Goal: Communication & Community: Answer question/provide support

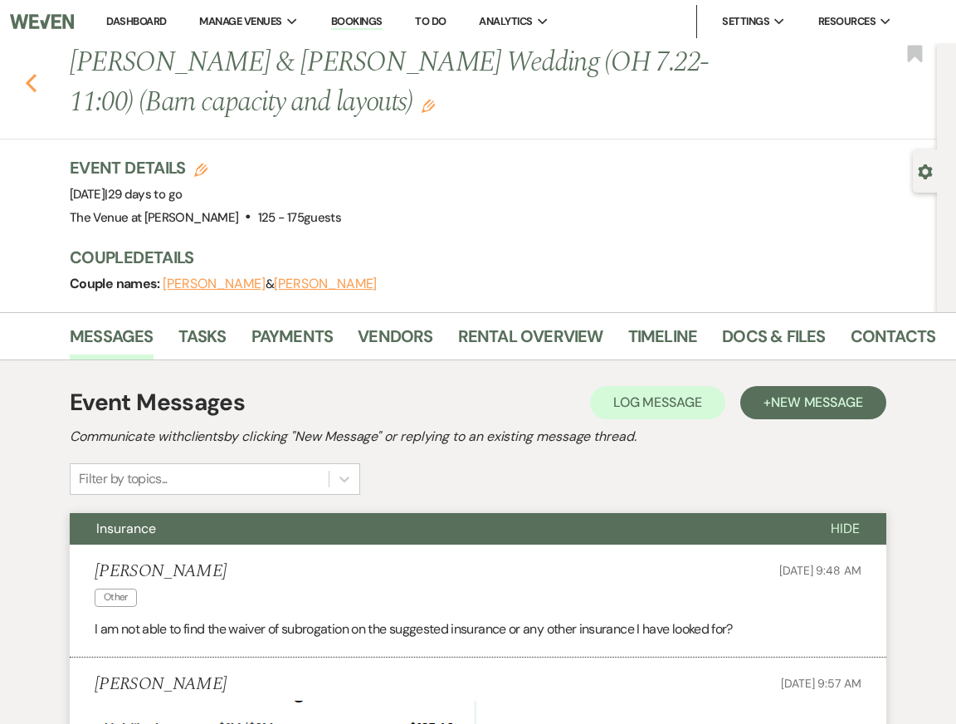
click at [36, 84] on icon "Previous" at bounding box center [31, 83] width 12 height 20
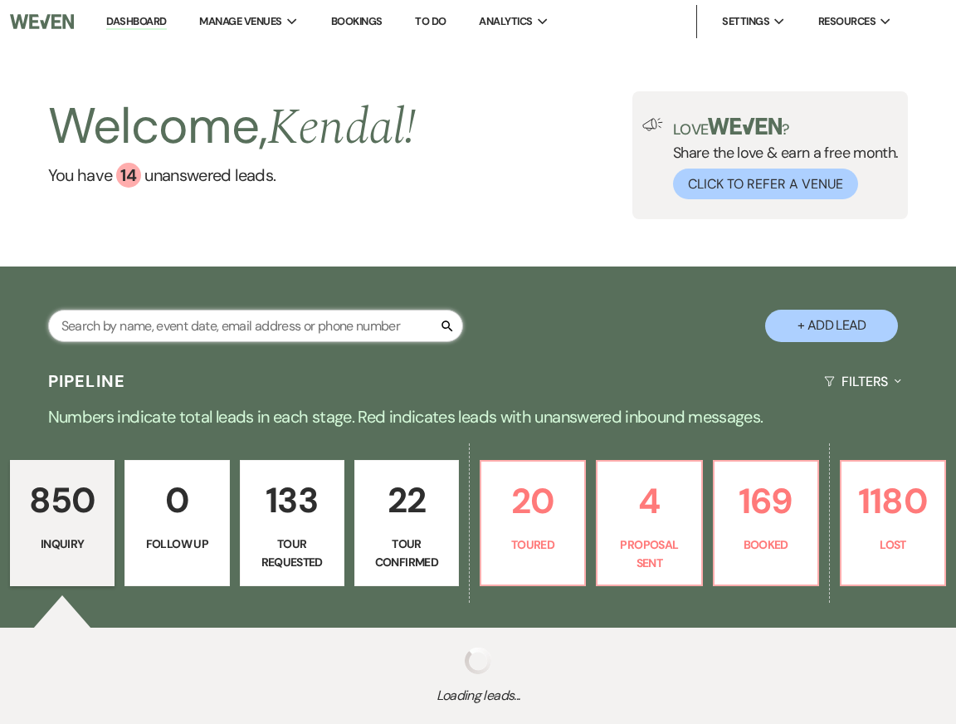
click at [207, 322] on input "text" at bounding box center [255, 326] width 415 height 32
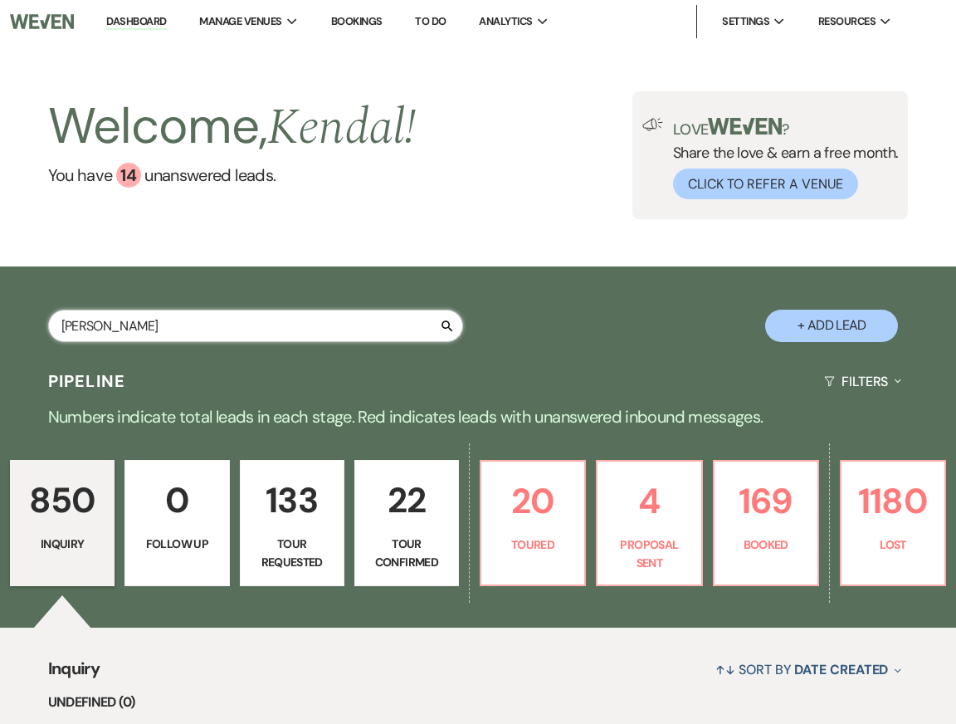
type input "[PERSON_NAME]"
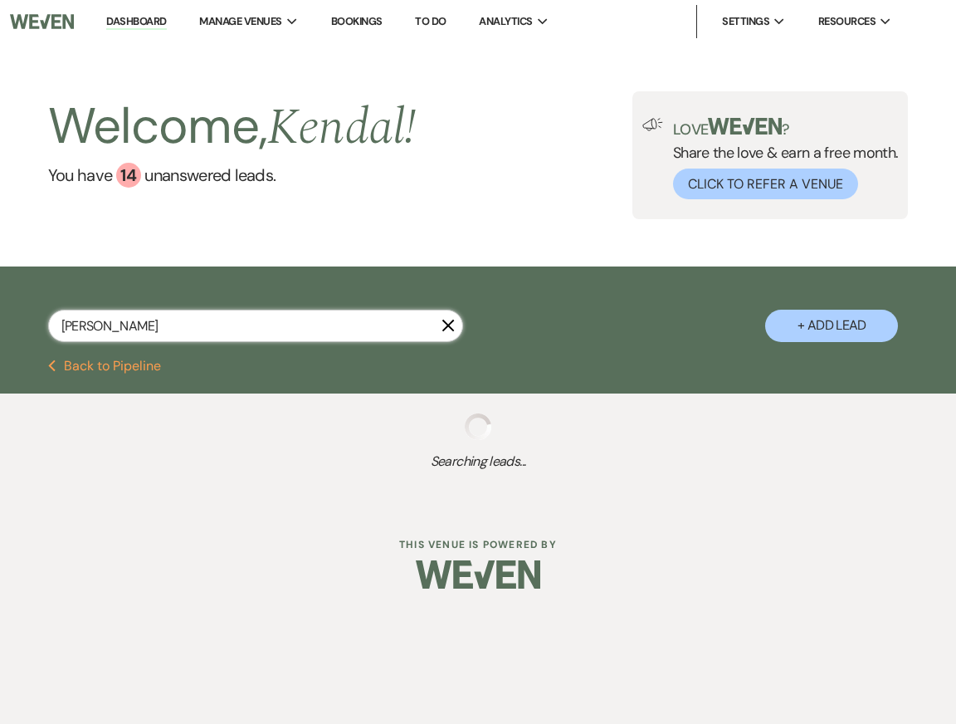
select select "2"
select select "5"
select select "8"
select select "6"
select select "8"
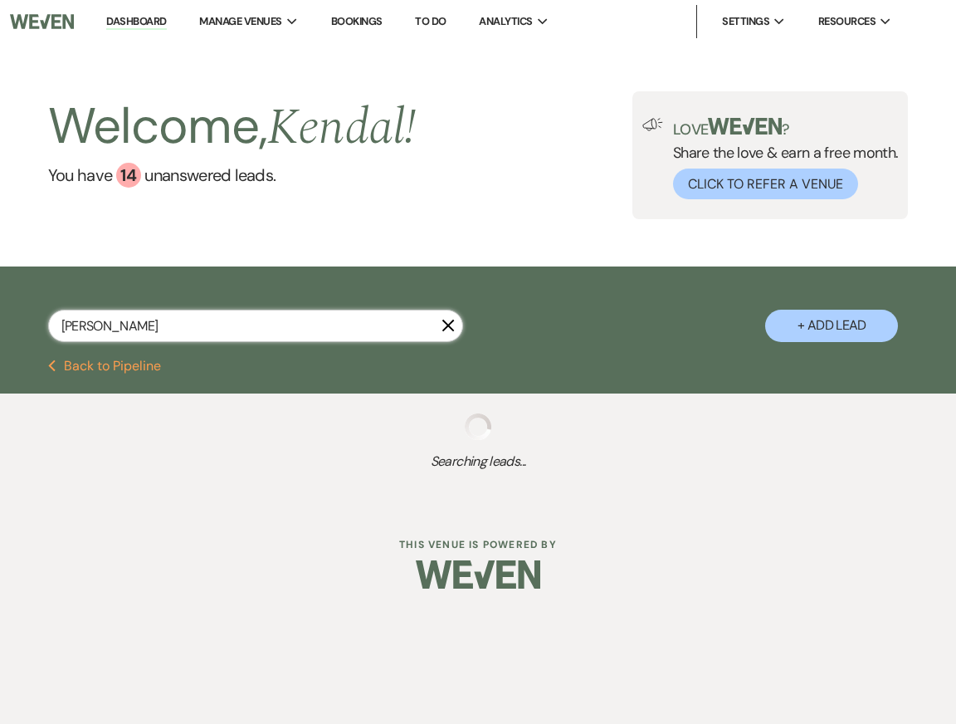
select select "5"
select select "8"
select select "5"
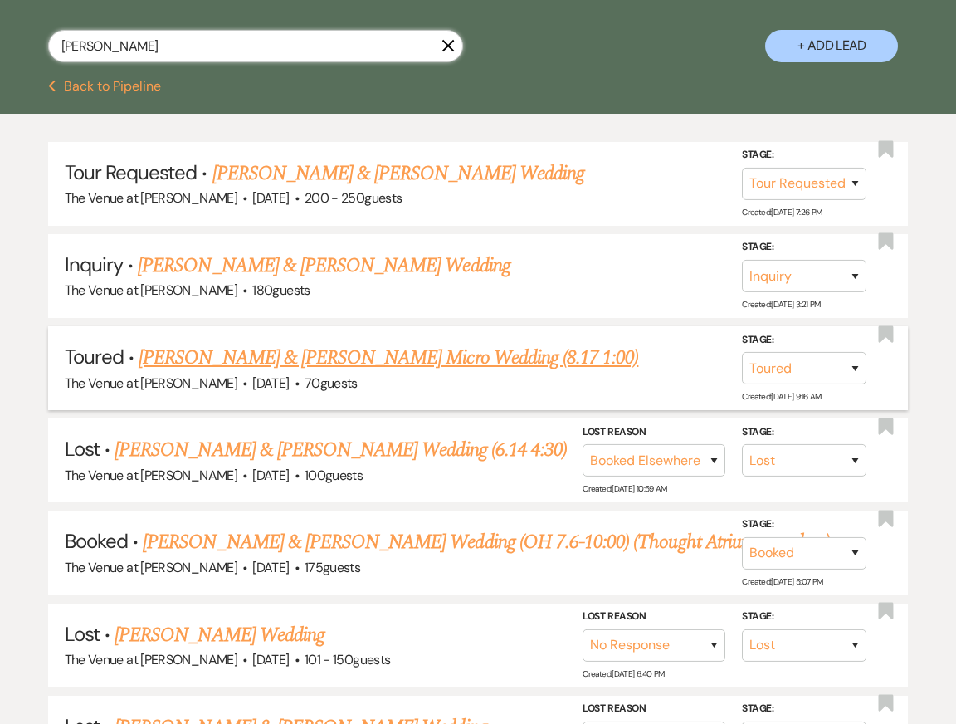
scroll to position [301, 0]
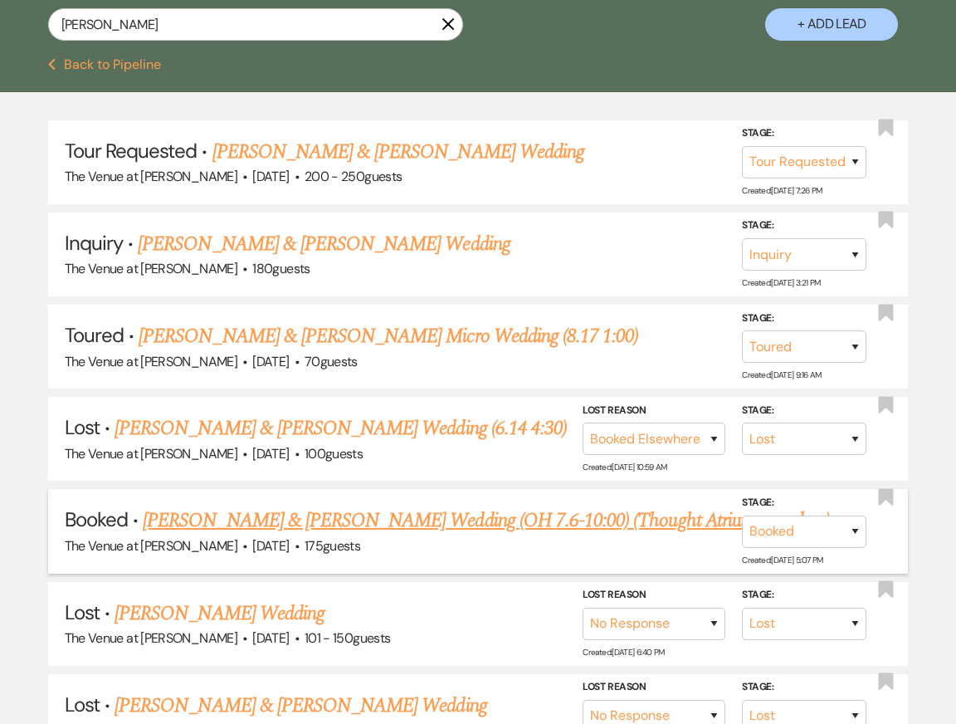
click at [407, 516] on link "[PERSON_NAME] & [PERSON_NAME] Wedding (OH 7.6-10:00) (Thought Atrium was glass)" at bounding box center [486, 520] width 687 height 30
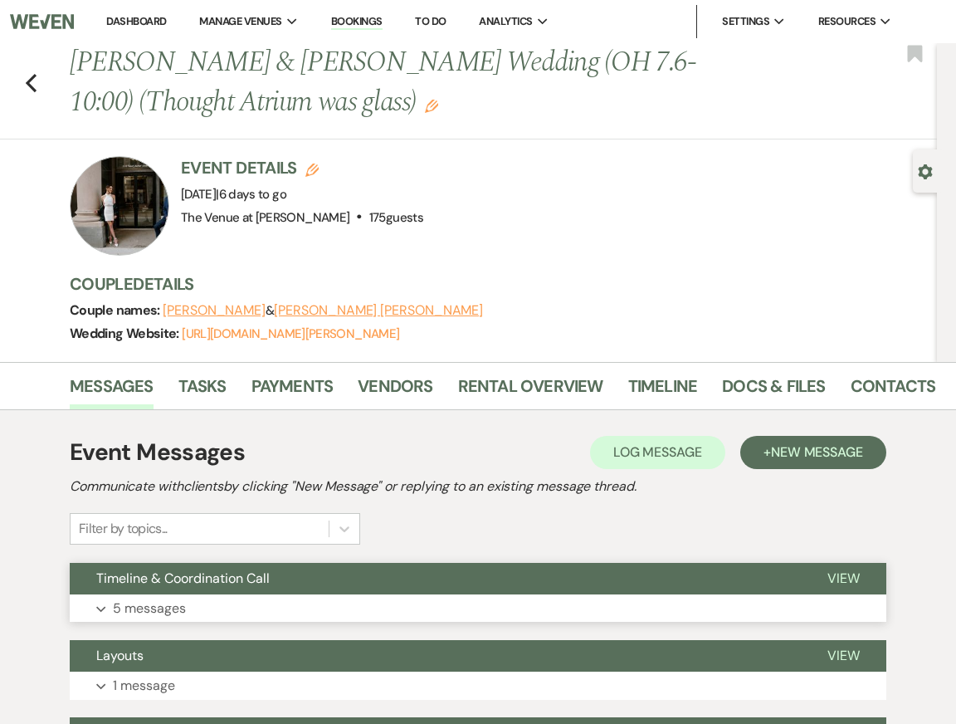
click at [342, 597] on button "Expand 5 messages" at bounding box center [478, 608] width 817 height 28
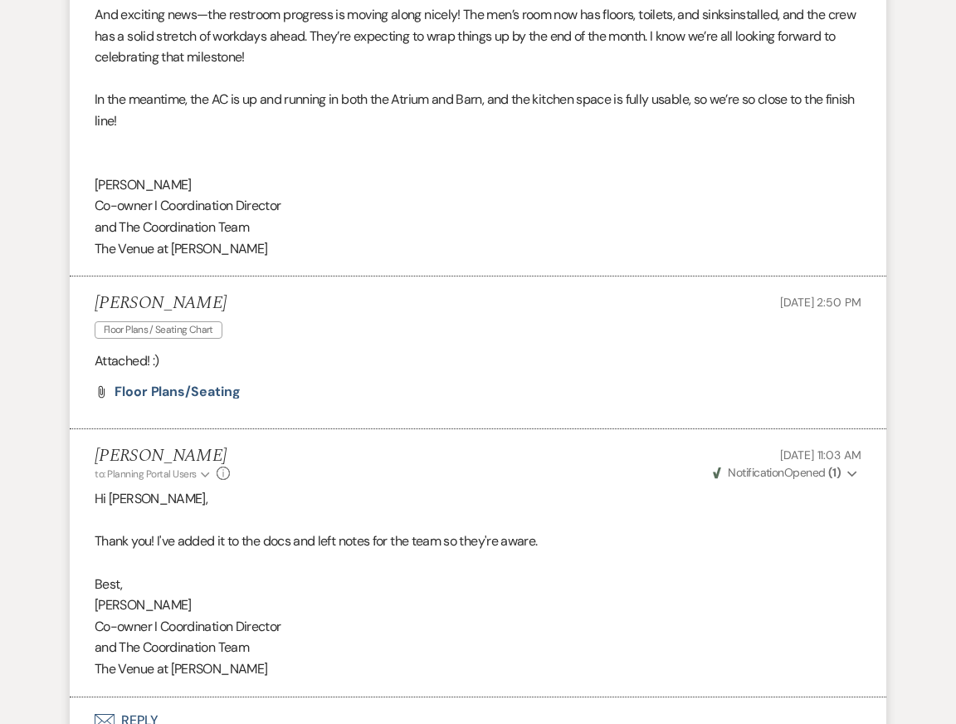
scroll to position [2420, 0]
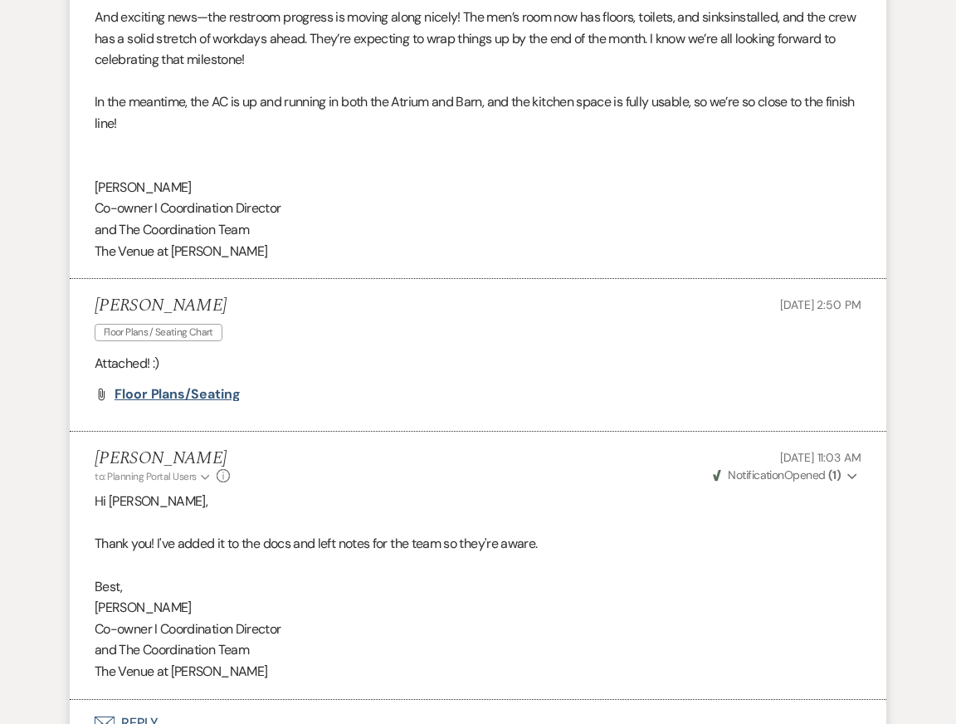
click at [151, 395] on span "Floor Plans/Seating" at bounding box center [177, 393] width 125 height 17
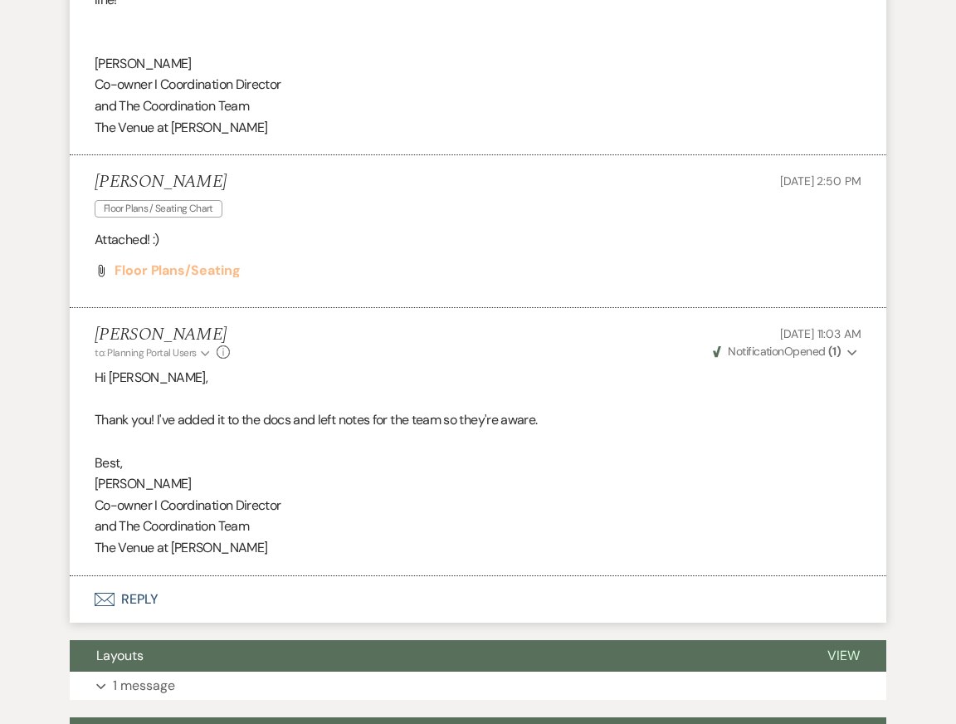
scroll to position [2568, 0]
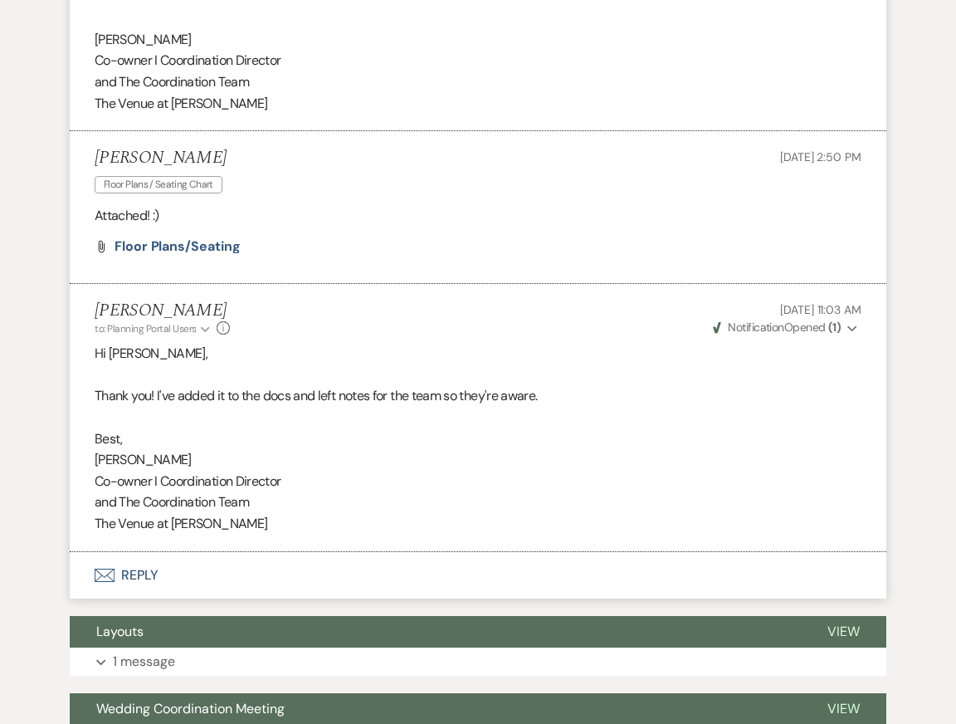
click at [209, 564] on button "Envelope Reply" at bounding box center [478, 575] width 817 height 46
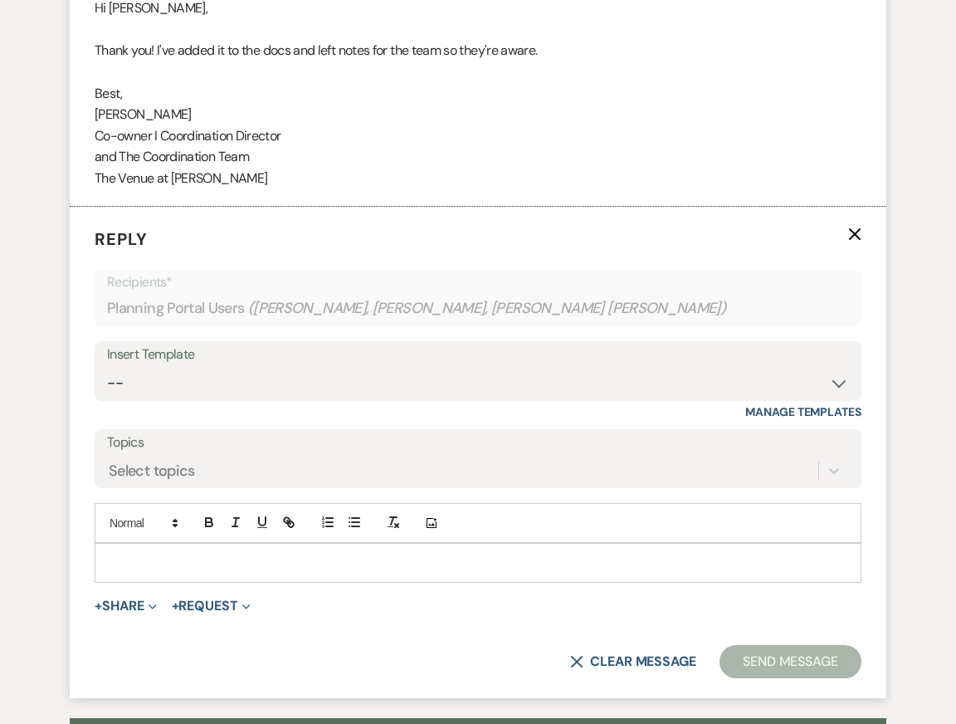
scroll to position [2919, 0]
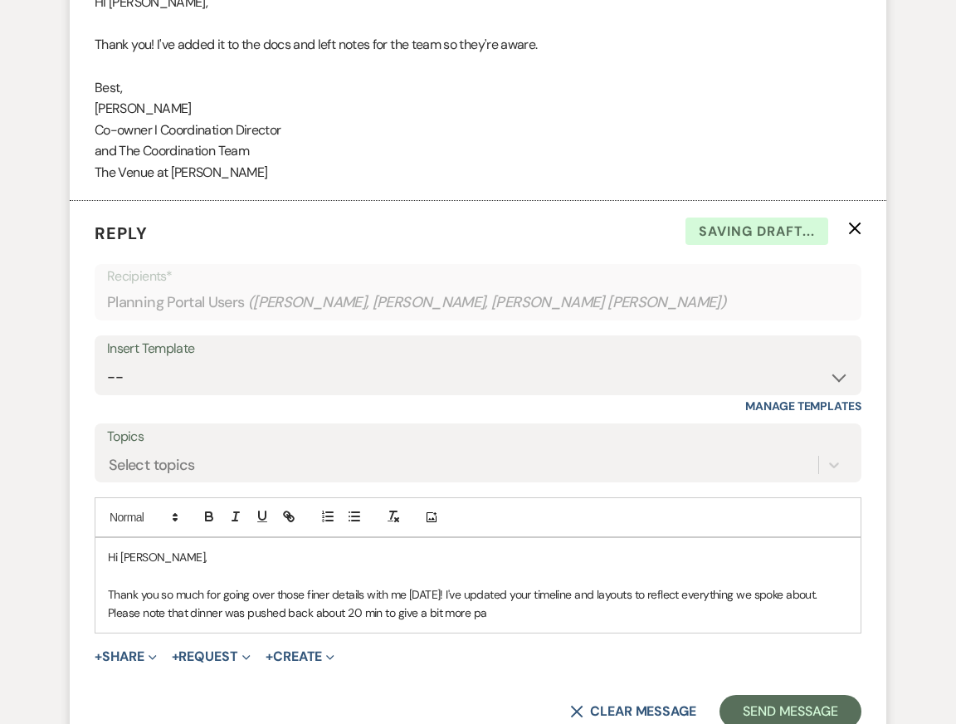
click at [268, 563] on p "Hi [PERSON_NAME]," at bounding box center [478, 557] width 740 height 18
drag, startPoint x: 379, startPoint y: 612, endPoint x: 589, endPoint y: 615, distance: 210.0
click at [589, 615] on p "Thank you so much for going over those finer details with me [DATE]! I've updat…" at bounding box center [478, 603] width 740 height 37
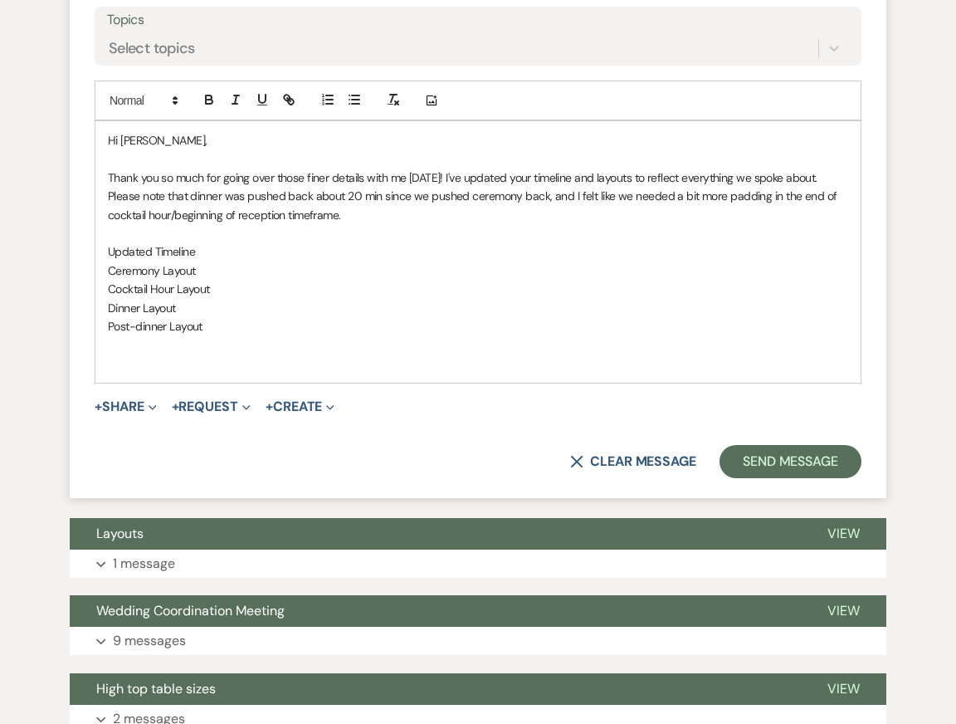
scroll to position [3338, 0]
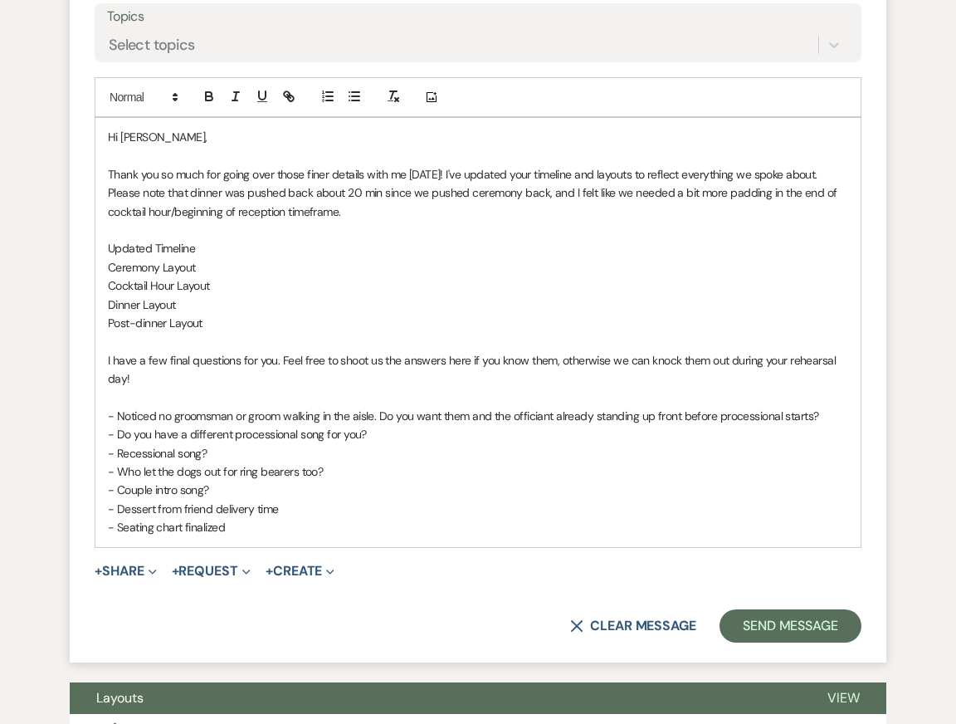
click at [238, 363] on p "I have a few final questions for you. Feel free to shoot us the answers here if…" at bounding box center [478, 369] width 740 height 37
click at [353, 358] on p "I have a few final questions and reminders for you. Feel free to shoot us the a…" at bounding box center [478, 369] width 740 height 37
drag, startPoint x: 231, startPoint y: 525, endPoint x: 90, endPoint y: 419, distance: 175.9
click at [90, 419] on form "Reply X Draft saved! Recipients* Planning Portal Users ( [PERSON_NAME], [PERSON…" at bounding box center [478, 221] width 817 height 881
click at [349, 96] on line "button" at bounding box center [349, 96] width 0 height 0
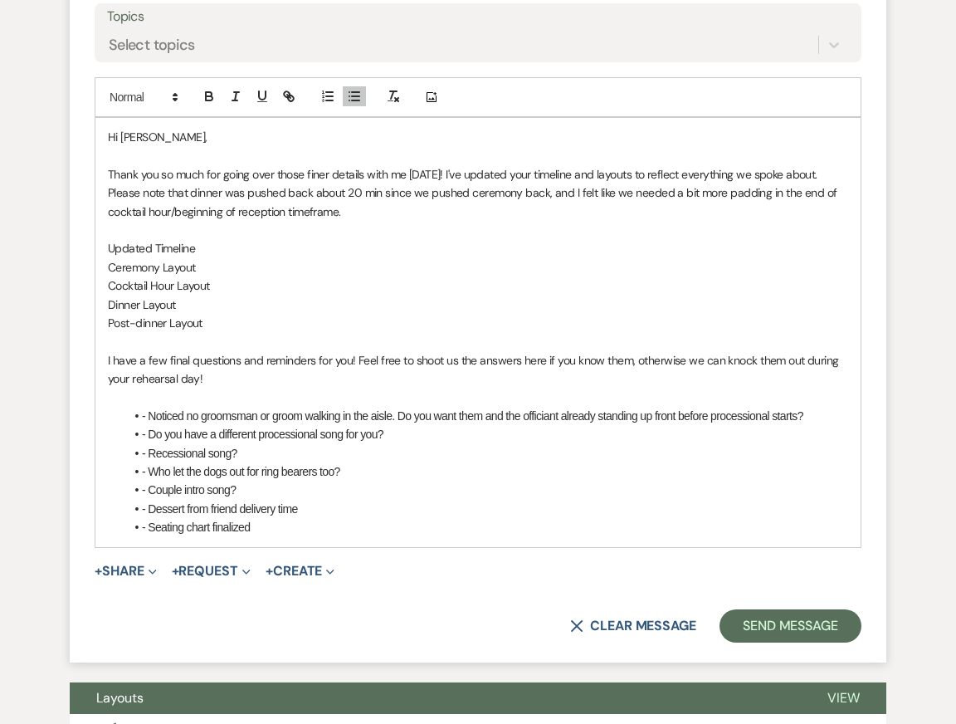
click at [149, 418] on li "- Noticed no groomsman or groom walking in the aisle. Do you want them and the …" at bounding box center [486, 416] width 724 height 18
click at [266, 298] on p "Dinner Layout" at bounding box center [478, 304] width 740 height 18
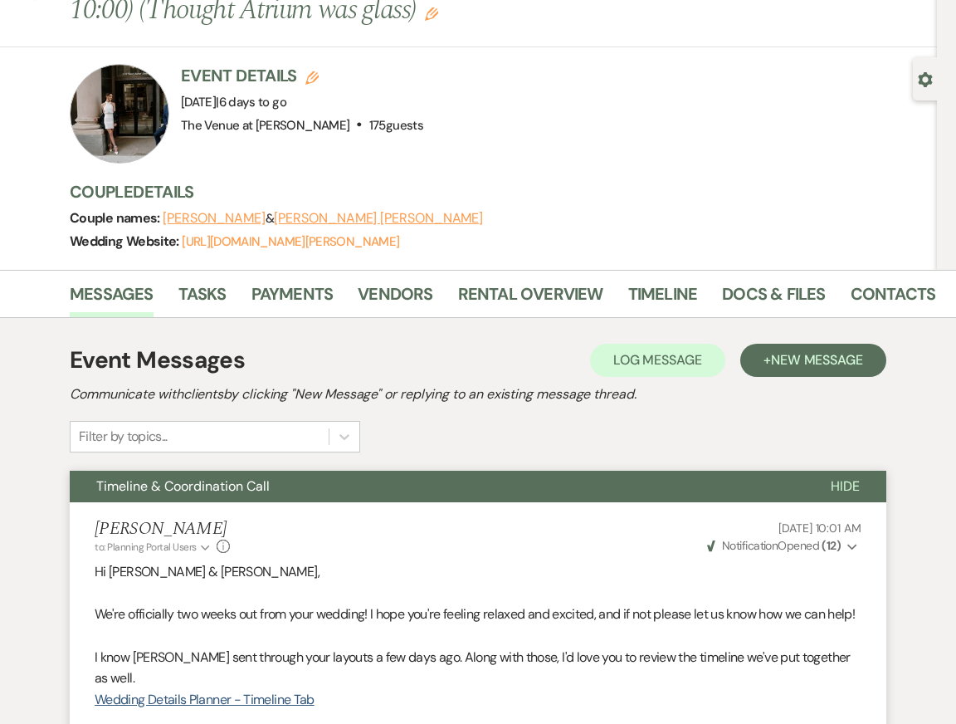
scroll to position [0, 0]
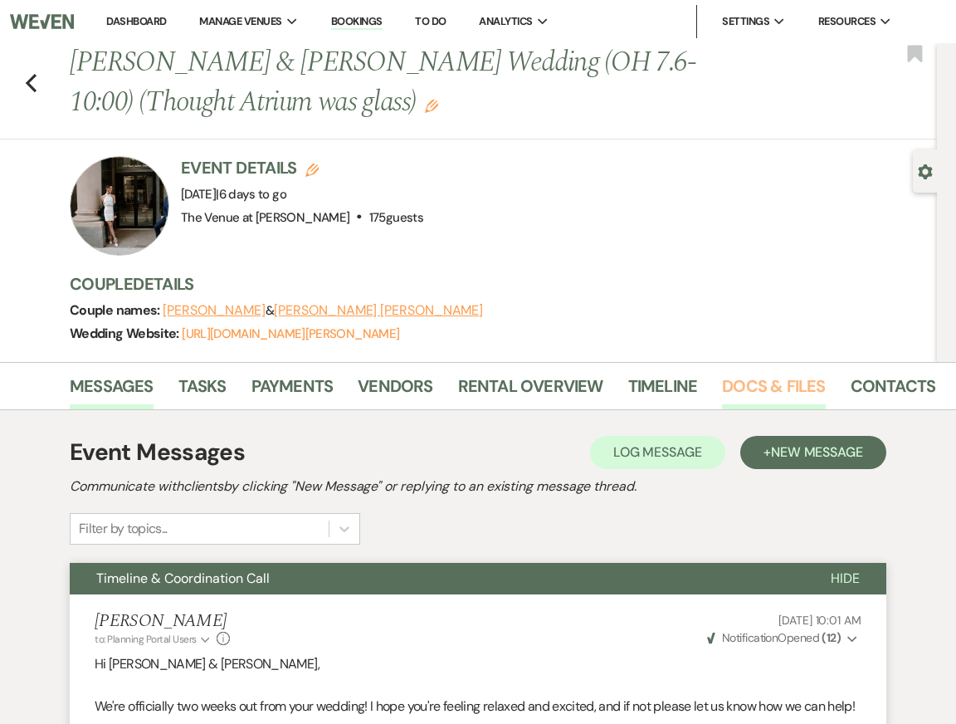
click at [750, 376] on link "Docs & Files" at bounding box center [773, 391] width 103 height 37
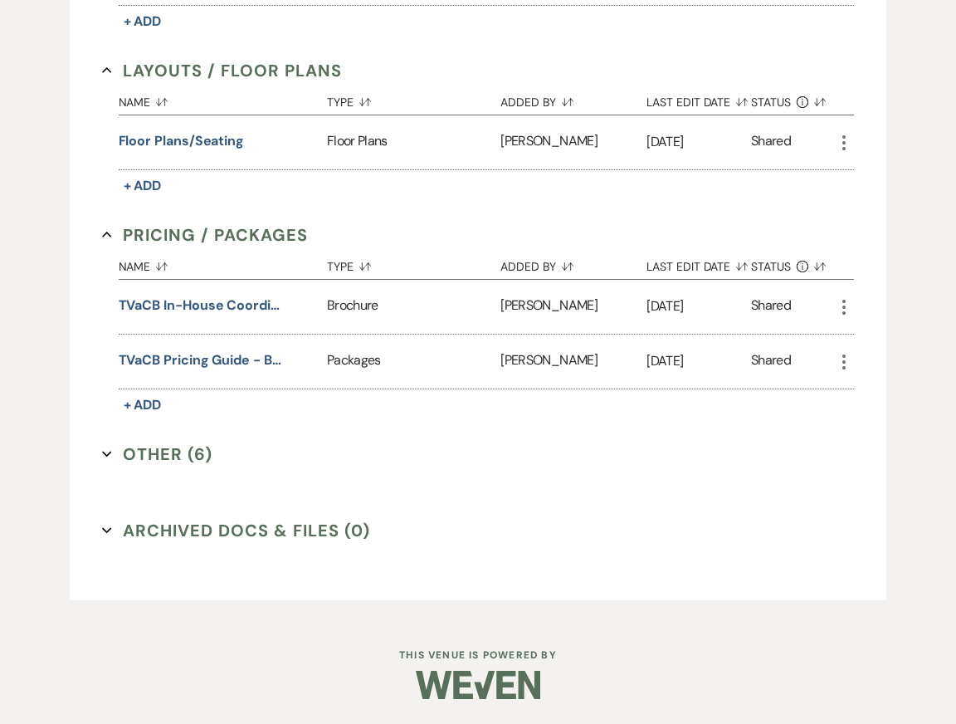
scroll to position [908, 0]
click at [167, 448] on button "Other (6) Expand" at bounding box center [157, 453] width 110 height 25
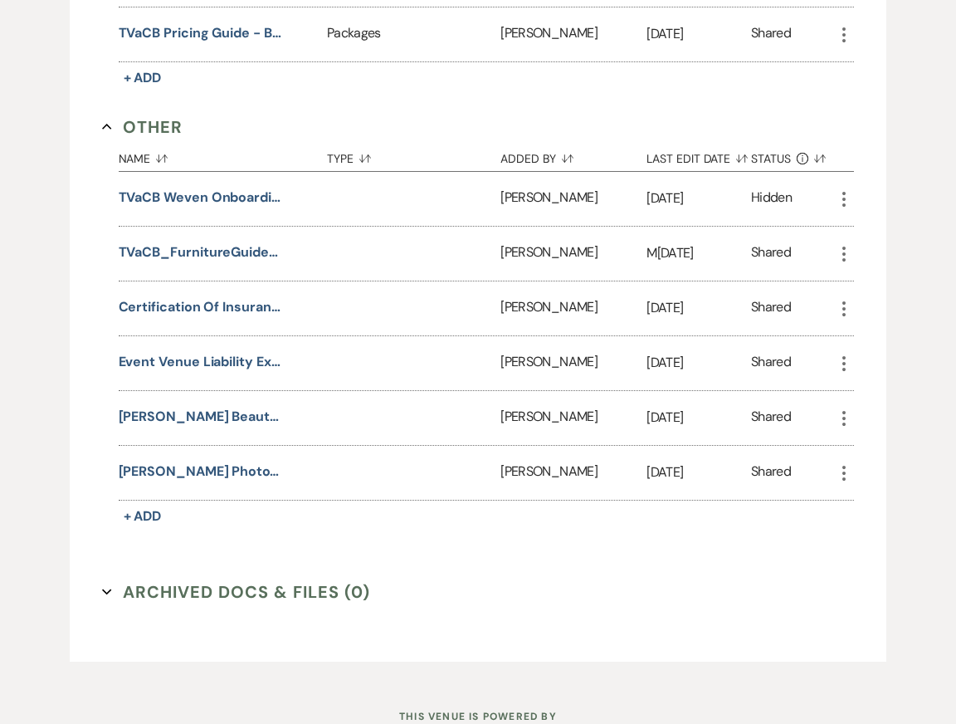
scroll to position [1168, 0]
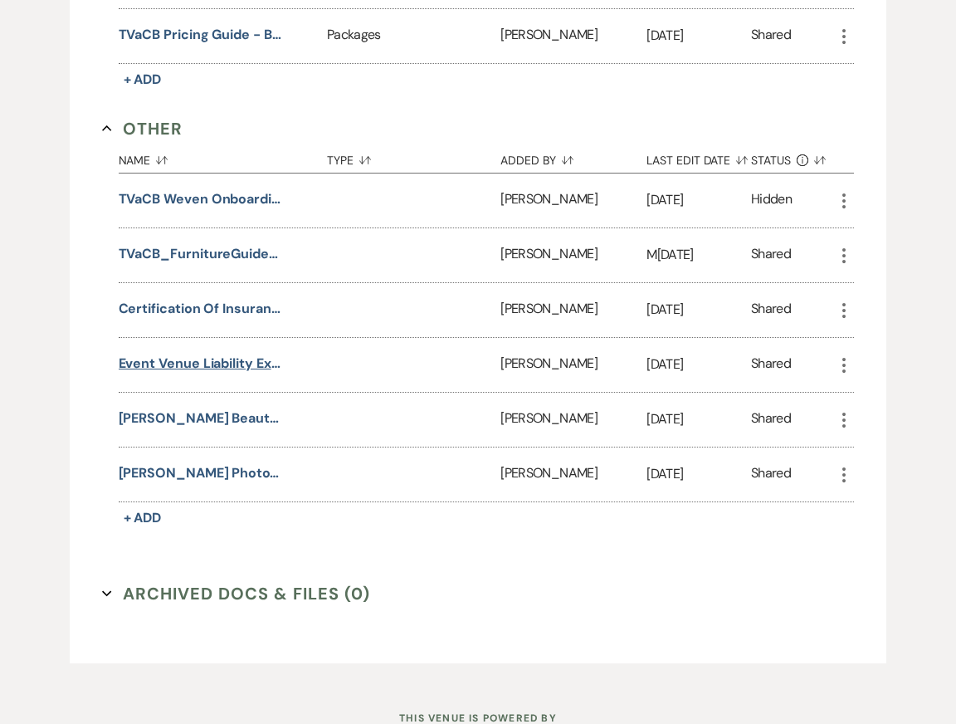
click at [230, 373] on button "Event Venue Liability Extension - [GEOGRAPHIC_DATA]" at bounding box center [202, 364] width 166 height 20
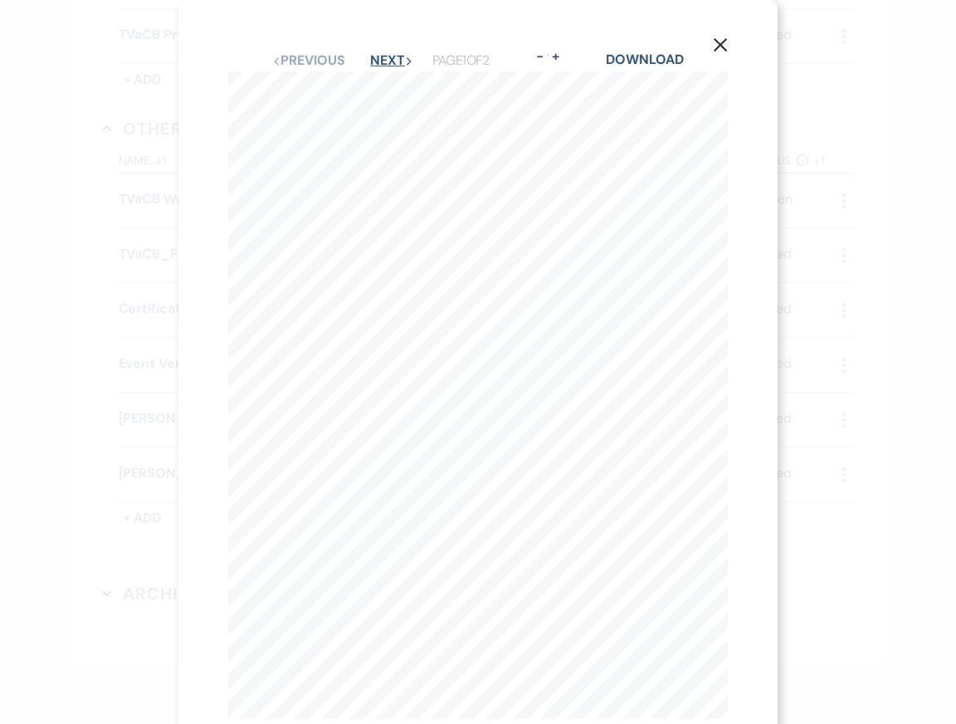
click at [388, 58] on button "Next Next" at bounding box center [391, 60] width 43 height 13
click at [295, 59] on button "Previous Previous" at bounding box center [308, 60] width 72 height 13
click at [647, 60] on link "Download" at bounding box center [644, 59] width 77 height 17
click at [857, 40] on div "X Previous Previous Next Next Page 1 of 2 - Zoom + Download" at bounding box center [478, 362] width 956 height 724
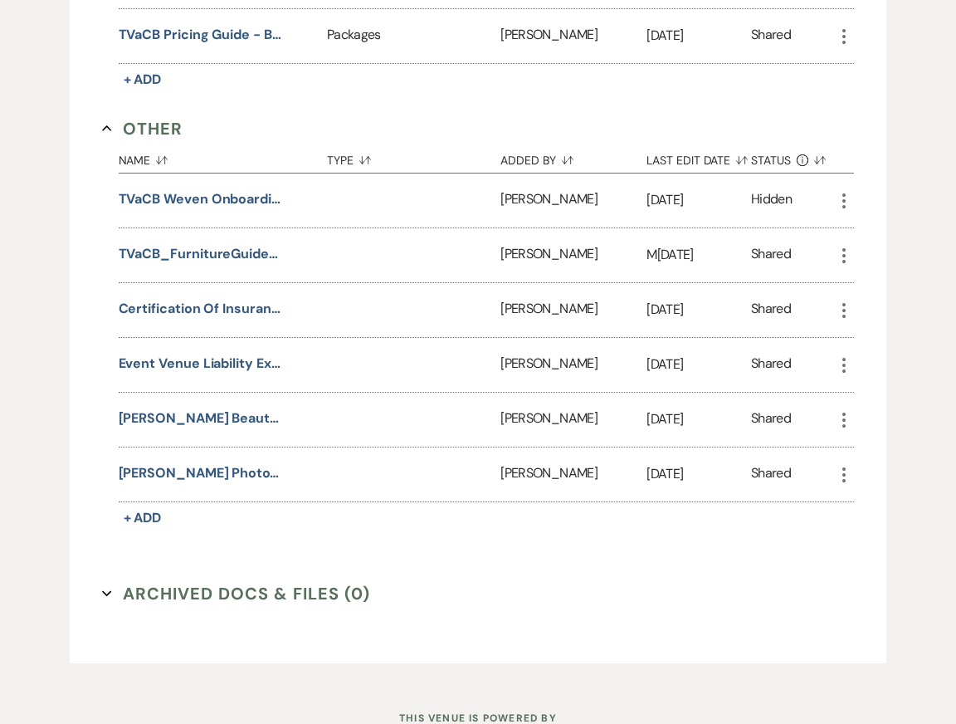
click at [165, 319] on button "Certification of Insurance - The Venue at [PERSON_NAME]" at bounding box center [202, 309] width 166 height 20
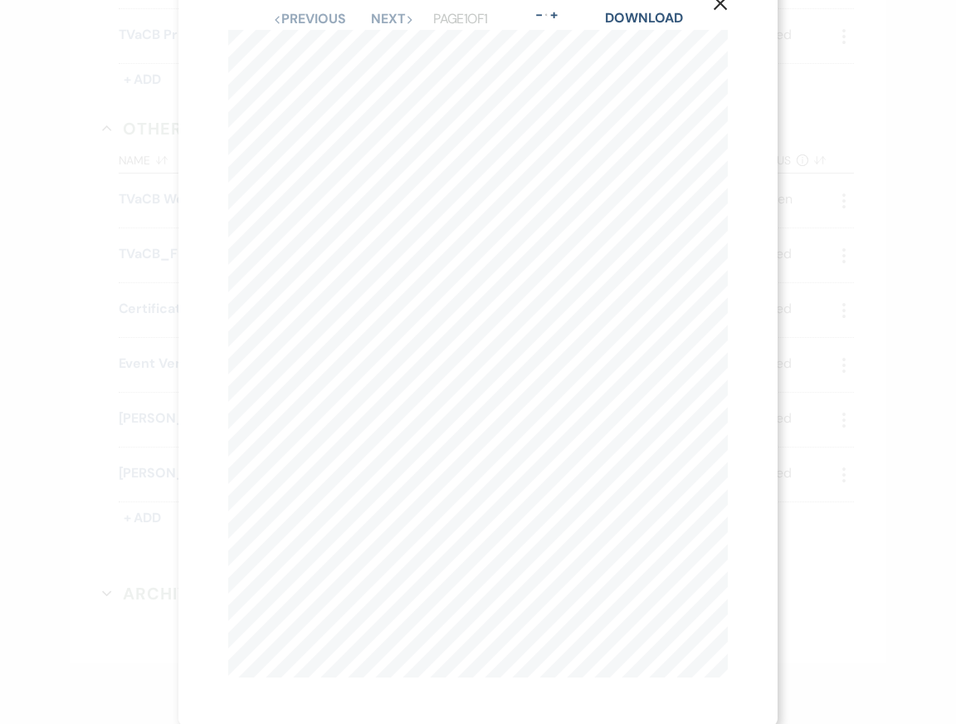
scroll to position [0, 0]
click at [624, 52] on link "Download" at bounding box center [643, 59] width 77 height 17
click at [852, 131] on div "X Previous Previous Next Next Page 1 of 1 - Zoom + Download [DATE] YMI Insuranc…" at bounding box center [478, 362] width 956 height 724
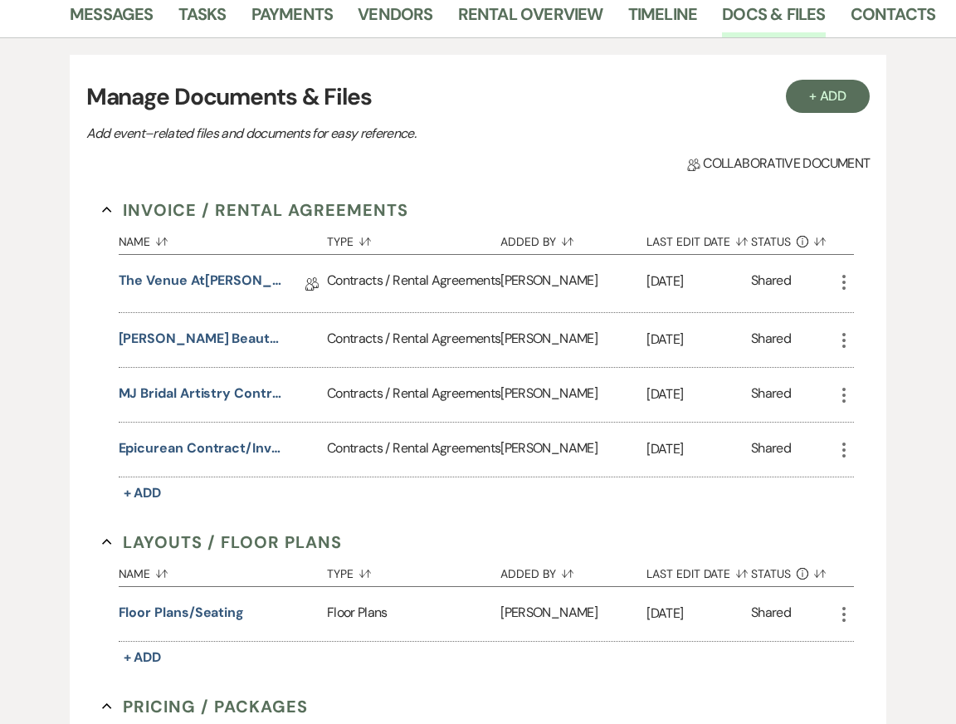
scroll to position [315, 0]
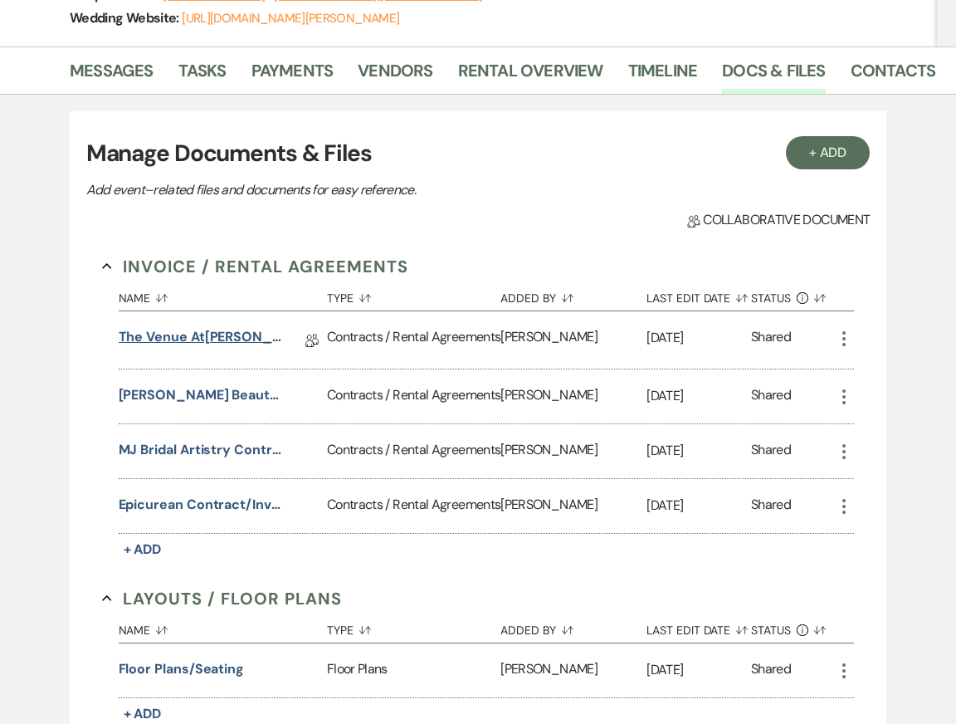
click at [231, 339] on link "The Venue at[PERSON_NAME][GEOGRAPHIC_DATA] Wedding Contract (8[DATE][PERSON_NAM…" at bounding box center [202, 340] width 166 height 26
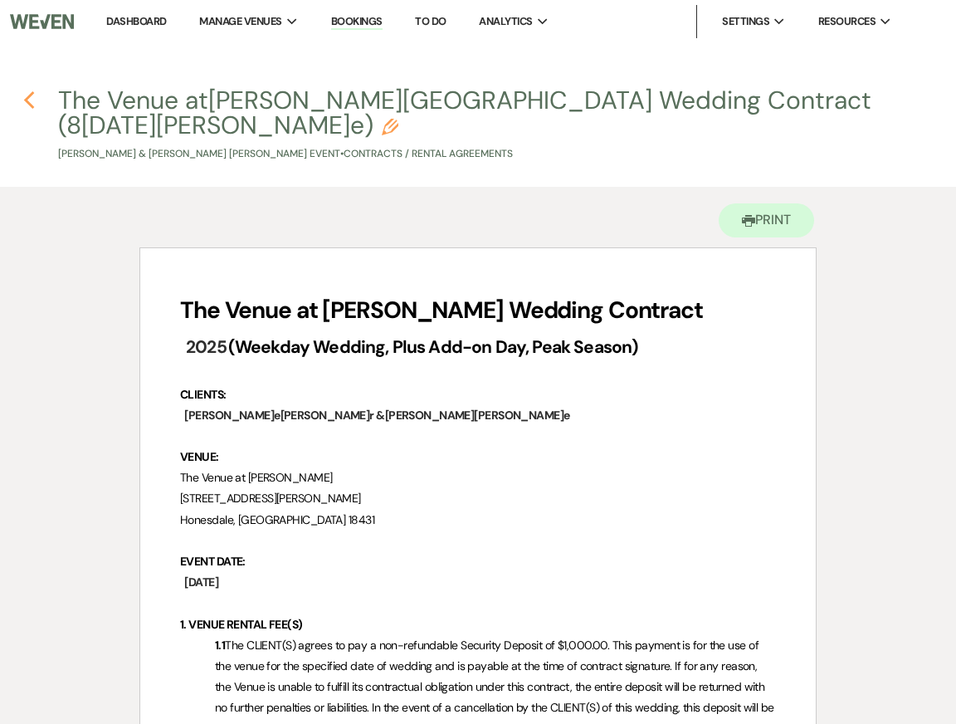
click at [29, 100] on icon "Previous" at bounding box center [29, 100] width 12 height 20
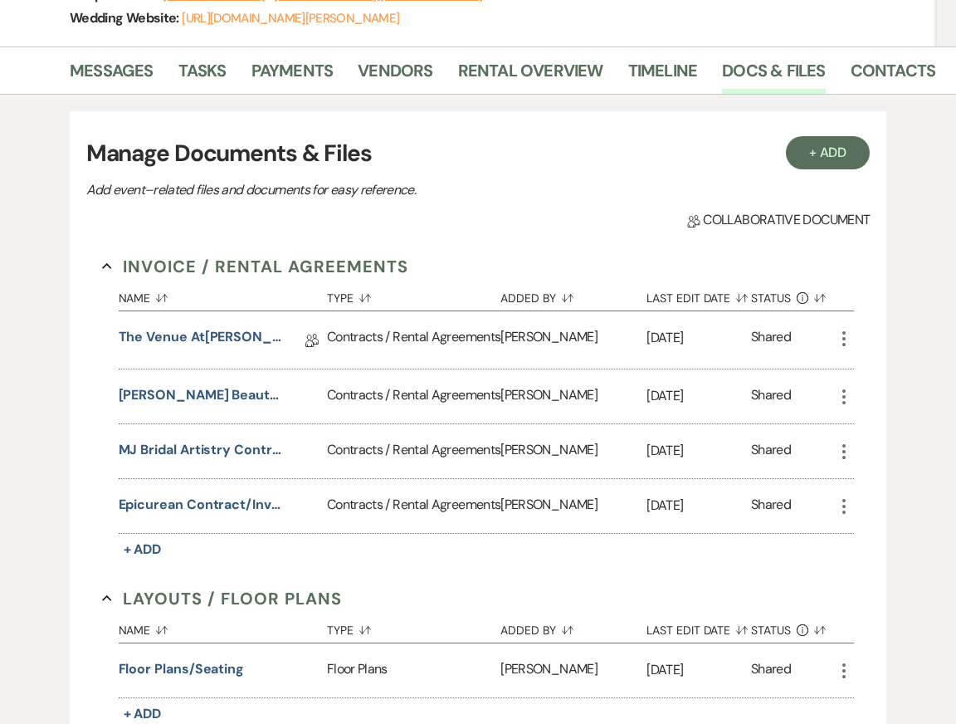
scroll to position [301, 0]
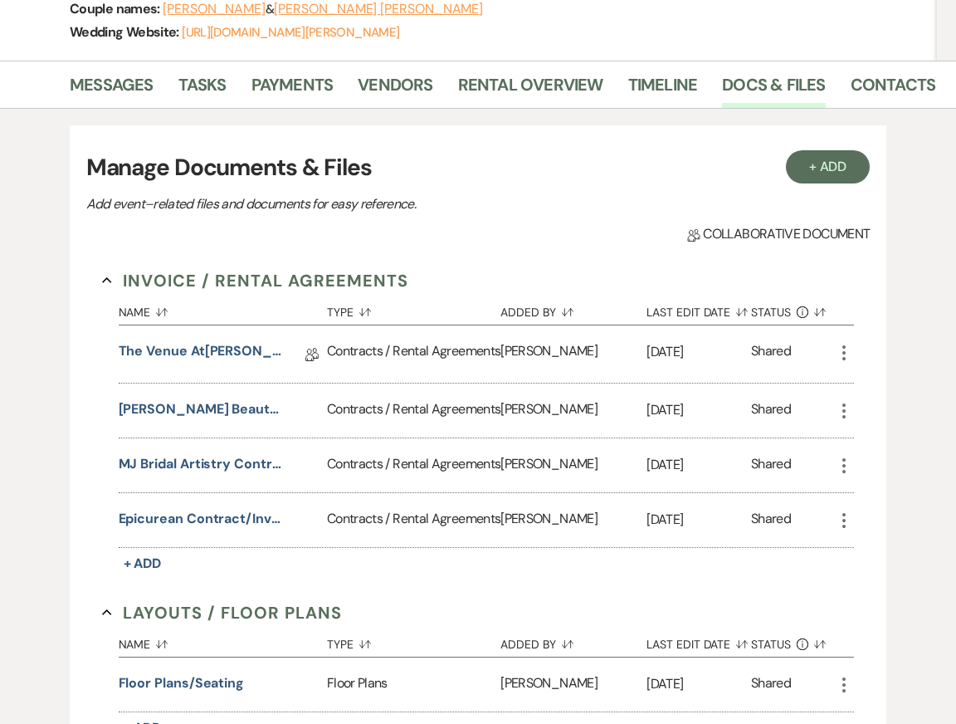
select select "2"
select select "5"
select select "8"
select select "6"
select select "8"
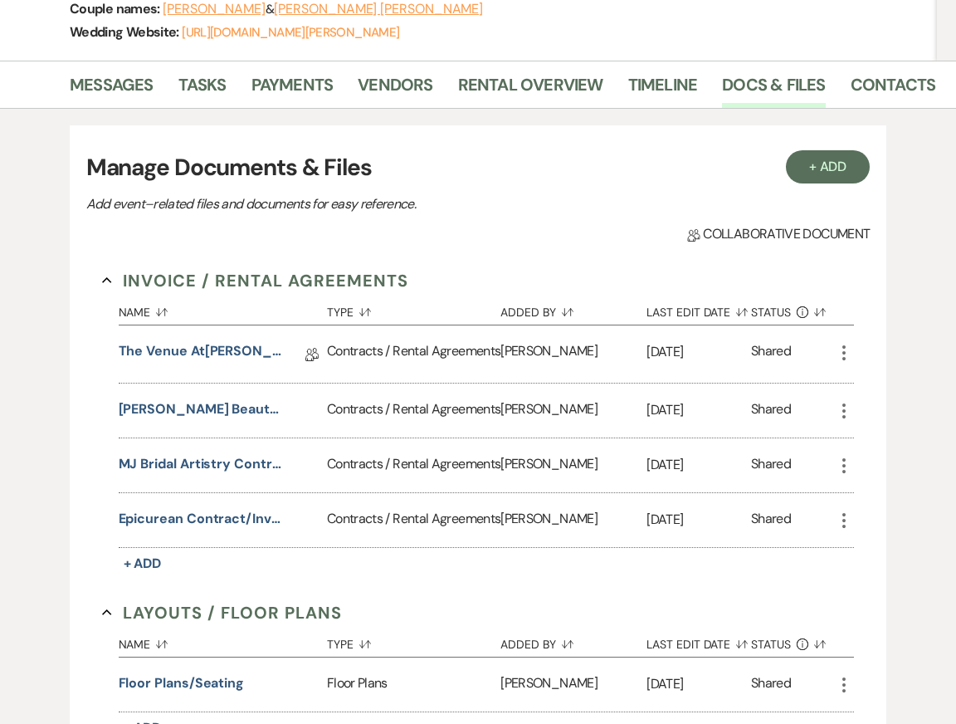
select select "5"
select select "8"
select select "5"
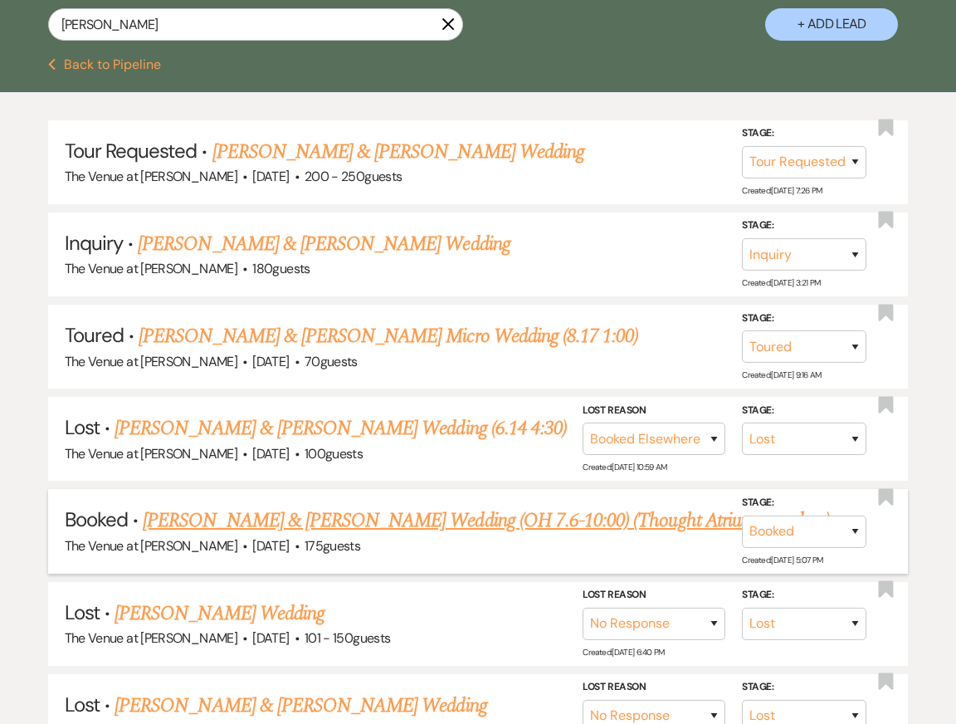
click at [319, 523] on link "[PERSON_NAME] & [PERSON_NAME] Wedding (OH 7.6-10:00) (Thought Atrium was glass)" at bounding box center [486, 520] width 687 height 30
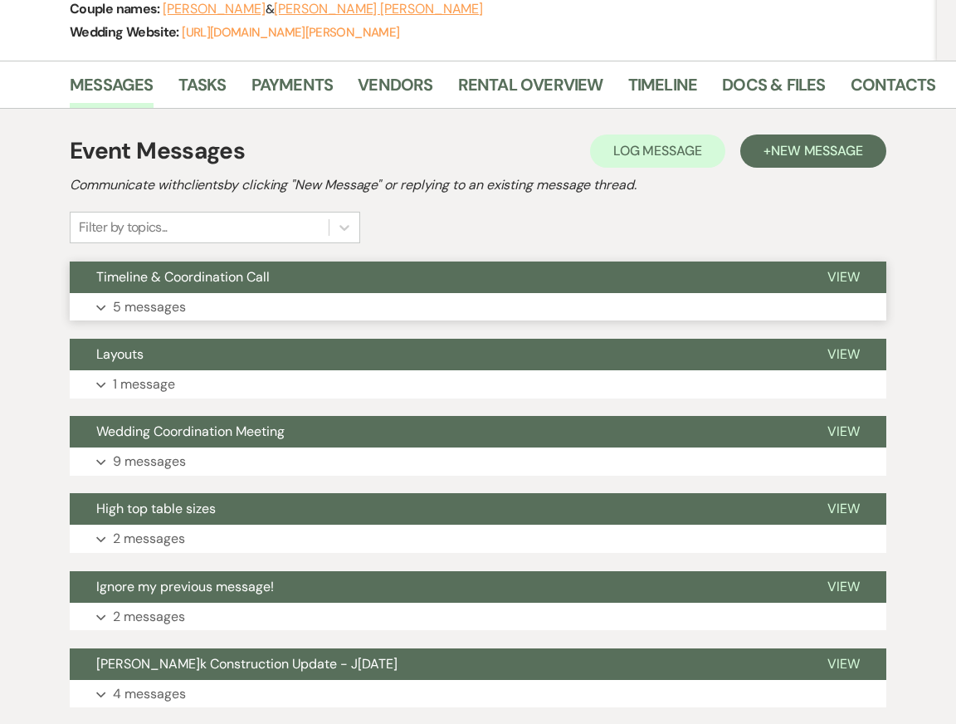
click at [203, 305] on button "Expand 5 messages" at bounding box center [478, 307] width 817 height 28
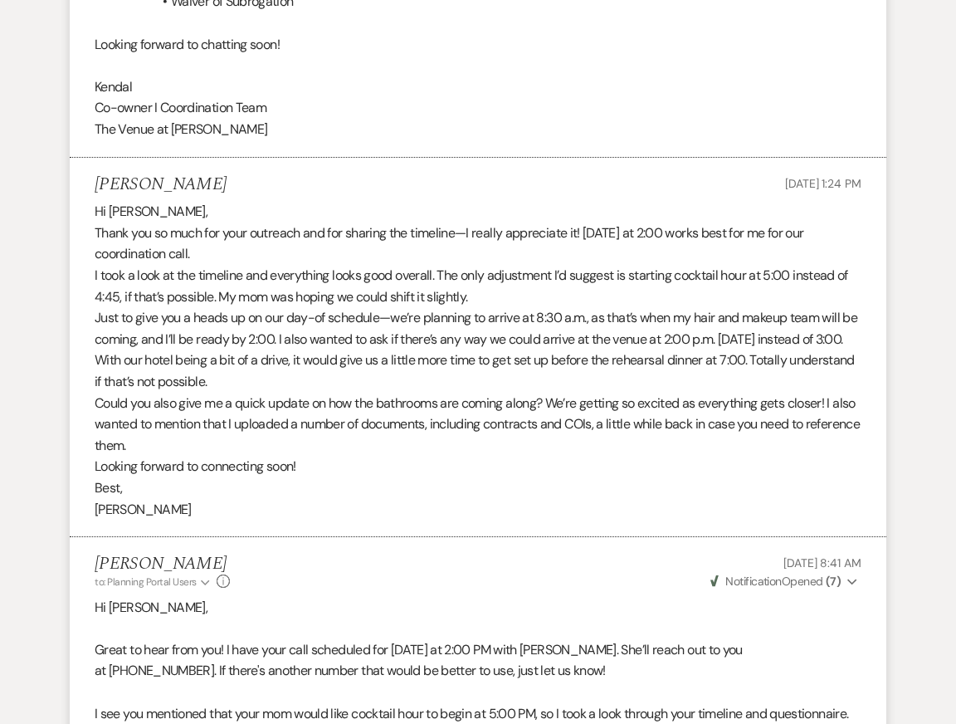
scroll to position [1396, 0]
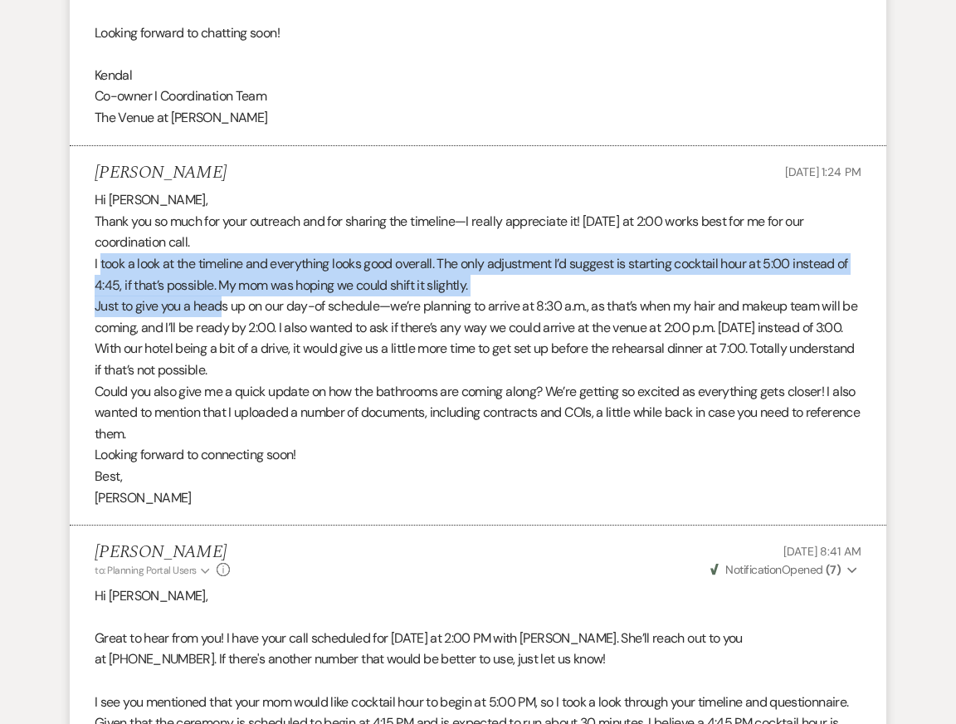
drag, startPoint x: 101, startPoint y: 265, endPoint x: 222, endPoint y: 300, distance: 126.1
click at [222, 300] on div "Hi [PERSON_NAME], Thank you so much for your outreach and for sharing the timel…" at bounding box center [478, 348] width 767 height 319
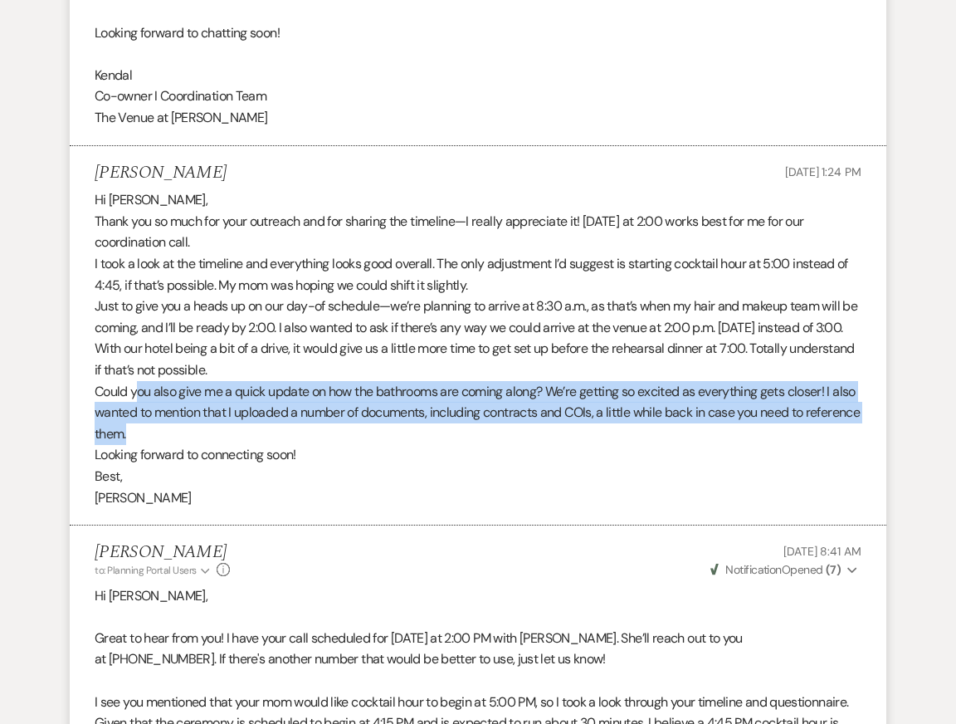
drag, startPoint x: 134, startPoint y: 389, endPoint x: 260, endPoint y: 426, distance: 131.3
click at [260, 426] on p "Could you also give me a quick update on how the bathrooms are coming along? We…" at bounding box center [478, 413] width 767 height 64
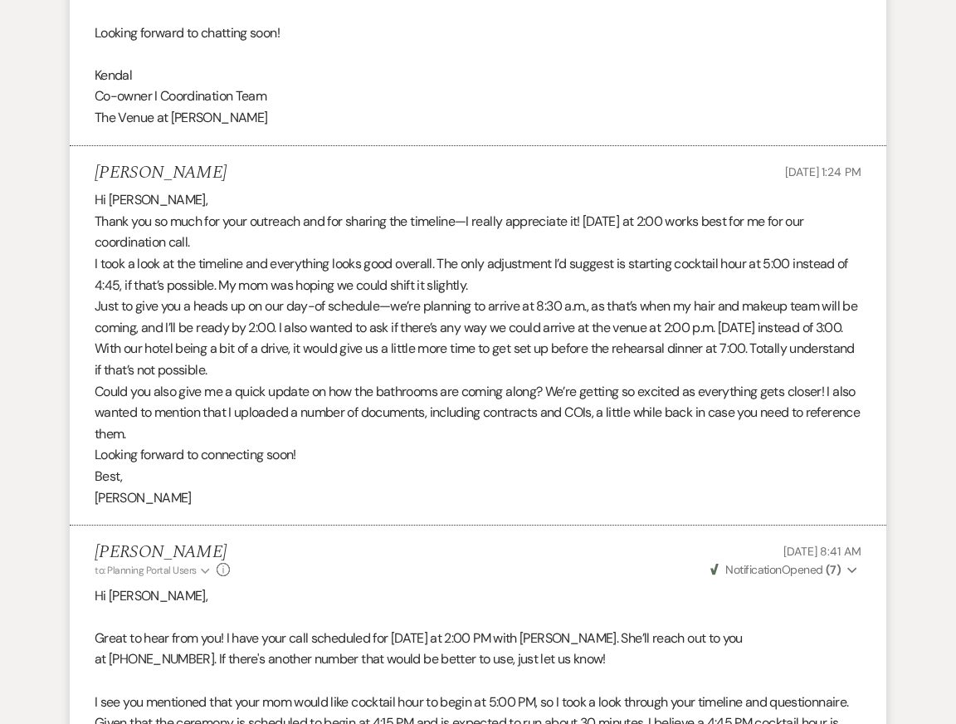
click at [261, 446] on p "Looking forward to connecting soon!" at bounding box center [478, 455] width 767 height 22
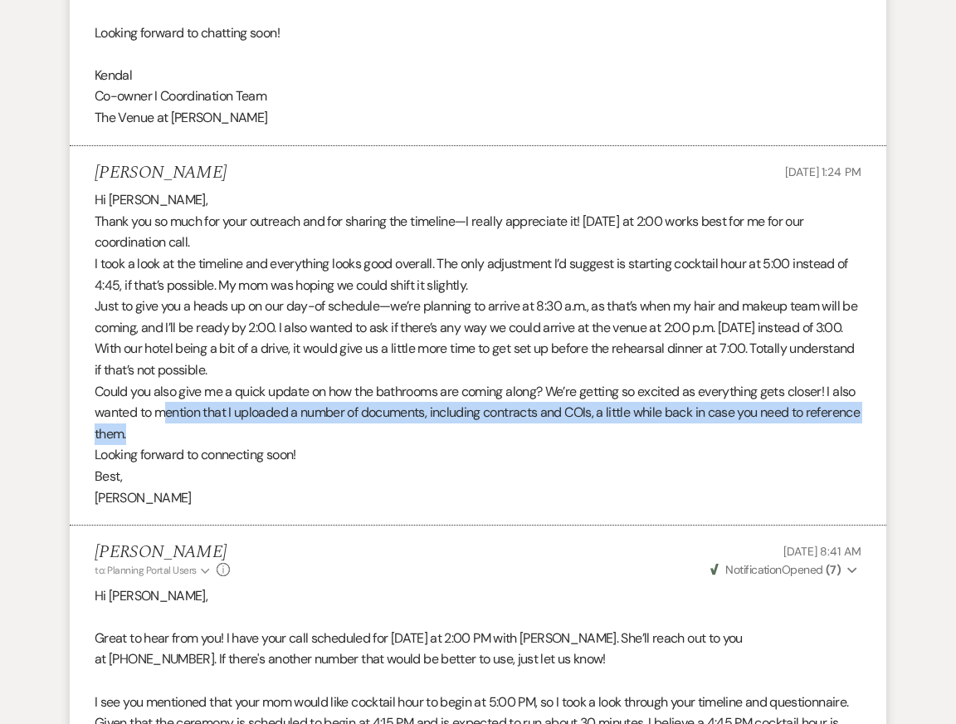
drag, startPoint x: 194, startPoint y: 402, endPoint x: 306, endPoint y: 436, distance: 116.8
click at [306, 436] on p "Could you also give me a quick update on how the bathrooms are coming along? We…" at bounding box center [478, 413] width 767 height 64
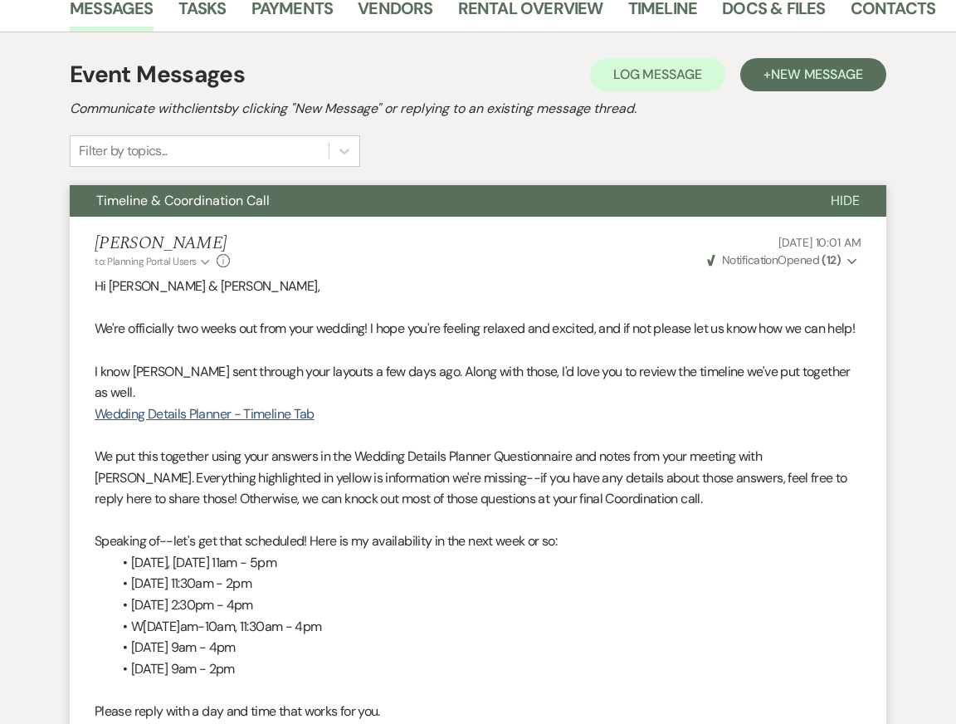
scroll to position [0, 0]
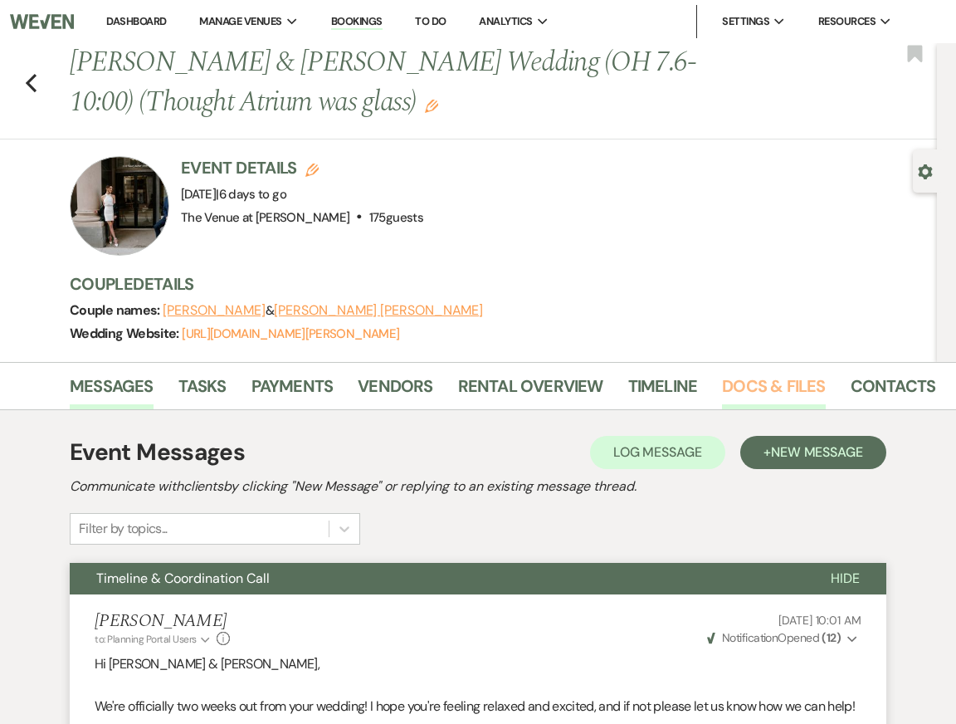
click at [775, 378] on link "Docs & Files" at bounding box center [773, 391] width 103 height 37
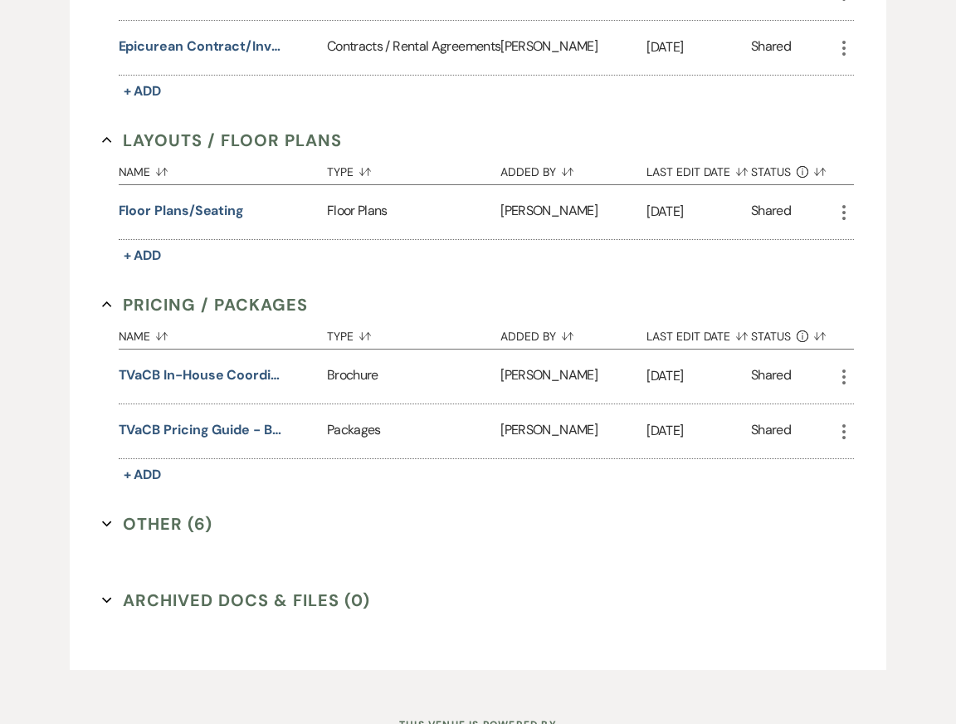
scroll to position [908, 0]
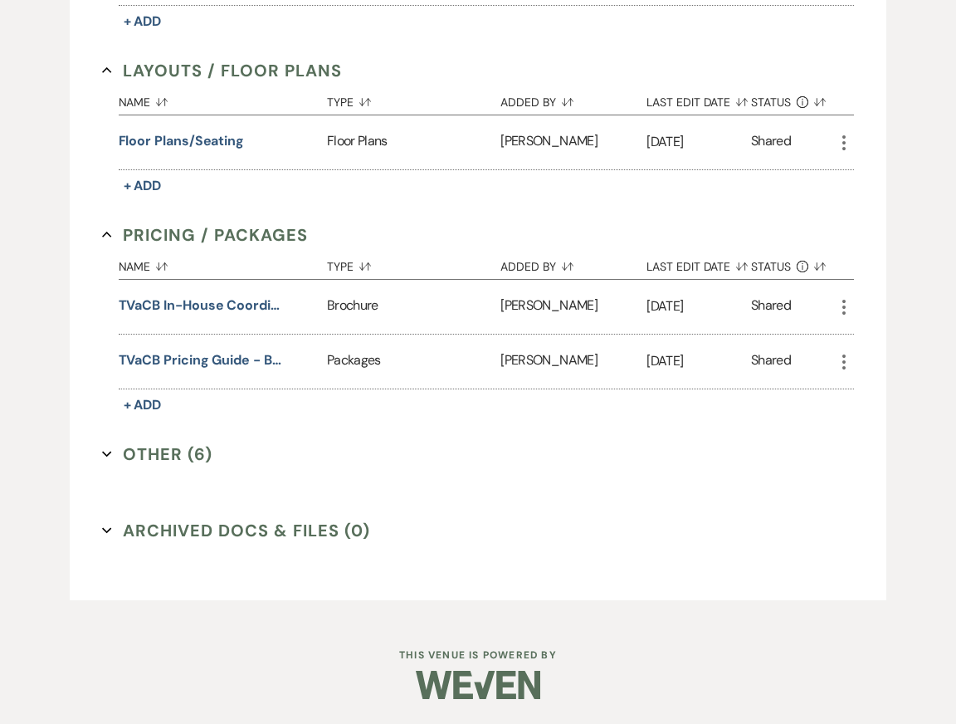
click at [143, 452] on button "Other (6) Expand" at bounding box center [157, 453] width 110 height 25
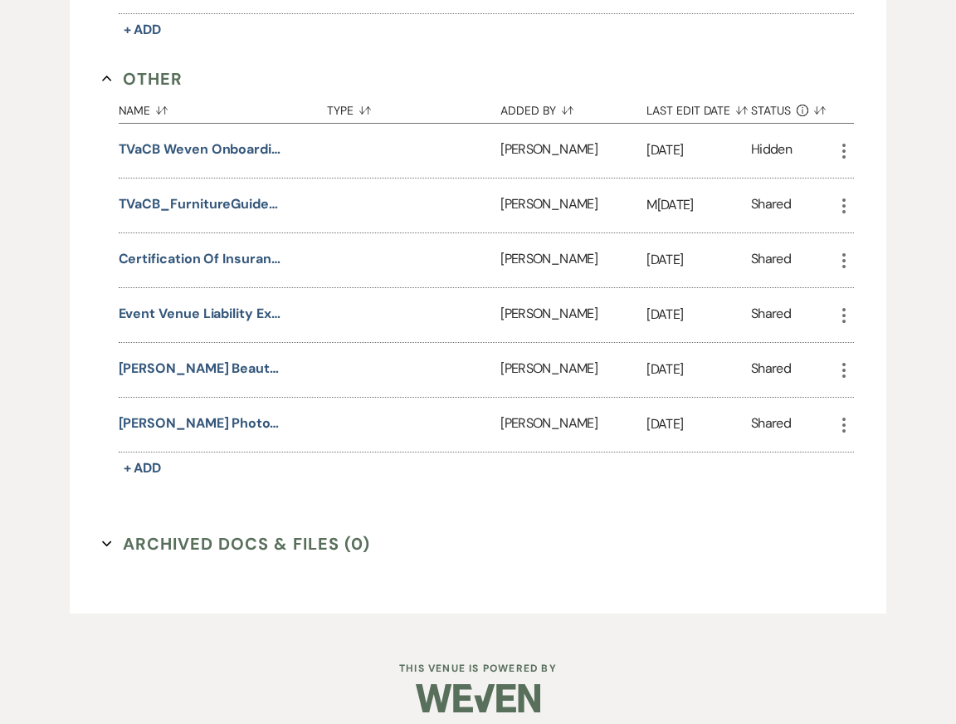
scroll to position [1248, 0]
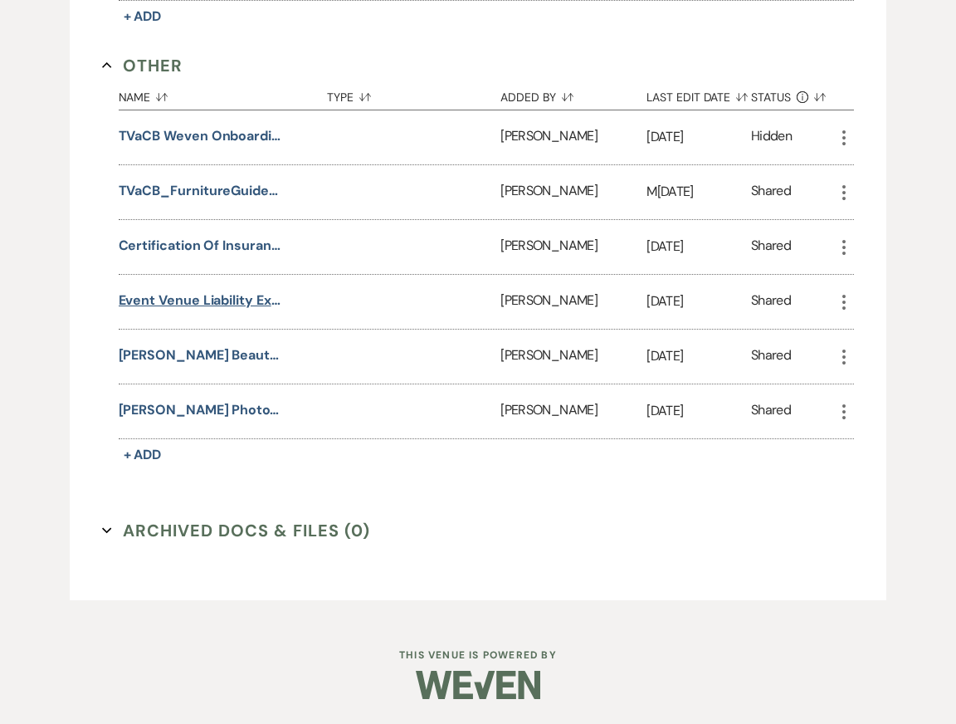
click at [232, 310] on button "Event Venue Liability Extension - [GEOGRAPHIC_DATA]" at bounding box center [202, 300] width 166 height 20
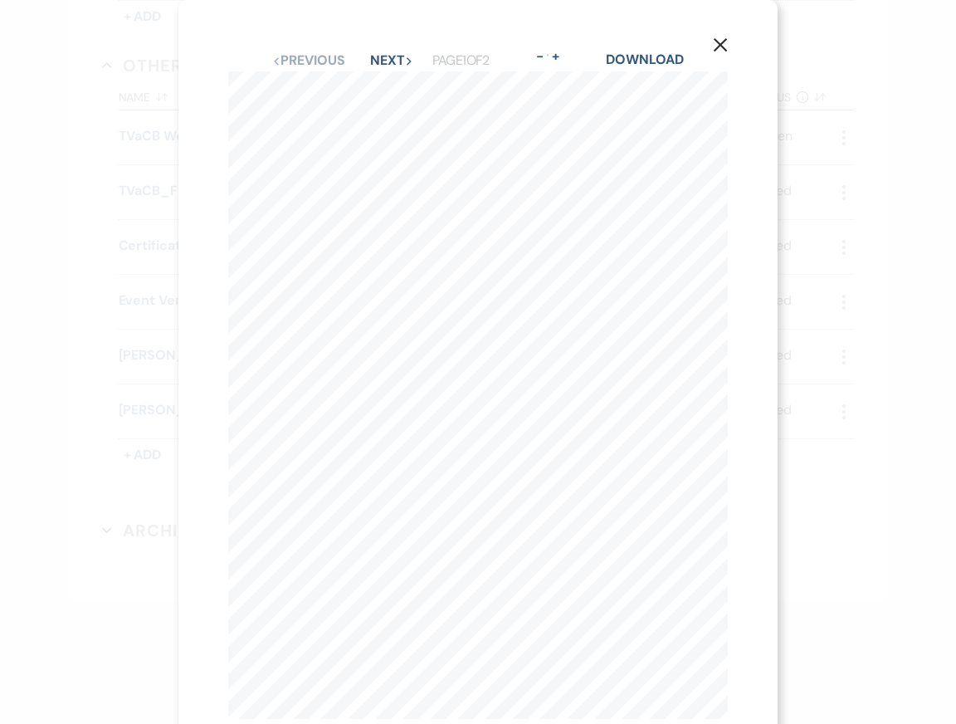
click at [719, 46] on icon "X" at bounding box center [720, 44] width 15 height 15
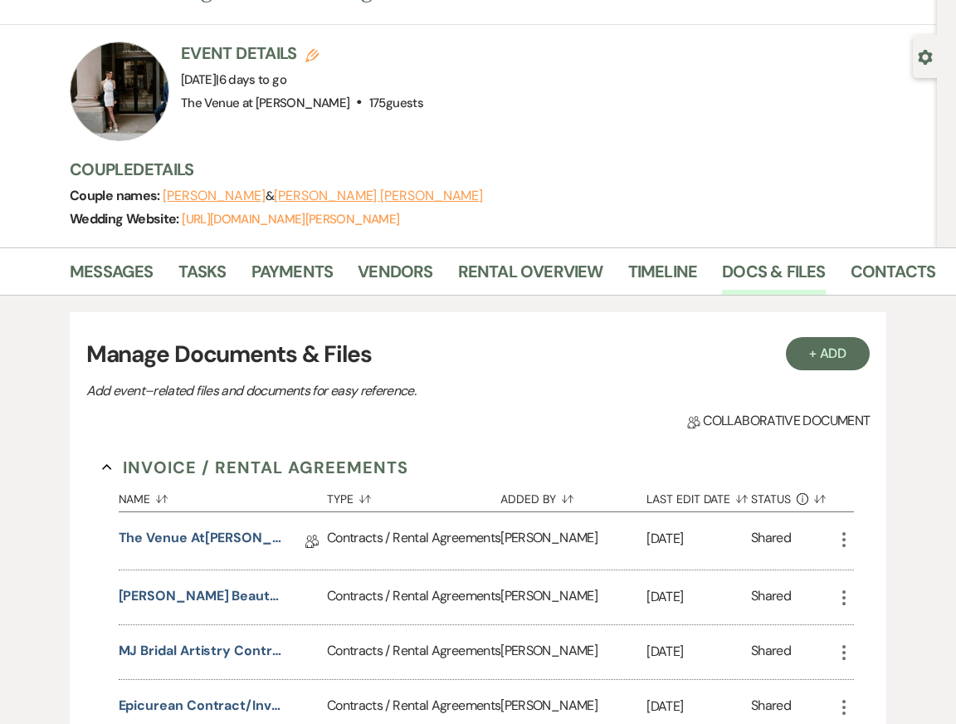
scroll to position [2, 0]
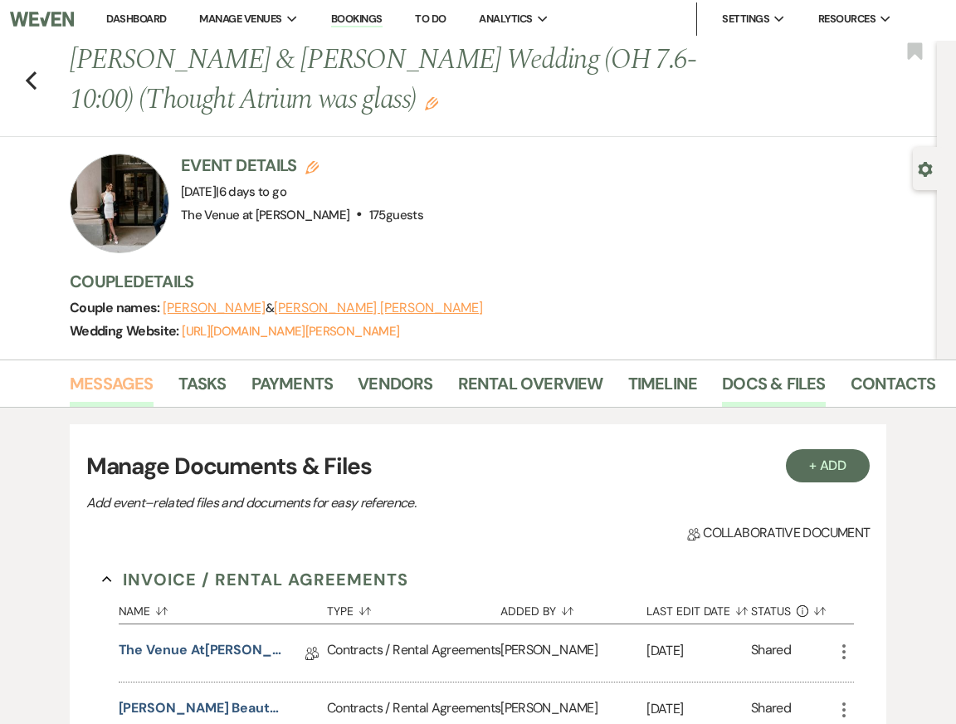
click at [118, 384] on link "Messages" at bounding box center [112, 388] width 84 height 37
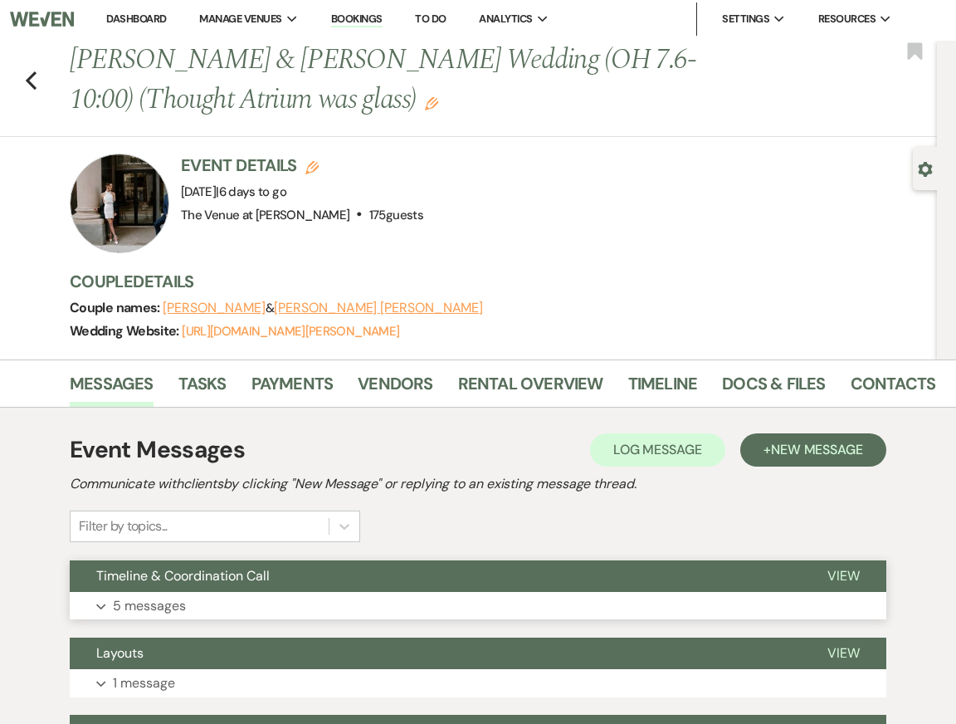
click at [188, 612] on button "Expand 5 messages" at bounding box center [478, 606] width 817 height 28
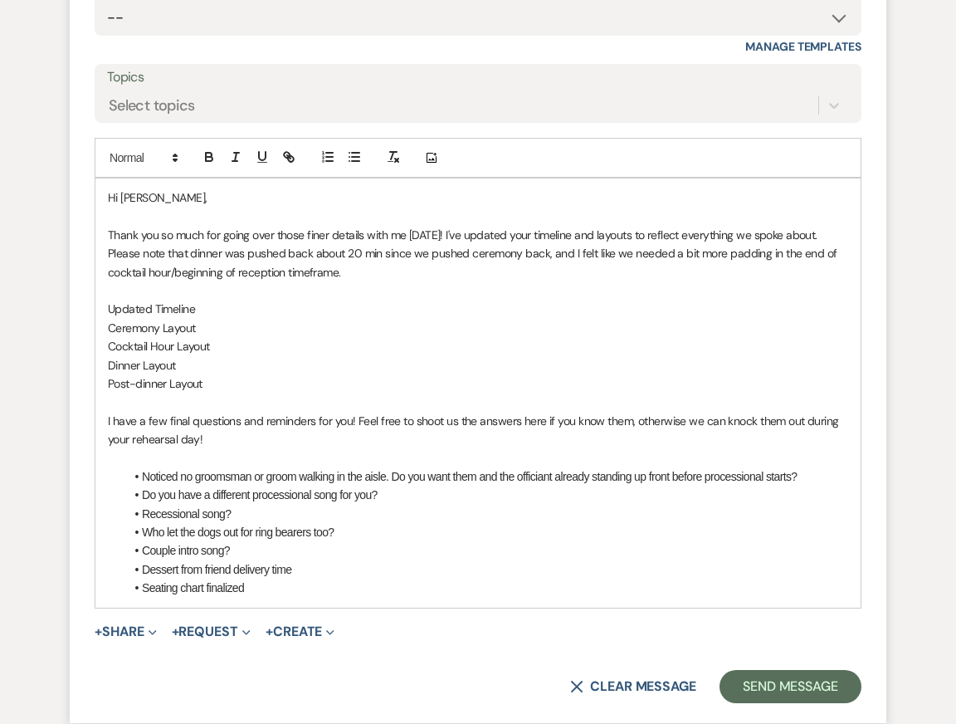
scroll to position [3216, 0]
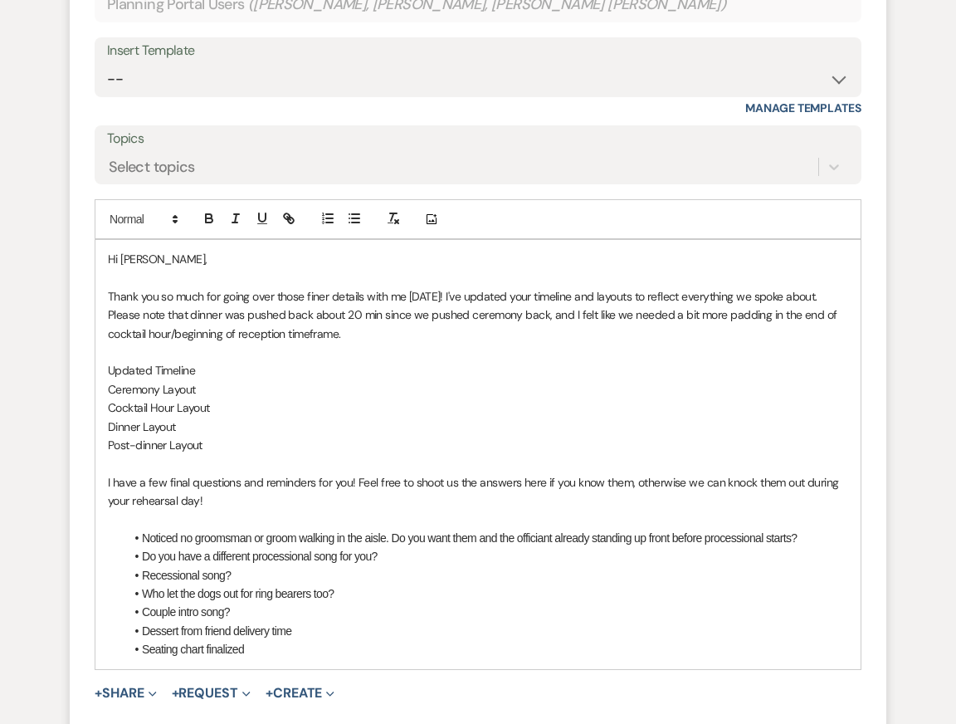
click at [364, 474] on p "I have a few final questions and reminders for you! Feel free to shoot us the a…" at bounding box center [478, 491] width 740 height 37
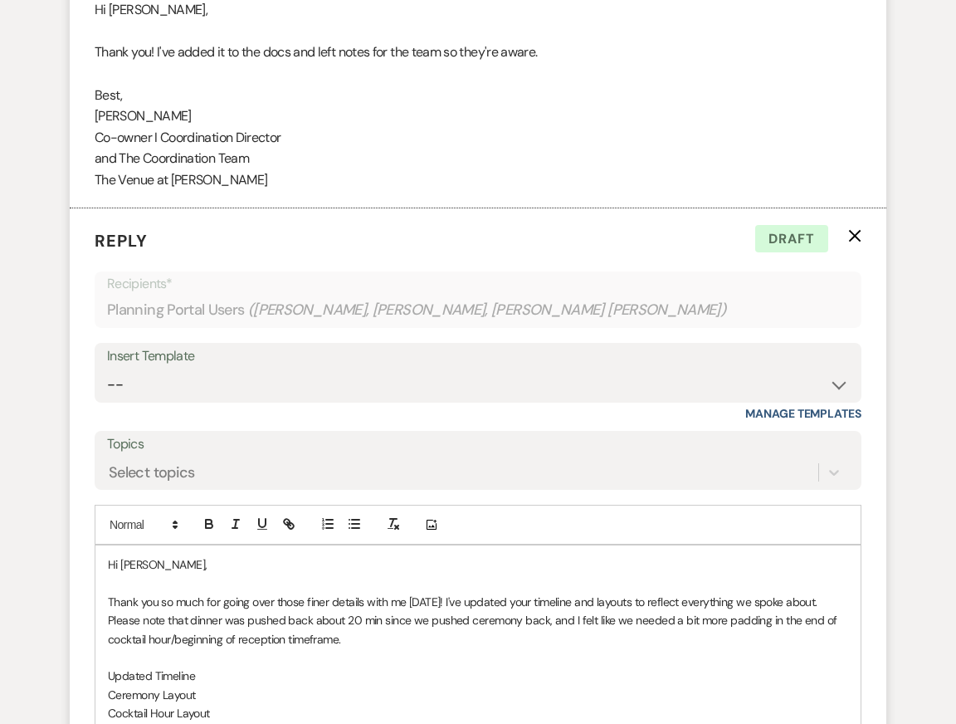
scroll to position [2910, 0]
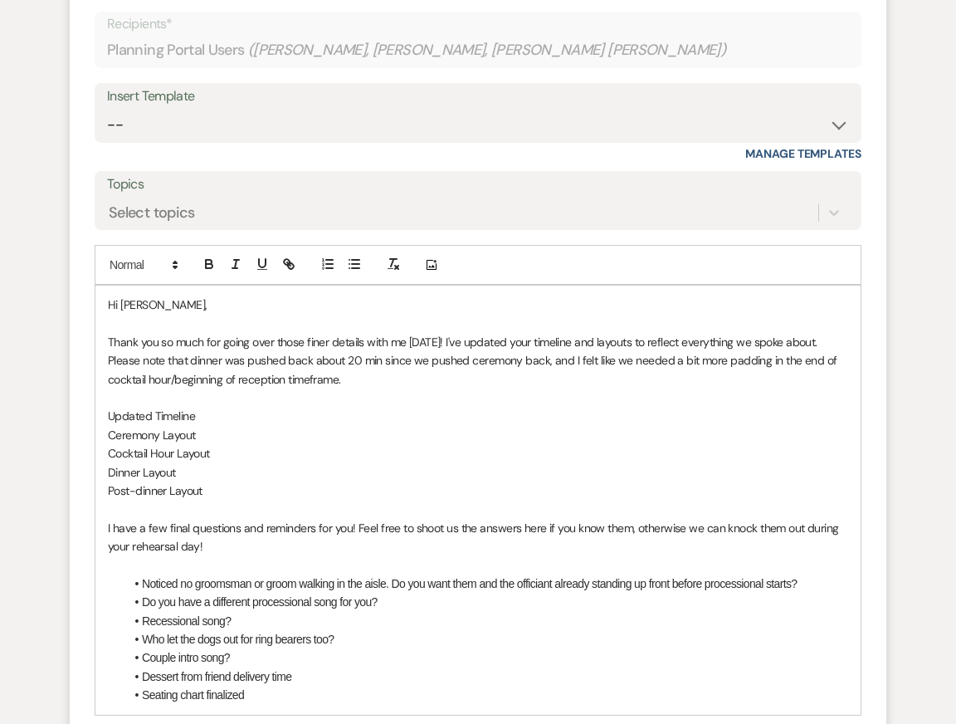
click at [502, 453] on p "Cocktail Hour Layout" at bounding box center [478, 453] width 740 height 18
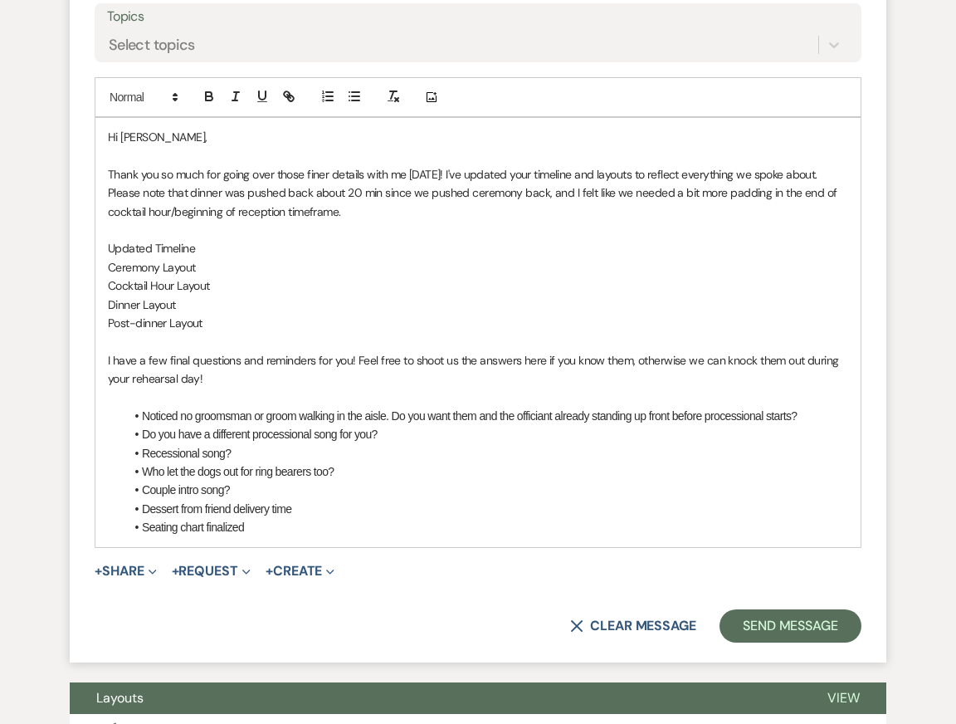
scroll to position [3348, 0]
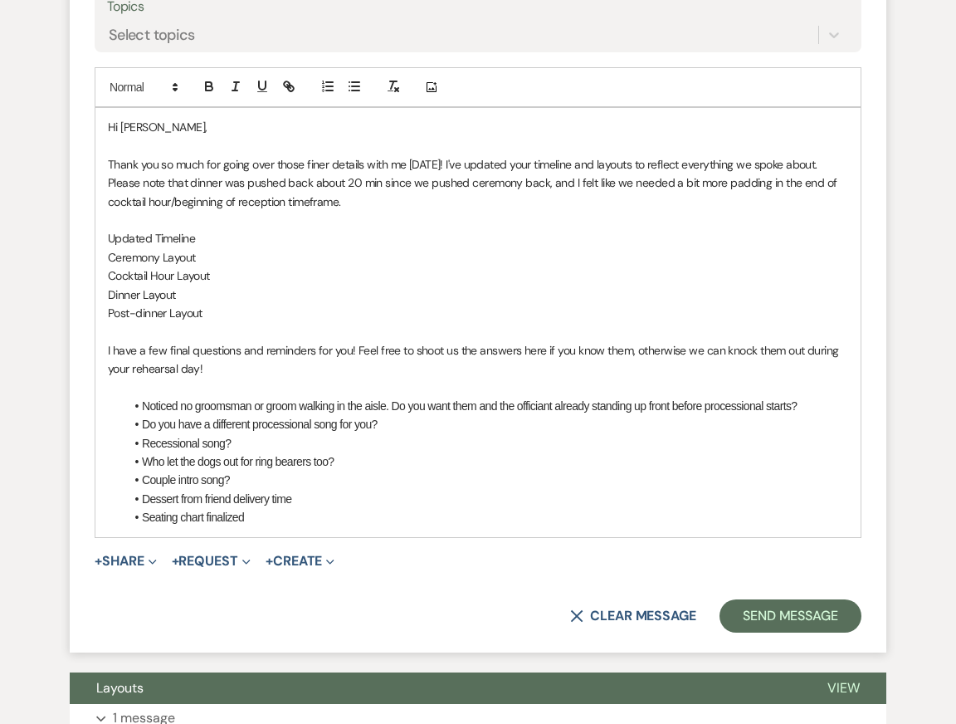
click at [466, 207] on p "Thank you so much for going over those finer details with me [DATE]! I've updat…" at bounding box center [478, 183] width 740 height 56
click at [450, 272] on p "Cocktail Hour Layout" at bounding box center [478, 275] width 740 height 18
click at [449, 347] on p "I have a few final questions and reminders for you! Feel free to shoot us the a…" at bounding box center [478, 359] width 740 height 37
drag, startPoint x: 195, startPoint y: 241, endPoint x: 80, endPoint y: 241, distance: 115.3
click at [80, 241] on form "Reply X Draft Recipients* Planning Portal Users ( [PERSON_NAME], [PERSON_NAME],…" at bounding box center [478, 211] width 817 height 881
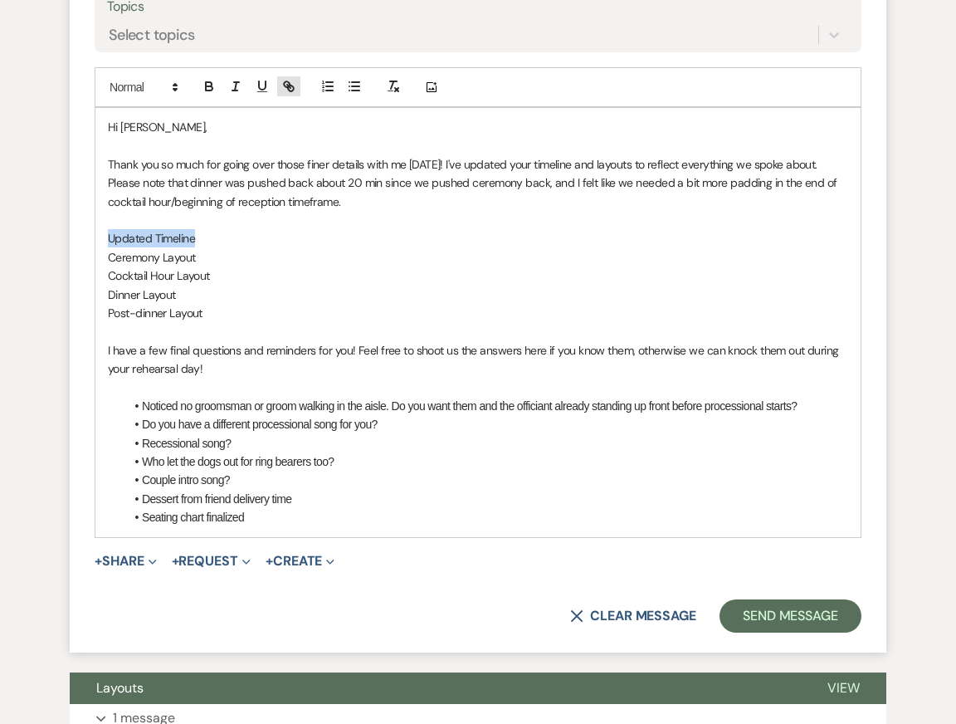
click at [288, 85] on line "button" at bounding box center [288, 86] width 3 height 3
paste input "[URL][DOMAIN_NAME]"
click at [257, 268] on link at bounding box center [248, 271] width 36 height 12
drag, startPoint x: 197, startPoint y: 259, endPoint x: 98, endPoint y: 261, distance: 98.8
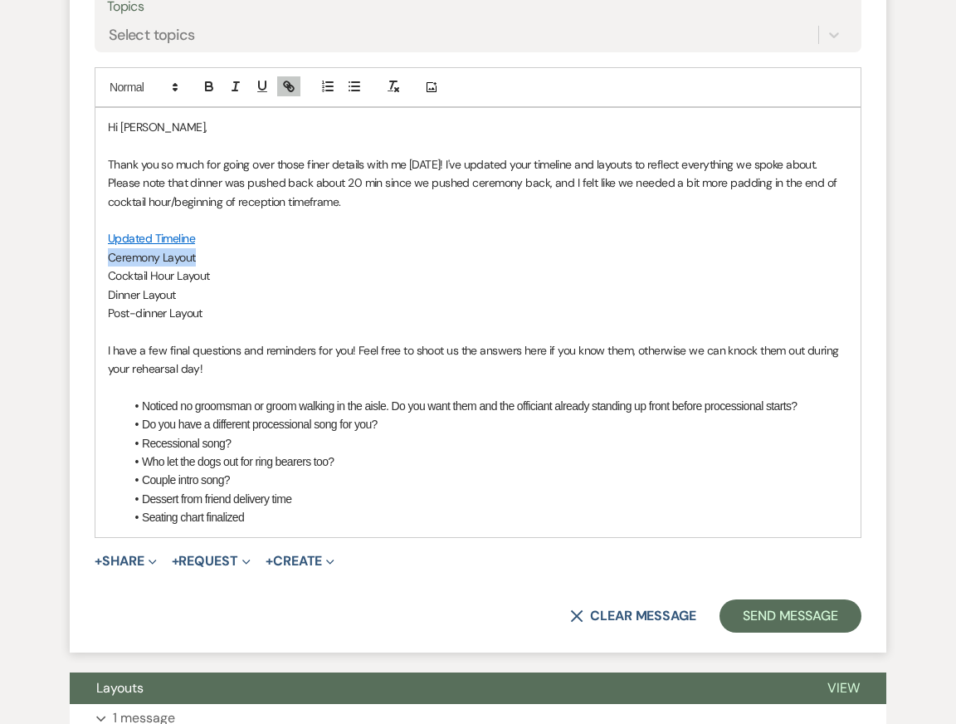
click at [99, 259] on div "Hi [PERSON_NAME], Thank you so much for going over those finer details with me …" at bounding box center [477, 322] width 765 height 429
click at [287, 83] on icon "button" at bounding box center [288, 86] width 15 height 15
paste input "[URL][DOMAIN_NAME]"
click at [249, 290] on link at bounding box center [249, 289] width 36 height 12
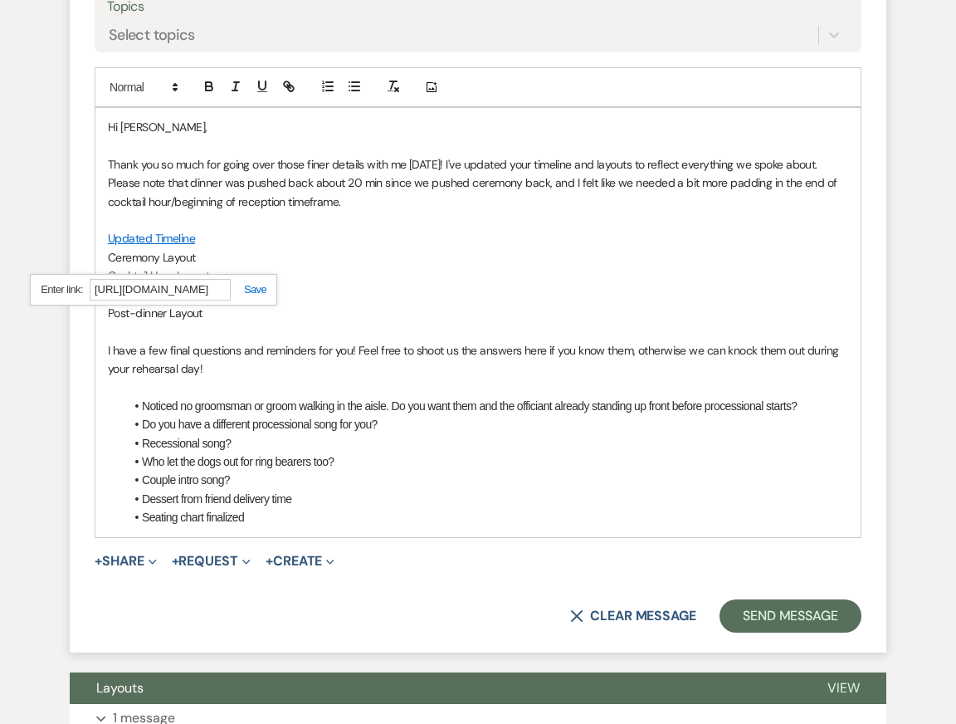
scroll to position [0, 0]
drag, startPoint x: 215, startPoint y: 277, endPoint x: 88, endPoint y: 277, distance: 127.0
click at [88, 277] on form "Reply X Draft saved! Recipients* Planning Portal Users ( [PERSON_NAME], [PERSON…" at bounding box center [478, 211] width 817 height 881
click at [289, 85] on icon "button" at bounding box center [287, 84] width 6 height 6
paste input "[URL][DOMAIN_NAME]"
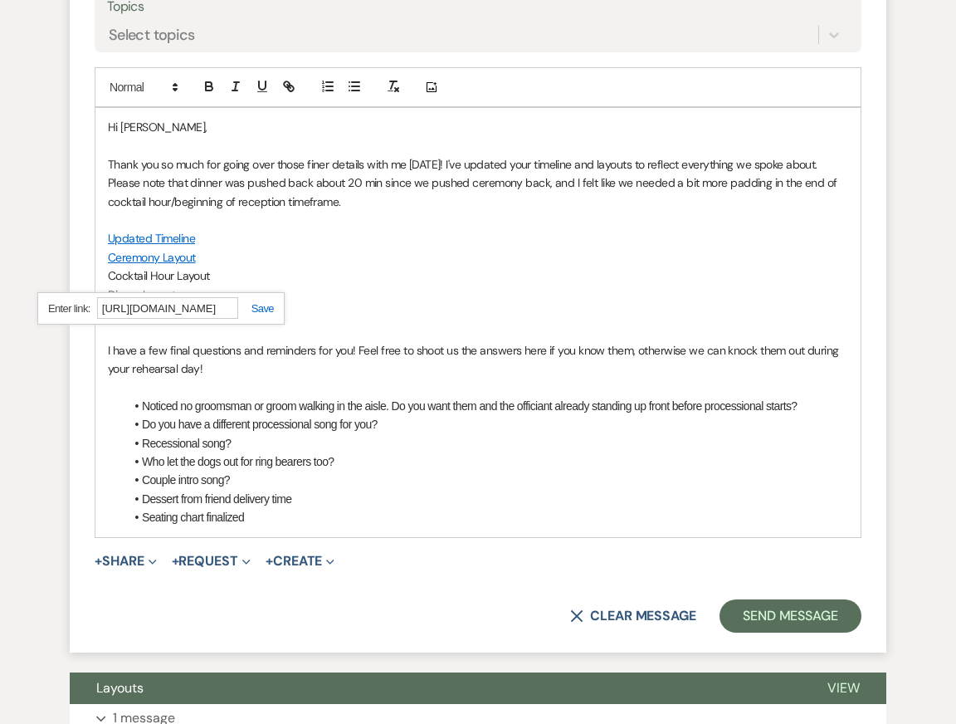
scroll to position [0, 346]
click at [258, 312] on link at bounding box center [256, 308] width 36 height 12
drag, startPoint x: 179, startPoint y: 293, endPoint x: 84, endPoint y: 293, distance: 95.4
click at [85, 293] on form "Reply X Draft saved! Recipients* Planning Portal Users ( [PERSON_NAME], [PERSON…" at bounding box center [478, 211] width 817 height 881
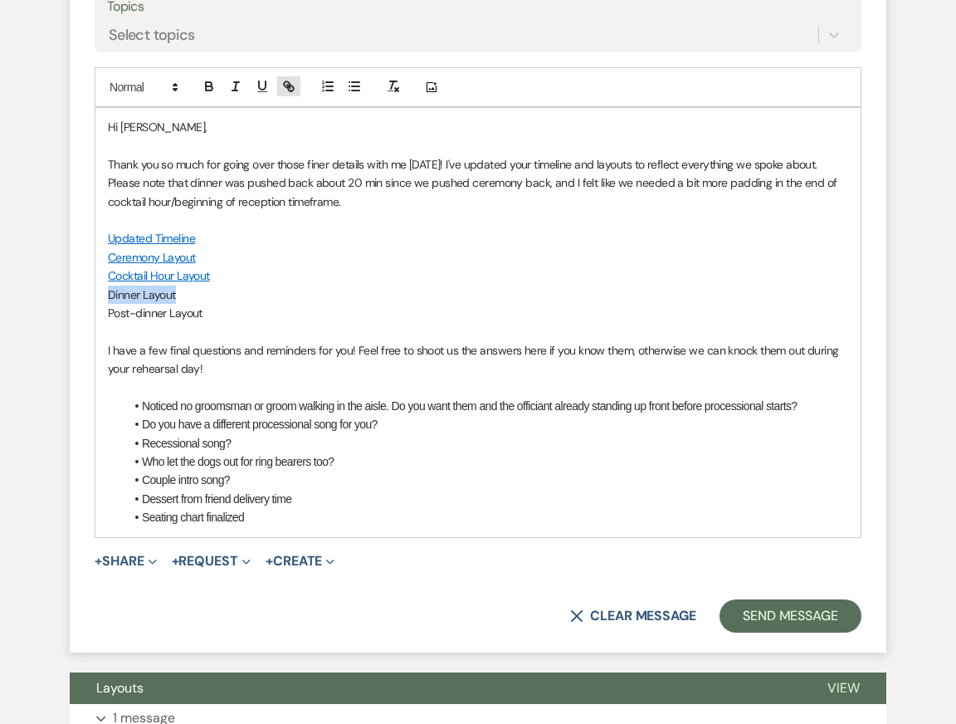
click at [281, 88] on icon "button" at bounding box center [288, 86] width 15 height 15
paste input "[URL][DOMAIN_NAME]"
click at [242, 329] on link at bounding box center [239, 326] width 36 height 12
click at [560, 267] on p "Cocktail Hour Layout" at bounding box center [478, 275] width 740 height 18
click at [423, 183] on p "Thank you so much for going over those finer details with me [DATE]! I've updat…" at bounding box center [478, 183] width 740 height 56
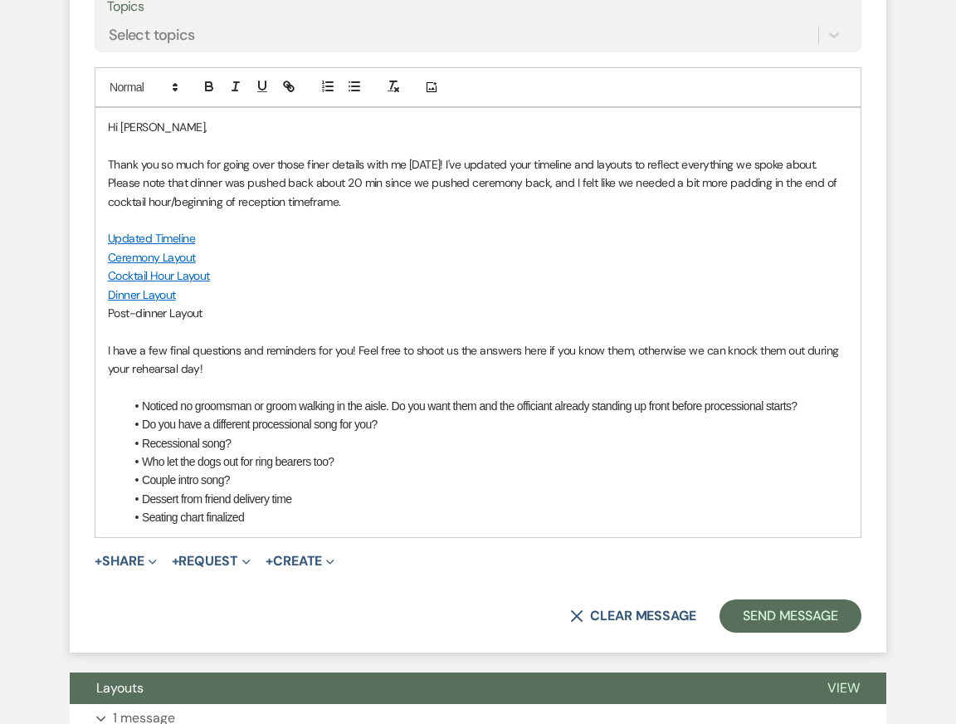
click at [432, 199] on p "Thank you so much for going over those finer details with me [DATE]! I've updat…" at bounding box center [478, 183] width 740 height 56
drag, startPoint x: 209, startPoint y: 311, endPoint x: 85, endPoint y: 311, distance: 123.6
click at [87, 311] on form "Reply X Draft Recipients* Planning Portal Users ( [PERSON_NAME], [PERSON_NAME],…" at bounding box center [478, 211] width 817 height 881
click at [286, 92] on icon "button" at bounding box center [288, 86] width 15 height 15
paste input "[URL][DOMAIN_NAME]"
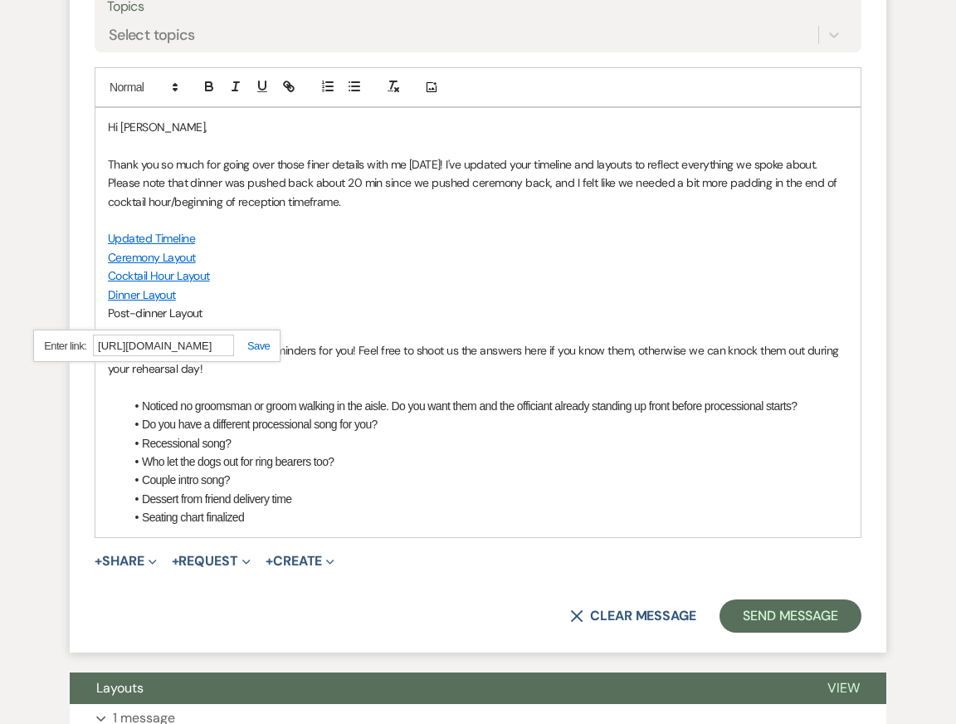
scroll to position [0, 329]
type input "[URL][DOMAIN_NAME]"
click at [256, 343] on link at bounding box center [252, 345] width 36 height 12
click at [402, 248] on p "Ceremony Layout" at bounding box center [478, 257] width 740 height 18
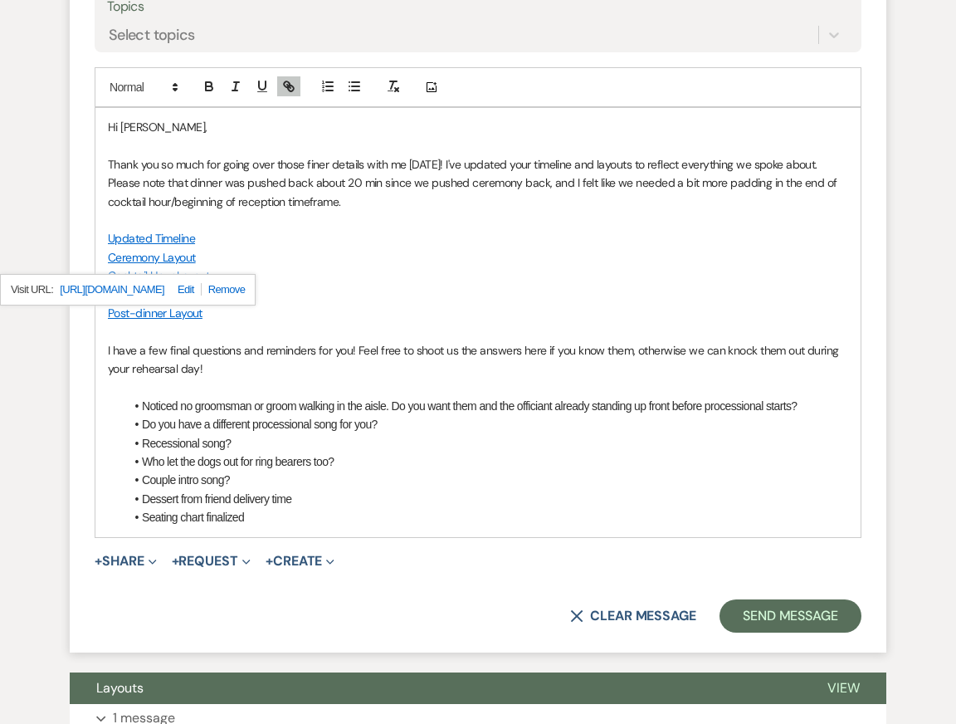
click at [316, 388] on p at bounding box center [478, 387] width 740 height 18
click at [280, 519] on li "Seating chart finalized" at bounding box center [486, 517] width 724 height 18
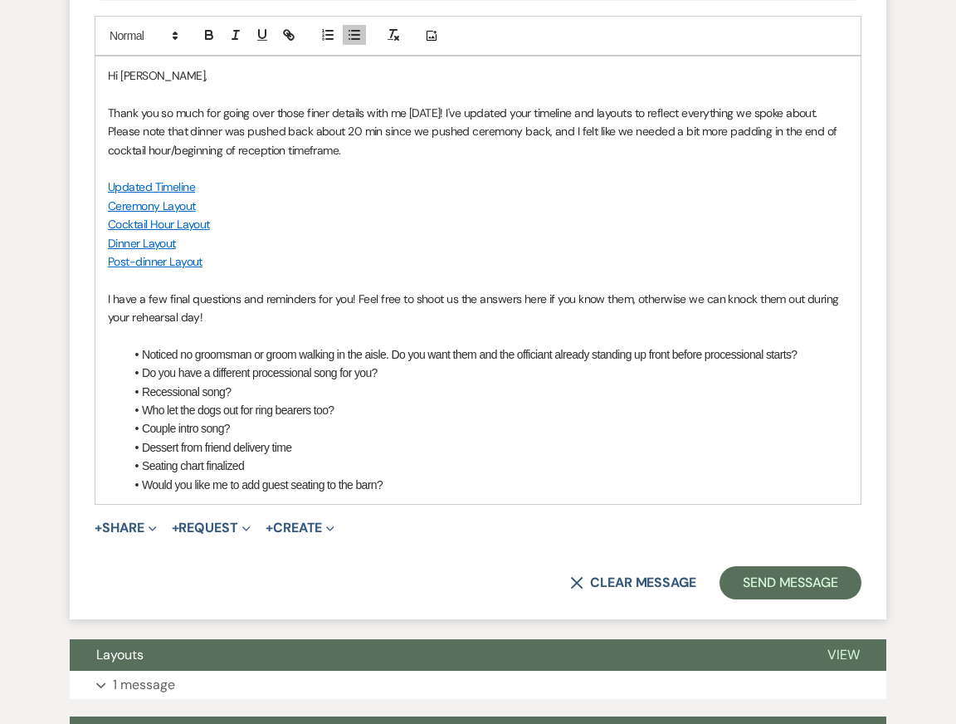
scroll to position [3402, 0]
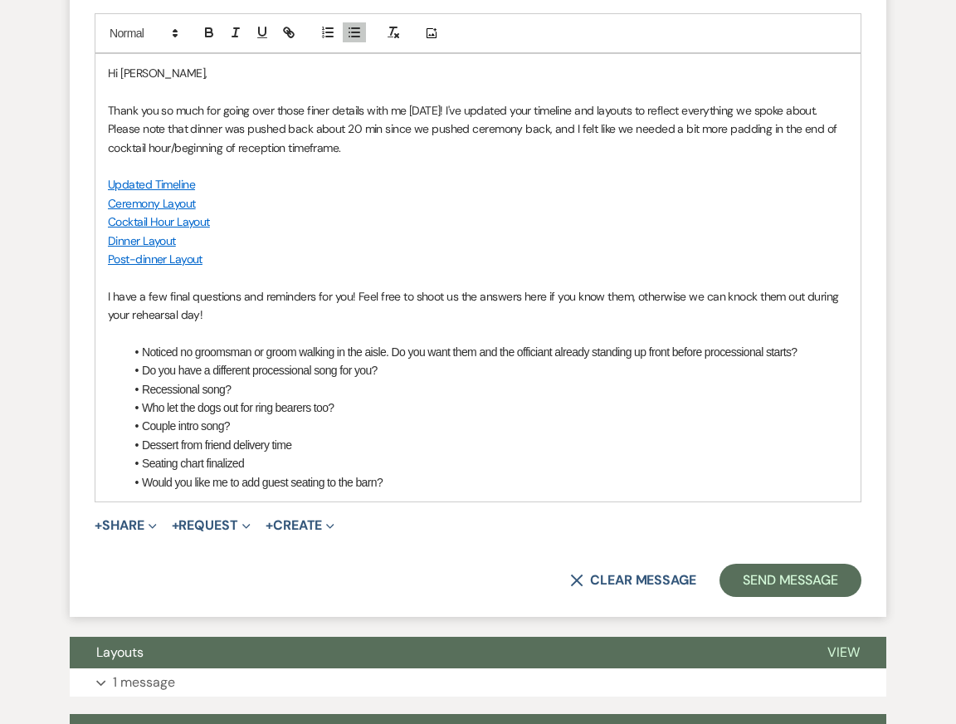
click at [430, 288] on p "I have a few final questions and reminders for you! Feel free to shoot us the a…" at bounding box center [478, 305] width 740 height 37
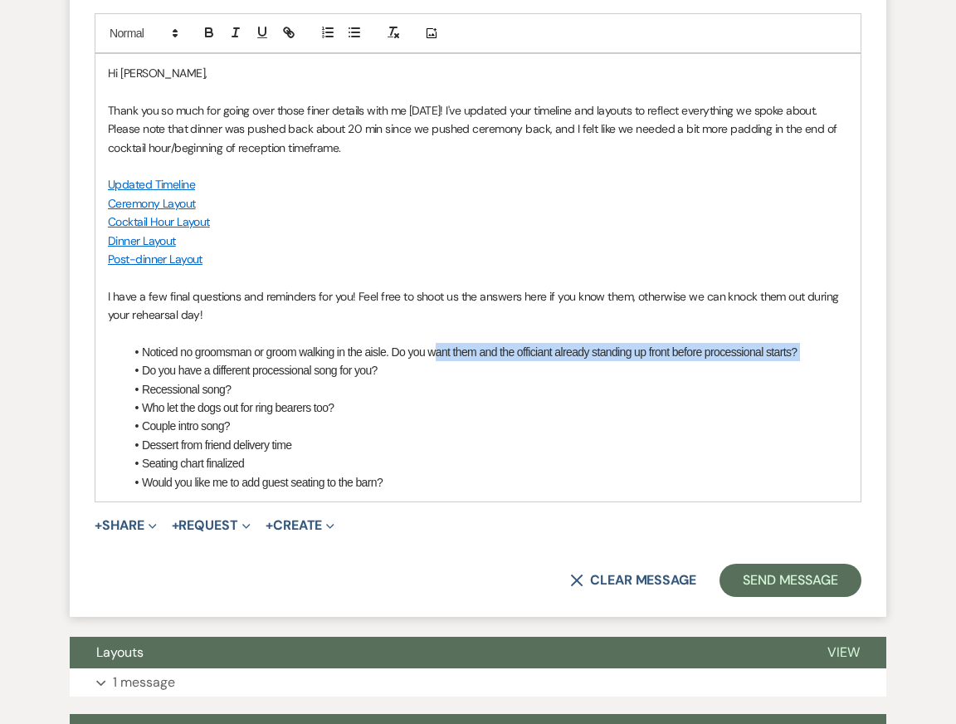
click at [436, 360] on ul "Noticed no groomsman or groom walking in the aisle. Do you want them and the of…" at bounding box center [486, 417] width 724 height 149
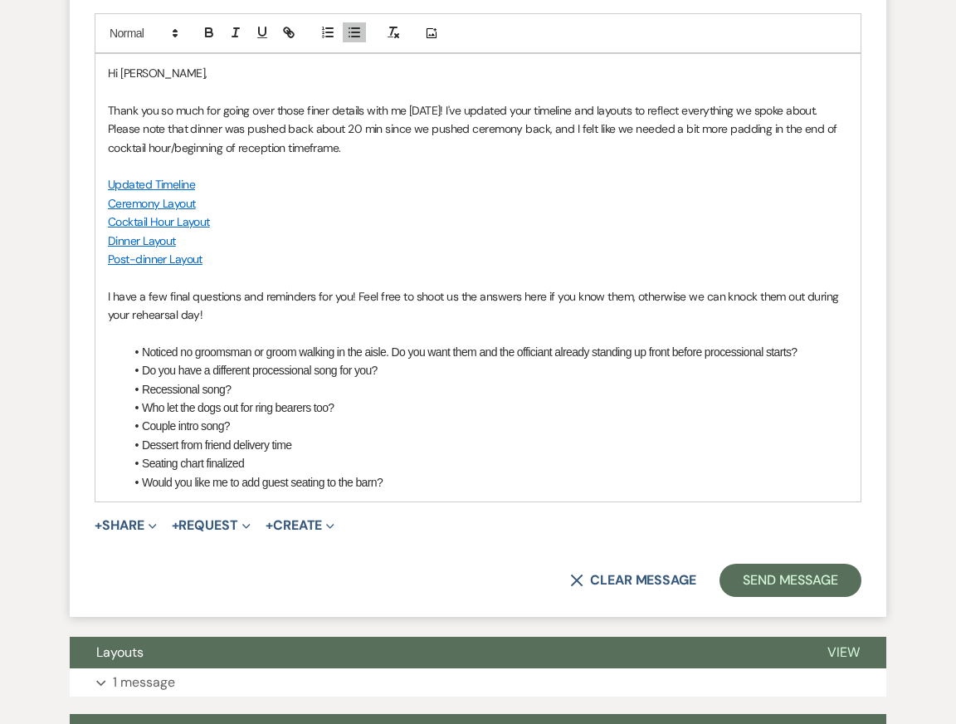
click at [374, 305] on p "I have a few final questions and reminders for you! Feel free to shoot us the a…" at bounding box center [478, 305] width 740 height 37
click at [372, 330] on p at bounding box center [478, 333] width 740 height 18
click at [369, 276] on p at bounding box center [478, 277] width 740 height 18
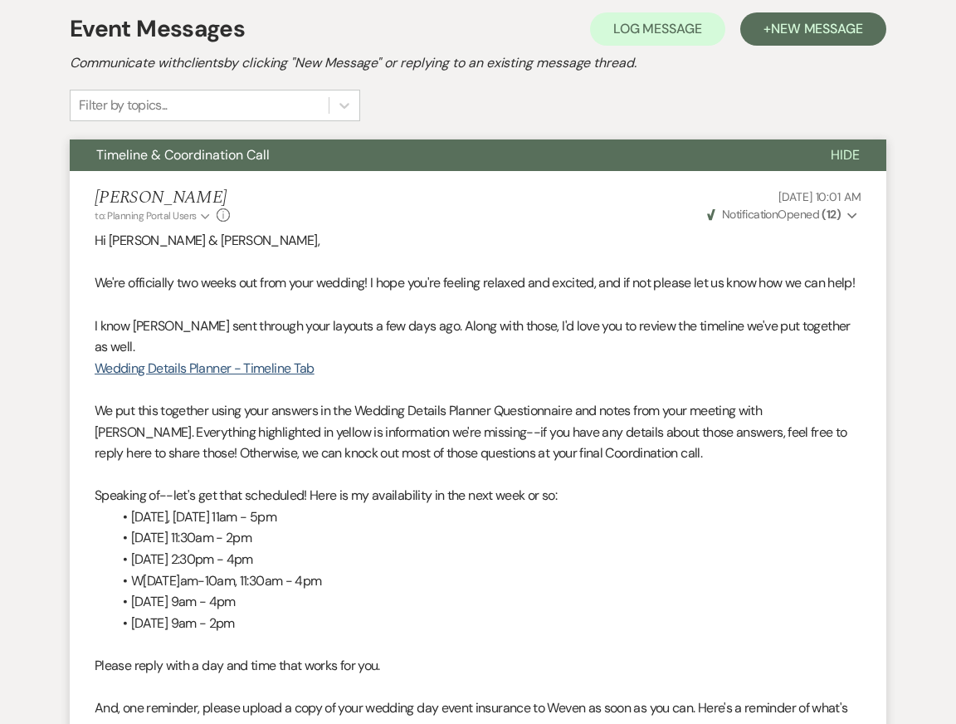
scroll to position [310, 0]
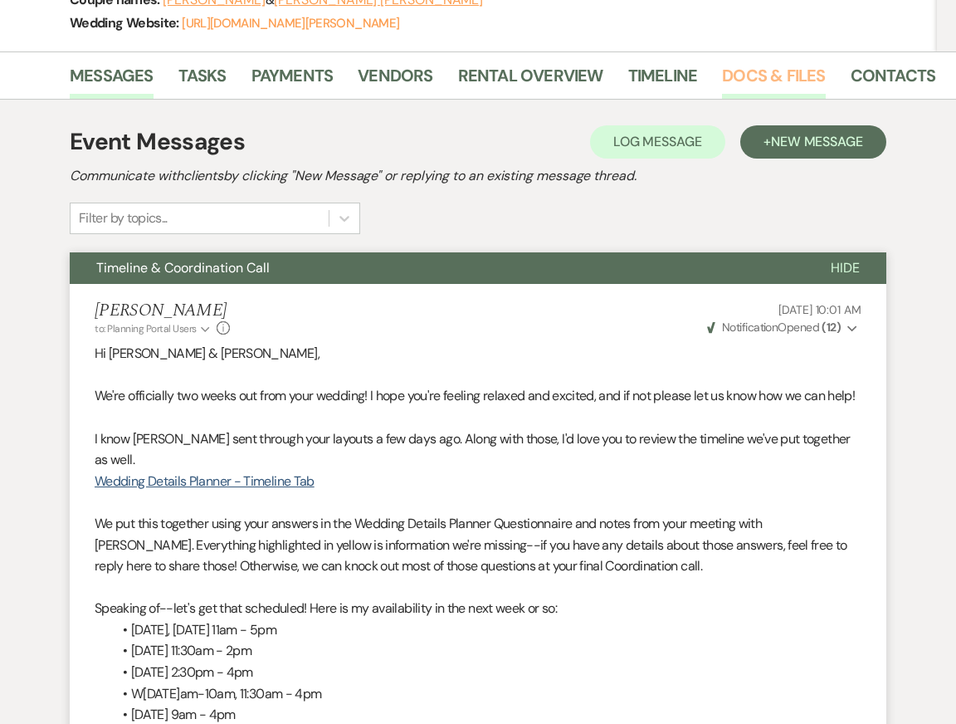
click at [751, 85] on link "Docs & Files" at bounding box center [773, 80] width 103 height 37
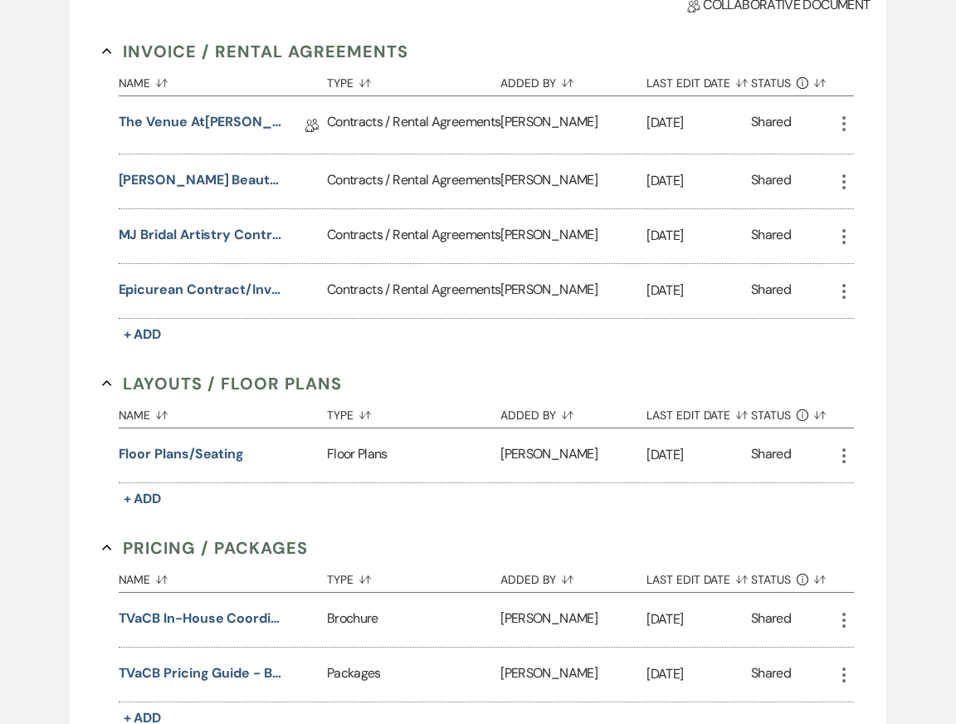
scroll to position [438, 0]
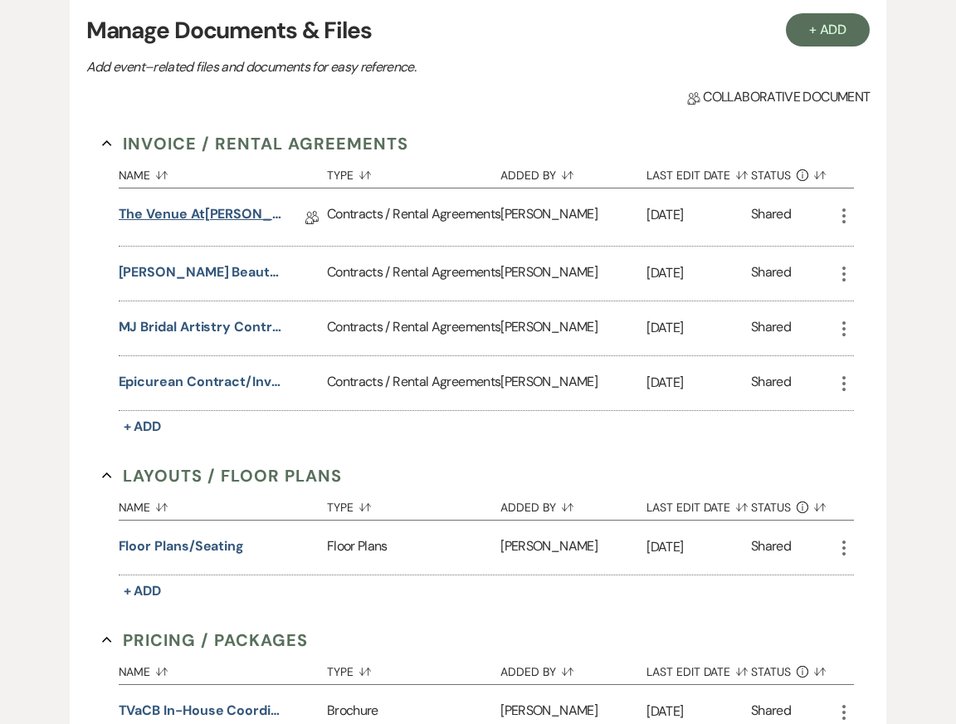
click at [231, 217] on link "The Venue at[PERSON_NAME][GEOGRAPHIC_DATA] Wedding Contract (8[DATE][PERSON_NAM…" at bounding box center [202, 217] width 166 height 26
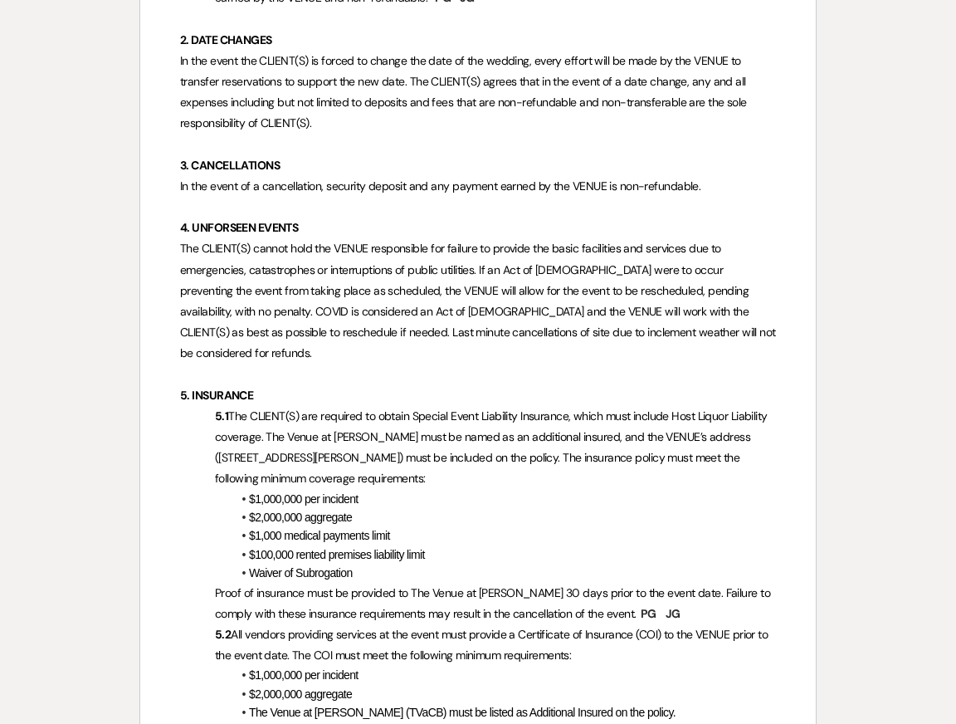
scroll to position [1043, 0]
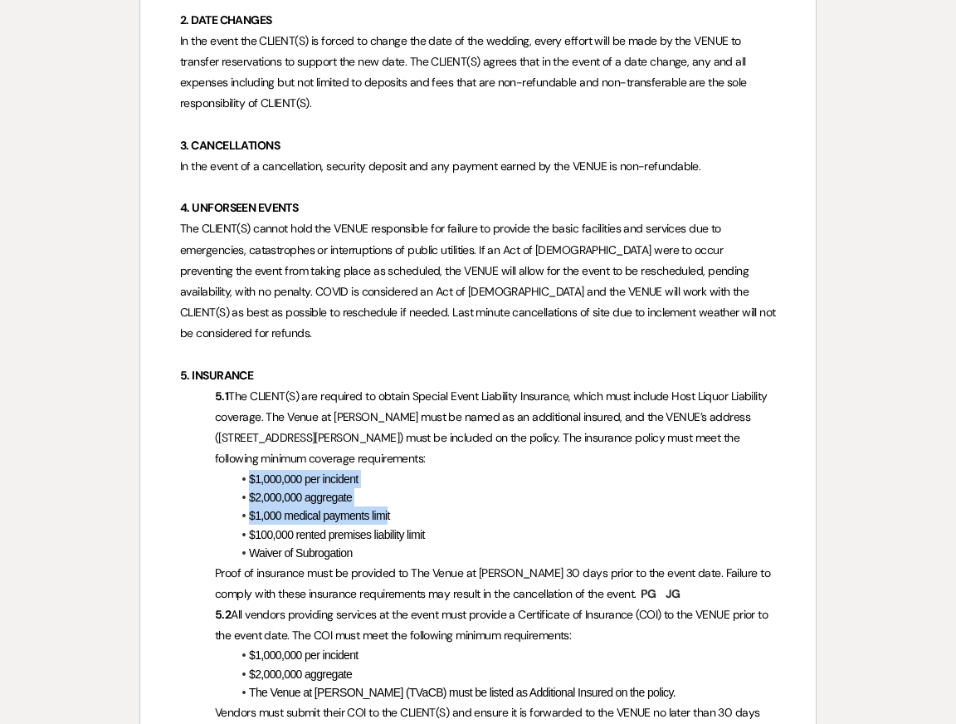
drag, startPoint x: 237, startPoint y: 450, endPoint x: 388, endPoint y: 489, distance: 155.2
click at [388, 489] on ul "$1,000,000 per incident $2,000,000 aggregate $1,000 medical payments limit $100…" at bounding box center [486, 516] width 579 height 93
click at [419, 528] on span "$100,000 rented premises liability limit" at bounding box center [337, 534] width 176 height 13
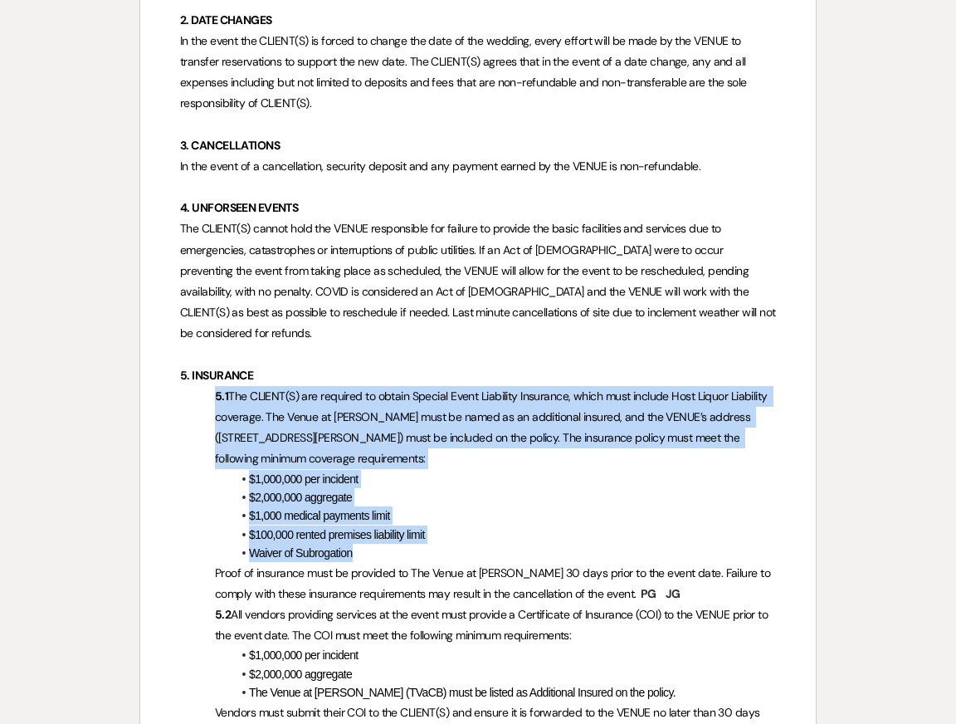
drag, startPoint x: 325, startPoint y: 494, endPoint x: 195, endPoint y: 377, distance: 175.1
copy div "5.1 The CLIENT(S) are required to obtain Special Event Liability Insurance, whi…"
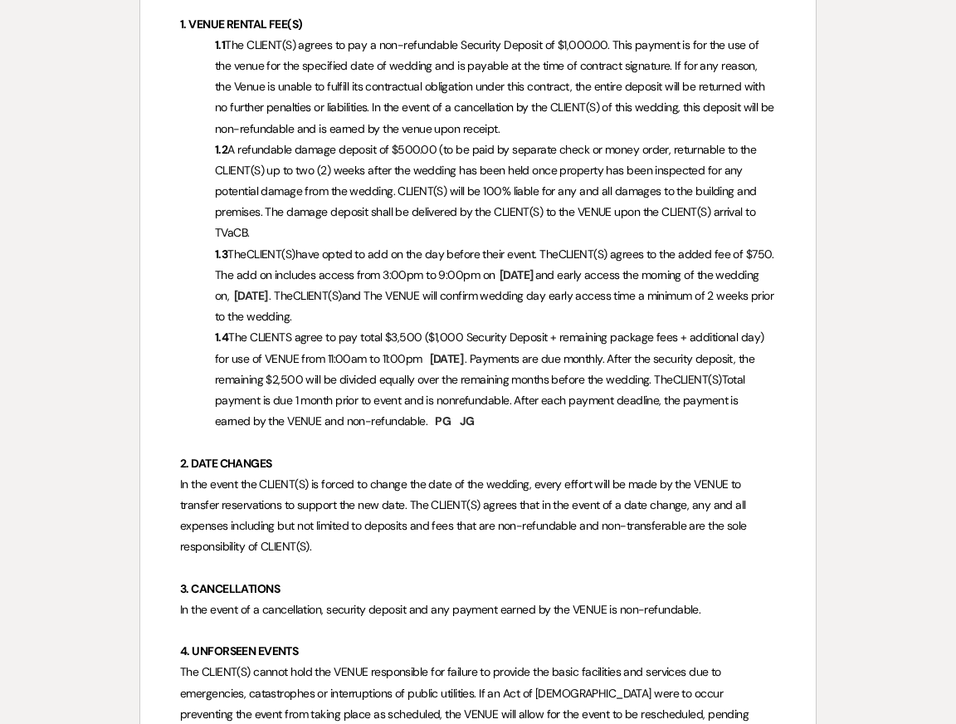
scroll to position [0, 0]
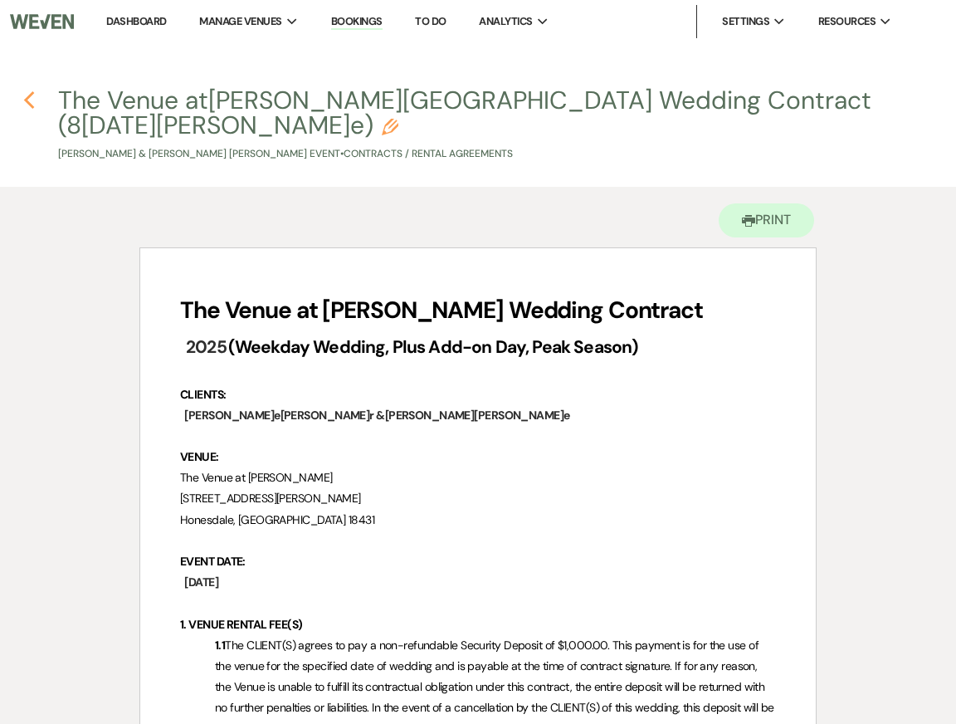
click at [31, 100] on icon "Previous" at bounding box center [29, 100] width 12 height 20
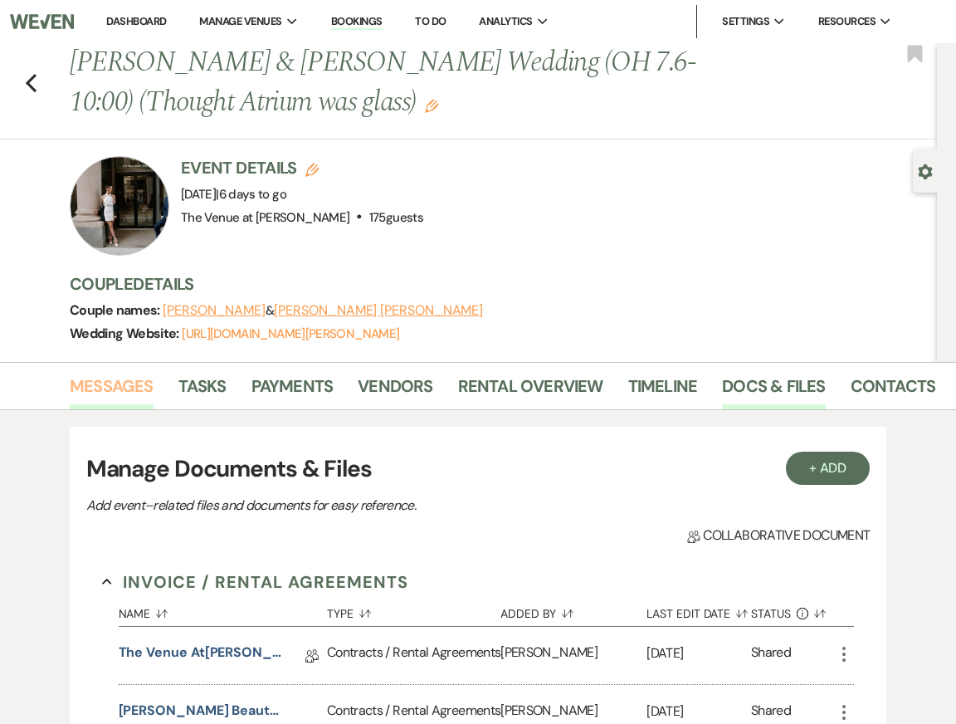
click at [107, 398] on link "Messages" at bounding box center [112, 391] width 84 height 37
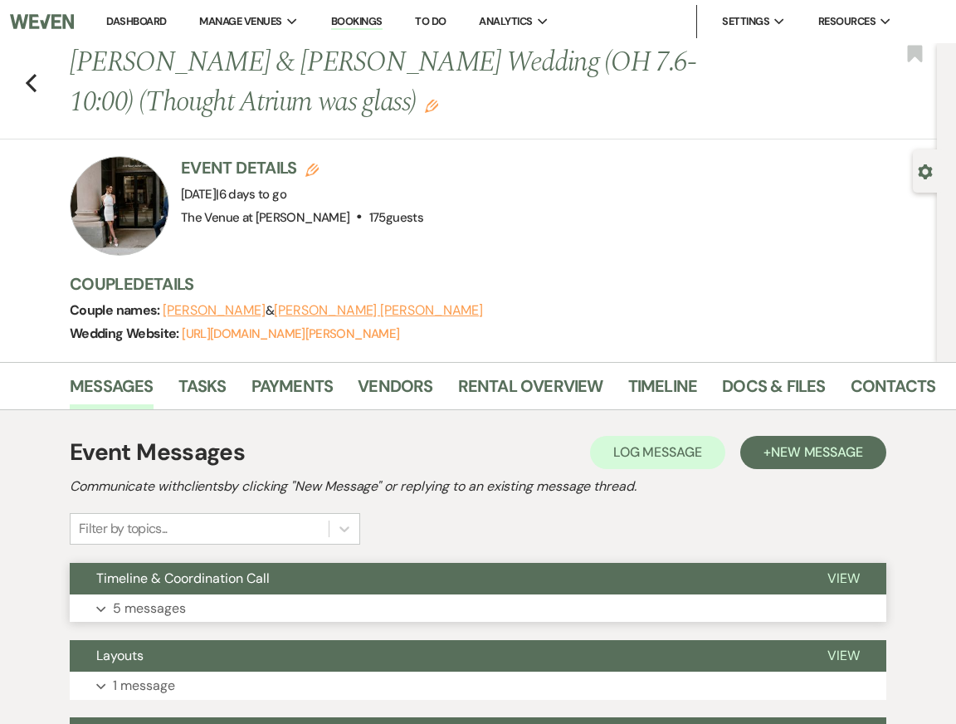
click at [268, 595] on button "Expand 5 messages" at bounding box center [478, 608] width 817 height 28
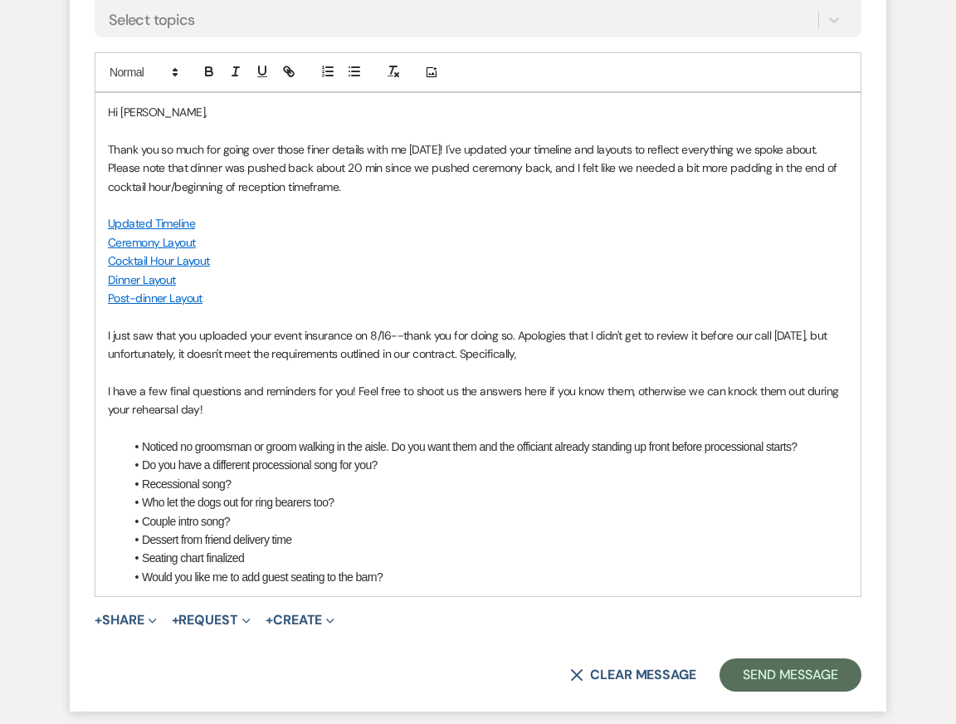
scroll to position [3366, 0]
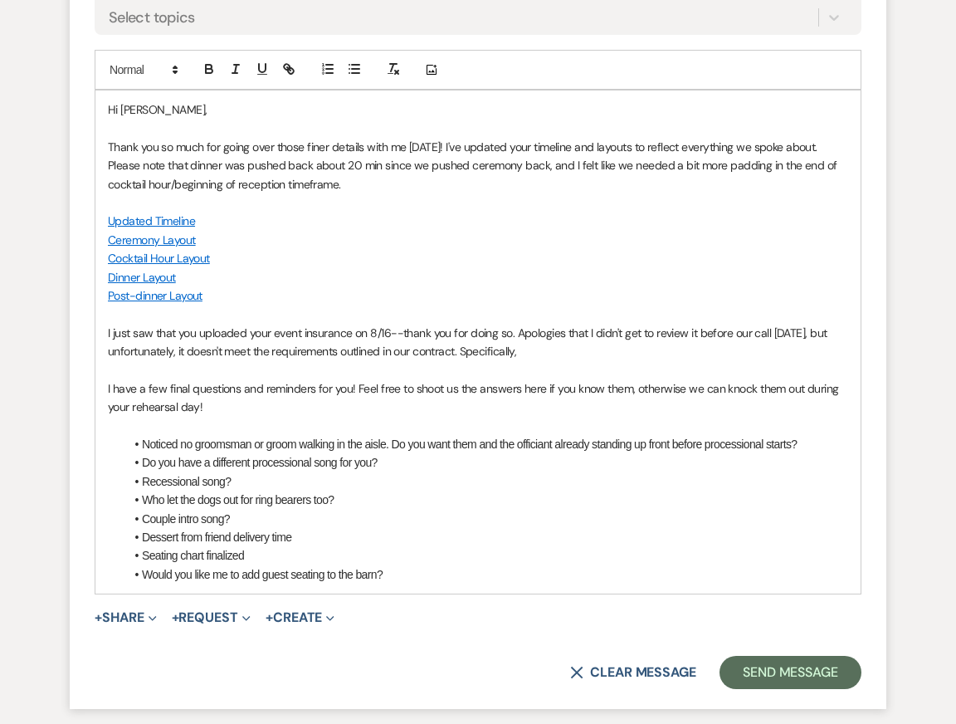
click at [561, 363] on p at bounding box center [478, 370] width 740 height 18
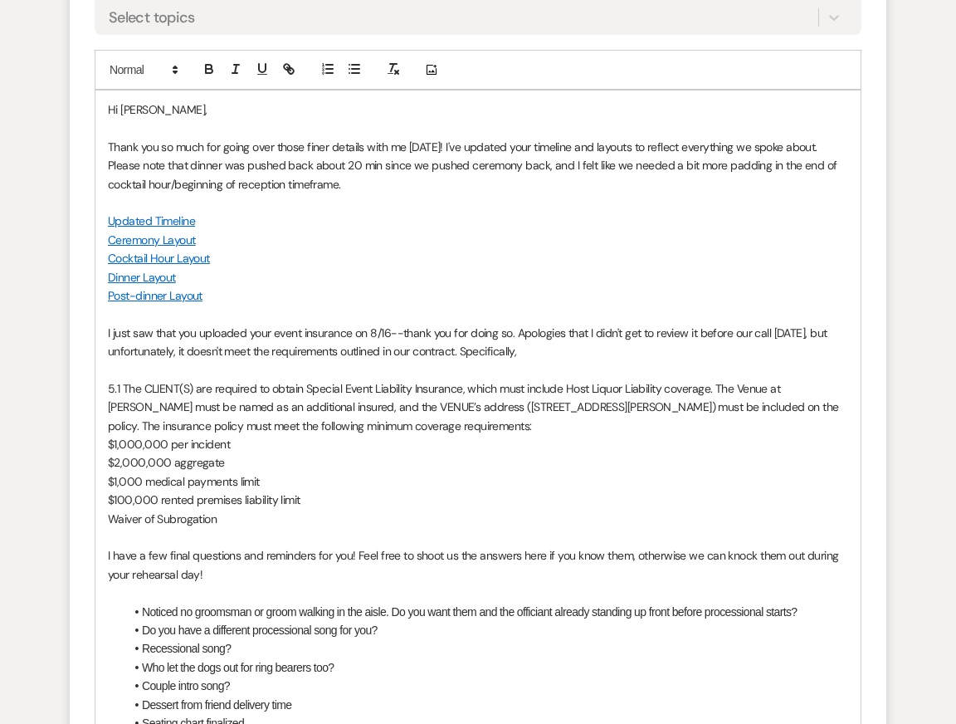
click at [388, 321] on p at bounding box center [478, 314] width 740 height 18
click at [558, 355] on p "I just saw that you uploaded your event insurance on 8/16--thank you for doing …" at bounding box center [478, 342] width 740 height 37
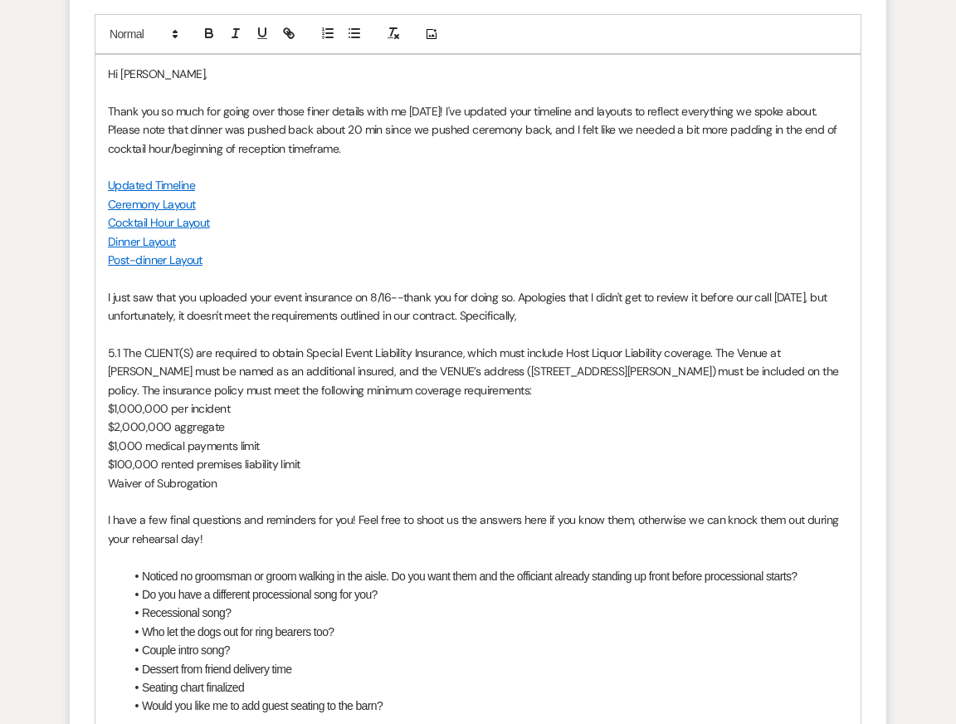
scroll to position [3409, 0]
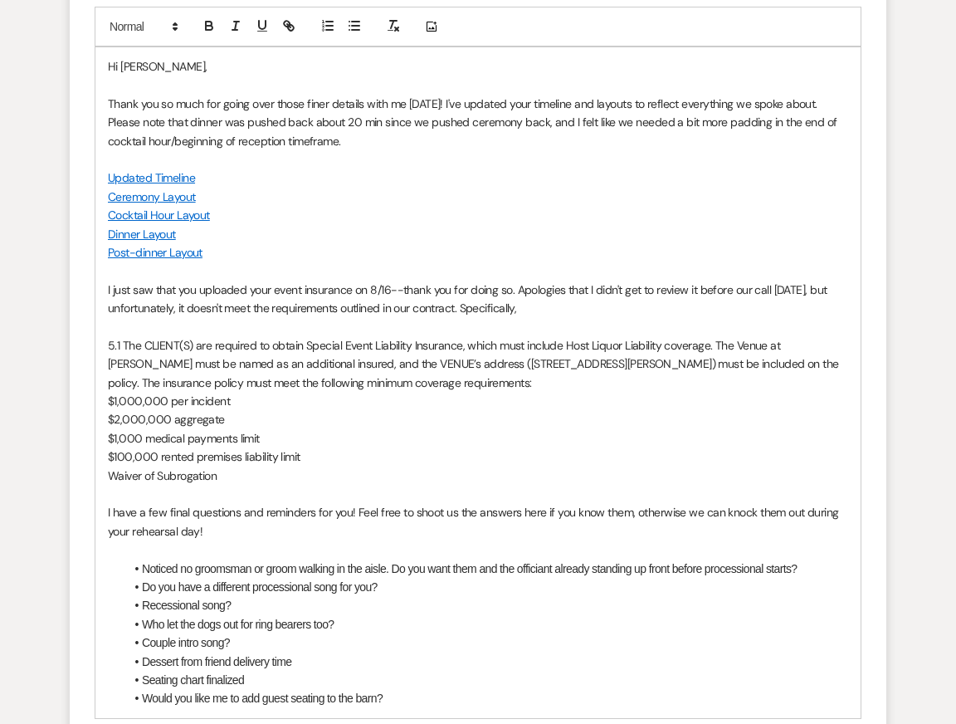
click at [422, 423] on p "$2,000,000 aggregate" at bounding box center [478, 419] width 740 height 18
click at [544, 307] on p "I just saw that you uploaded your event insurance on 8/16--thank you for doing …" at bounding box center [478, 298] width 740 height 37
drag, startPoint x: 770, startPoint y: 306, endPoint x: 463, endPoint y: 312, distance: 307.1
click at [463, 312] on p "I just saw that you uploaded your event insurance on 8/16--thank you for doing …" at bounding box center [478, 298] width 740 height 37
click at [479, 202] on p "Ceremony Layout" at bounding box center [478, 197] width 740 height 18
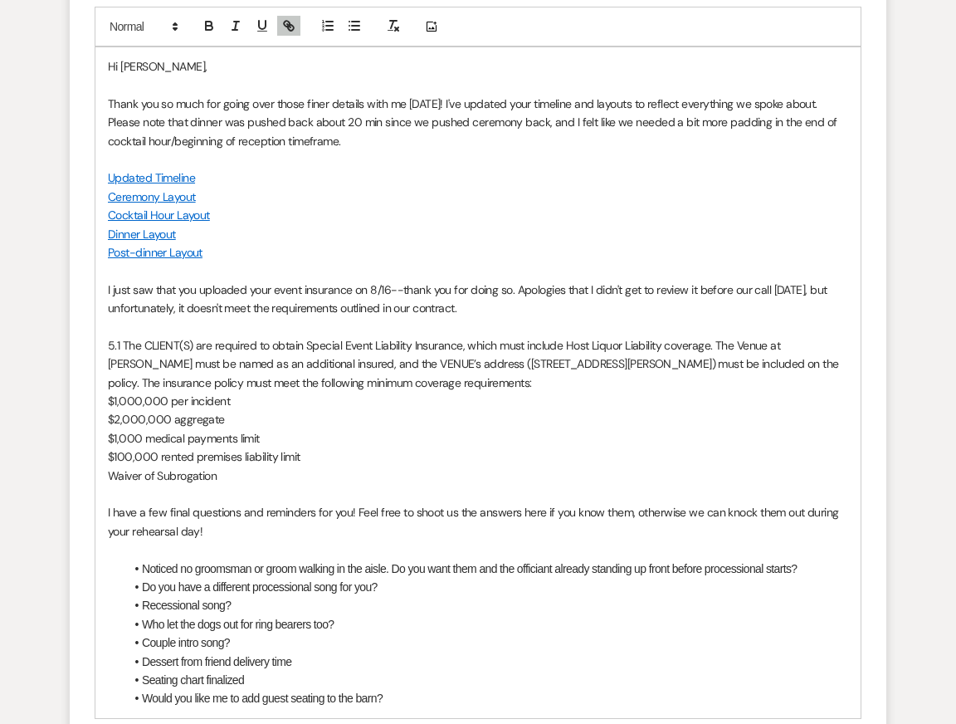
click at [486, 305] on p "I just saw that you uploaded your event insurance on 8/16--thank you for doing …" at bounding box center [478, 298] width 740 height 37
click at [360, 290] on p "I just saw that you uploaded your event insurance on 8/16--thank you for doing …" at bounding box center [478, 298] width 740 height 37
click at [423, 498] on p at bounding box center [478, 494] width 740 height 18
click at [473, 261] on p at bounding box center [478, 270] width 740 height 18
click at [486, 344] on p "5.1 The CLIENT(S) are required to obtain Special Event Liability Insurance, whi…" at bounding box center [478, 364] width 740 height 56
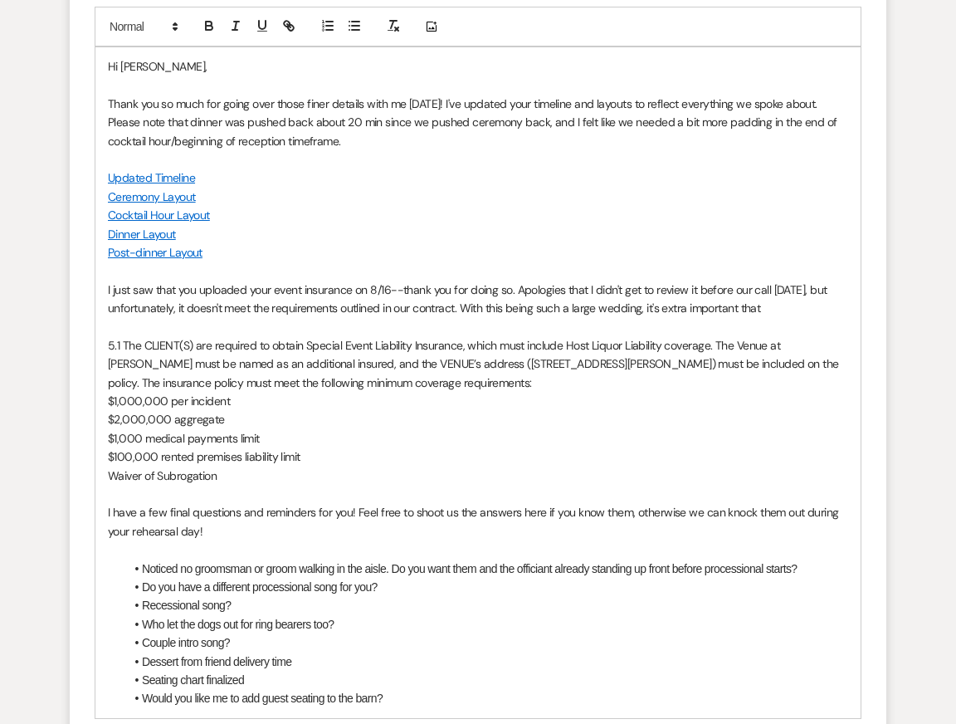
click at [612, 267] on p at bounding box center [478, 270] width 740 height 18
click at [805, 304] on p "I just saw that you uploaded your event insurance on 8/16--thank you for doing …" at bounding box center [478, 298] width 740 height 37
click at [774, 390] on p "5.1 The CLIENT(S) are required to obtain Special Event Liability Insurance, whi…" at bounding box center [478, 364] width 740 height 56
click at [799, 308] on p "I just saw that you uploaded your event insurance on 8/16--thank you for doing …" at bounding box center [478, 298] width 740 height 37
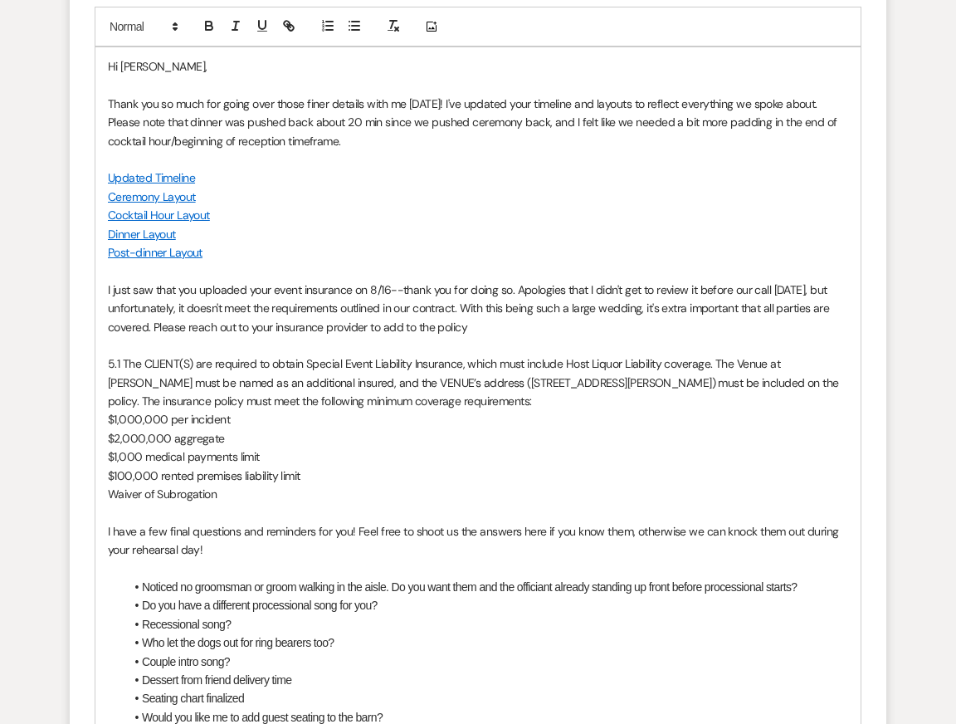
click at [401, 466] on p "$100,000 rented premises liability limit" at bounding box center [478, 475] width 740 height 18
click at [521, 115] on p "Thank you so much for going over those finer details with me [DATE]! I've updat…" at bounding box center [478, 123] width 740 height 56
click at [523, 308] on p "I just saw that you uploaded your event insurance on 8/16--thank you for doing …" at bounding box center [478, 308] width 740 height 56
click at [530, 362] on p "5.1 The CLIENT(S) are required to obtain Special Event Liability Insurance, whi…" at bounding box center [478, 382] width 740 height 56
click at [540, 412] on p "$1,000,000 per incident" at bounding box center [478, 419] width 740 height 18
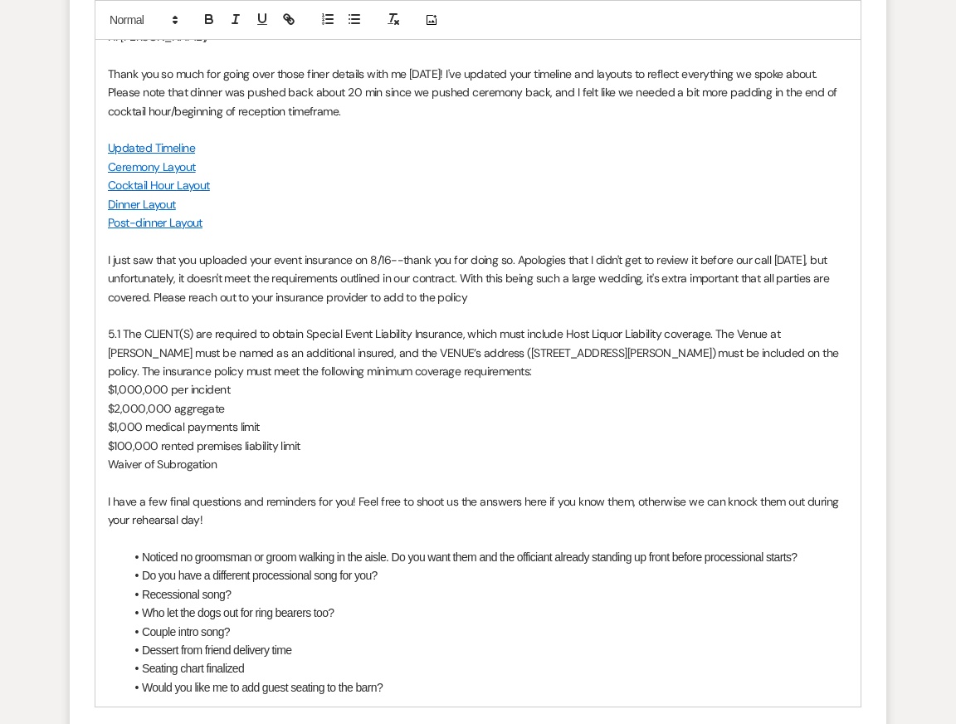
scroll to position [3441, 0]
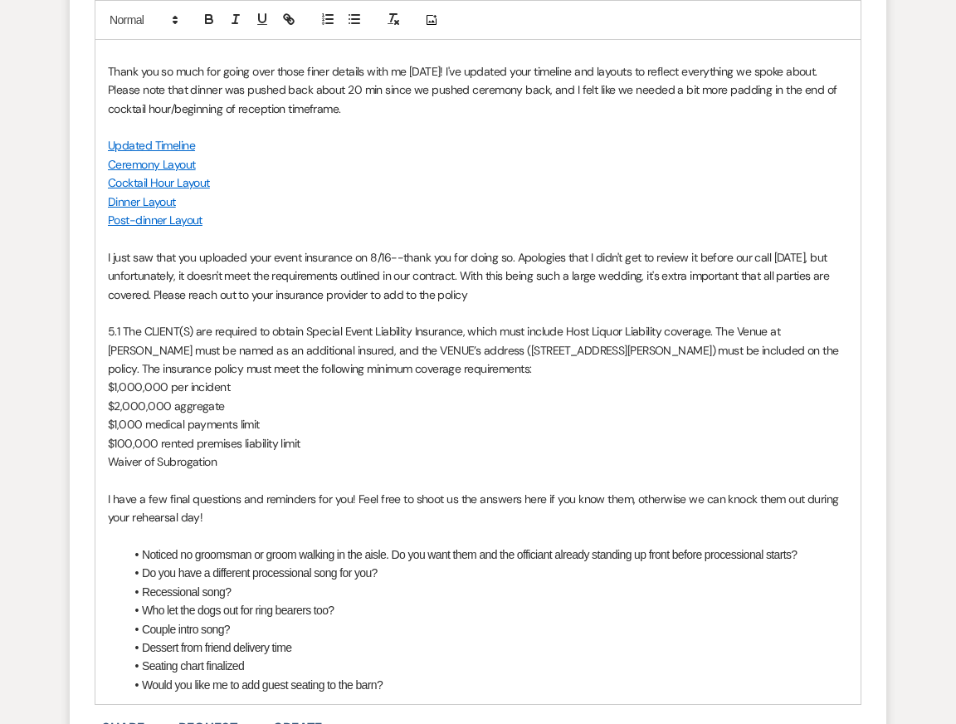
click at [464, 188] on p "Cocktail Hour Layout" at bounding box center [478, 182] width 740 height 18
click at [490, 343] on p "5.1 The CLIENT(S) are required to obtain Special Event Liability Insurance, whi…" at bounding box center [478, 350] width 740 height 56
click at [511, 397] on p "$2,000,000 aggregate" at bounding box center [478, 406] width 740 height 18
click at [474, 265] on p "I just saw that you uploaded your event insurance on 8/16--thank you for doing …" at bounding box center [478, 276] width 740 height 56
click at [484, 346] on p "5.1 The CLIENT(S) are required to obtain Special Event Liability Insurance, whi…" at bounding box center [478, 350] width 740 height 56
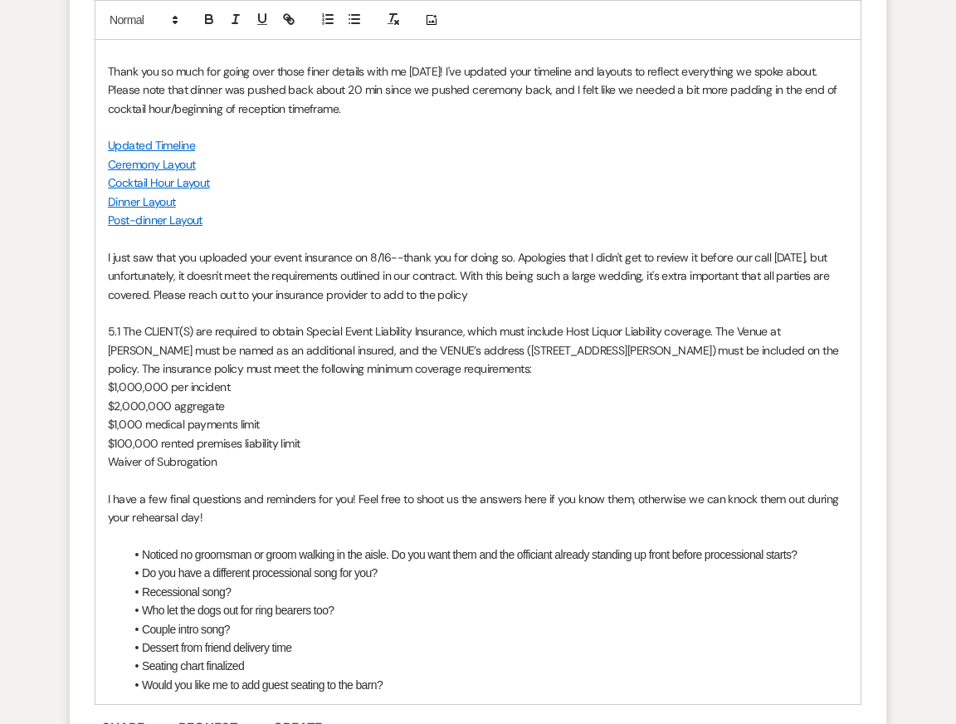
click at [498, 406] on p "$2,000,000 aggregate" at bounding box center [478, 406] width 740 height 18
click at [660, 300] on p "I just saw that you uploaded your event insurance on 8/16--thank you for doing …" at bounding box center [478, 276] width 740 height 56
click at [665, 369] on p "5.1 The CLIENT(S) are required to obtain Special Event Liability Insurance, whi…" at bounding box center [478, 350] width 740 height 56
click at [588, 295] on p "I just saw that you uploaded your event insurance on 8/16--thank you for doing …" at bounding box center [478, 276] width 740 height 56
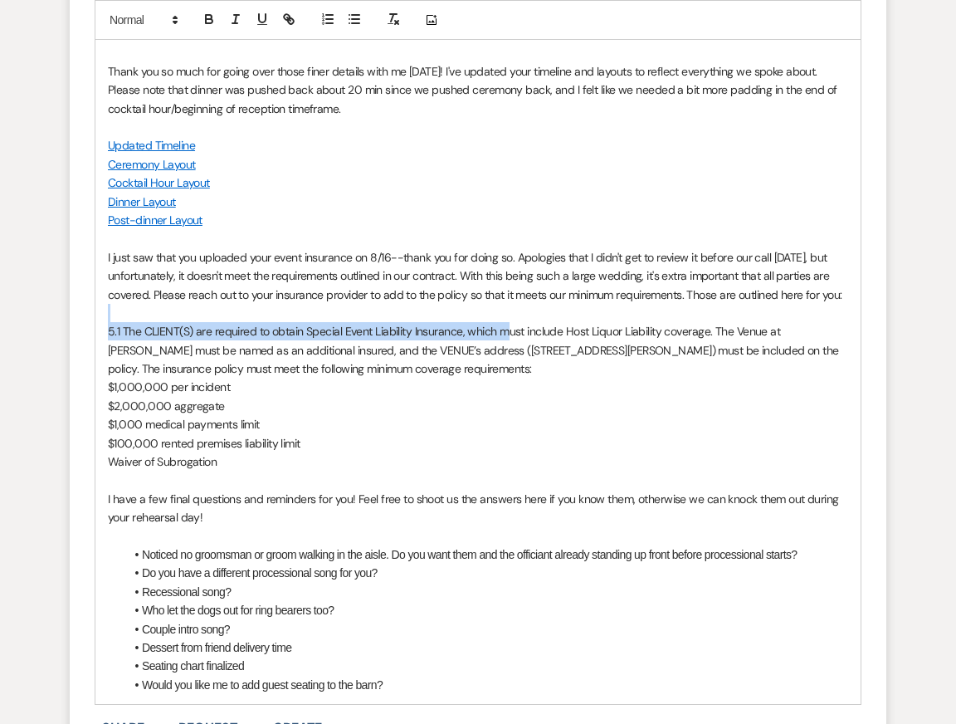
drag, startPoint x: 109, startPoint y: 308, endPoint x: 505, endPoint y: 336, distance: 396.8
click at [505, 336] on div "Hi [PERSON_NAME], Thank you so much for going over those finer details with me …" at bounding box center [477, 359] width 765 height 689
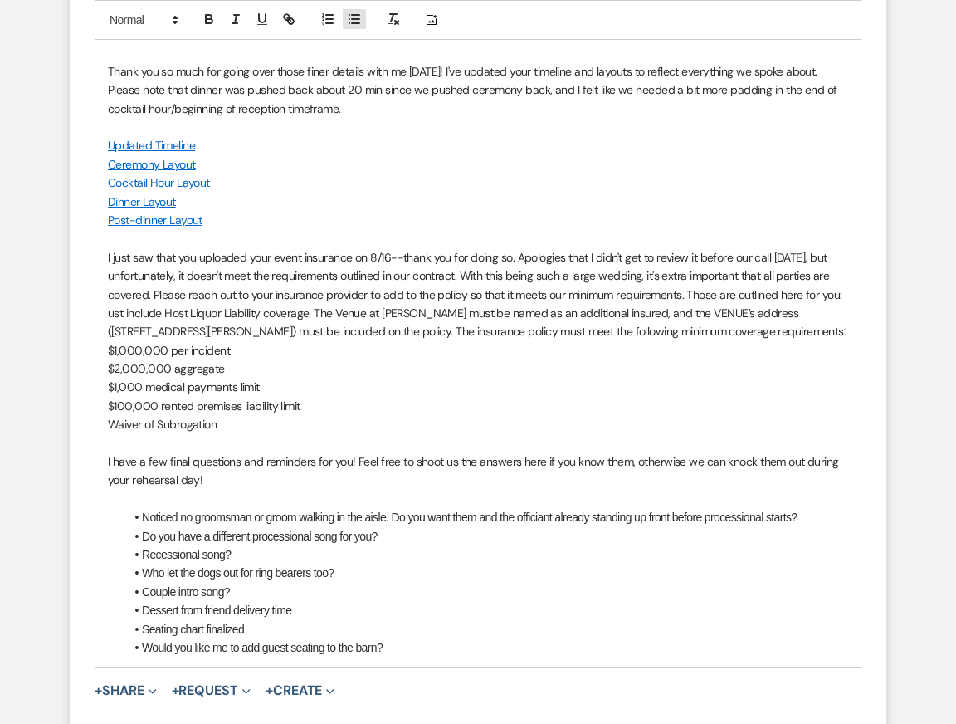
click at [357, 20] on icon "button" at bounding box center [354, 19] width 15 height 15
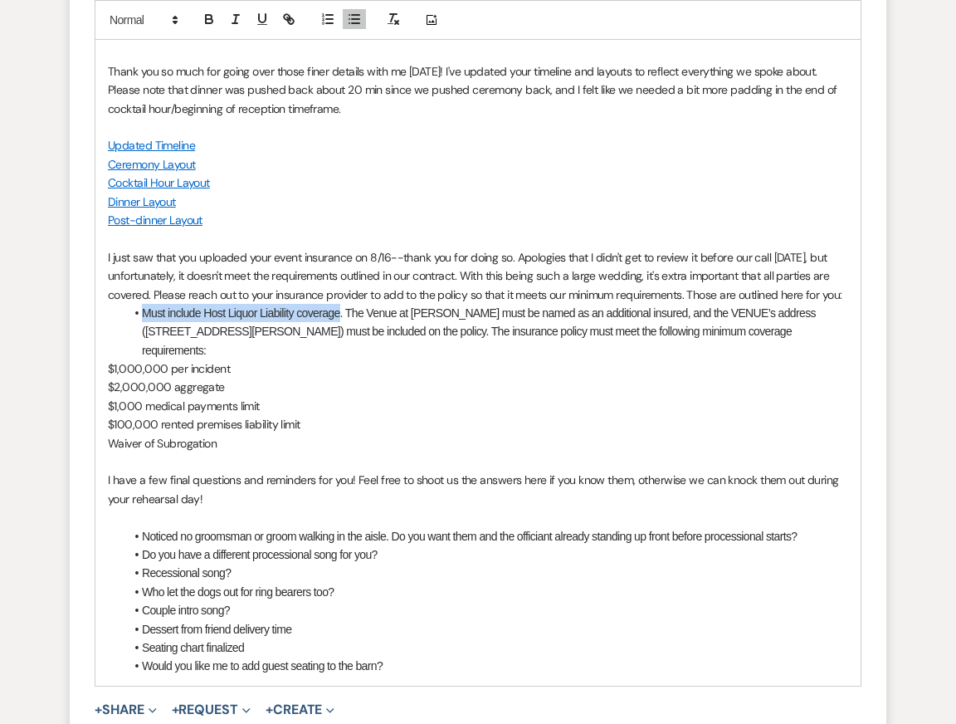
drag, startPoint x: 141, startPoint y: 312, endPoint x: 341, endPoint y: 321, distance: 200.2
click at [341, 321] on li "Must include Host Liquor Liability coverage. The Venue at [PERSON_NAME] must be…" at bounding box center [486, 332] width 724 height 56
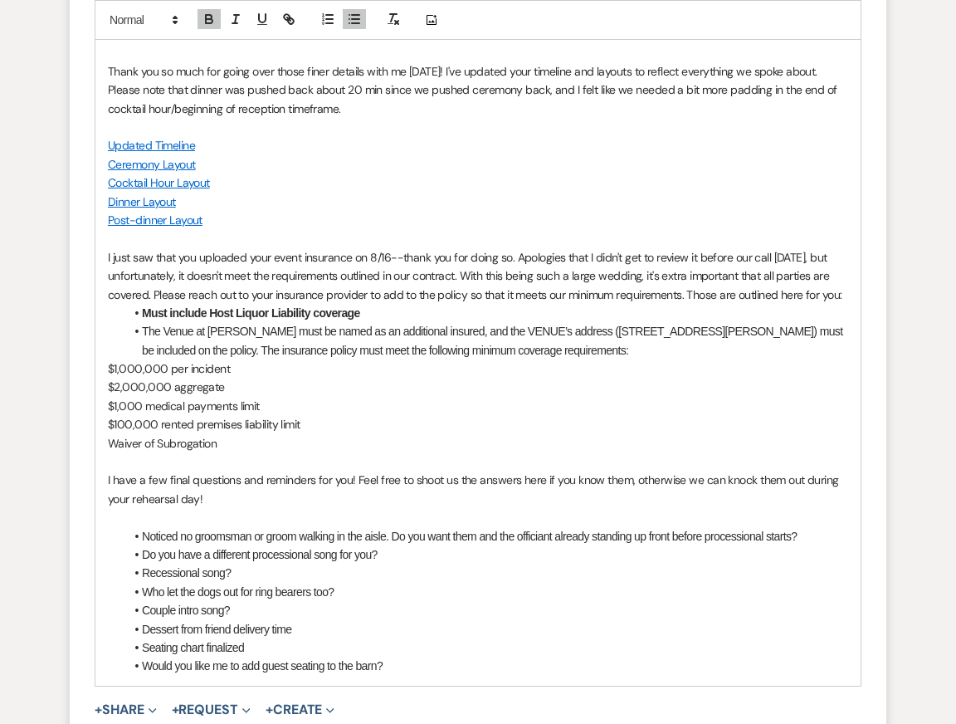
click at [264, 349] on li "﻿ The Venue at [PERSON_NAME] must be named as an additional insured, and the VE…" at bounding box center [486, 340] width 724 height 37
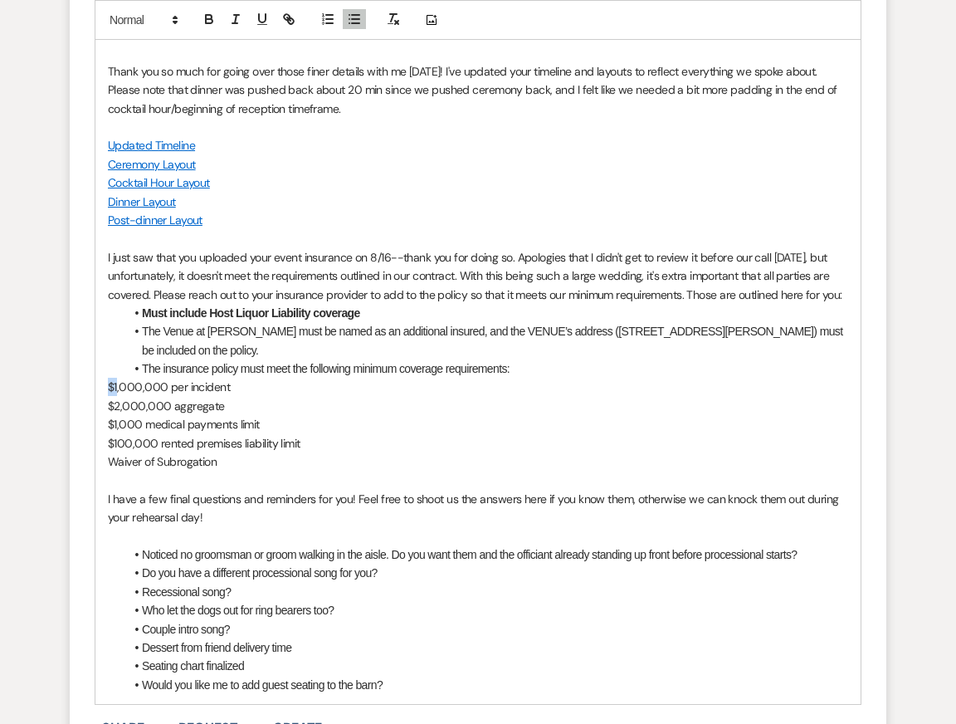
drag, startPoint x: 105, startPoint y: 387, endPoint x: 118, endPoint y: 387, distance: 13.3
click at [118, 387] on div "Hi[PERSON_NAME], Thank you so much for going over those finer details with me y…" at bounding box center [477, 359] width 765 height 689
click at [106, 405] on div "Hi[PERSON_NAME], Thank you so much for going over those finer details with me y…" at bounding box center [477, 359] width 765 height 689
click at [106, 427] on div "Hi[PERSON_NAME], Thank you so much for going over those finer details with me y…" at bounding box center [477, 359] width 765 height 689
click at [107, 446] on div "Hi[PERSON_NAME], Thank you so much for going over those finer details with me y…" at bounding box center [477, 359] width 765 height 689
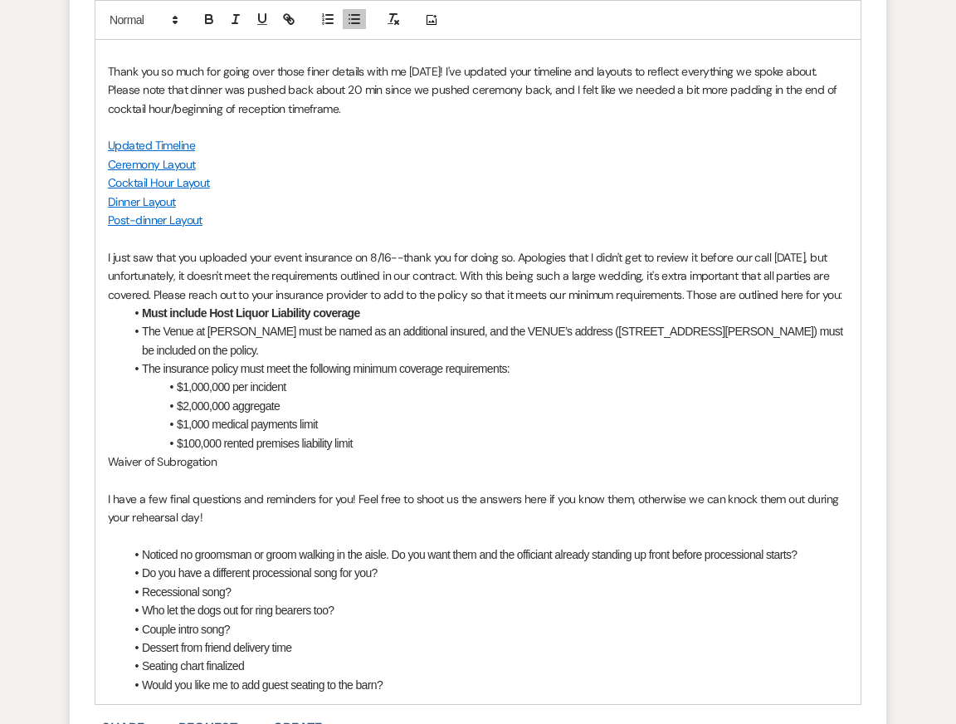
click at [109, 463] on p "Waiver of Subrogation" at bounding box center [478, 461] width 740 height 18
click at [297, 437] on li "$100,000 rented premises liability limit" at bounding box center [486, 443] width 724 height 18
click at [365, 310] on li "Must include Host Liquor Liability coverage" at bounding box center [486, 313] width 724 height 18
click at [617, 293] on p "I just saw that you uploaded your event insurance on 8/16--thank you for doing …" at bounding box center [478, 276] width 740 height 56
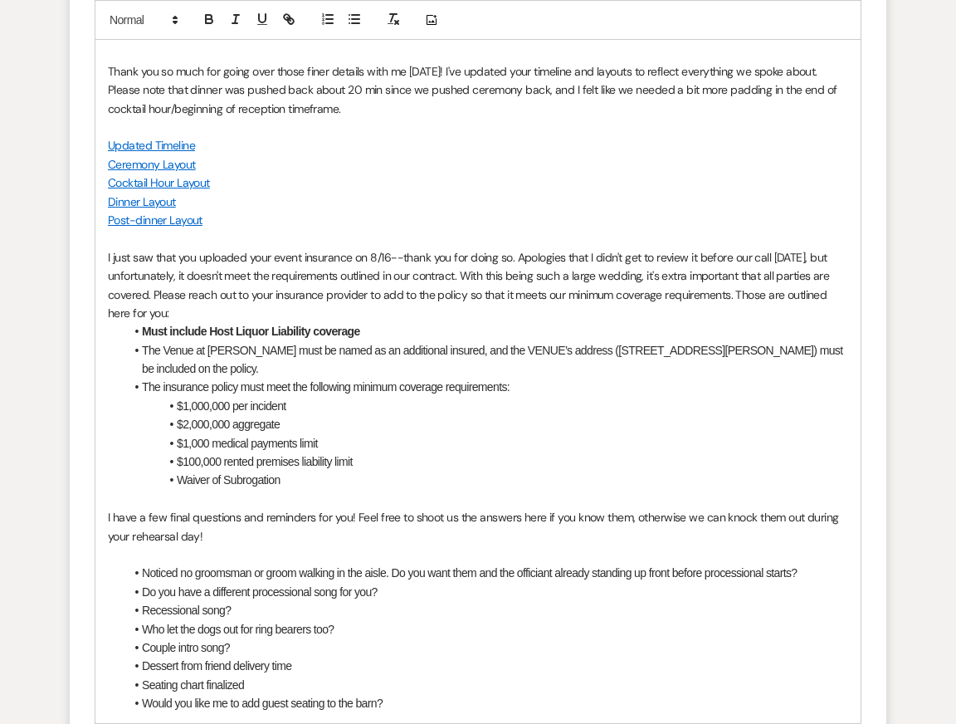
click at [646, 485] on li "Waiver of Subrogation" at bounding box center [486, 480] width 724 height 18
click at [568, 133] on p at bounding box center [478, 127] width 740 height 18
click at [568, 392] on li "The insurance policy must meet the following minimum coverage requirements:" at bounding box center [486, 387] width 724 height 18
click at [575, 473] on li "Waiver of Subrogation" at bounding box center [486, 480] width 724 height 18
click at [591, 545] on p at bounding box center [478, 554] width 740 height 18
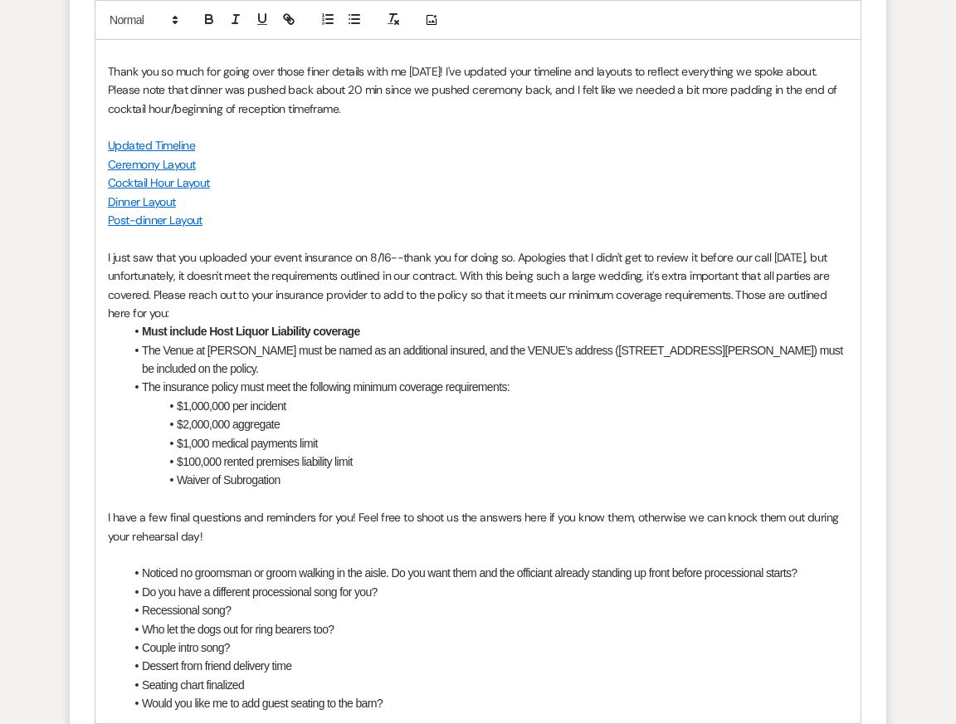
click at [605, 602] on li "Recessional song?" at bounding box center [486, 610] width 724 height 18
click at [486, 172] on p "Ceremony Layout" at bounding box center [478, 164] width 740 height 18
click at [474, 368] on li "The Venue at [PERSON_NAME] must be named as an additional insured, and the VENU…" at bounding box center [486, 359] width 724 height 37
click at [482, 439] on li "$1,000 medical payments limit" at bounding box center [486, 443] width 724 height 18
click at [302, 248] on p "I just saw that you uploaded your event insurance on 8/16--thank you for doing …" at bounding box center [478, 285] width 740 height 75
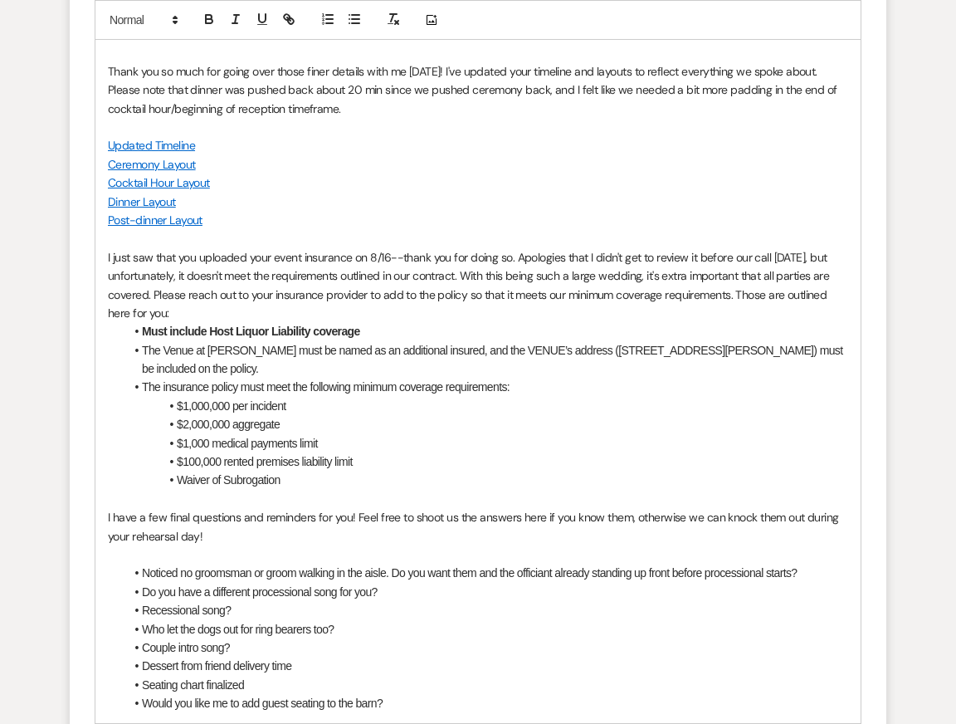
click at [311, 381] on li "The insurance policy must meet the following minimum coverage requirements:" at bounding box center [486, 387] width 724 height 18
drag, startPoint x: 176, startPoint y: 404, endPoint x: 354, endPoint y: 403, distance: 177.6
click at [354, 403] on li "$1,000,000 per incident" at bounding box center [486, 406] width 724 height 18
click at [363, 445] on li "$1,000 medical payments limit" at bounding box center [486, 443] width 724 height 18
click at [372, 460] on li "$100,000 rented premises liability limit" at bounding box center [486, 461] width 724 height 18
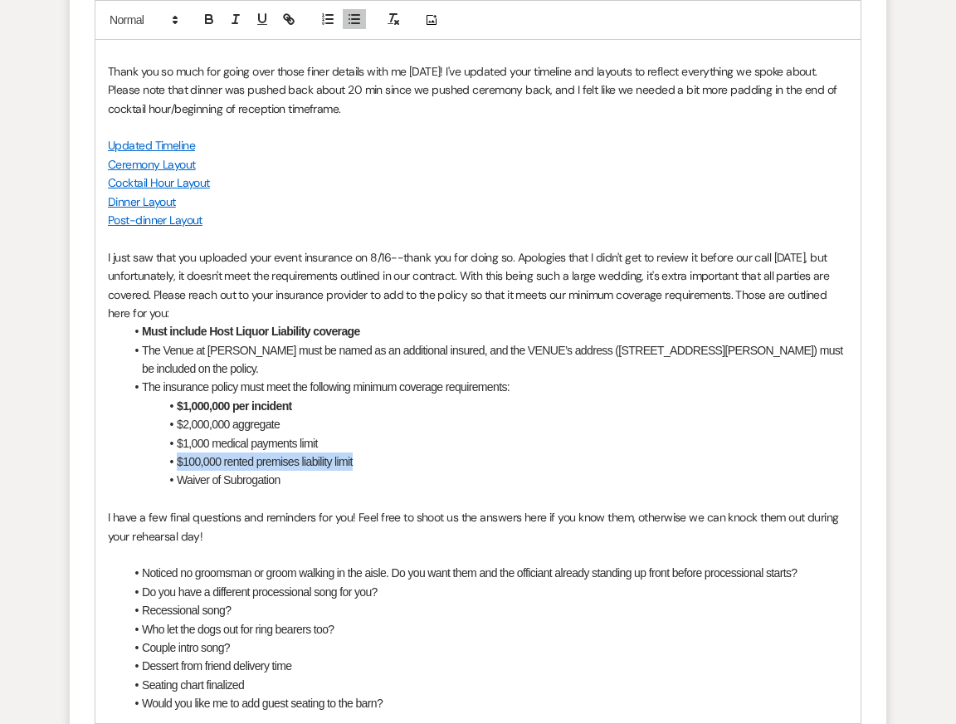
drag, startPoint x: 368, startPoint y: 459, endPoint x: 84, endPoint y: 463, distance: 283.8
click at [84, 463] on form "Reply X Draft saved! Recipients* Planning Portal Users ( [PERSON_NAME], [PERSON…" at bounding box center [478, 258] width 817 height 1160
drag, startPoint x: 294, startPoint y: 483, endPoint x: 119, endPoint y: 483, distance: 175.1
click at [125, 483] on li "Waiver of Subrogation" at bounding box center [486, 480] width 724 height 18
click at [377, 381] on li "The insurance policy must meet the following minimum coverage requirements:" at bounding box center [486, 387] width 724 height 18
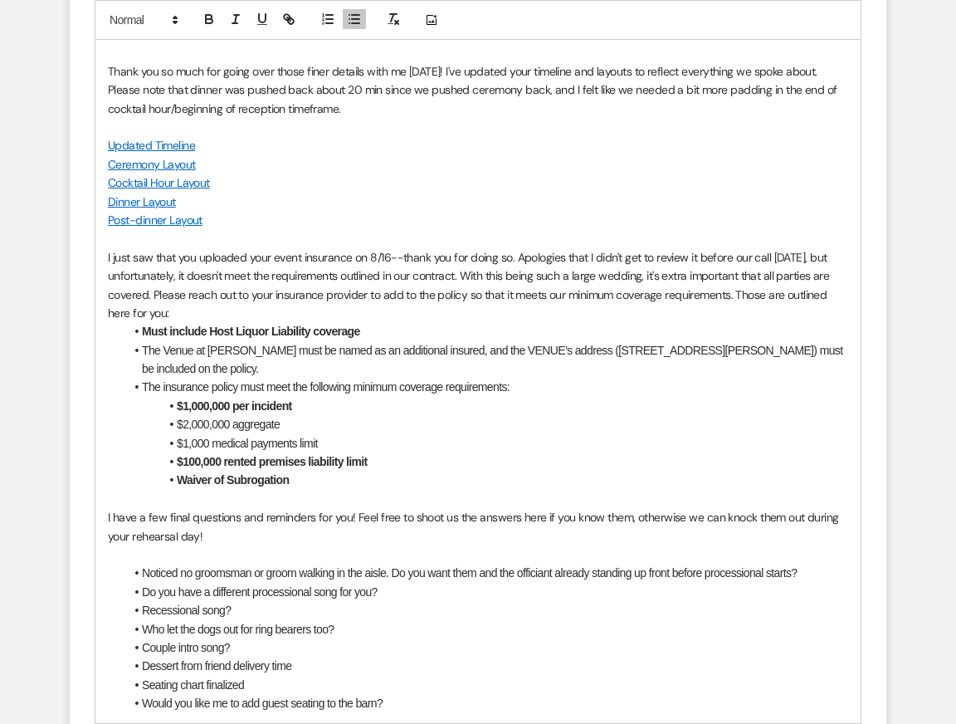
click at [396, 594] on li "Do you have a different processional song for you?" at bounding box center [486, 592] width 724 height 18
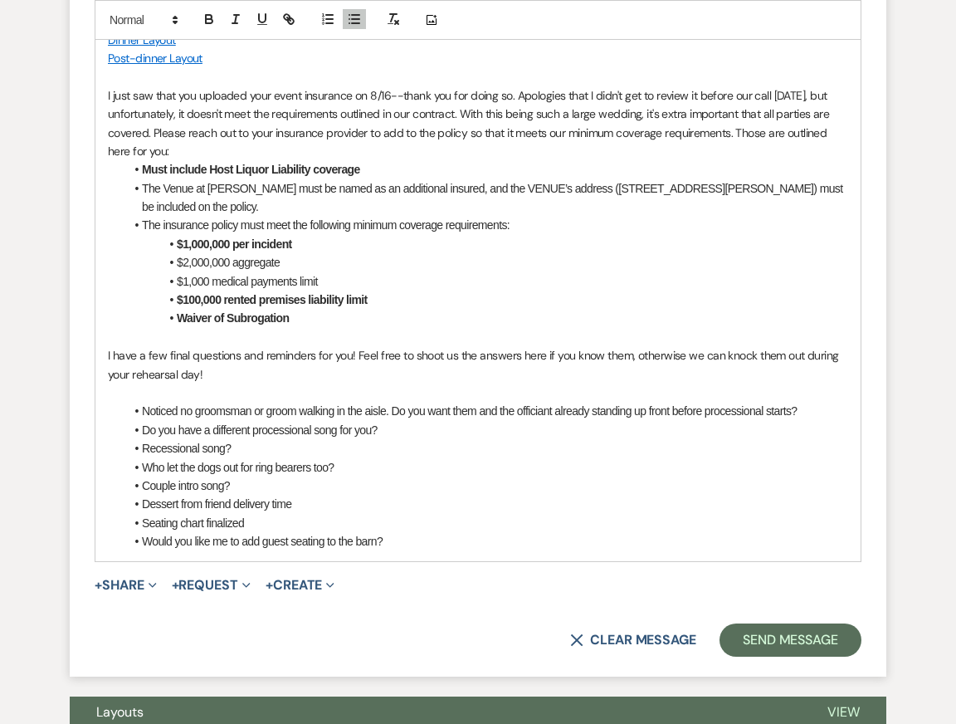
scroll to position [3608, 0]
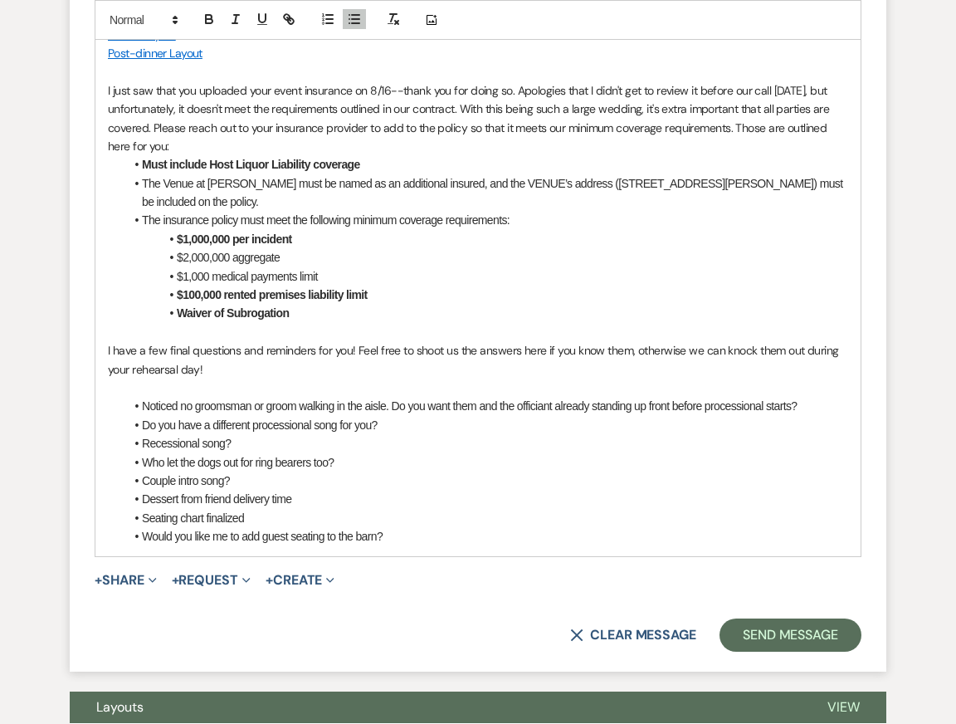
click at [114, 349] on p "I have a few final questions and reminders for you! Feel free to shoot us the a…" at bounding box center [478, 359] width 740 height 37
click at [238, 268] on li "$1,000 medical payments limit" at bounding box center [486, 276] width 724 height 18
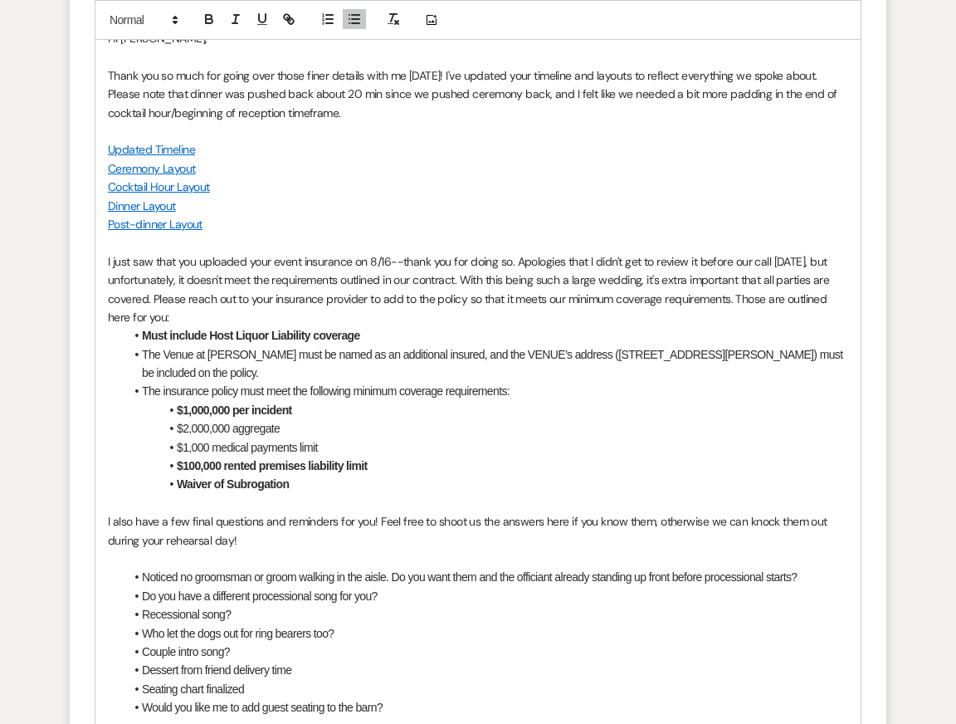
scroll to position [3432, 0]
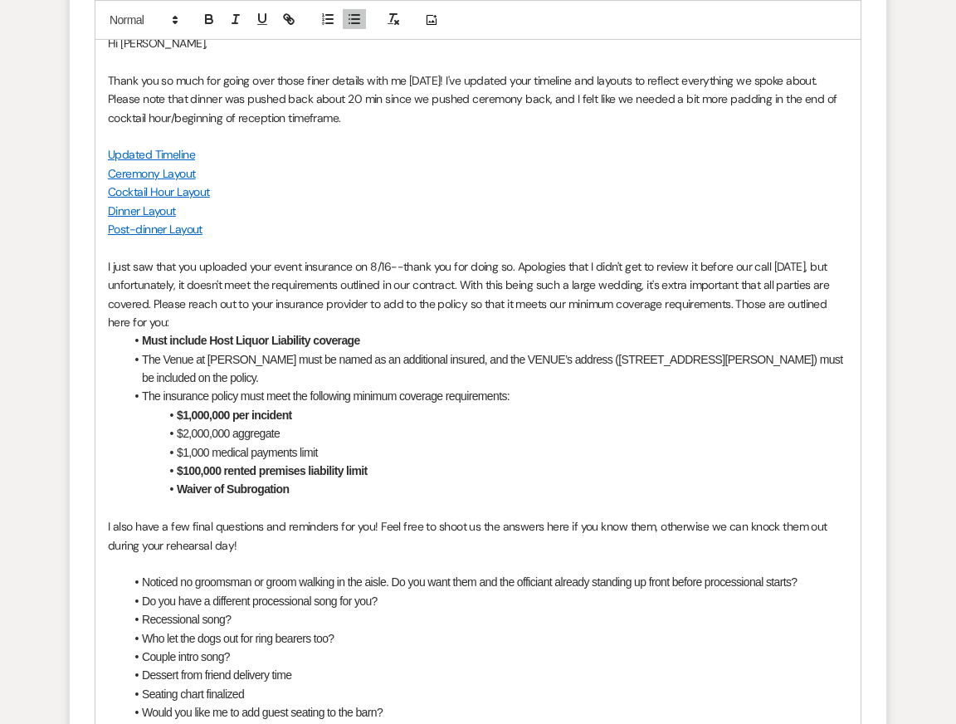
click at [290, 227] on p "Post-dinner Layout" at bounding box center [478, 229] width 740 height 18
click at [330, 308] on p "I just saw that you uploaded your event insurance on 8/16--thank you for doing …" at bounding box center [478, 294] width 740 height 75
click at [431, 501] on p at bounding box center [478, 508] width 740 height 18
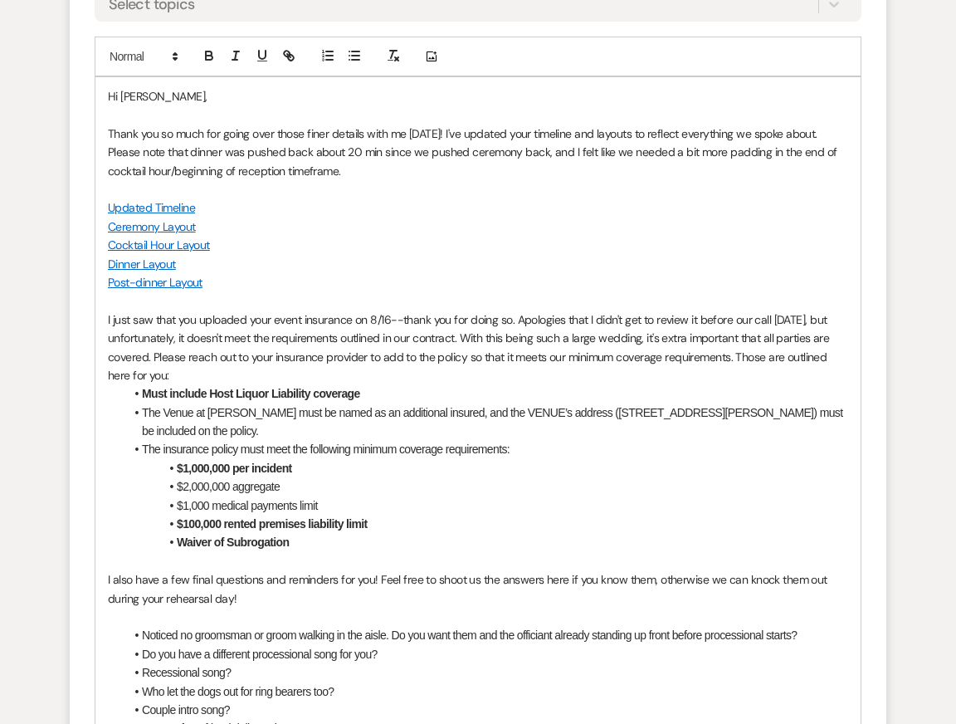
scroll to position [3376, 0]
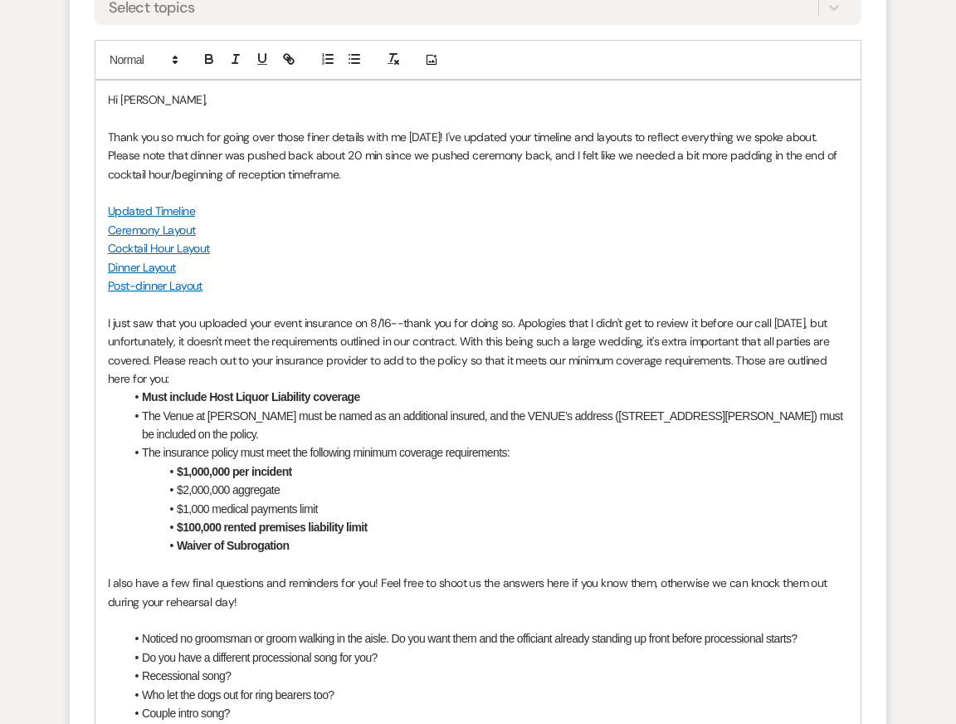
click at [381, 273] on p "Dinner Layout" at bounding box center [478, 267] width 740 height 18
click at [383, 355] on p "I just saw that you uploaded your event insurance on 8/16--thank you for doing …" at bounding box center [478, 351] width 740 height 75
click at [417, 422] on li "The Venue at [PERSON_NAME] must be named as an additional insured, and the VENU…" at bounding box center [486, 425] width 724 height 37
click at [439, 575] on p "I also have a few final questions and reminders for you! Feel free to shoot us …" at bounding box center [478, 591] width 740 height 37
click at [448, 651] on li "Do you have a different processional song for you?" at bounding box center [486, 657] width 724 height 18
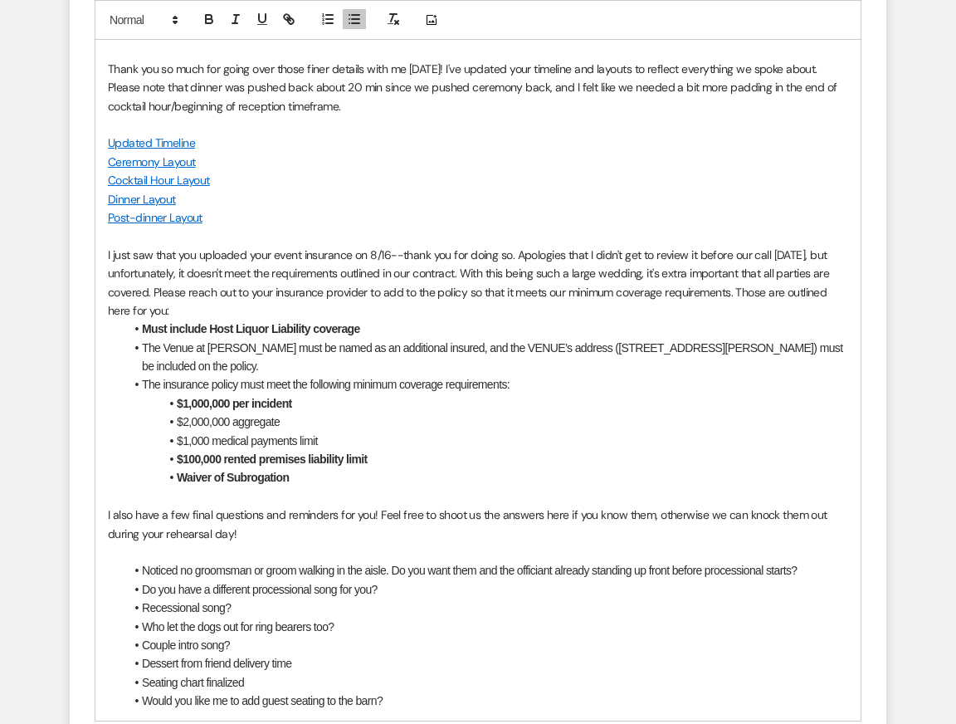
scroll to position [3446, 0]
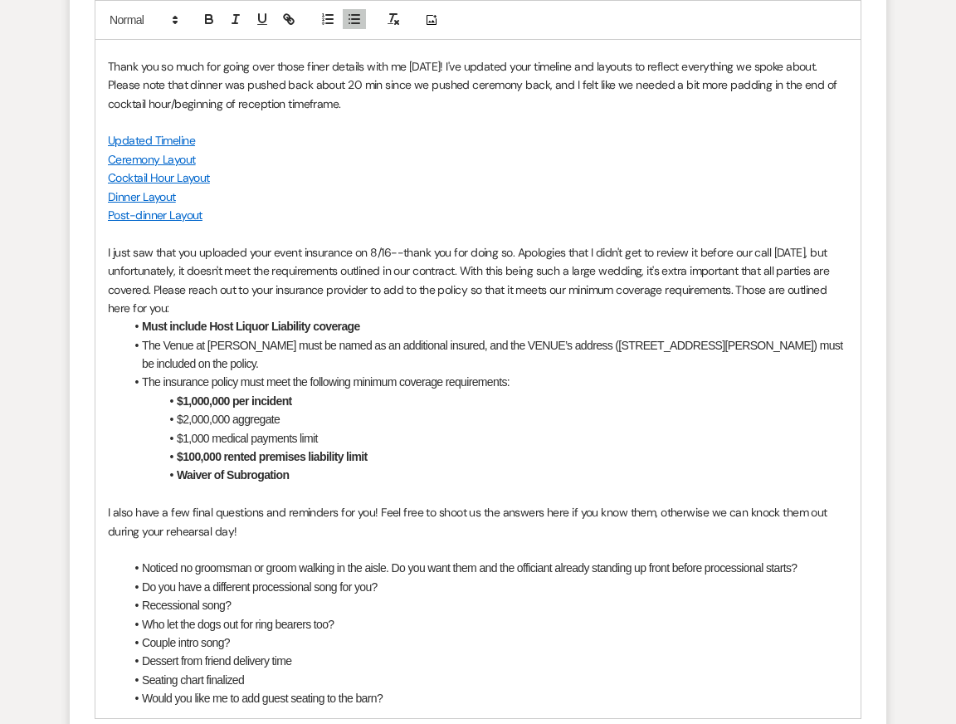
click at [435, 551] on p at bounding box center [478, 549] width 740 height 18
click at [453, 624] on li "Who let the dogs out for ring bearers too?" at bounding box center [486, 624] width 724 height 18
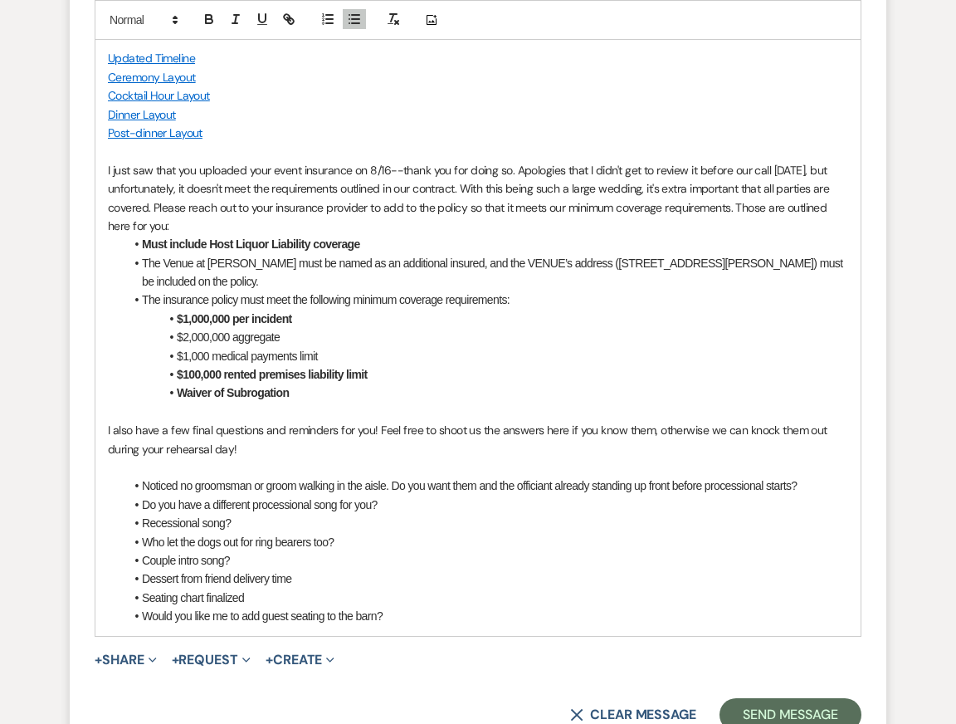
scroll to position [3534, 0]
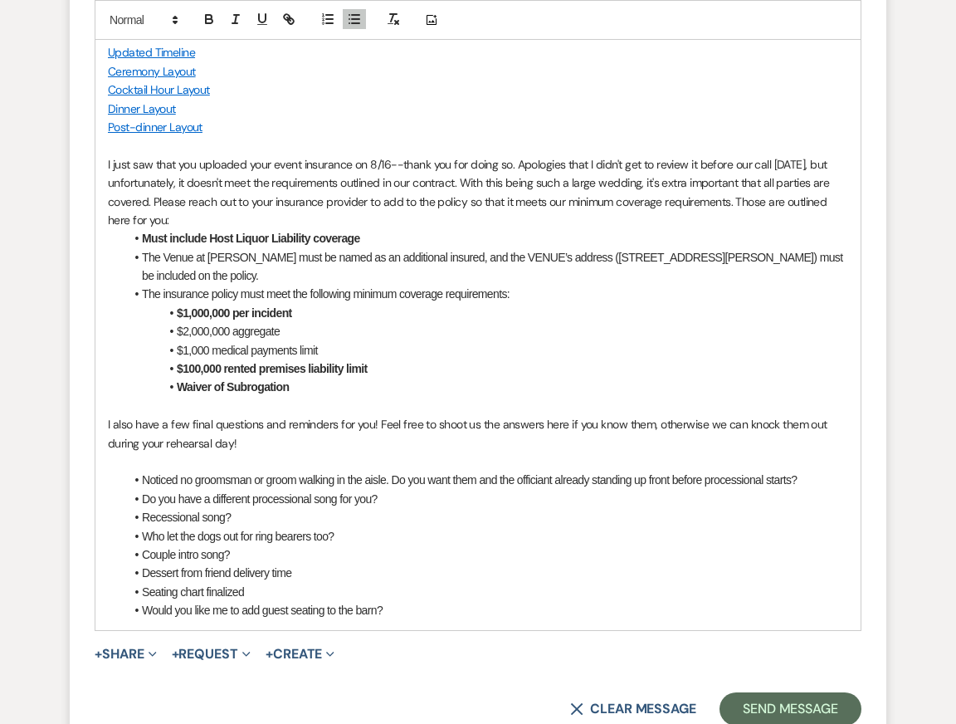
click at [450, 567] on li "Dessert from friend delivery time" at bounding box center [486, 572] width 724 height 18
click at [453, 587] on li "Seating chart finalized" at bounding box center [486, 592] width 724 height 18
click at [420, 390] on li "Waiver of Subrogation" at bounding box center [486, 387] width 724 height 18
click at [420, 442] on p "I also have a few final questions and reminders for you! Feel free to shoot us …" at bounding box center [478, 433] width 740 height 37
click at [226, 458] on p at bounding box center [478, 461] width 740 height 18
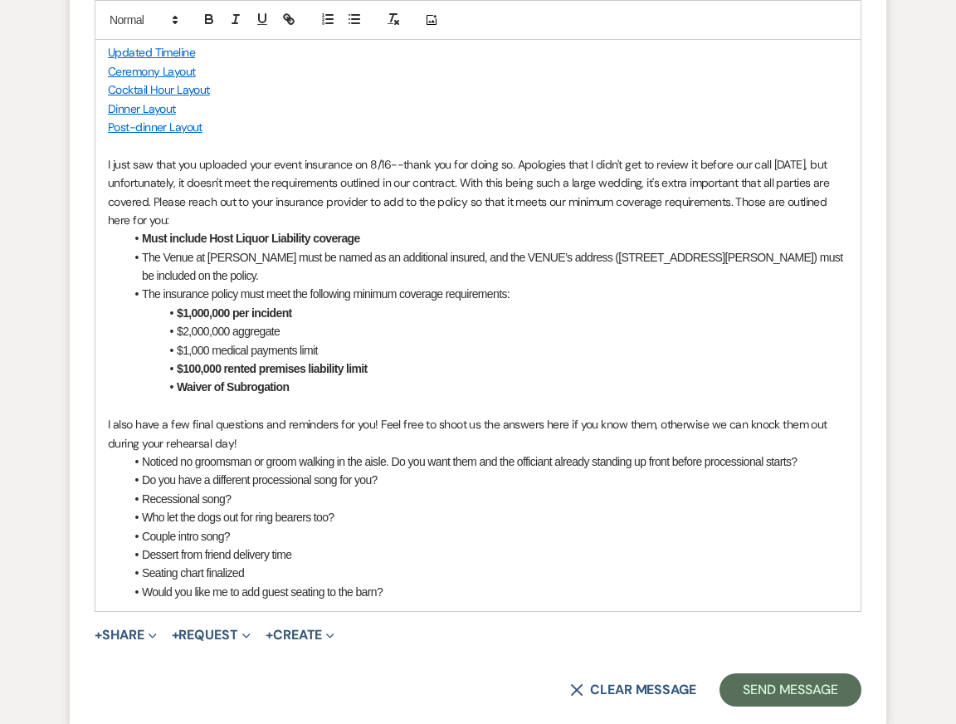
click at [143, 462] on li "Noticed no groomsman or groom walking in the aisle. Do you want them and the of…" at bounding box center [486, 461] width 724 height 18
click at [228, 409] on p at bounding box center [478, 406] width 740 height 18
click at [198, 465] on li "I noticed no groomsman or groom walking in the aisle. Do you want them and the …" at bounding box center [486, 461] width 724 height 18
drag, startPoint x: 303, startPoint y: 462, endPoint x: 347, endPoint y: 462, distance: 44.0
click at [347, 462] on li "I noticed there are no groomsman or groom walking in the aisle. Do you want the…" at bounding box center [486, 461] width 724 height 18
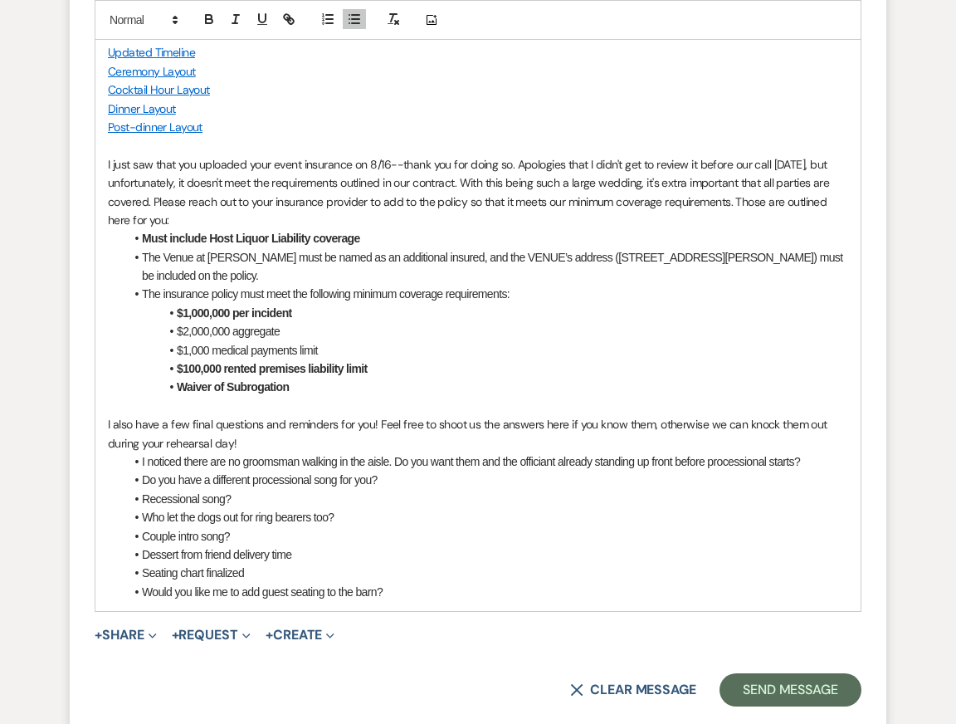
click at [185, 460] on li "I noticed there are no groomsman walking in the aisle. Do you want them and the…" at bounding box center [486, 461] width 724 height 18
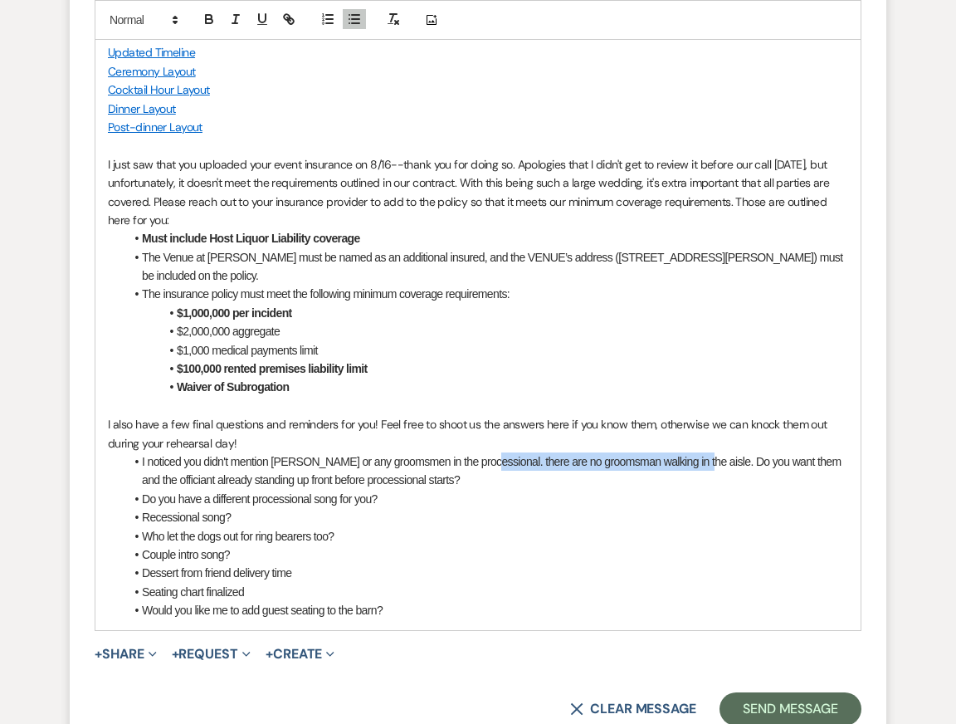
drag, startPoint x: 476, startPoint y: 459, endPoint x: 690, endPoint y: 458, distance: 213.3
click at [690, 458] on li "I noticed you didn't mention [PERSON_NAME] or any groomsmen in the processional…" at bounding box center [486, 470] width 724 height 37
click at [748, 432] on p "I also have a few final questions and reminders for you! Feel free to shoot us …" at bounding box center [478, 433] width 740 height 37
click at [734, 471] on li "I noticed you didn't mention [PERSON_NAME] or any groomsmen in the processional…" at bounding box center [486, 470] width 724 height 37
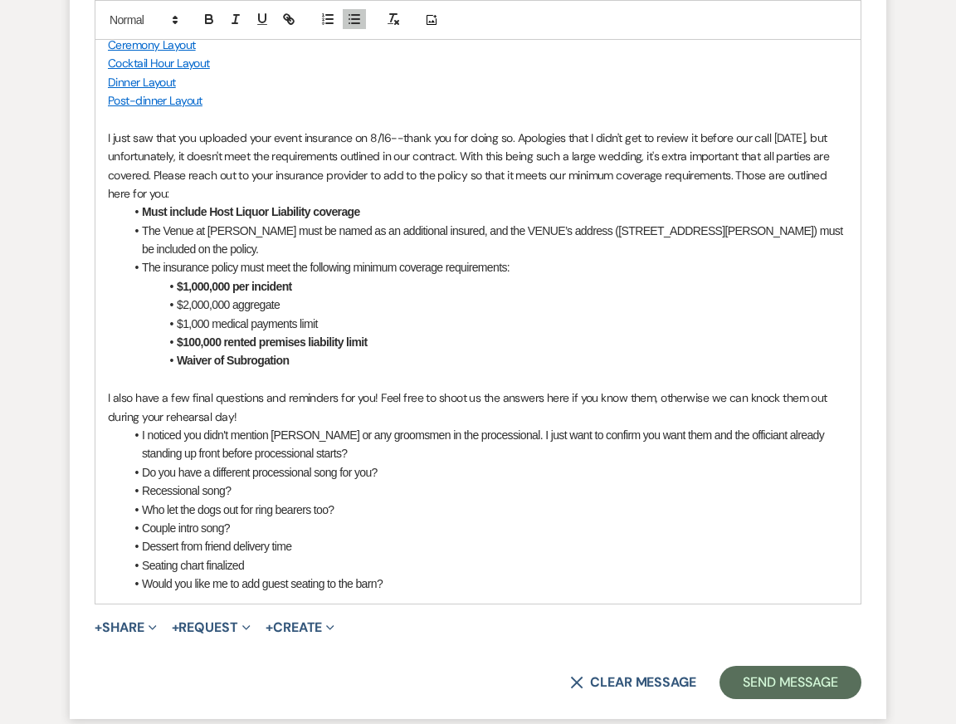
scroll to position [3568, 0]
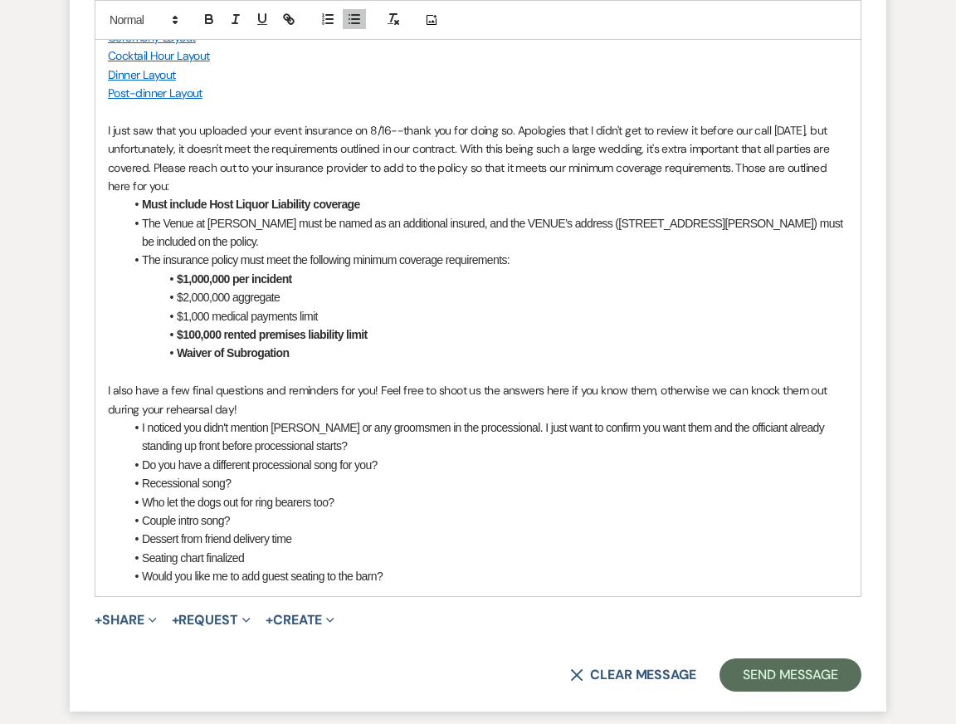
click at [400, 463] on li "Do you have a different processional song for you?" at bounding box center [486, 465] width 724 height 18
click at [143, 464] on li "Do you have a different processional song for you?" at bounding box center [486, 465] width 724 height 18
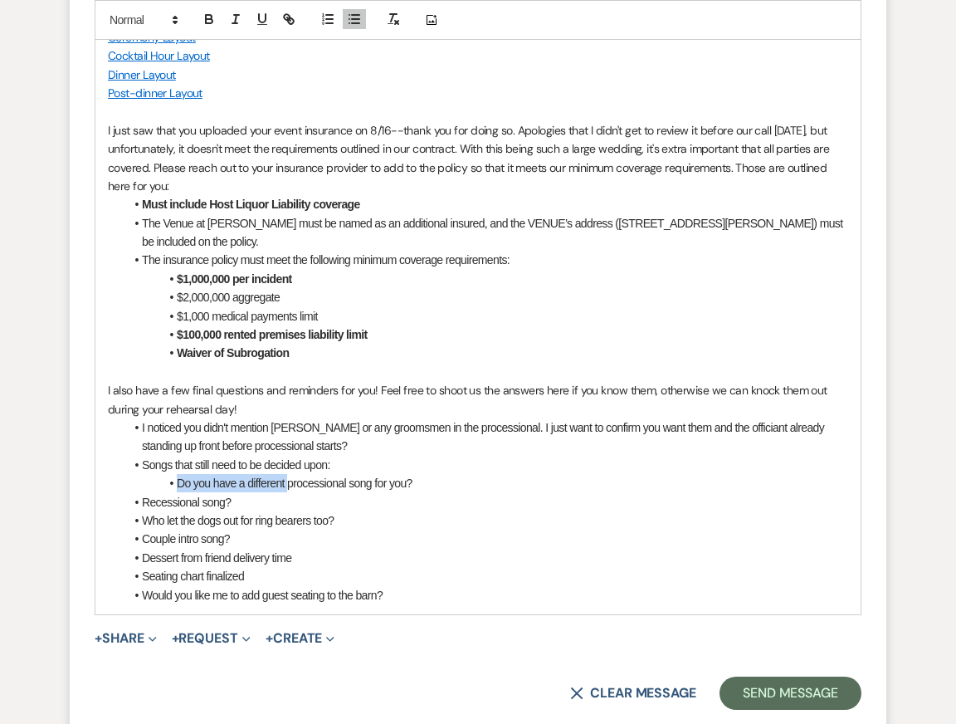
drag, startPoint x: 176, startPoint y: 480, endPoint x: 290, endPoint y: 484, distance: 113.7
click at [290, 484] on li "Do you have a different processional song for you?" at bounding box center [486, 483] width 724 height 18
drag, startPoint x: 295, startPoint y: 485, endPoint x: 332, endPoint y: 485, distance: 37.3
click at [331, 485] on li "Bride processional song for you?" at bounding box center [486, 483] width 724 height 18
click at [142, 501] on li "Recessional song?" at bounding box center [486, 502] width 724 height 18
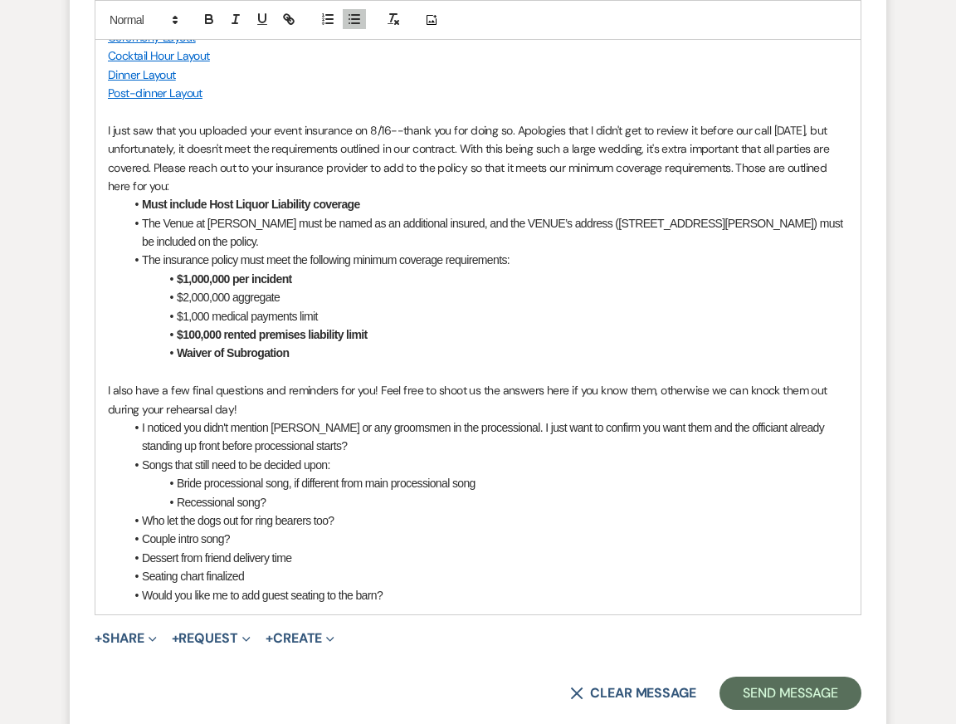
click at [276, 501] on li "Recessional song?" at bounding box center [486, 502] width 724 height 18
click at [143, 519] on li "Who let the dogs out for ring bearers too?" at bounding box center [486, 520] width 724 height 18
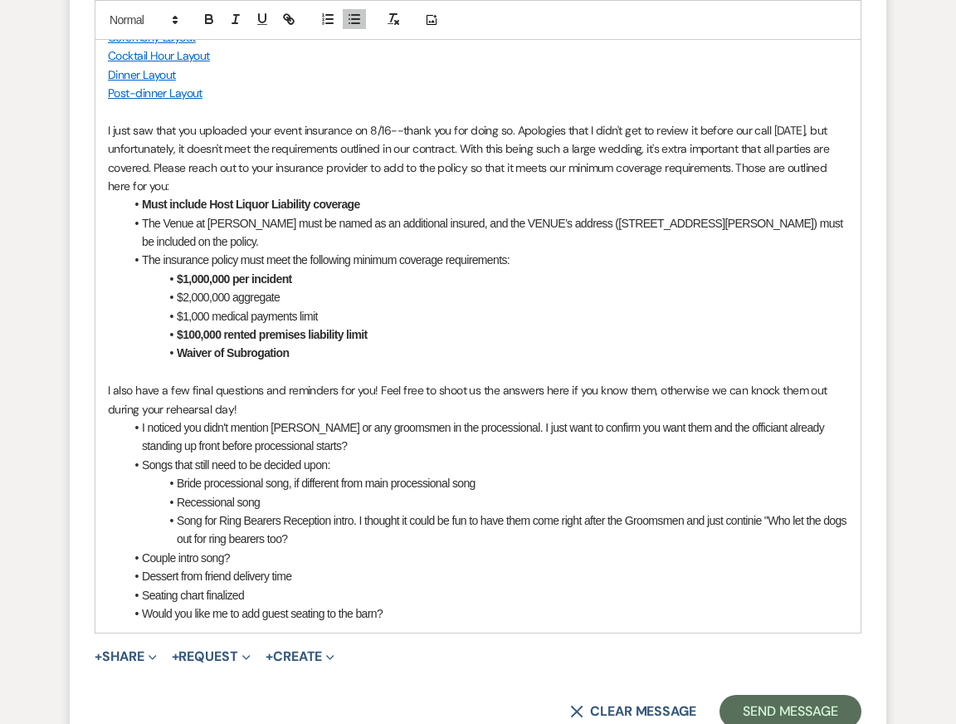
click at [218, 539] on li "Song for Ring Bearers Reception intro. I thought it could be fun to have them c…" at bounding box center [486, 529] width 724 height 37
drag, startPoint x: 224, startPoint y: 541, endPoint x: 317, endPoint y: 542, distance: 92.9
click at [317, 541] on li "Song for Ring Bearers Reception intro. I thought it could be fun to have them c…" at bounding box center [486, 529] width 724 height 37
click at [740, 524] on li "Song for Ring Bearers Reception intro. I thought it could be fun to have them c…" at bounding box center [486, 529] width 724 height 37
click at [737, 493] on li "Recessional song" at bounding box center [486, 502] width 724 height 18
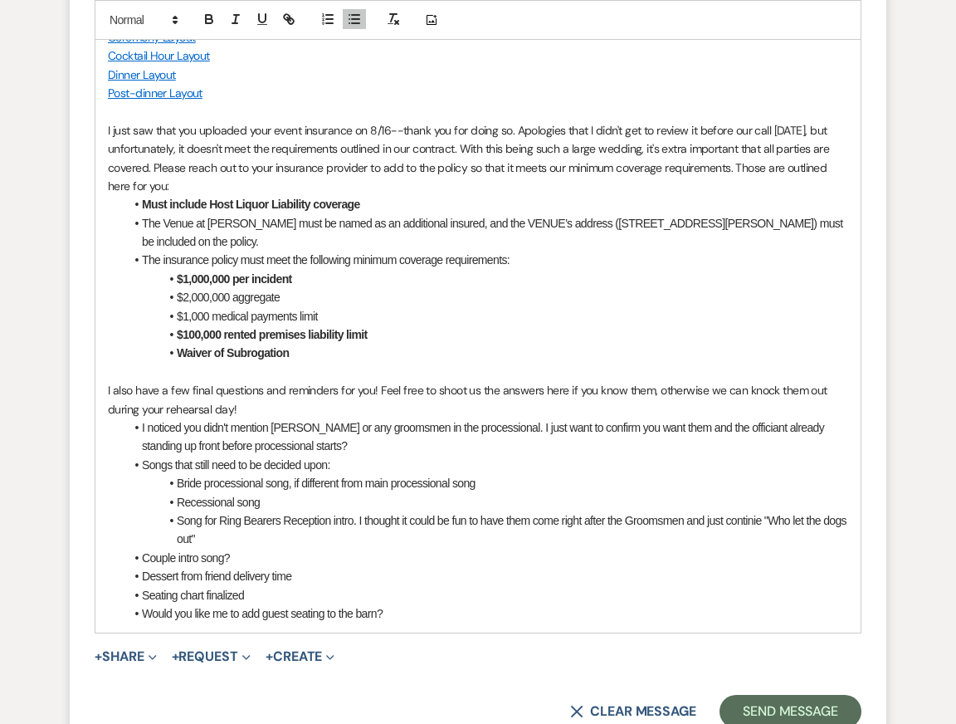
click at [441, 534] on li "Song for Ring Bearers Reception intro. I thought it could be fun to have them c…" at bounding box center [486, 529] width 724 height 37
click at [749, 517] on li "Song for Ring Bearers Reception intro. I thought it could be fun to have them c…" at bounding box center [486, 529] width 724 height 37
click at [564, 555] on li "Couple intro song?" at bounding box center [486, 558] width 724 height 18
click at [232, 539] on li "Song for Ring Bearers Reception intro. I thought it could be fun to have them c…" at bounding box center [486, 529] width 724 height 37
click at [142, 557] on li "Couple intro song?" at bounding box center [486, 558] width 724 height 18
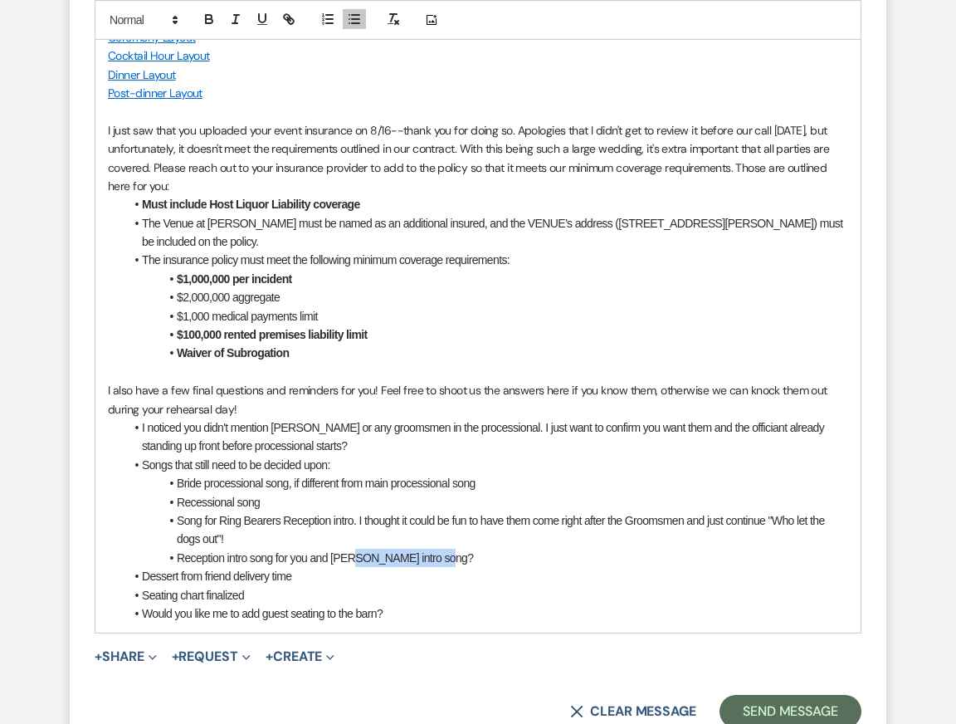
drag, startPoint x: 352, startPoint y: 556, endPoint x: 438, endPoint y: 557, distance: 86.3
click at [438, 557] on li "Reception intro song for you and [PERSON_NAME] intro song?" at bounding box center [486, 558] width 724 height 18
click at [305, 446] on li "I noticed you didn't mention [PERSON_NAME] or any groomsmen in the processional…" at bounding box center [486, 436] width 724 height 37
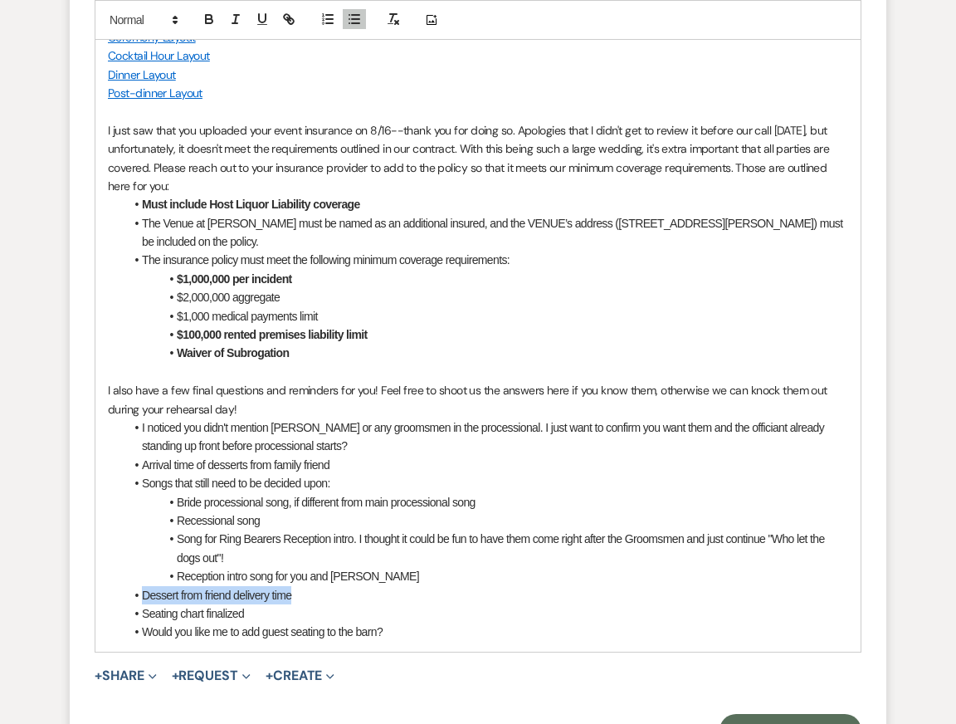
drag, startPoint x: 313, startPoint y: 585, endPoint x: 94, endPoint y: 593, distance: 219.2
click at [95, 593] on div "Hi [PERSON_NAME], Thank you so much for going over those finer details with me …" at bounding box center [477, 269] width 765 height 763
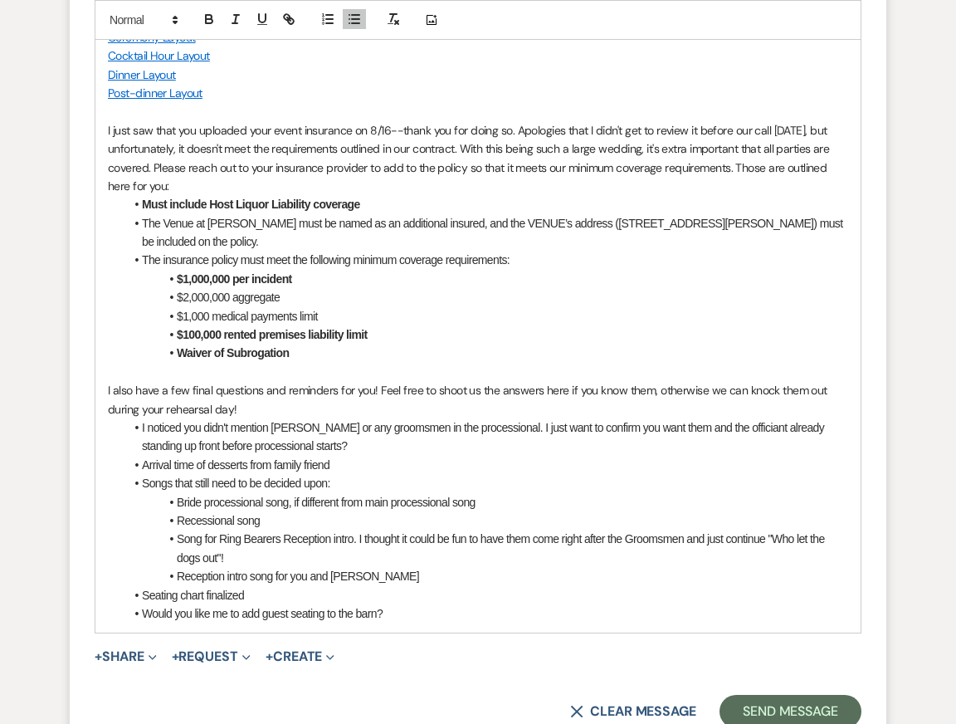
click at [348, 464] on li "Arrival time of desserts from family friend" at bounding box center [486, 465] width 724 height 18
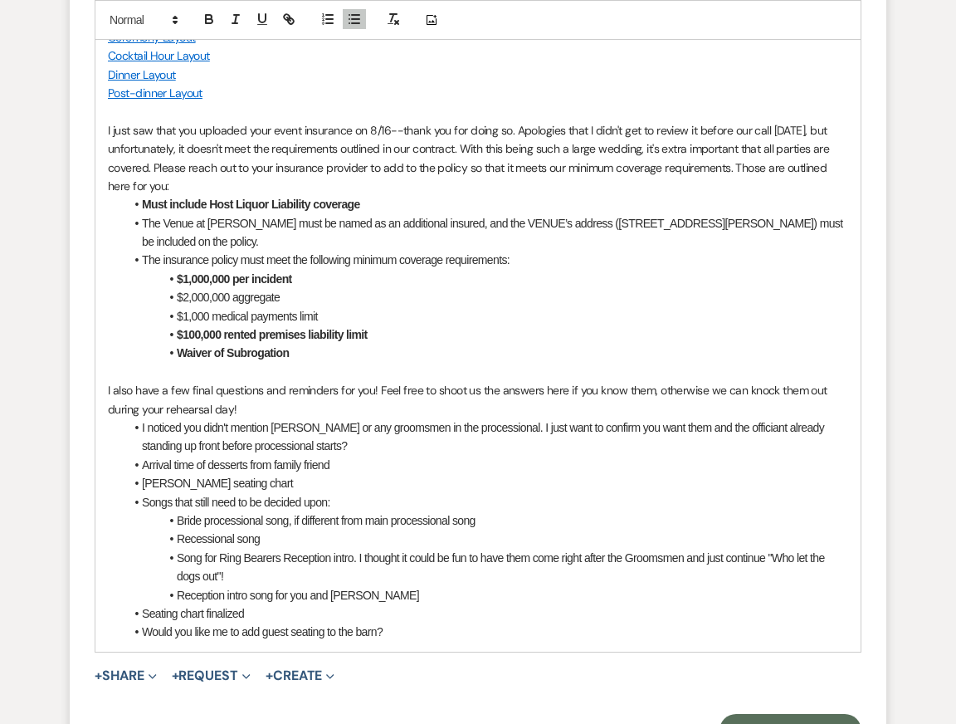
click at [167, 484] on li "[PERSON_NAME] seating chart" at bounding box center [486, 483] width 724 height 18
click at [241, 484] on li "Final seating chart" at bounding box center [486, 483] width 724 height 18
drag, startPoint x: 139, startPoint y: 613, endPoint x: 306, endPoint y: 613, distance: 166.8
click at [305, 613] on li "Seating chart finalized" at bounding box center [486, 613] width 724 height 18
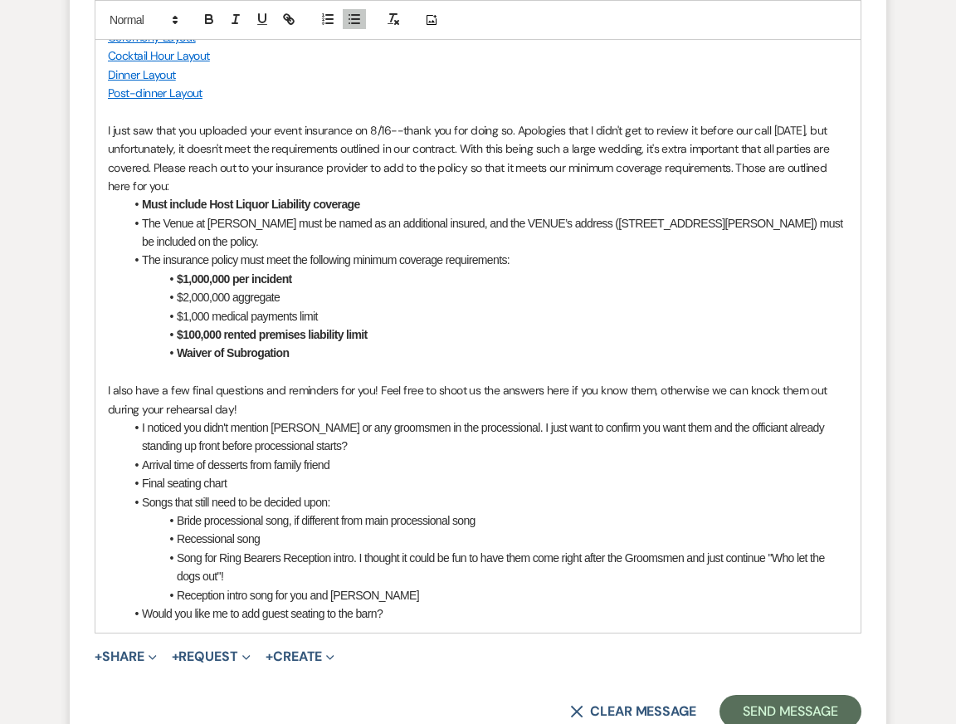
click at [184, 429] on li "I noticed you didn't mention [PERSON_NAME] or any groomsmen in the processional…" at bounding box center [486, 436] width 724 height 37
click at [208, 381] on p "I also have a few final questions and reminders for you! Feel free to shoot us …" at bounding box center [478, 399] width 740 height 37
drag, startPoint x: 145, startPoint y: 614, endPoint x: 405, endPoint y: 616, distance: 259.7
click at [405, 616] on li "Would you like me to add guest seating to the barn?" at bounding box center [486, 613] width 724 height 18
copy li "Would you like me to add guest seating to the barn?"
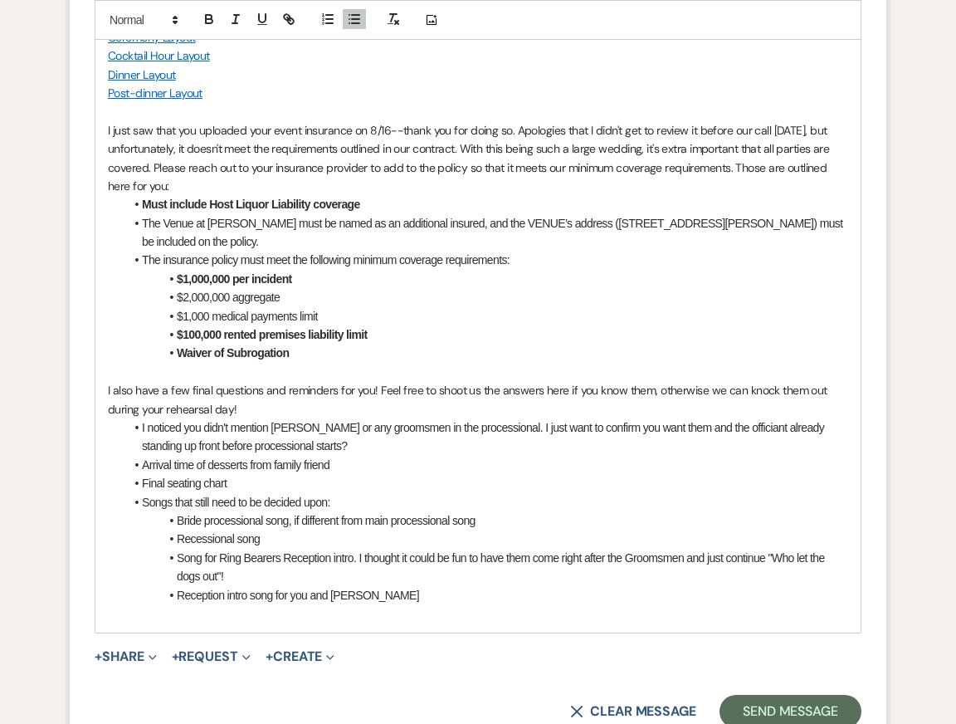
click at [310, 439] on li "I noticed you didn't mention [PERSON_NAME] or any groomsmen in the processional…" at bounding box center [486, 436] width 724 height 37
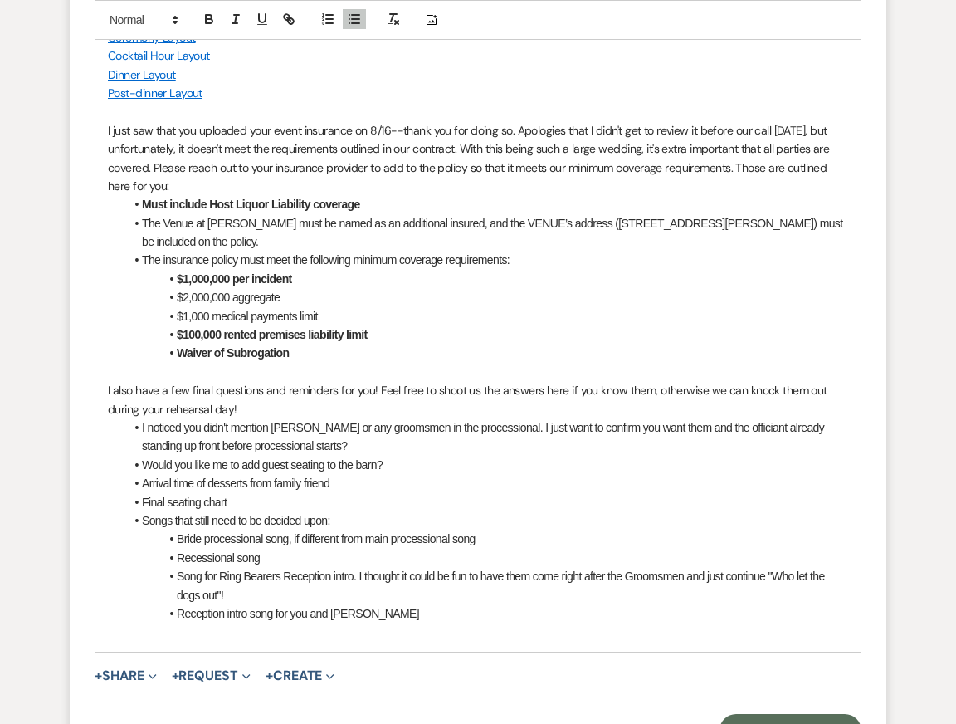
click at [248, 464] on li "Would you like me to add guest seating to the barn?" at bounding box center [486, 465] width 724 height 18
click at [244, 465] on li "Would you like me to add guest seating to the barn?" at bounding box center [486, 465] width 724 height 18
click at [419, 464] on li "Would you like me to add guest seating to the barn?" at bounding box center [486, 465] width 724 height 18
click at [240, 463] on li "Would you like me to add guest seating to the barn?" at bounding box center [486, 465] width 724 height 18
click at [265, 466] on li "Would you like me to add guest seating to the barn?" at bounding box center [486, 465] width 724 height 18
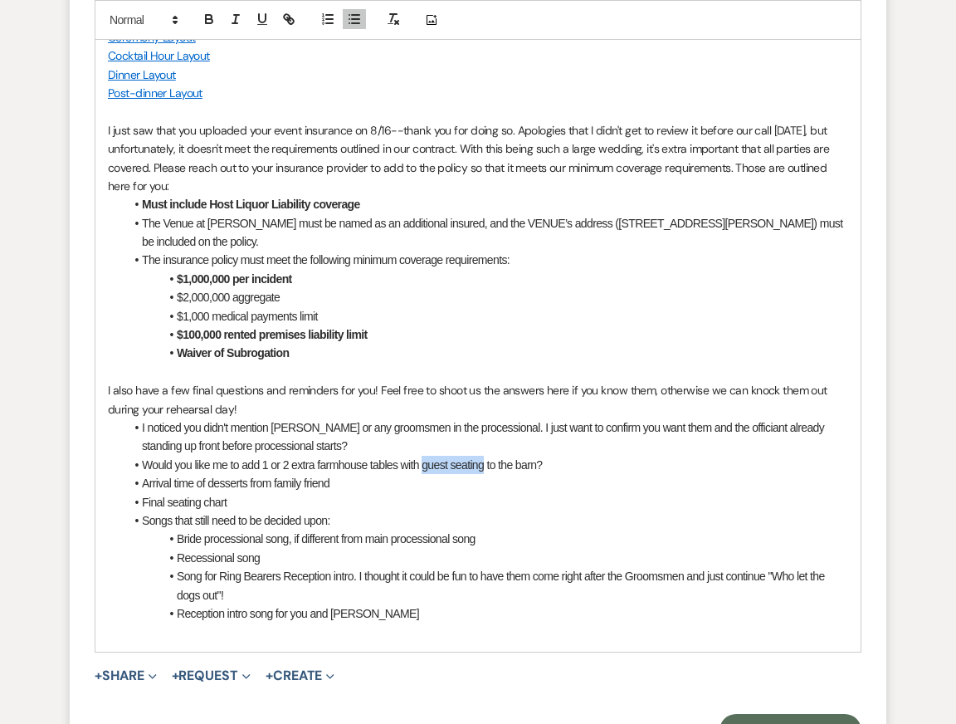
drag, startPoint x: 423, startPoint y: 466, endPoint x: 485, endPoint y: 466, distance: 62.2
click at [485, 466] on li "Would you like me to add 1 or 2 extra farmhouse tables with guest seating to th…" at bounding box center [486, 465] width 724 height 18
click at [485, 467] on li "Would you like me to add 1 or 2 extra farmhouse tables with chairs to the barn?" at bounding box center [486, 465] width 724 height 18
click at [519, 462] on li "Would you like me to add 1 or 2 extra farmhouse tables with chairs to the Barn?" at bounding box center [486, 465] width 724 height 18
click at [168, 90] on link "Post-dinner Layout" at bounding box center [155, 92] width 95 height 15
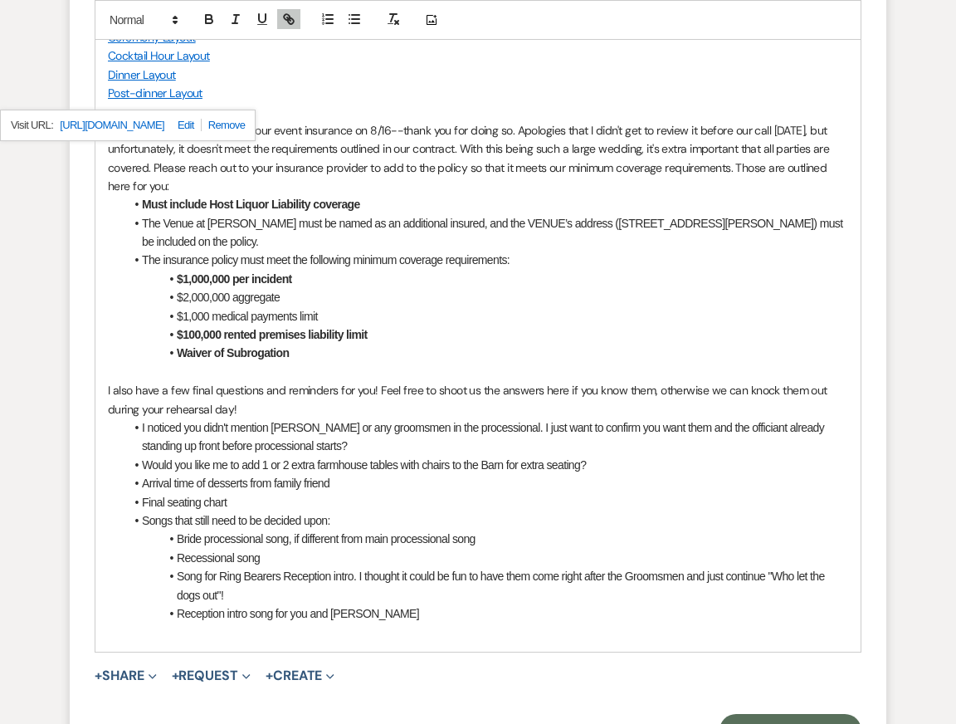
click at [158, 124] on link "[URL][DOMAIN_NAME]" at bounding box center [112, 126] width 105 height 22
click at [298, 562] on li "Recessional song" at bounding box center [486, 558] width 724 height 18
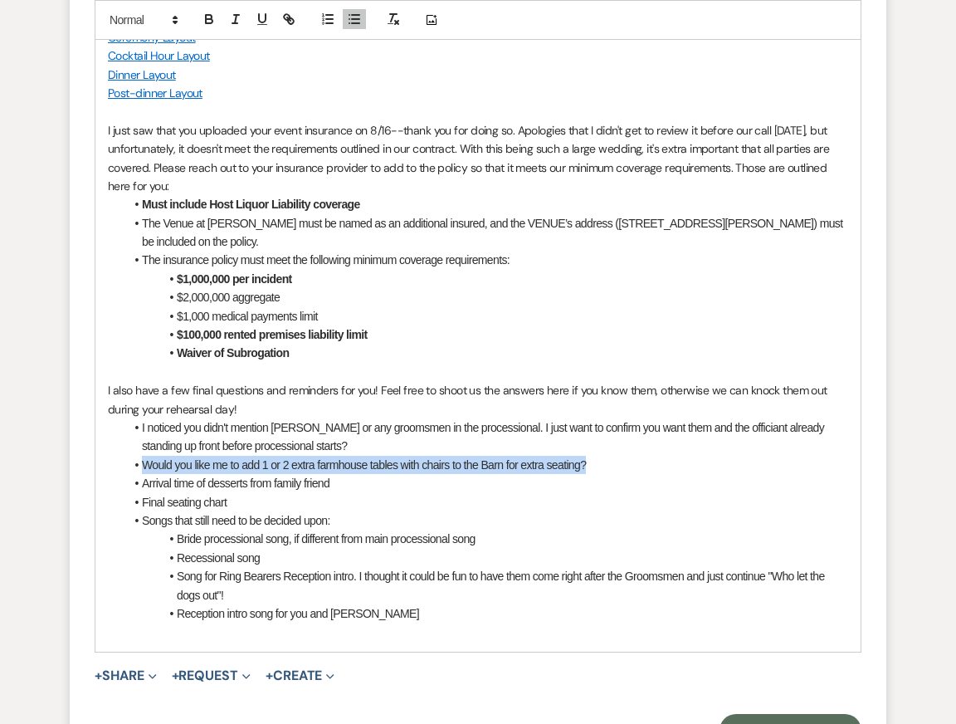
drag, startPoint x: 614, startPoint y: 466, endPoint x: 98, endPoint y: 467, distance: 516.2
click at [99, 467] on div "Hi [PERSON_NAME], Thank you so much for going over those finer details with me …" at bounding box center [477, 269] width 765 height 763
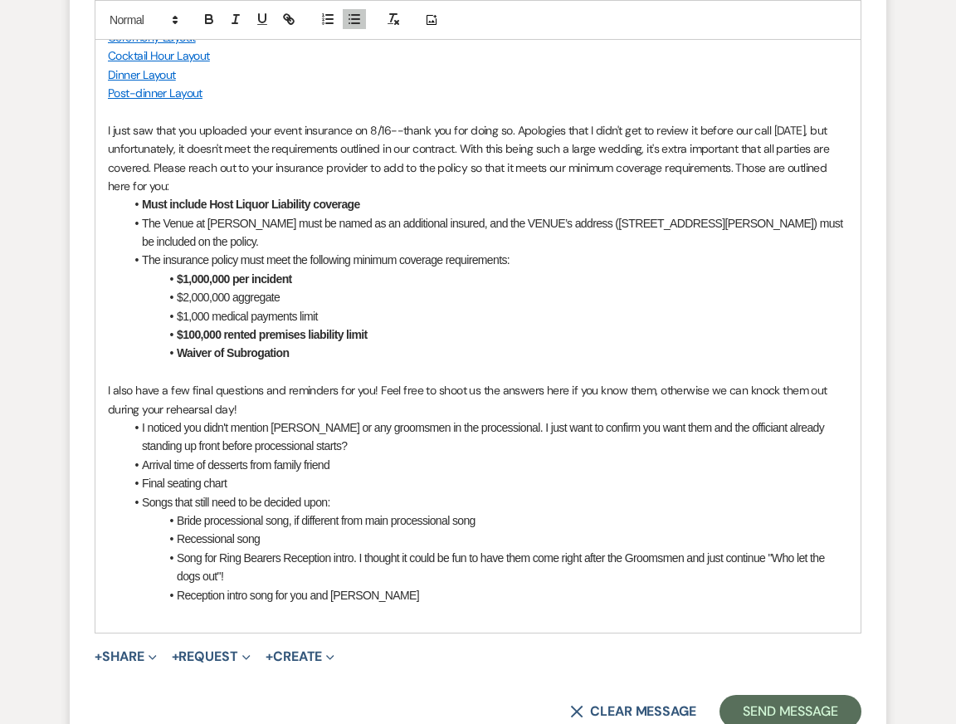
click at [348, 453] on ul "I noticed you didn't mention [PERSON_NAME] or any groomsmen in the processional…" at bounding box center [486, 511] width 724 height 186
click at [344, 465] on li "Arrival time of desserts from family friend" at bounding box center [486, 465] width 724 height 18
click at [348, 573] on li "Song for Ring Bearers Reception intro. I thought it could be fun to have them c…" at bounding box center [486, 567] width 724 height 37
click at [396, 603] on li "Reception intro song for you and [PERSON_NAME]" at bounding box center [486, 595] width 724 height 18
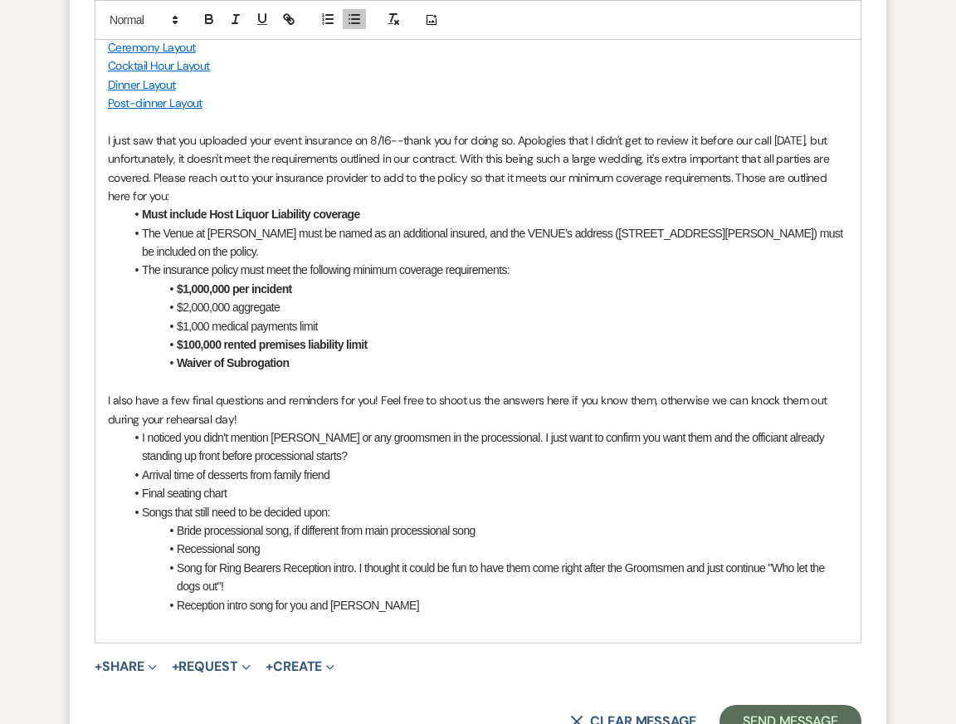
scroll to position [3564, 0]
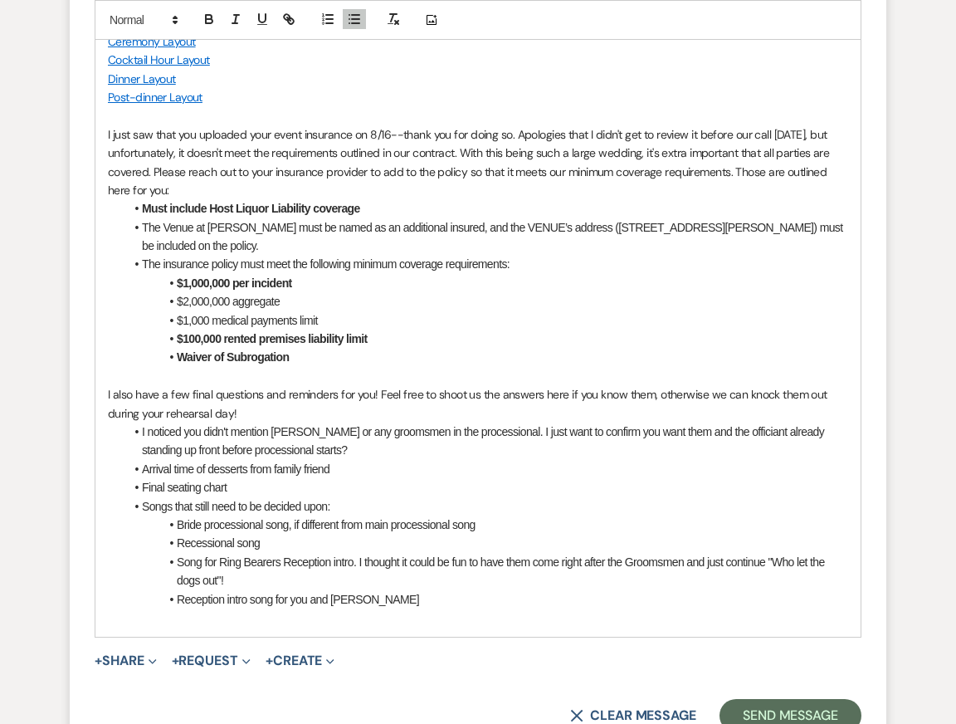
click at [416, 143] on p "I just saw that you uploaded your event insurance on 8/16--thank you for doing …" at bounding box center [478, 162] width 740 height 75
click at [416, 167] on p "I just saw that you uploaded your event insurance on 8/16--thank you for doing …" at bounding box center [478, 162] width 740 height 75
click at [418, 219] on li "The Venue at [PERSON_NAME] must be named as an additional insured, and the VENU…" at bounding box center [486, 236] width 724 height 37
click at [420, 327] on li "$1,000 medical payments limit" at bounding box center [486, 320] width 724 height 18
click at [436, 429] on li "I noticed you didn't mention [PERSON_NAME] or any groomsmen in the processional…" at bounding box center [486, 440] width 724 height 37
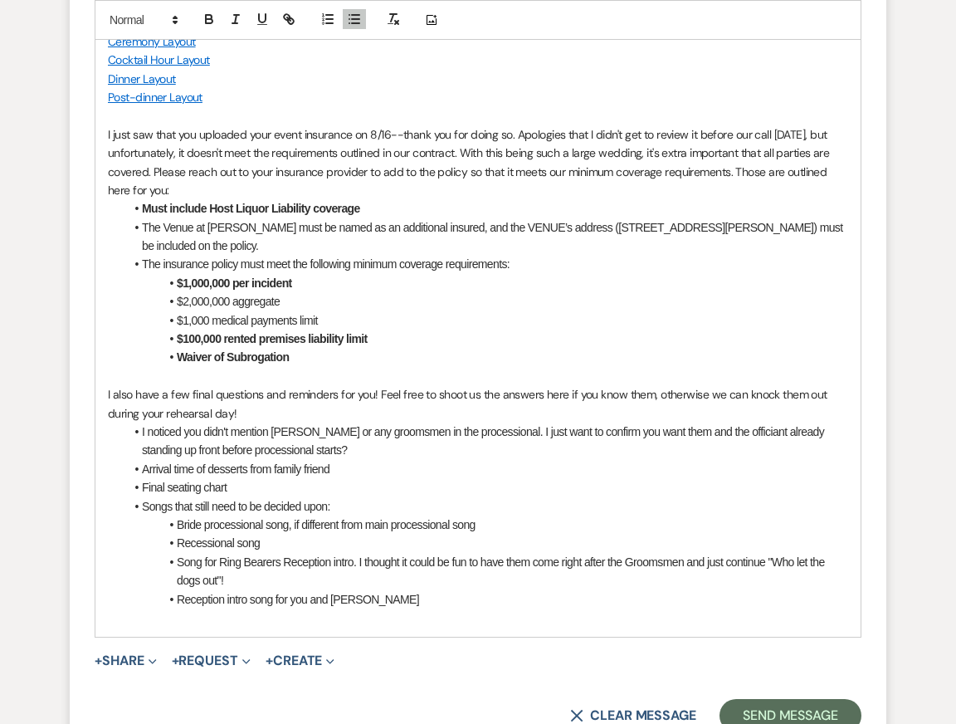
click at [451, 536] on li "Recessional song" at bounding box center [486, 543] width 724 height 18
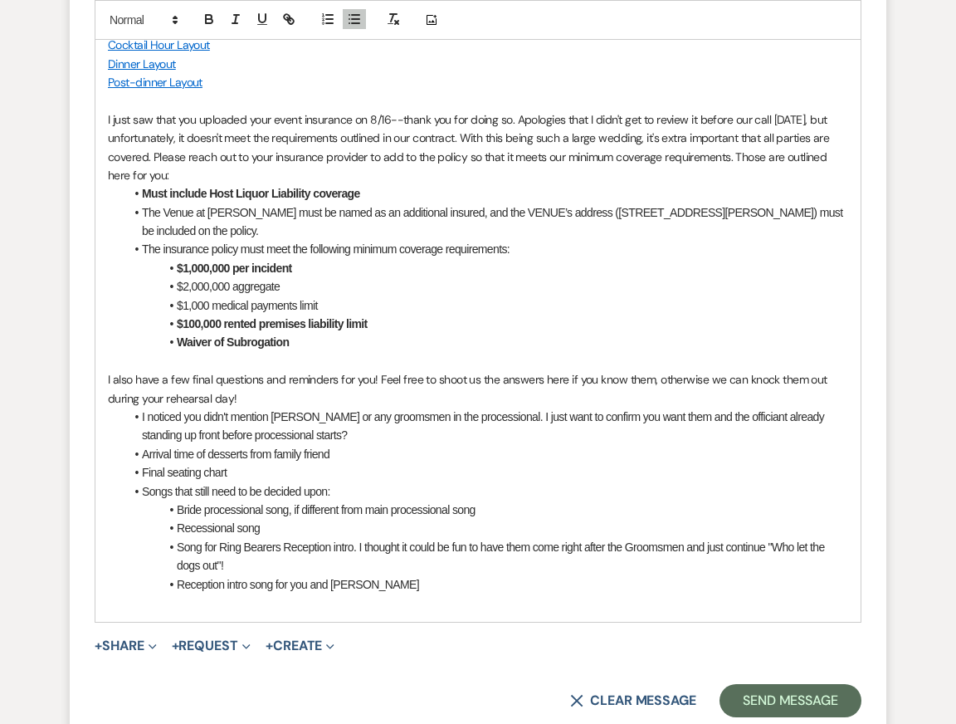
click at [462, 558] on li "Song for Ring Bearers Reception intro. I thought it could be fun to have them c…" at bounding box center [486, 556] width 724 height 37
click at [477, 578] on li "Reception intro song for you and [PERSON_NAME]" at bounding box center [486, 584] width 724 height 18
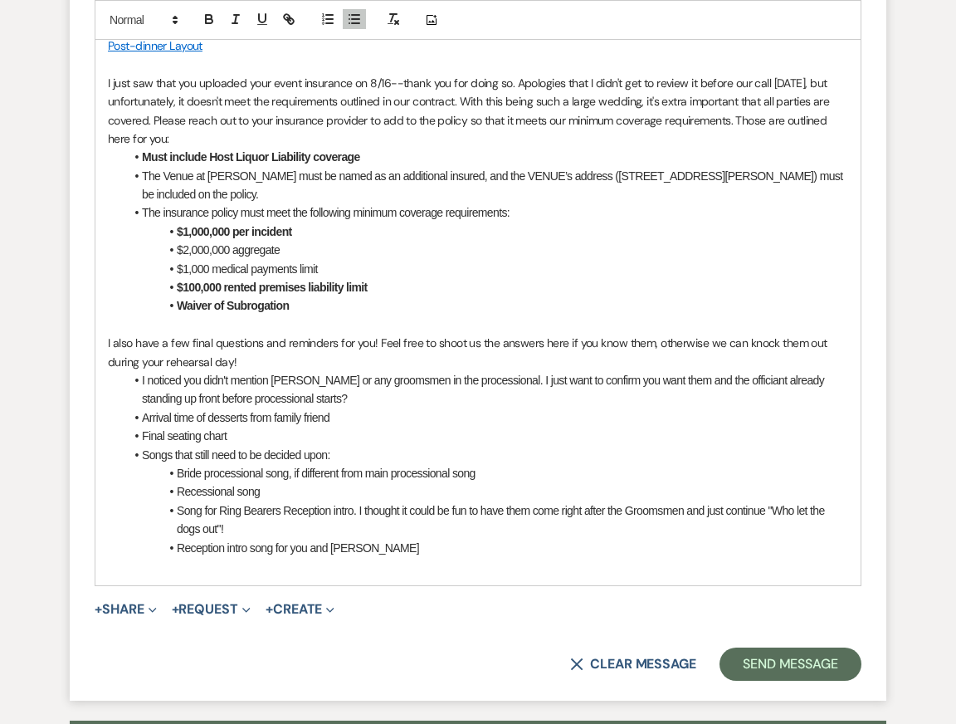
scroll to position [3624, 0]
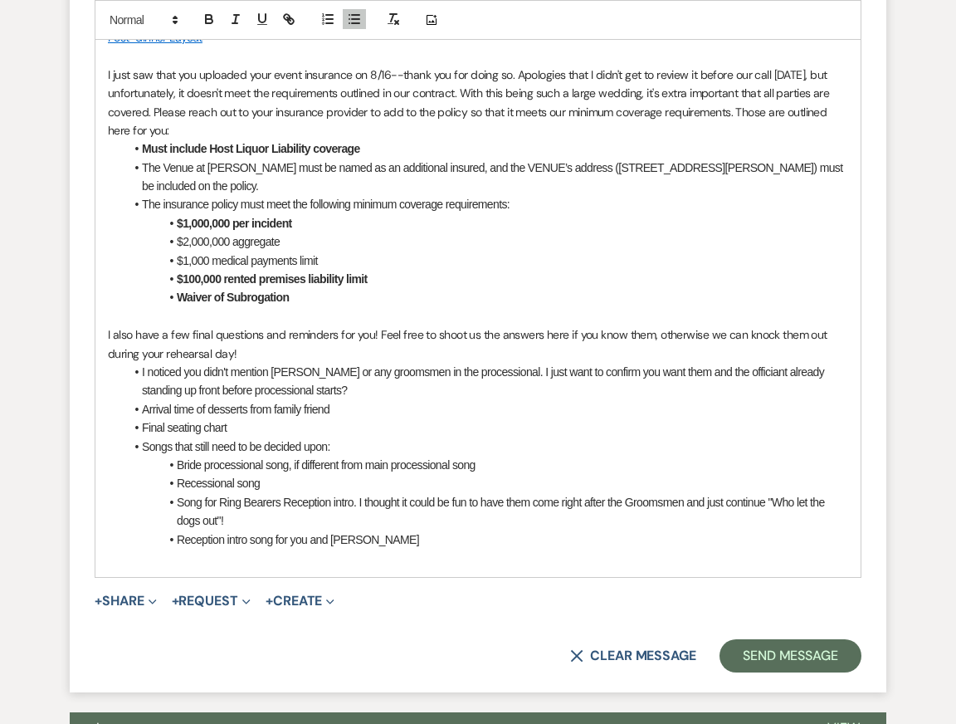
click at [459, 338] on p "I also have a few final questions and reminders for you! Feel free to shoot us …" at bounding box center [478, 343] width 740 height 37
click at [463, 370] on li "I noticed you didn't mention [PERSON_NAME] or any groomsmen in the processional…" at bounding box center [486, 381] width 724 height 37
click at [480, 544] on li "Reception intro song for you and [PERSON_NAME]" at bounding box center [486, 539] width 724 height 18
click at [452, 437] on li "Songs that still need to be decided upon:" at bounding box center [486, 446] width 724 height 18
click at [437, 549] on p at bounding box center [478, 558] width 740 height 18
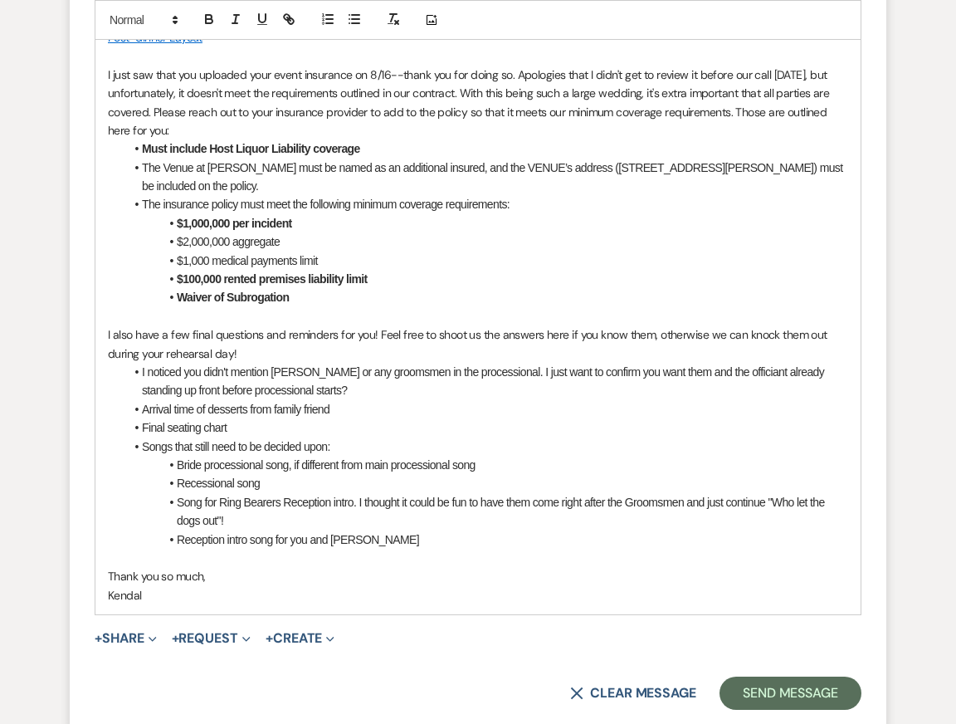
click at [204, 577] on p "Thank you so much," at bounding box center [478, 576] width 740 height 18
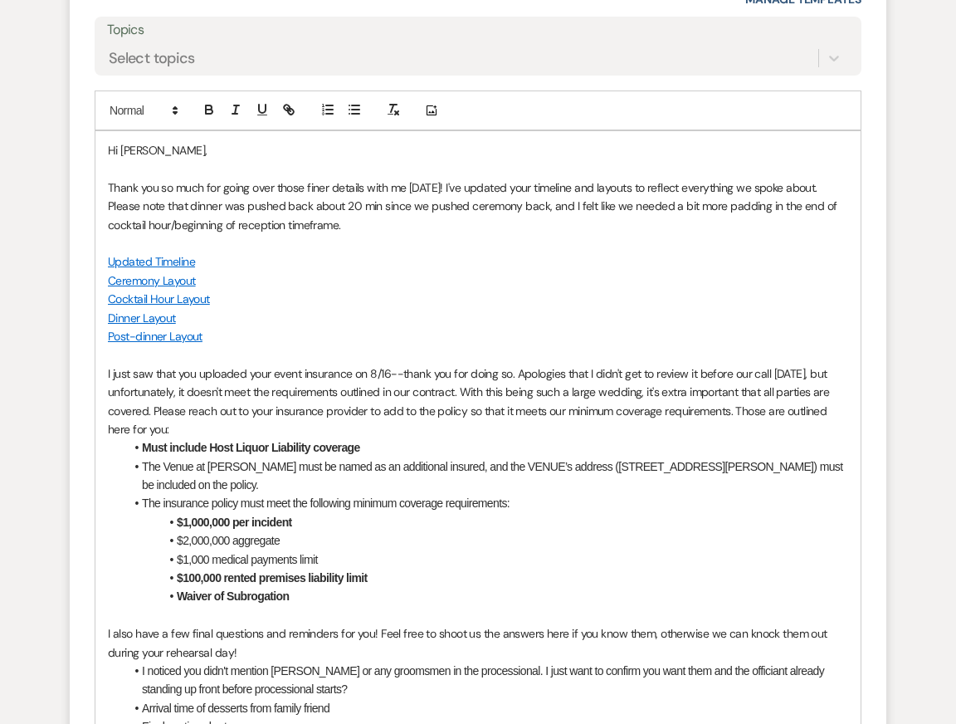
scroll to position [3315, 0]
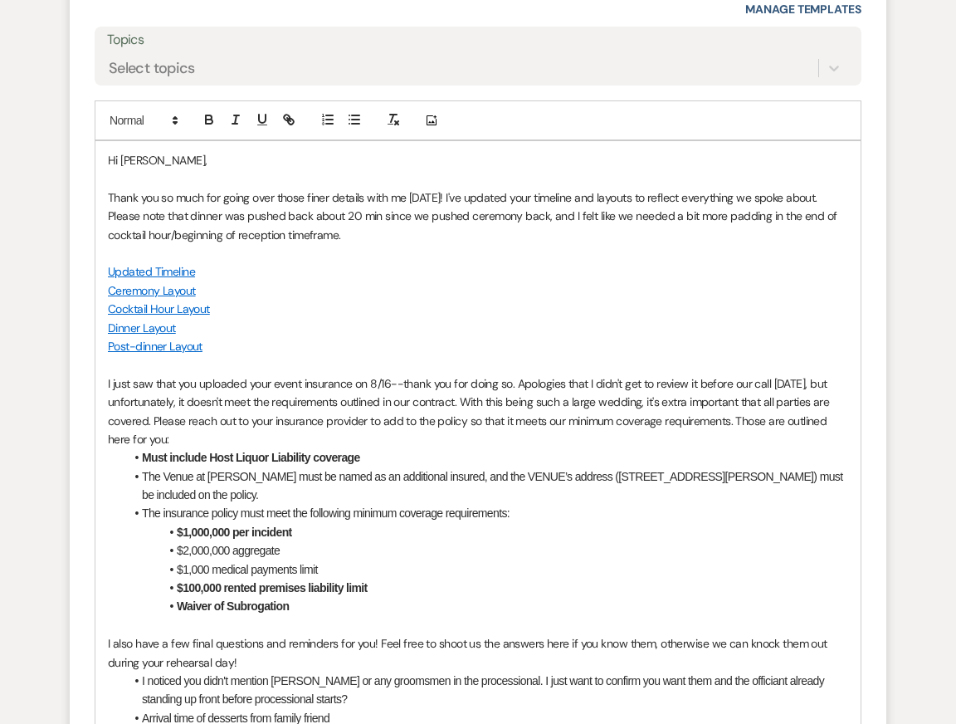
click at [536, 451] on li "Must include Host Liquor Liability coverage" at bounding box center [486, 457] width 724 height 18
click at [554, 597] on li "Waiver of Subrogation" at bounding box center [486, 606] width 724 height 18
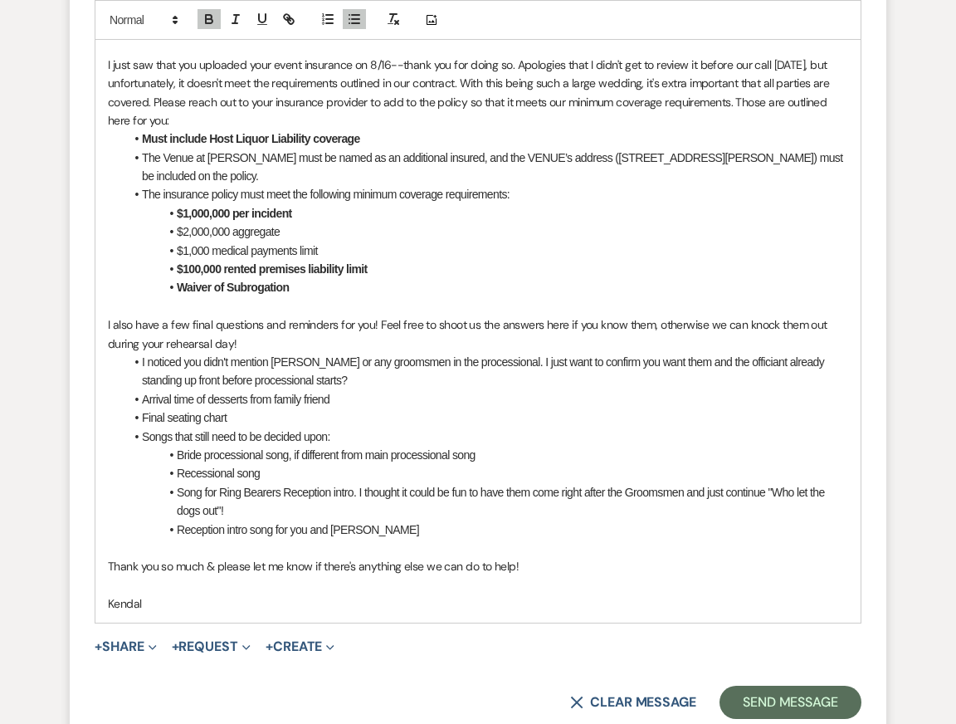
scroll to position [3635, 0]
click at [568, 478] on li "Recessional song" at bounding box center [486, 472] width 724 height 18
click at [577, 554] on p at bounding box center [478, 547] width 740 height 18
click at [586, 572] on p "Thank you so much & please let me know if there's anything else we can do to he…" at bounding box center [478, 565] width 740 height 18
drag, startPoint x: 293, startPoint y: 232, endPoint x: 68, endPoint y: 234, distance: 224.9
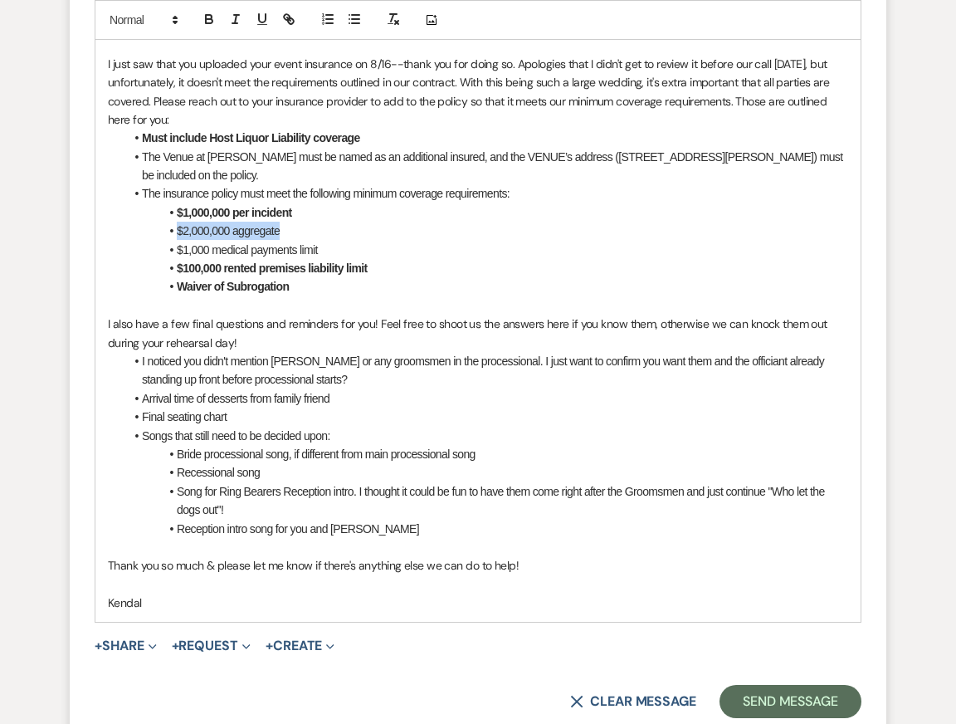
click at [70, 232] on form "Reply X Draft Recipients* Planning Portal Users ( [PERSON_NAME], [PERSON_NAME],…" at bounding box center [478, 111] width 817 height 1253
click at [316, 375] on li "I noticed you didn't mention [PERSON_NAME] or any groomsmen in the processional…" at bounding box center [486, 370] width 724 height 37
click at [454, 514] on li "Song for Ring Bearers Reception intro. I thought it could be fun to have them c…" at bounding box center [486, 500] width 724 height 37
click at [446, 599] on p "Kendal" at bounding box center [478, 602] width 740 height 18
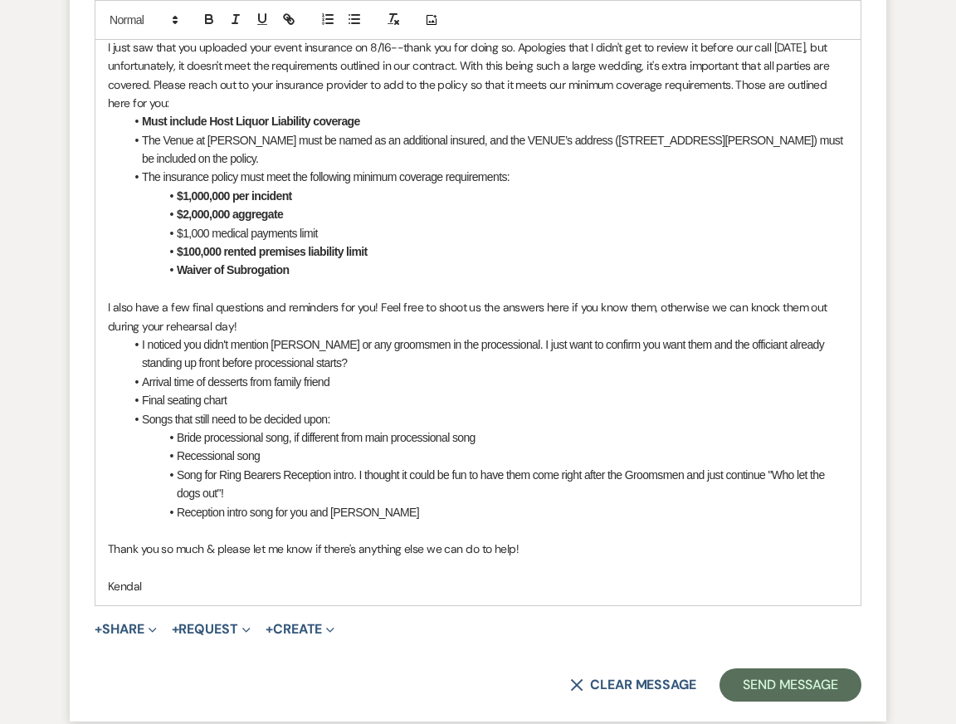
scroll to position [3653, 0]
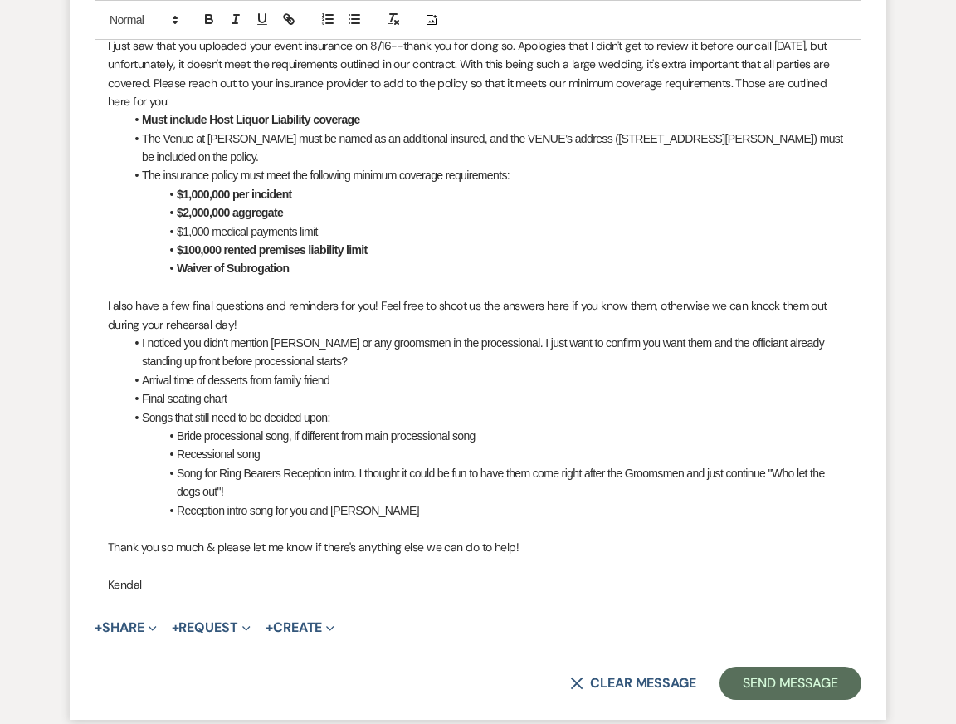
click at [456, 427] on li "Bride processional song, if different from main processional song" at bounding box center [486, 436] width 724 height 18
click at [475, 480] on li "Song for Ring Bearers Reception intro. I thought it could be fun to have them c…" at bounding box center [486, 482] width 724 height 37
click at [482, 506] on li "Reception intro song for you and [PERSON_NAME]" at bounding box center [486, 510] width 724 height 18
click at [442, 408] on li "Songs that still need to be decided upon:" at bounding box center [486, 417] width 724 height 18
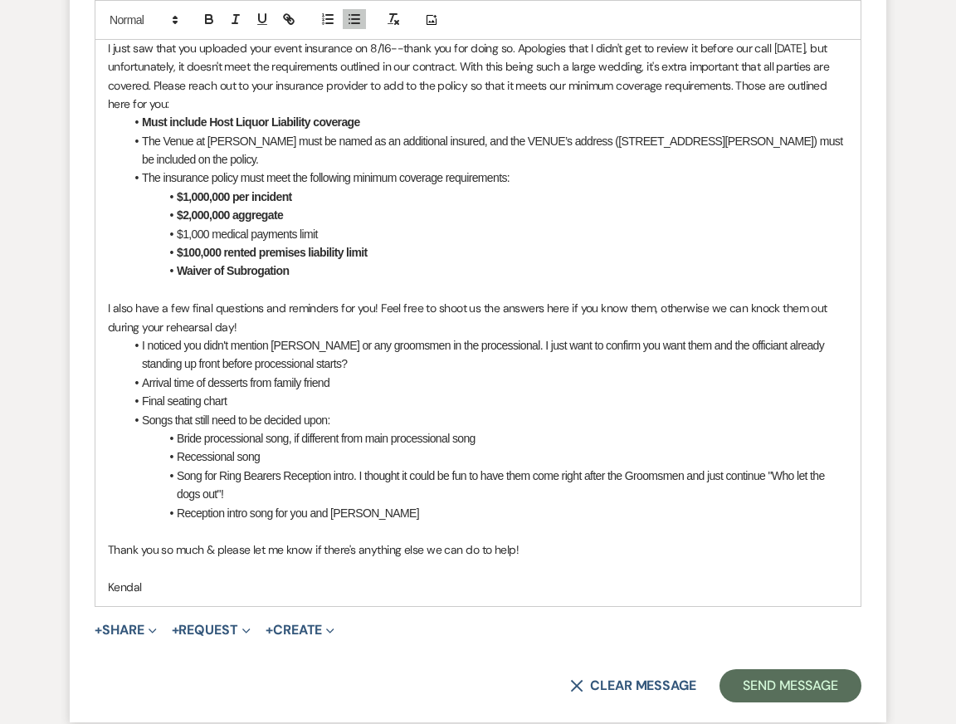
scroll to position [3658, 0]
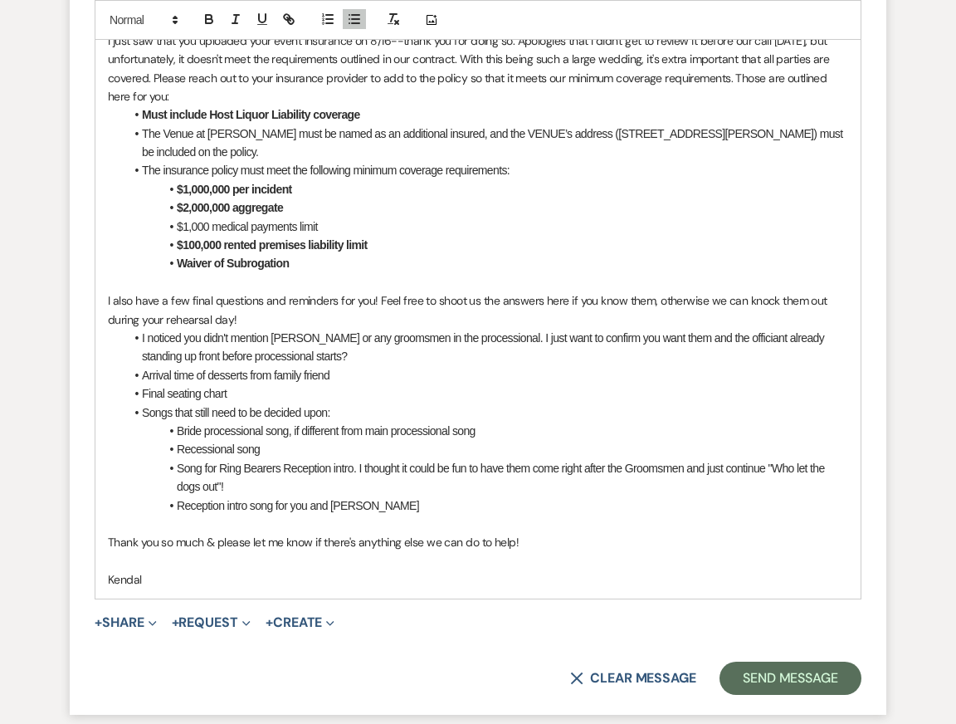
click at [545, 470] on li "Song for Ring Bearers Reception intro. I thought it could be fun to have them c…" at bounding box center [486, 477] width 724 height 37
click at [583, 554] on p at bounding box center [478, 561] width 740 height 18
click at [596, 574] on p "Kendal" at bounding box center [478, 579] width 740 height 18
click at [561, 459] on li "Song for Ring Bearers Reception intro. I thought it could be fun to have them c…" at bounding box center [486, 477] width 724 height 37
click at [762, 677] on button "Send Message" at bounding box center [790, 677] width 142 height 33
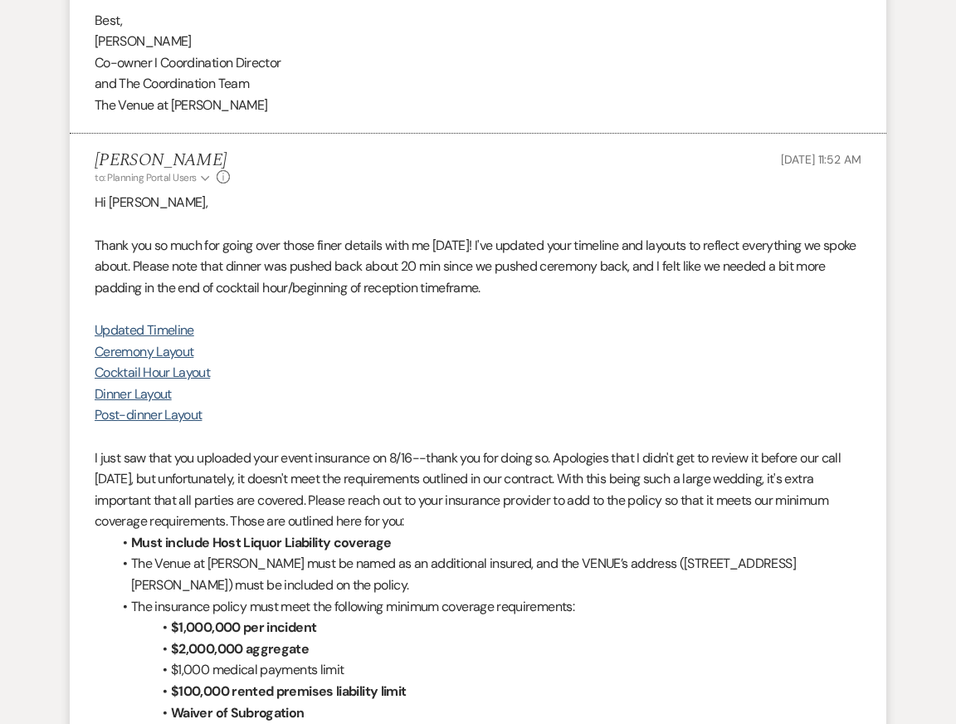
scroll to position [2928, 0]
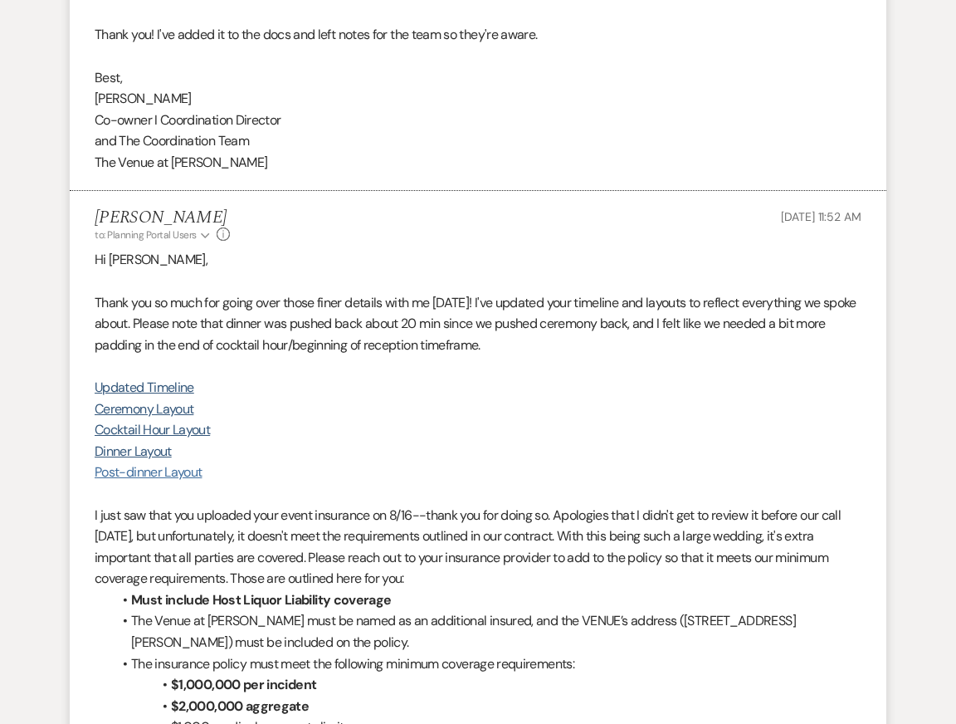
click at [173, 466] on link "Post-dinner Layout" at bounding box center [148, 471] width 107 height 17
click at [318, 322] on p "Thank you so much for going over those finer details with me [DATE]! I've updat…" at bounding box center [478, 324] width 767 height 64
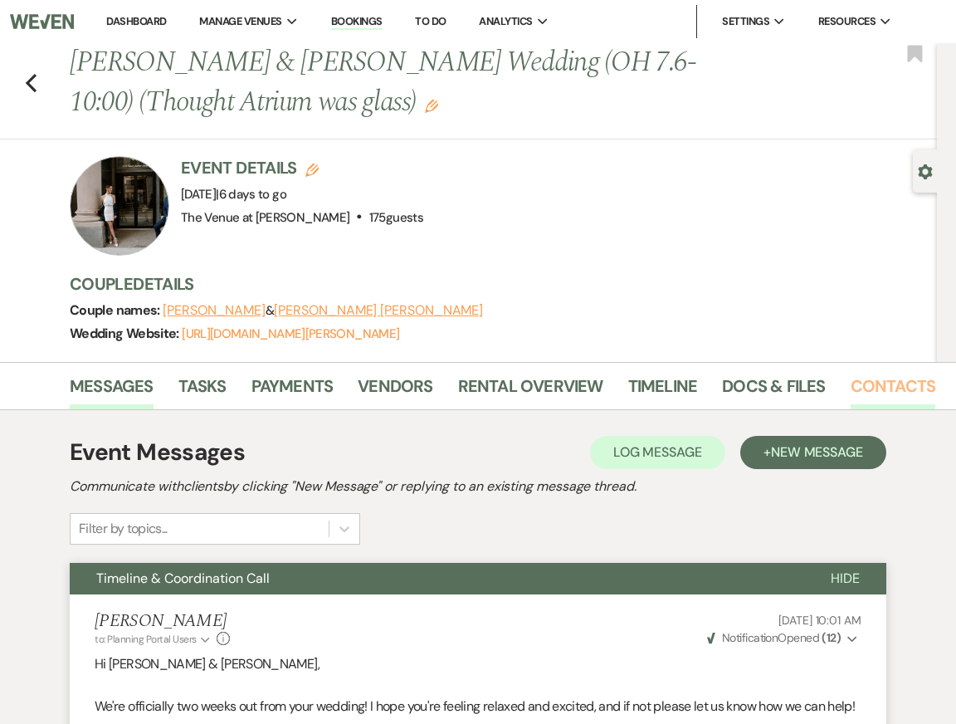
scroll to position [0, 73]
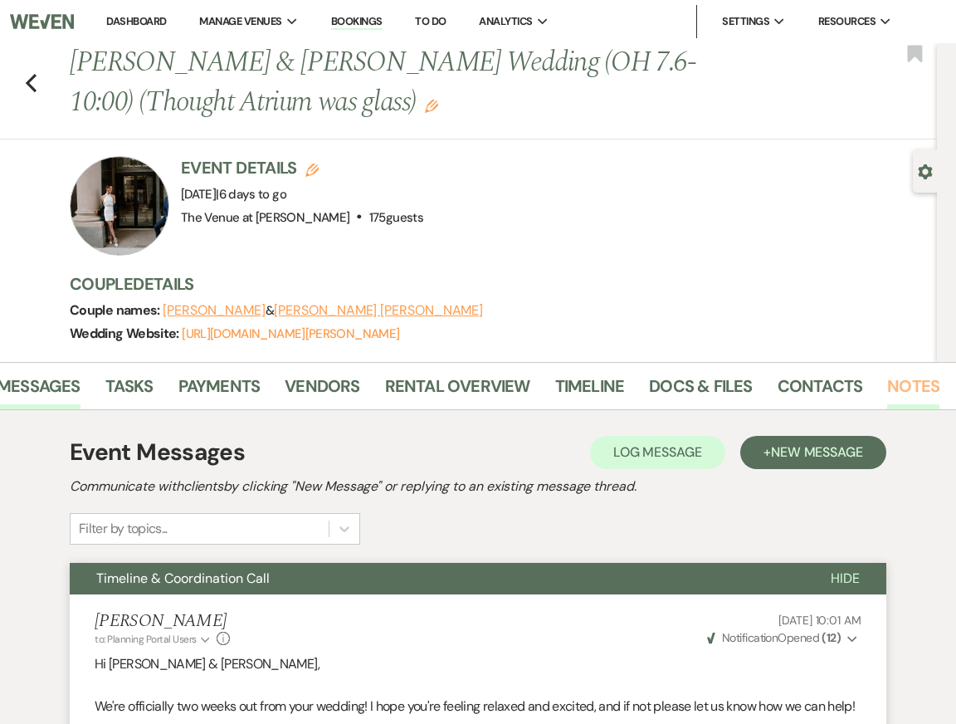
click at [901, 386] on link "Notes" at bounding box center [913, 391] width 52 height 37
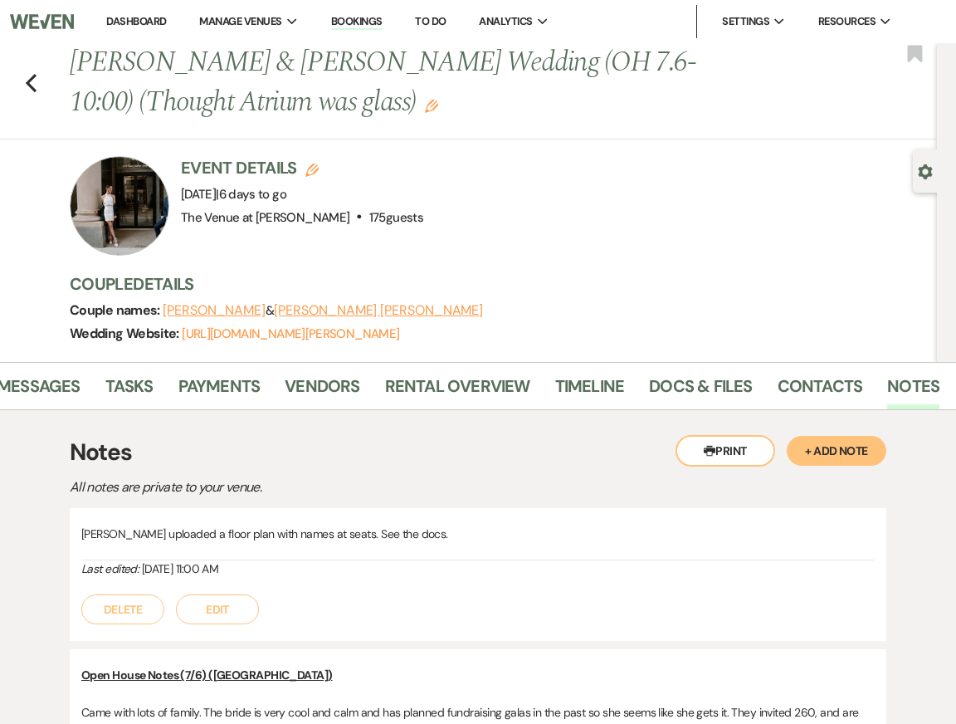
click at [827, 456] on button "+ Add Note" at bounding box center [837, 451] width 100 height 30
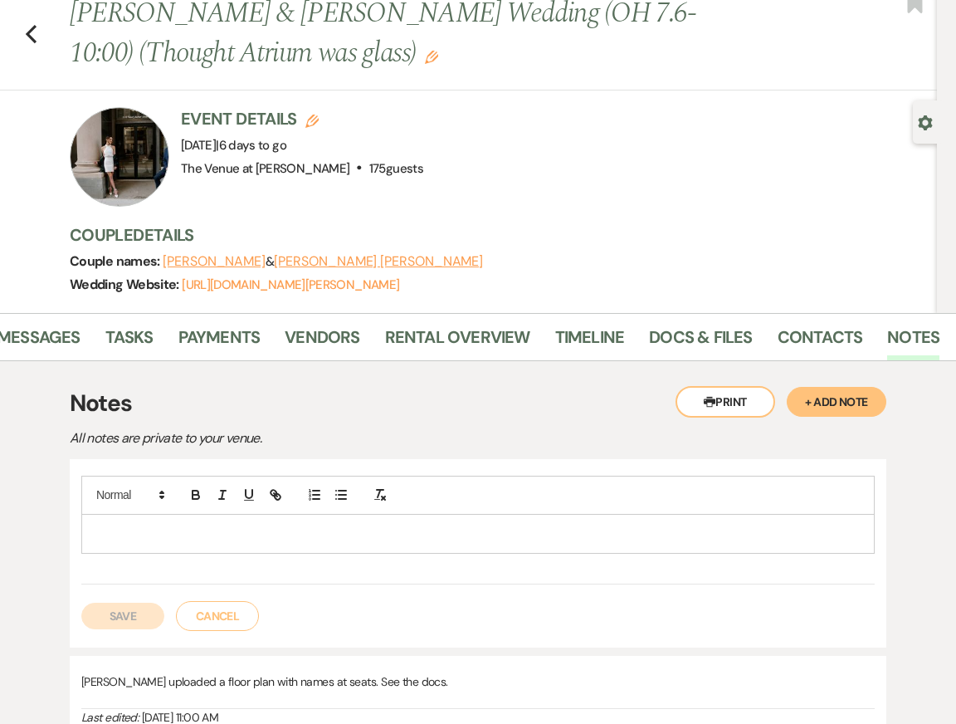
scroll to position [66, 0]
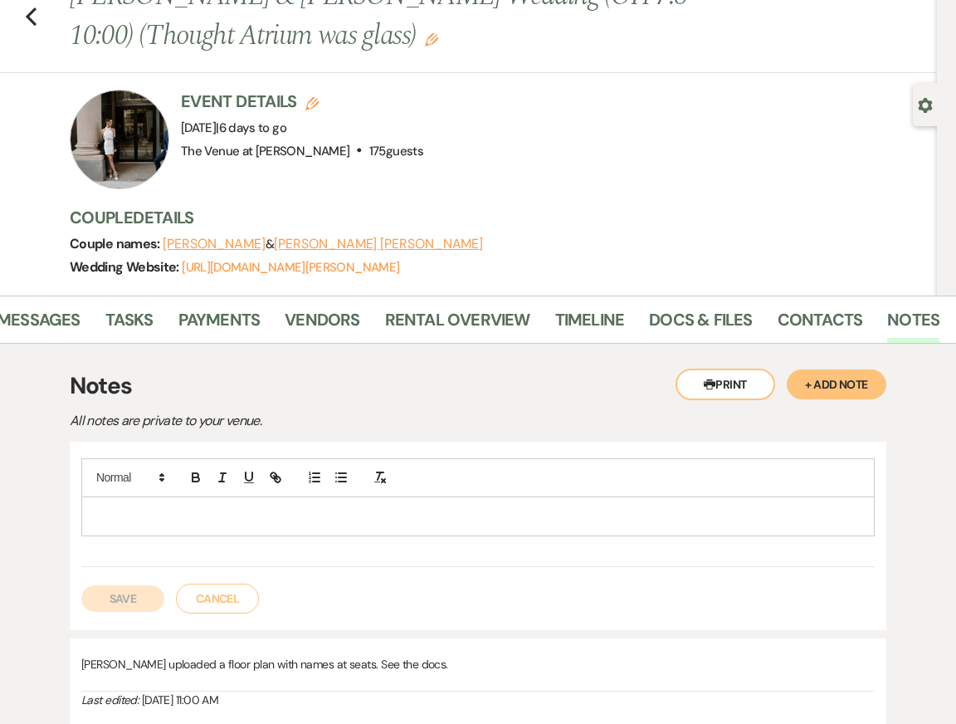
click at [344, 508] on p at bounding box center [478, 516] width 767 height 18
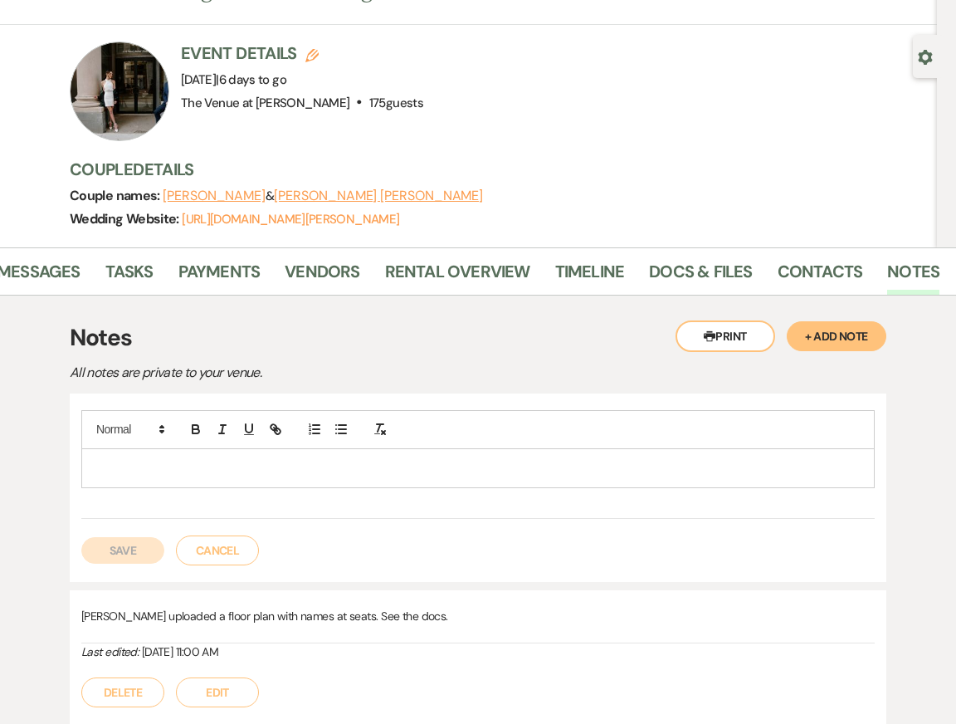
scroll to position [104, 0]
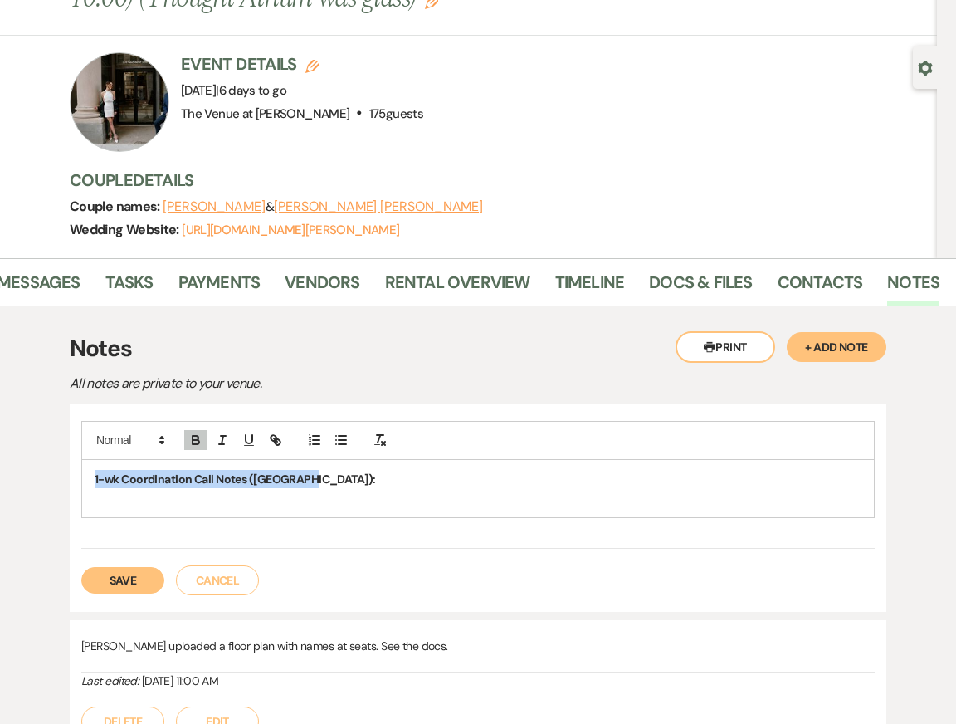
drag, startPoint x: 298, startPoint y: 480, endPoint x: 44, endPoint y: 480, distance: 253.9
click at [113, 508] on div "1-wk Coordination Call Notes ([GEOGRAPHIC_DATA]): ﻿" at bounding box center [478, 488] width 792 height 57
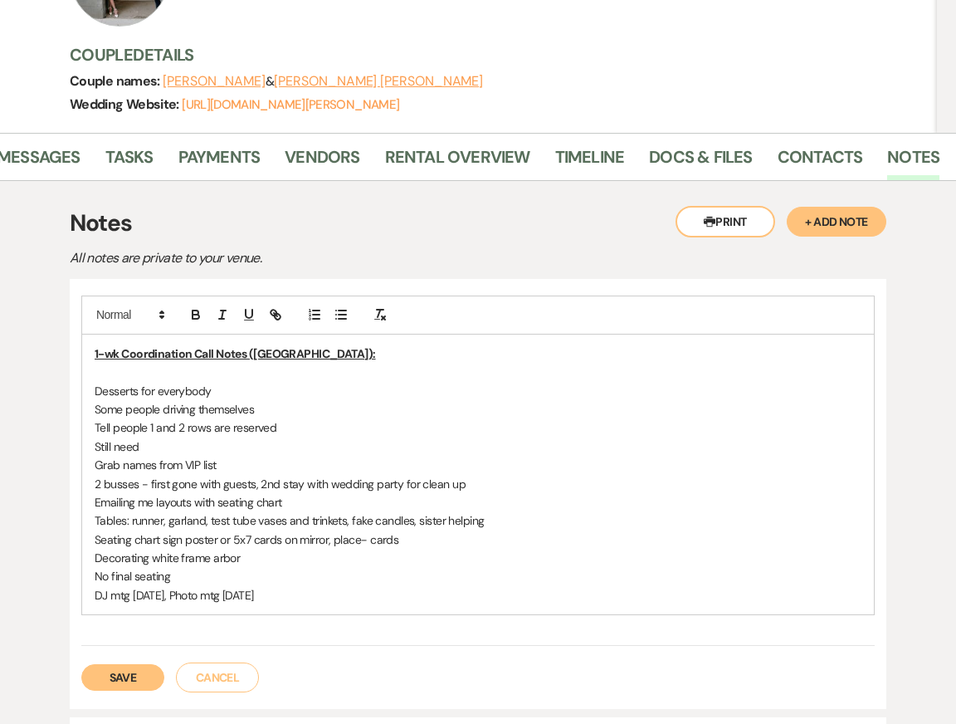
scroll to position [232, 0]
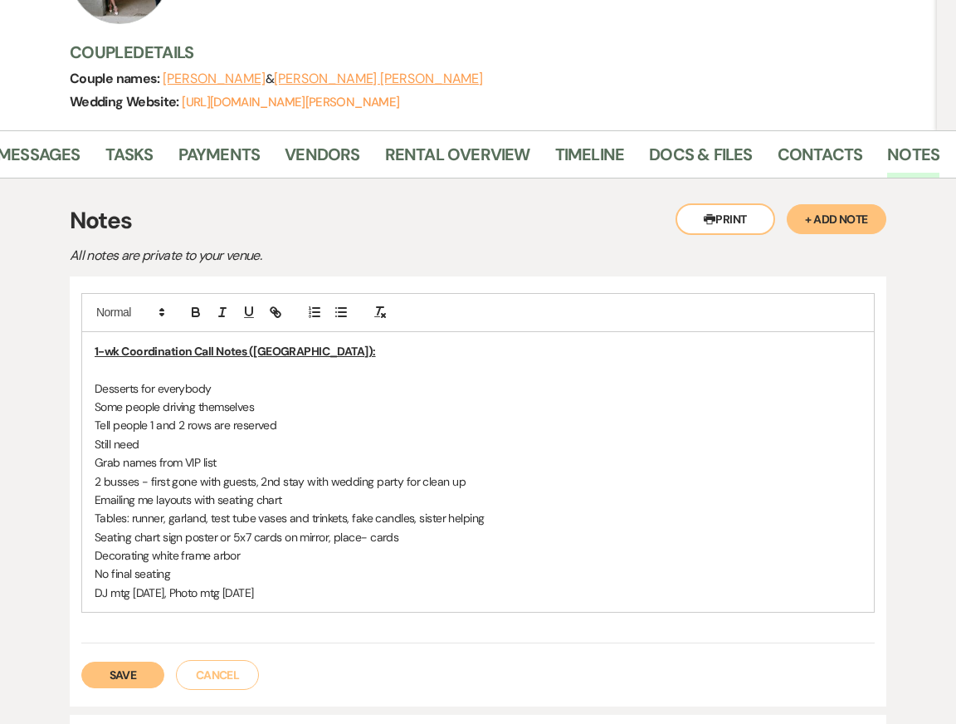
click at [91, 388] on div "1-wk Coordination Call Notes (Kendal): Desserts for everybody Some people drivi…" at bounding box center [478, 472] width 792 height 280
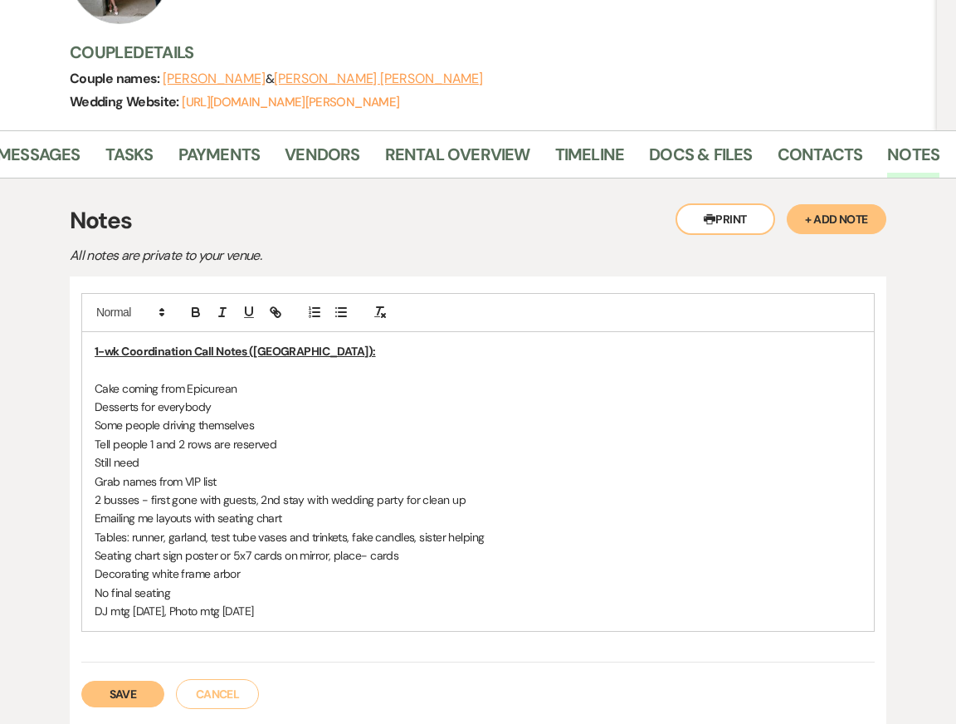
click at [139, 406] on p "Desserts for everybody" at bounding box center [478, 406] width 767 height 18
drag, startPoint x: 295, startPoint y: 405, endPoint x: 366, endPoint y: 410, distance: 70.7
click at [366, 410] on p "Dessert buffet coming from family friend for everybody" at bounding box center [478, 406] width 767 height 18
drag, startPoint x: 367, startPoint y: 410, endPoint x: 298, endPoint y: 410, distance: 68.9
click at [298, 410] on p "Dessert buffet coming from family friend for everybody" at bounding box center [478, 406] width 767 height 18
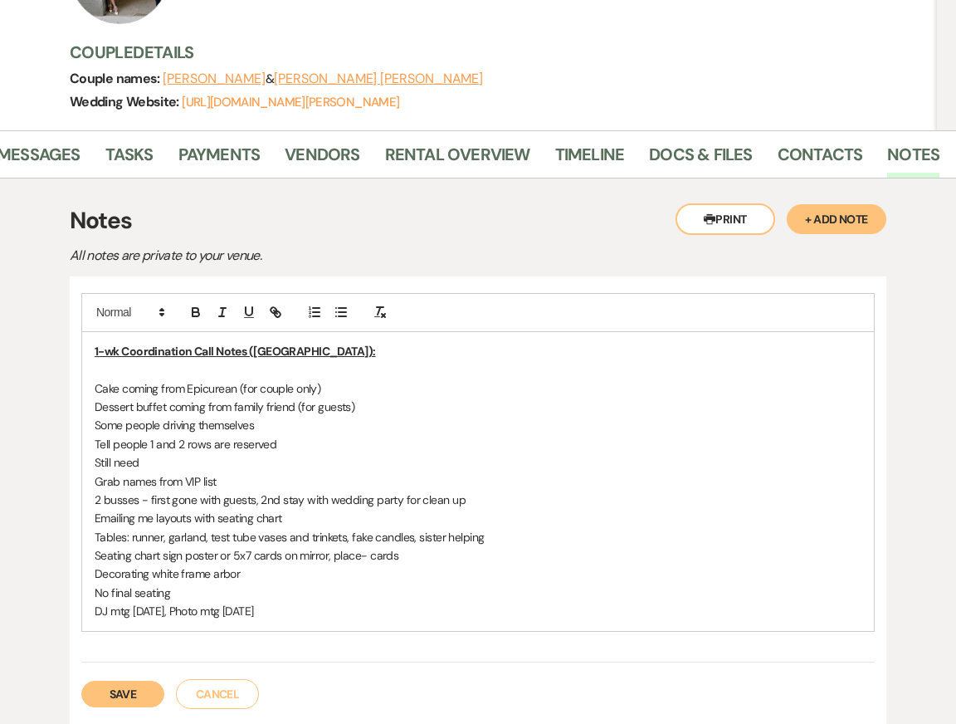
drag, startPoint x: 264, startPoint y: 427, endPoint x: 25, endPoint y: 427, distance: 239.0
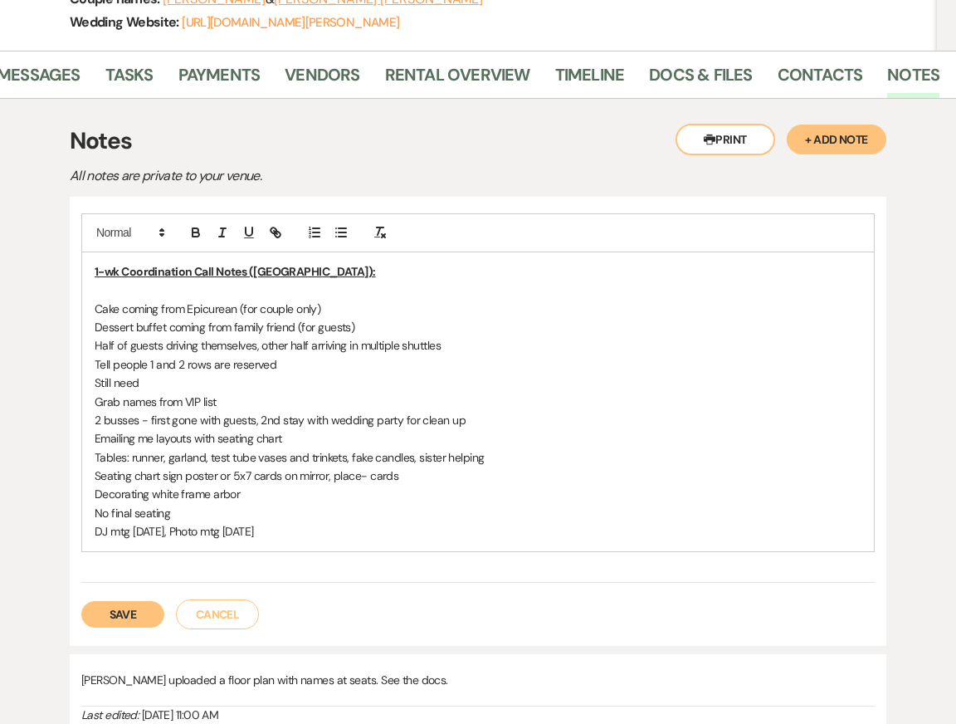
scroll to position [312, 0]
drag, startPoint x: 95, startPoint y: 364, endPoint x: 150, endPoint y: 368, distance: 55.8
click at [150, 368] on p "Tell people 1 and 2 rows are reserved" at bounding box center [478, 363] width 767 height 18
drag, startPoint x: 158, startPoint y: 363, endPoint x: 202, endPoint y: 365, distance: 44.8
click at [202, 365] on p "Rows 1 and 2 rows are reserved" at bounding box center [478, 363] width 767 height 18
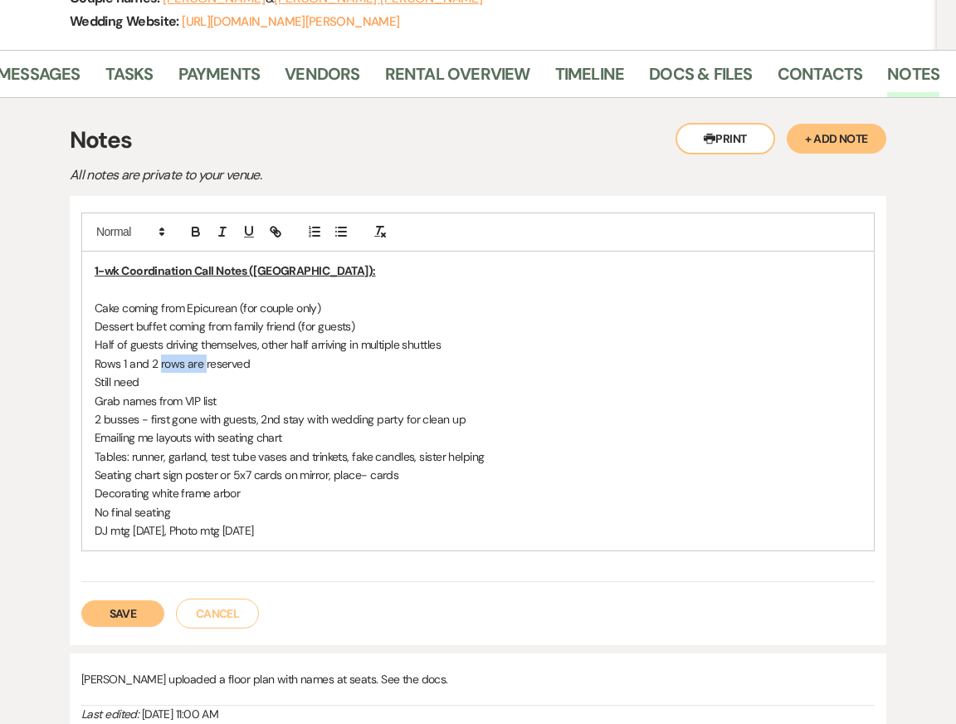
drag, startPoint x: 203, startPoint y: 365, endPoint x: 159, endPoint y: 365, distance: 44.0
click at [159, 365] on p "Rows 1 and 2 rows are reserved" at bounding box center [478, 363] width 767 height 18
click at [222, 368] on p "Rows 1 and 2 reserved" at bounding box center [478, 363] width 767 height 18
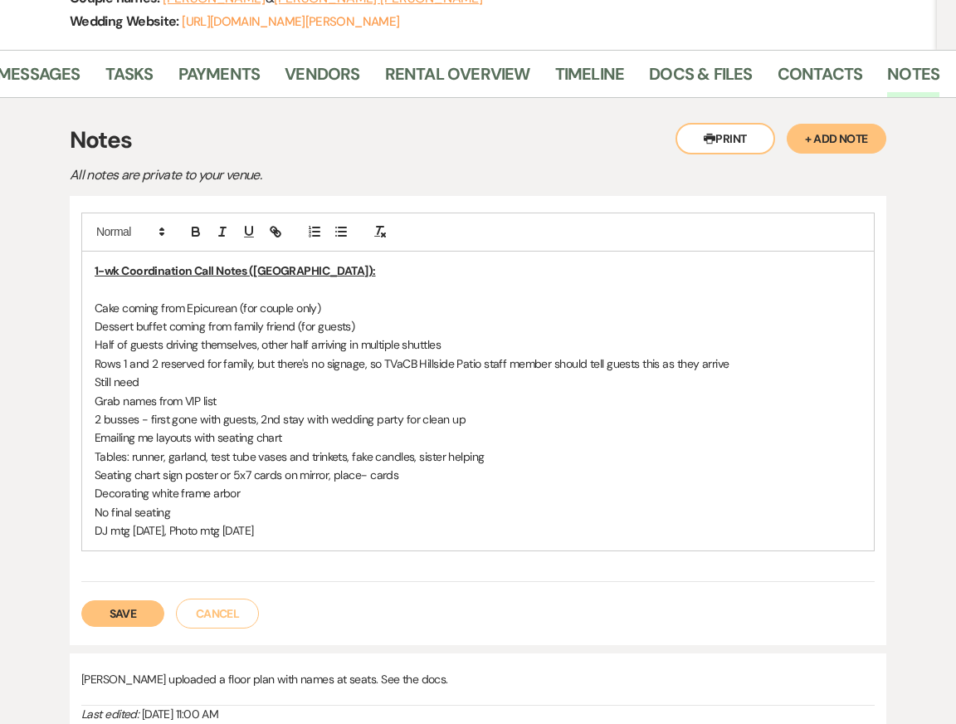
drag, startPoint x: 237, startPoint y: 402, endPoint x: 85, endPoint y: 385, distance: 152.8
click at [85, 385] on div "1-wk Coordination Call Notes ([GEOGRAPHIC_DATA]): Cake coming from Epicurean (f…" at bounding box center [478, 400] width 792 height 299
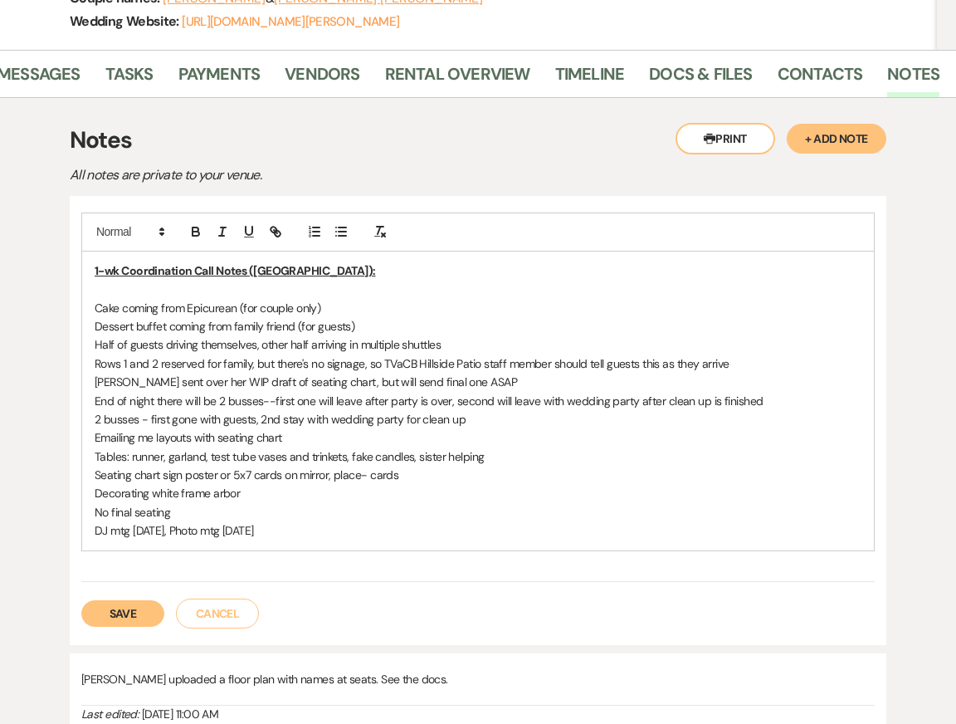
drag, startPoint x: 492, startPoint y: 415, endPoint x: 56, endPoint y: 417, distance: 436.5
drag, startPoint x: 281, startPoint y: 436, endPoint x: 80, endPoint y: 415, distance: 202.0
click at [80, 415] on div "1-wk Coordination Call Notes ([GEOGRAPHIC_DATA]): Cake coming from Epicurean (f…" at bounding box center [478, 420] width 817 height 449
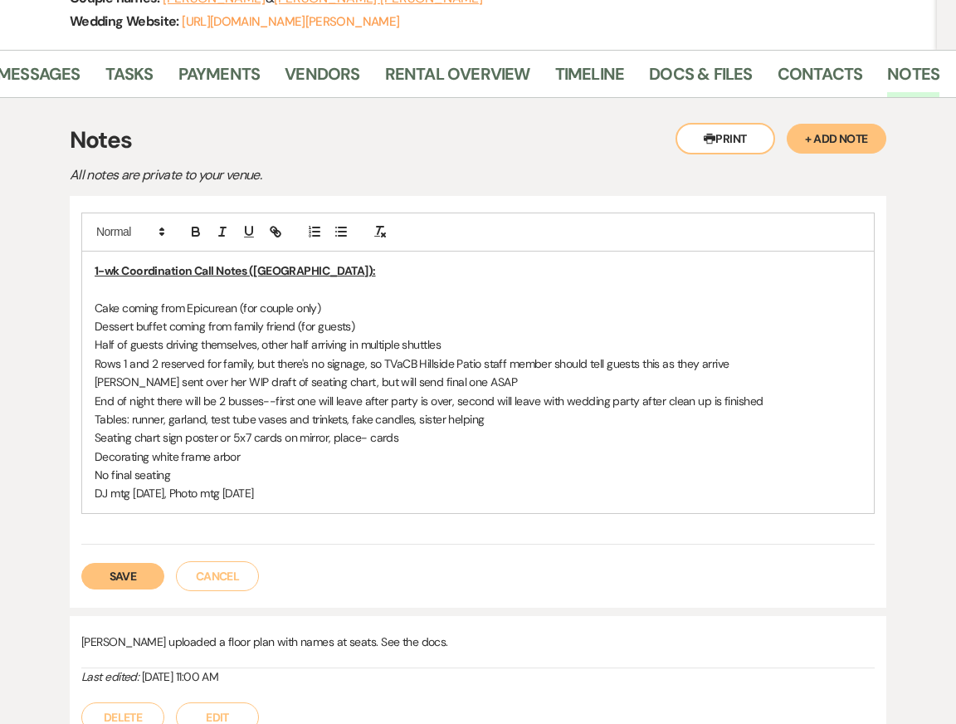
click at [96, 422] on p "Tables: runner, garland, test tube vases and trinkets, fake candles, sister hel…" at bounding box center [478, 419] width 767 height 18
click at [190, 422] on p "Dinner Tables: runner, garland, test tube vases and trinkets, fake candles, sis…" at bounding box center [478, 419] width 767 height 18
click at [218, 419] on p "Dinner Tables: runner, garland, test tube vases and trinkets, fake candles, sis…" at bounding box center [478, 419] width 767 height 18
click at [274, 427] on p "Dinner Tables: runner, garland, test tube vases and trinkets, fake candles, sis…" at bounding box center [478, 419] width 767 height 18
click at [337, 426] on p "Dinner Tables: runner, garland, test tube vases and trinkets, fake candles, sis…" at bounding box center [478, 419] width 767 height 18
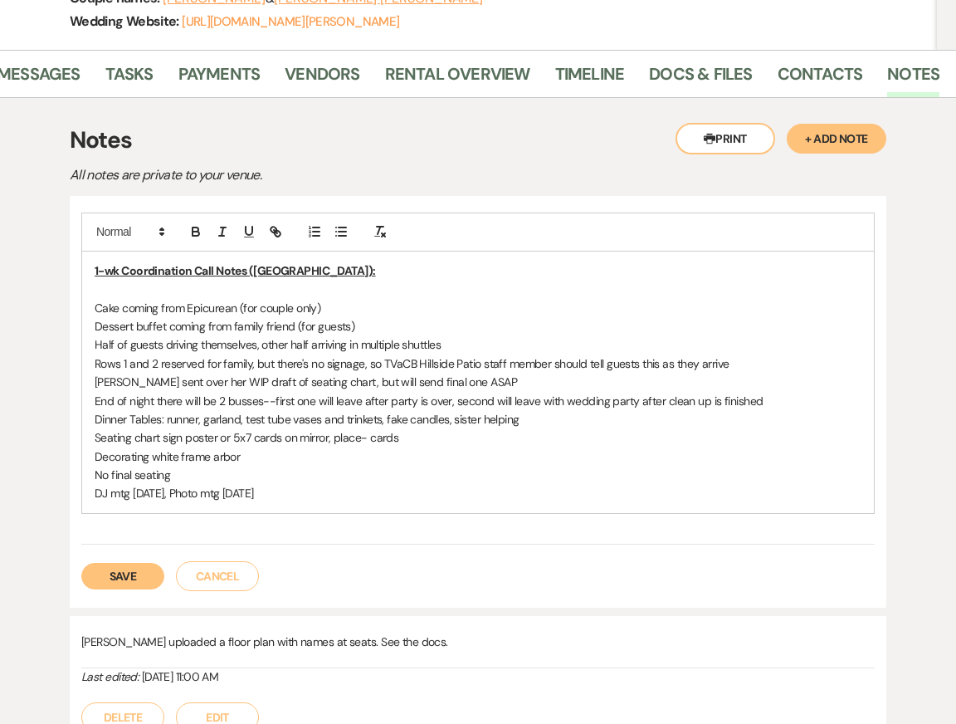
click at [396, 423] on p "Dinner Tables: runner, garland, test tube vases and trinkets, fake candles, sis…" at bounding box center [478, 419] width 767 height 18
drag, startPoint x: 514, startPoint y: 418, endPoint x: 451, endPoint y: 420, distance: 63.9
click at [451, 420] on p "Dinner Tables: runner, garland, test tube vases and trinkets, fake candles, sis…" at bounding box center [478, 419] width 767 height 18
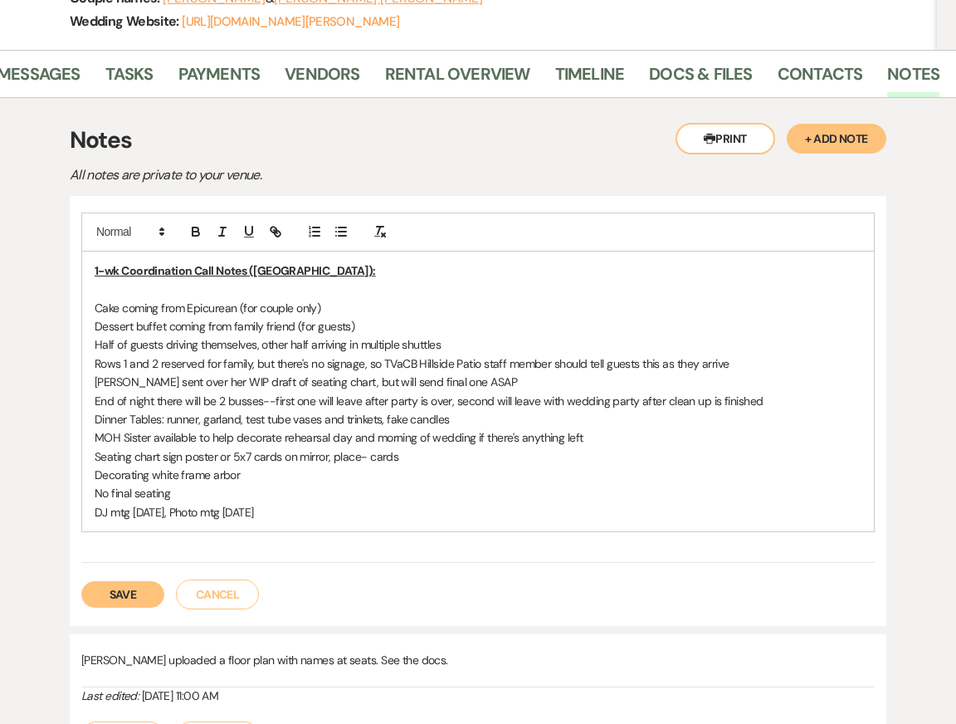
click at [95, 457] on p "Seating chart sign poster or 5x7 cards on mirror, place- cards" at bounding box center [478, 456] width 767 height 18
click at [221, 458] on p "Still creating seating chart sign poster or 5x7 cards on mirror, place- cards" at bounding box center [478, 456] width 767 height 18
click at [305, 458] on p "Still creating seating chart. It'll either be a sign poster or 5x7 cards on mir…" at bounding box center [478, 456] width 767 height 18
click at [331, 458] on p "Still creating seating chart. It'll either be a poster or 5x7 cards on mirror, …" at bounding box center [478, 456] width 767 height 18
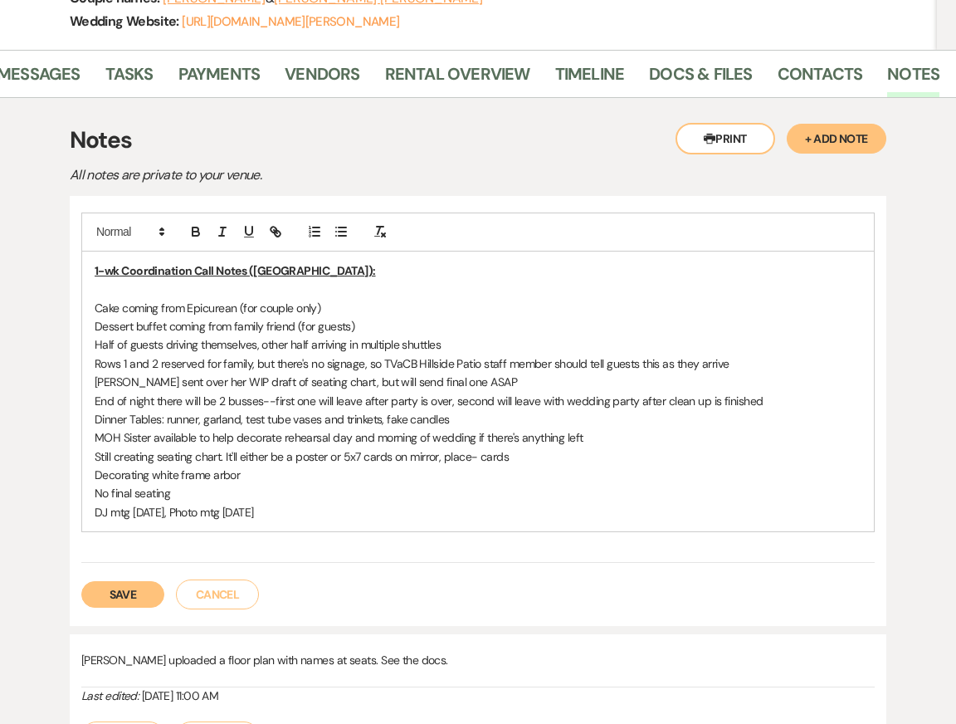
click at [361, 454] on p "Still creating seating chart. It'll either be a poster or 5x7 cards on mirror, …" at bounding box center [478, 456] width 767 height 18
click at [399, 456] on p "Still creating seating chart. It'll either be a poster or 5x7 cards on mirror, …" at bounding box center [478, 456] width 767 height 18
click at [451, 460] on p "Still creating seating chart. It'll either be a poster or 5x7 cards on mirror, …" at bounding box center [478, 456] width 767 height 18
click at [443, 457] on p "Still creating seating chart. It'll either be a poster or 5x7 cards on mirror, …" at bounding box center [478, 456] width 767 height 18
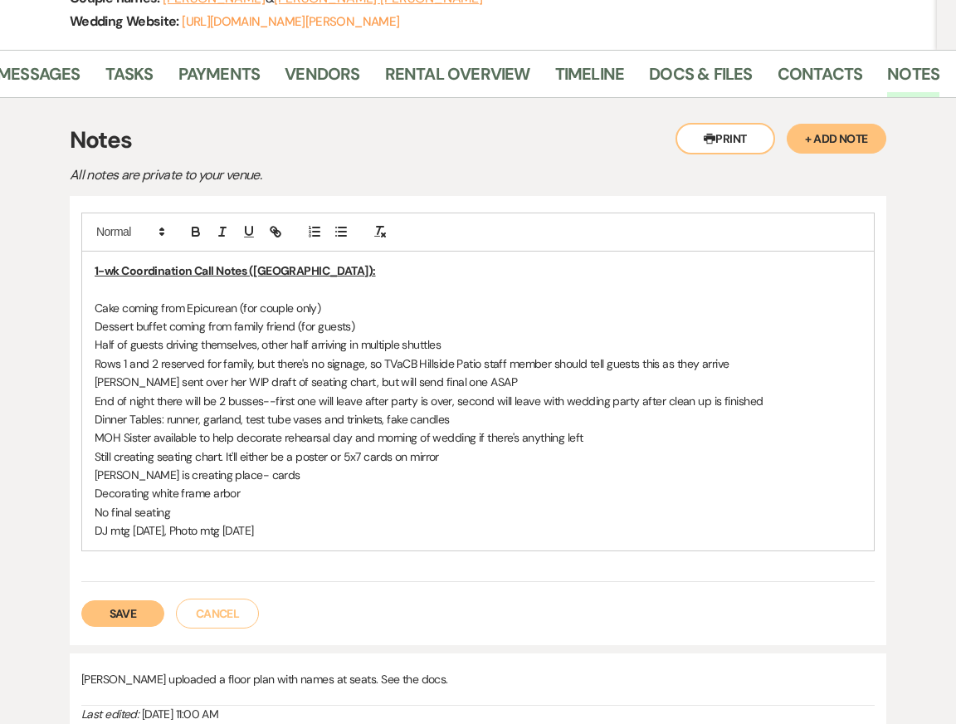
click at [212, 477] on p "[PERSON_NAME] is creating place- cards" at bounding box center [478, 475] width 767 height 18
click at [271, 479] on p "[PERSON_NAME] is creating place-cards" at bounding box center [478, 475] width 767 height 18
click at [95, 492] on p "Decorating white frame arbor" at bounding box center [478, 493] width 767 height 18
drag, startPoint x: 442, startPoint y: 490, endPoint x: 647, endPoint y: 498, distance: 205.1
click at [646, 498] on p "Garland going on [GEOGRAPHIC_DATA], and reused for SH table at dinner Decoratin…" at bounding box center [478, 493] width 767 height 18
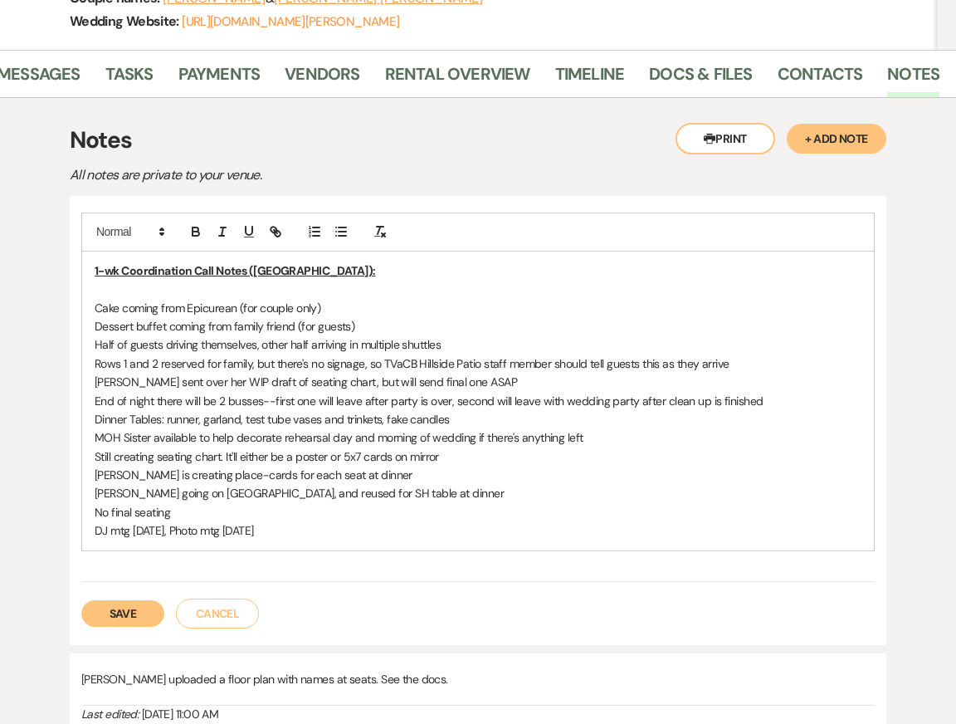
drag, startPoint x: 192, startPoint y: 508, endPoint x: 67, endPoint y: 510, distance: 124.5
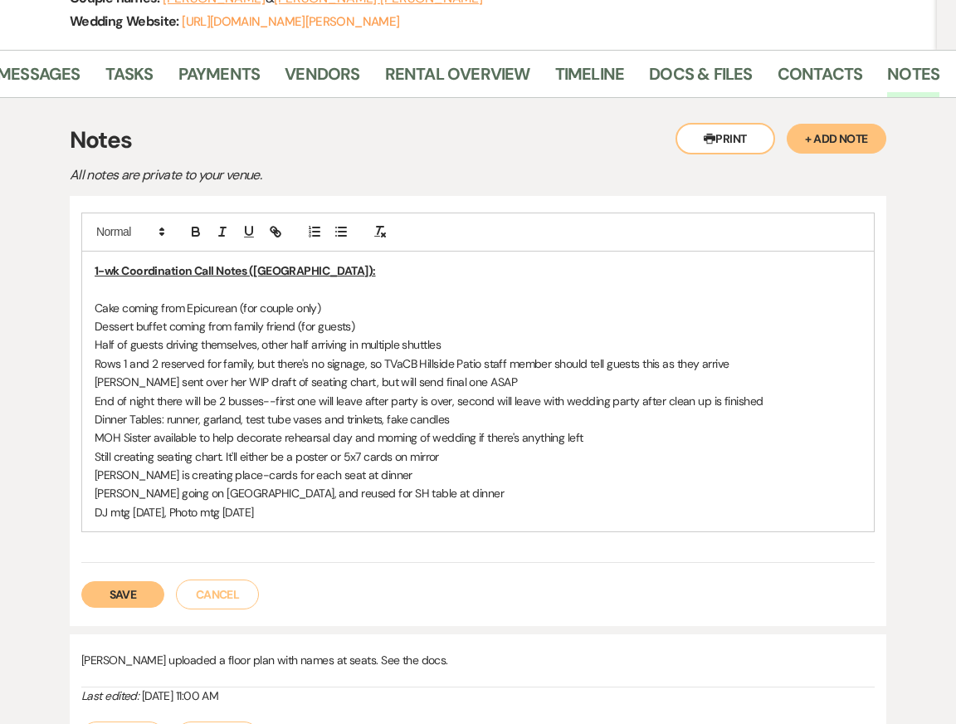
click at [95, 514] on p "DJ mtg [DATE], Photo mtg [DATE]" at bounding box center [478, 512] width 767 height 18
click at [231, 514] on p "[PERSON_NAME] has DJ mtg [DATE], Photo mtg [DATE]" at bounding box center [478, 512] width 767 height 18
click at [357, 500] on p "[PERSON_NAME] going on [GEOGRAPHIC_DATA], and reused for SH table at dinner" at bounding box center [478, 493] width 767 height 18
click at [182, 283] on p at bounding box center [478, 289] width 767 height 18
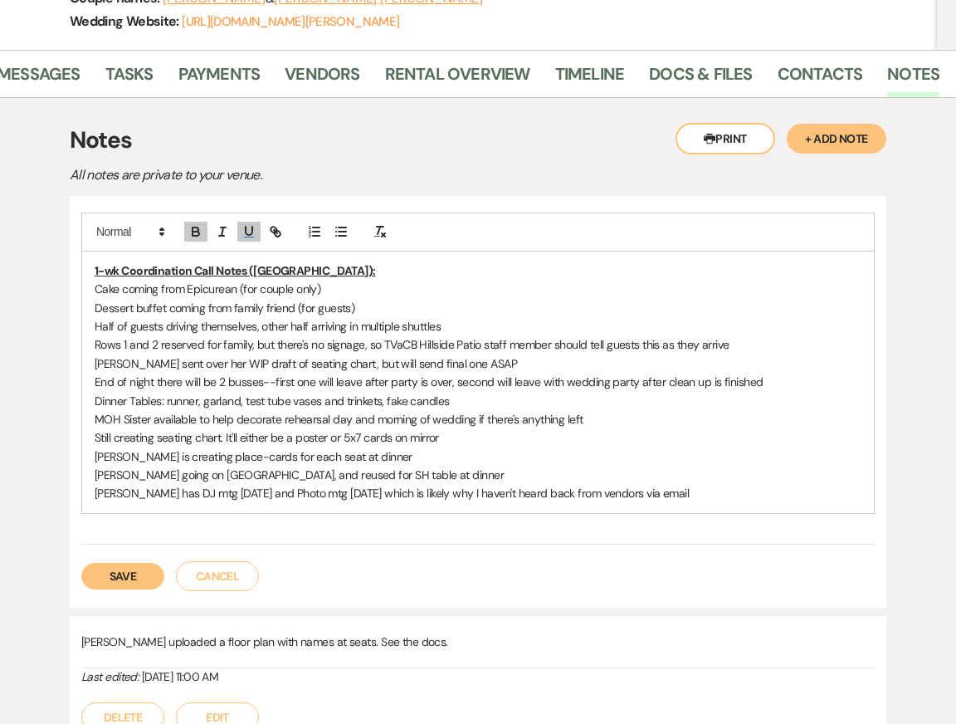
click at [683, 494] on p "[PERSON_NAME] has DJ mtg [DATE] and Photo mtg [DATE] which is likely why I have…" at bounding box center [478, 493] width 767 height 18
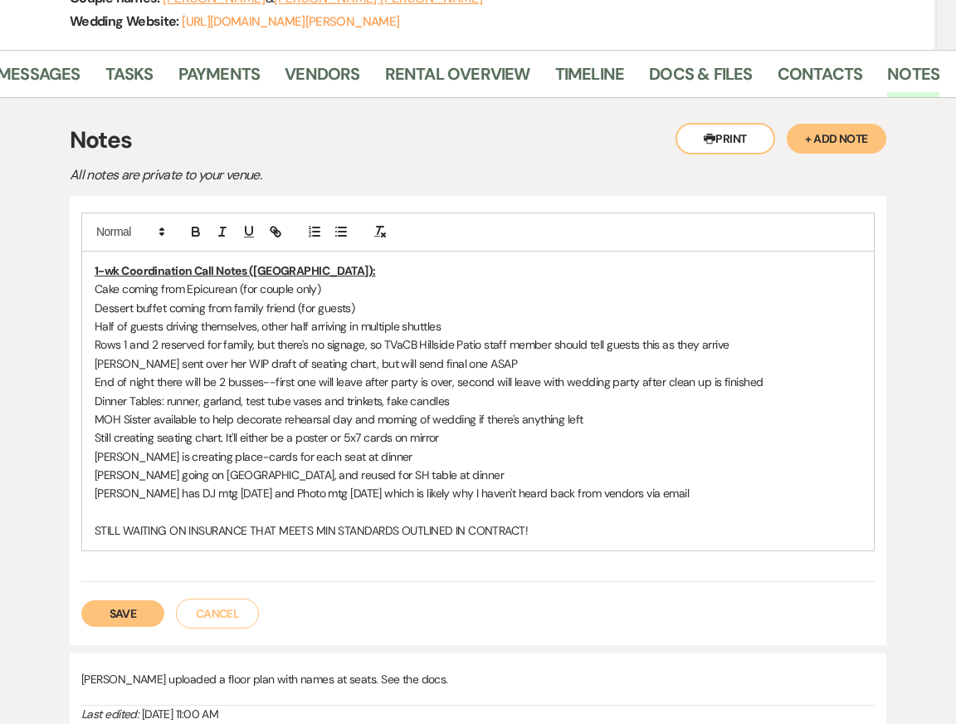
click at [108, 615] on button "Save" at bounding box center [122, 613] width 83 height 27
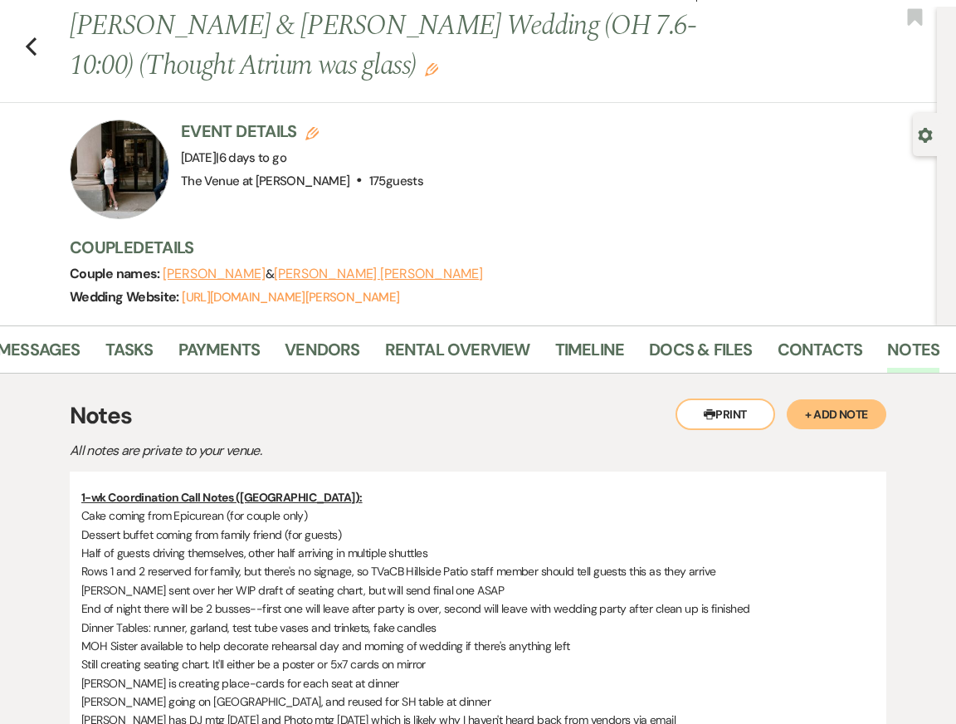
scroll to position [0, 0]
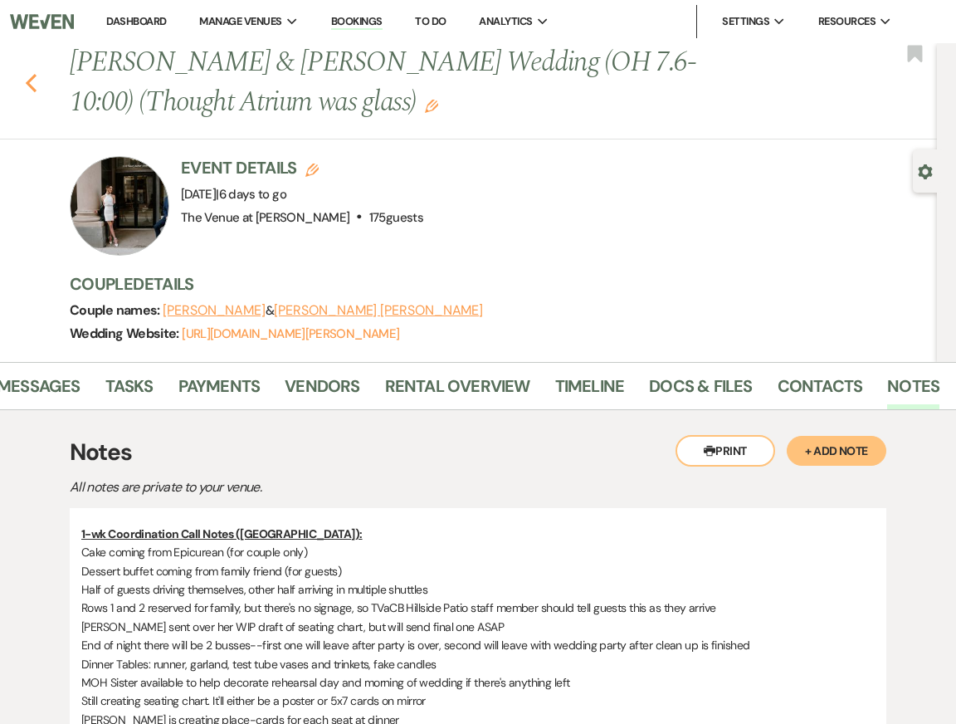
click at [33, 88] on use "button" at bounding box center [31, 83] width 11 height 18
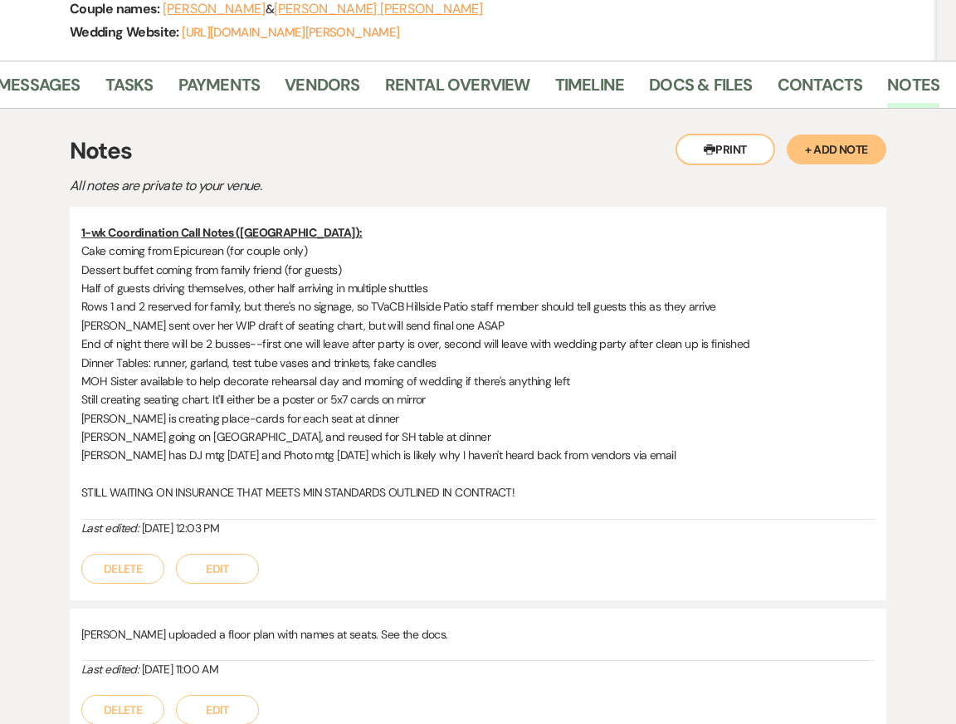
select select "2"
select select "5"
select select "8"
select select "6"
select select "8"
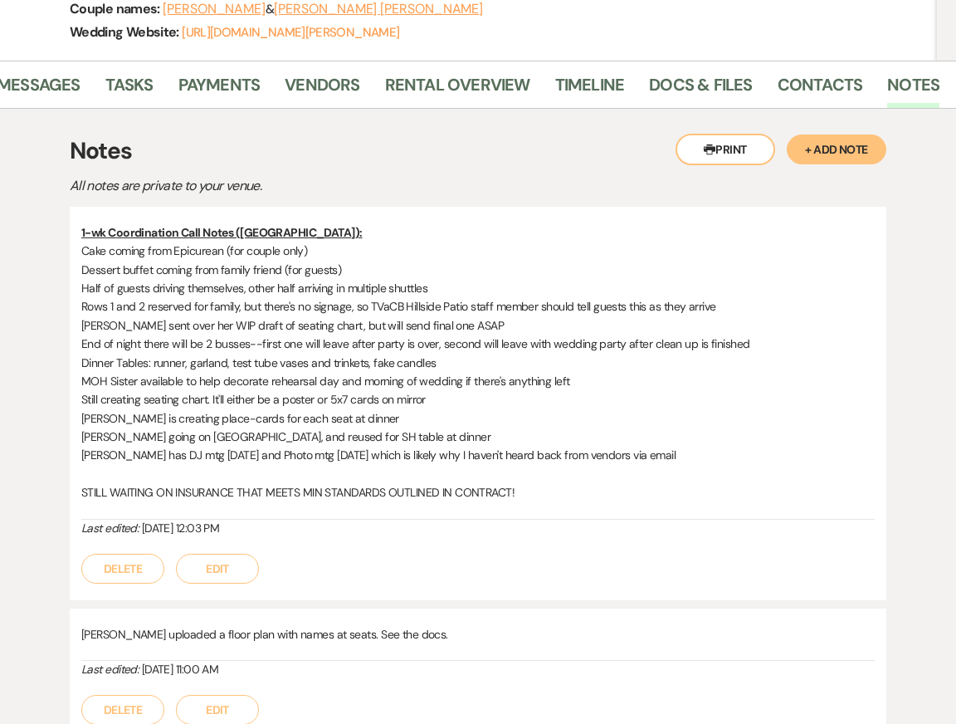
select select "5"
select select "8"
select select "5"
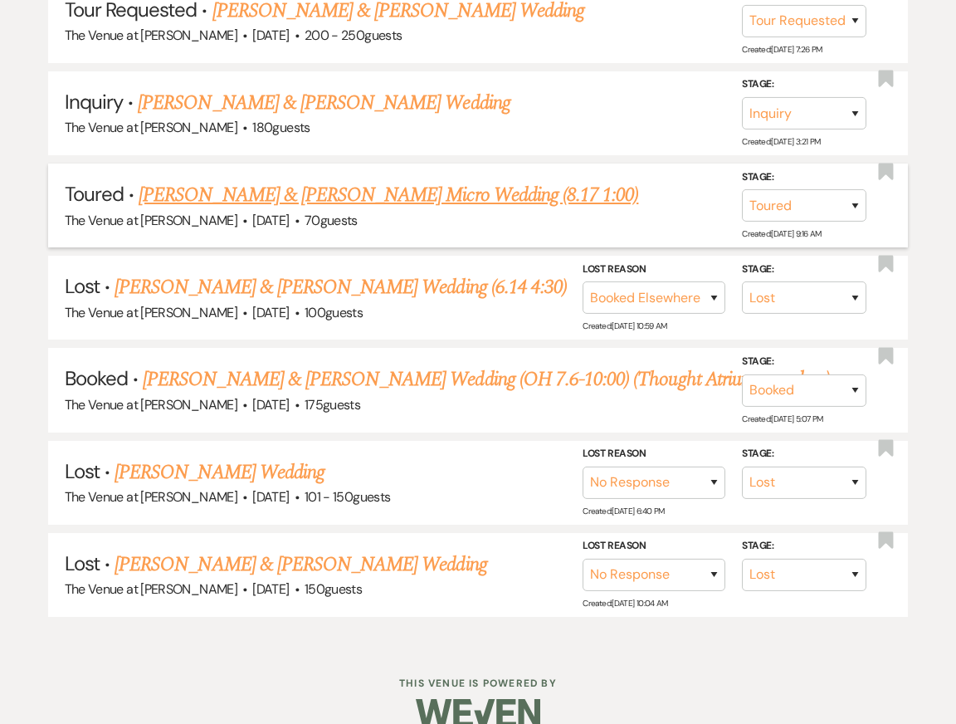
scroll to position [447, 0]
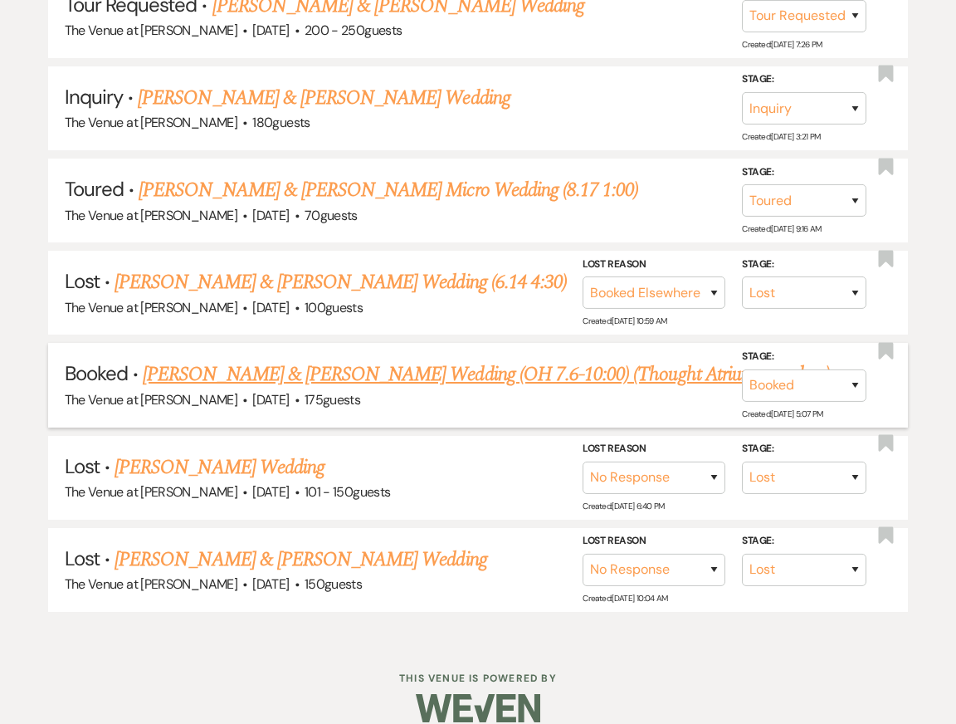
click at [284, 364] on link "[PERSON_NAME] & [PERSON_NAME] Wedding (OH 7.6-10:00) (Thought Atrium was glass)" at bounding box center [486, 374] width 687 height 30
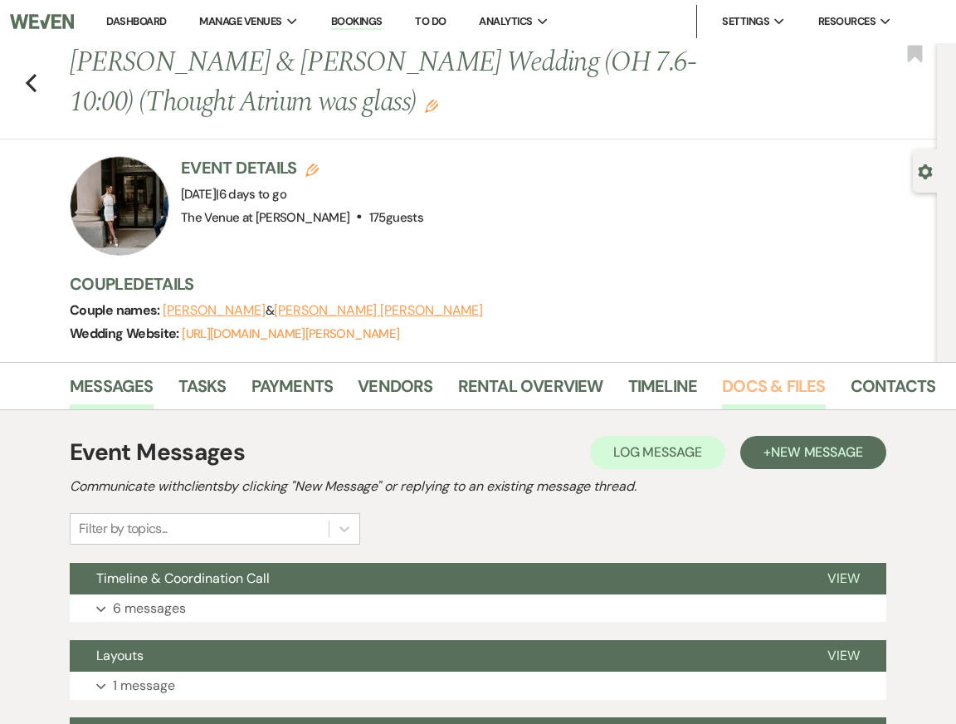
click at [785, 394] on link "Docs & Files" at bounding box center [773, 391] width 103 height 37
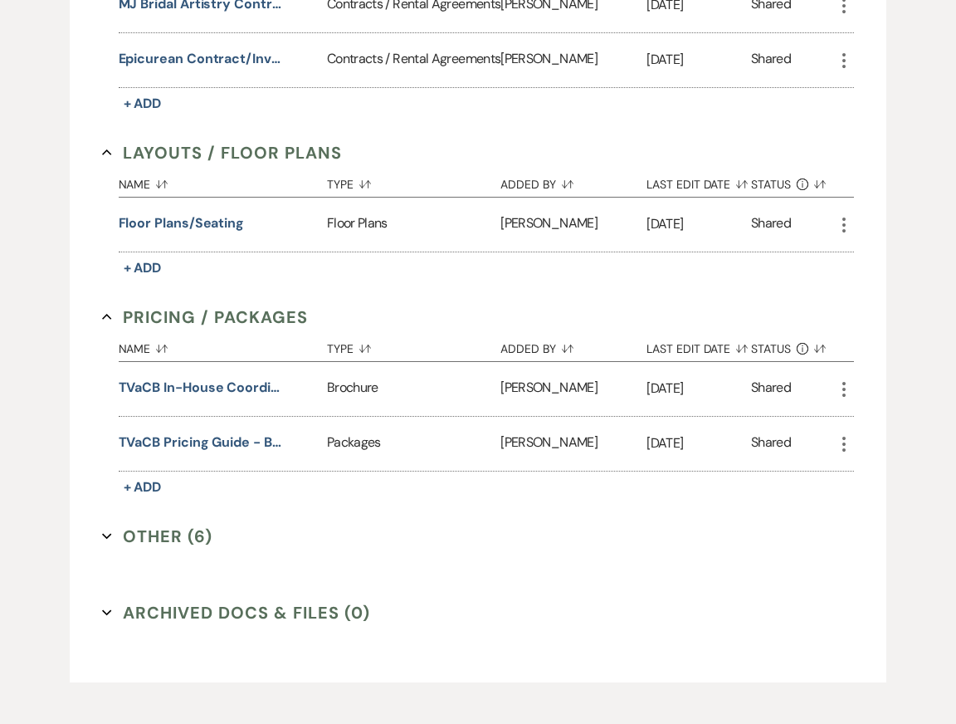
scroll to position [908, 0]
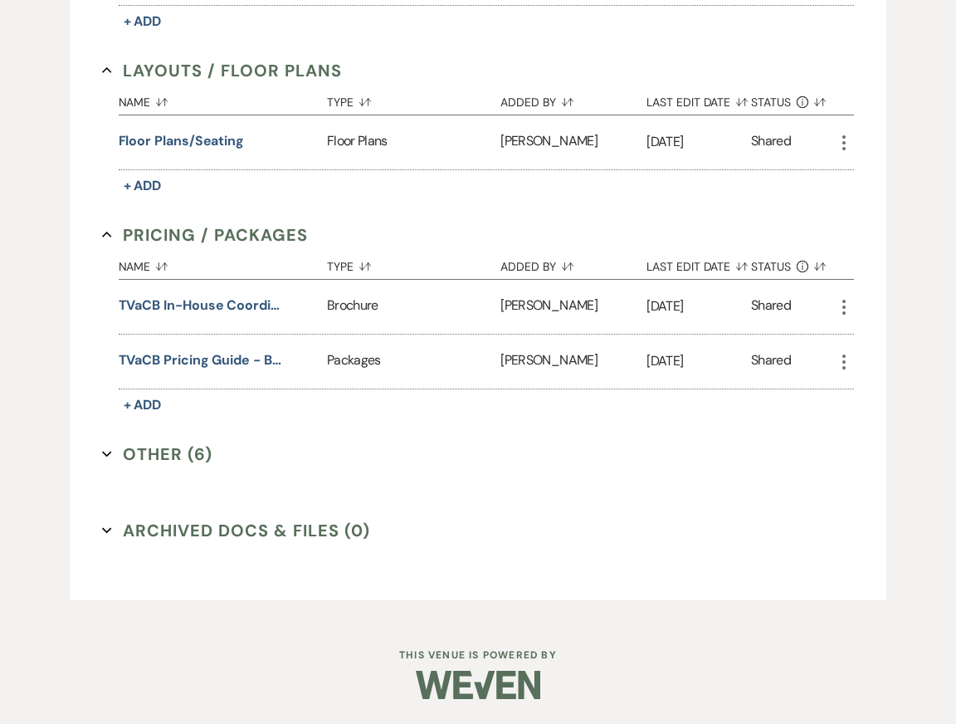
click at [168, 455] on button "Other (6) Expand" at bounding box center [157, 453] width 110 height 25
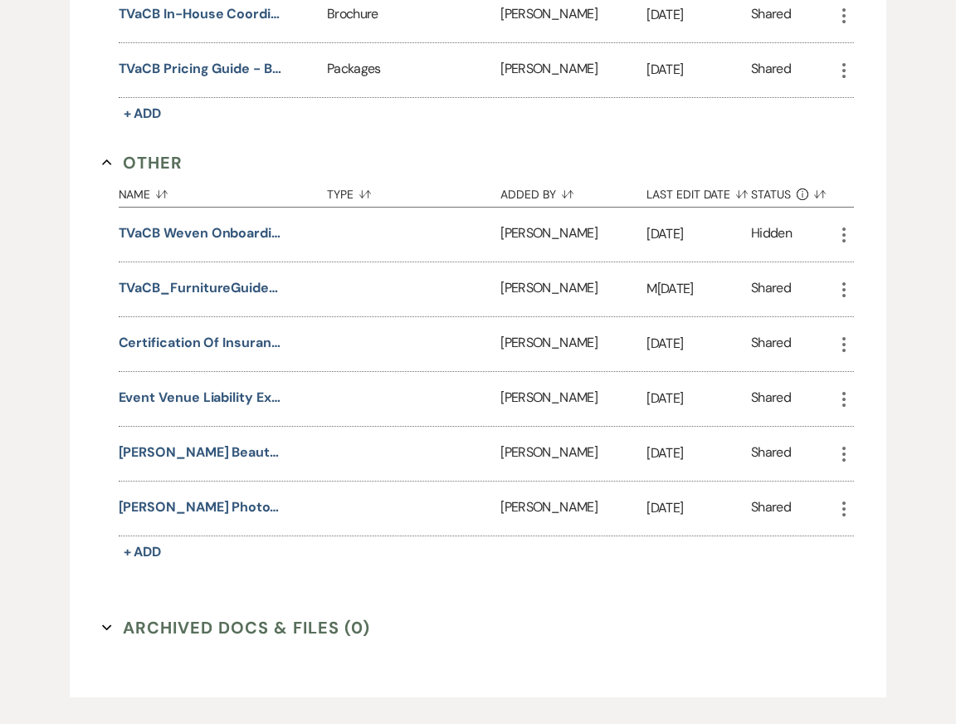
scroll to position [1143, 0]
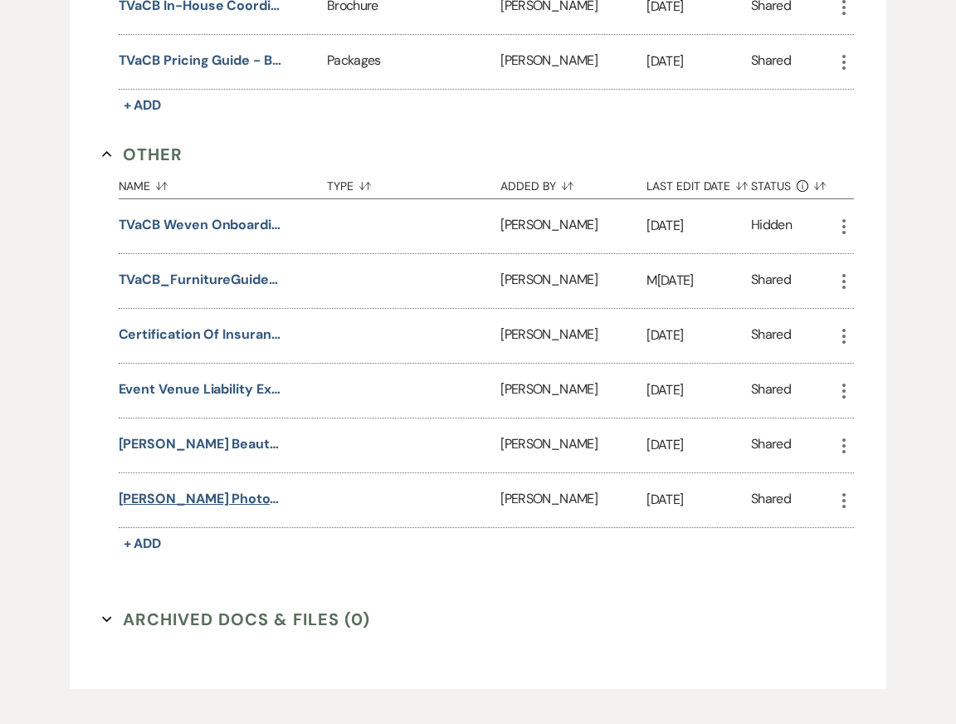
click at [228, 509] on button "[PERSON_NAME] Photography COI" at bounding box center [202, 499] width 166 height 20
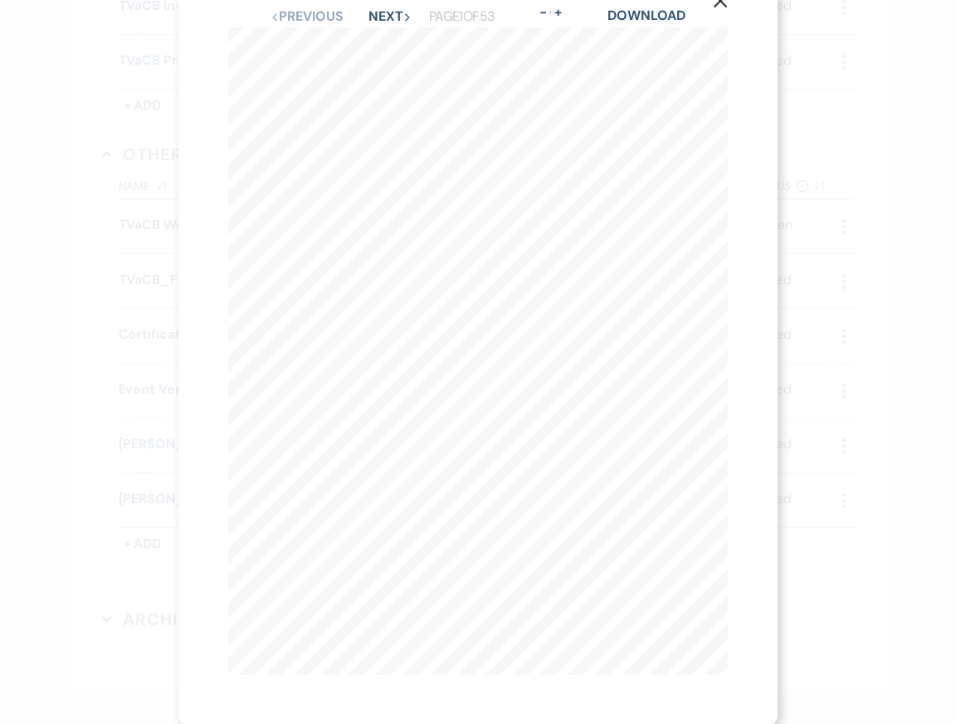
scroll to position [0, 0]
click at [383, 67] on button "Next Next" at bounding box center [389, 60] width 43 height 13
click at [384, 63] on button "Next Next" at bounding box center [389, 60] width 43 height 13
click at [319, 56] on button "Previous Previous" at bounding box center [306, 60] width 72 height 13
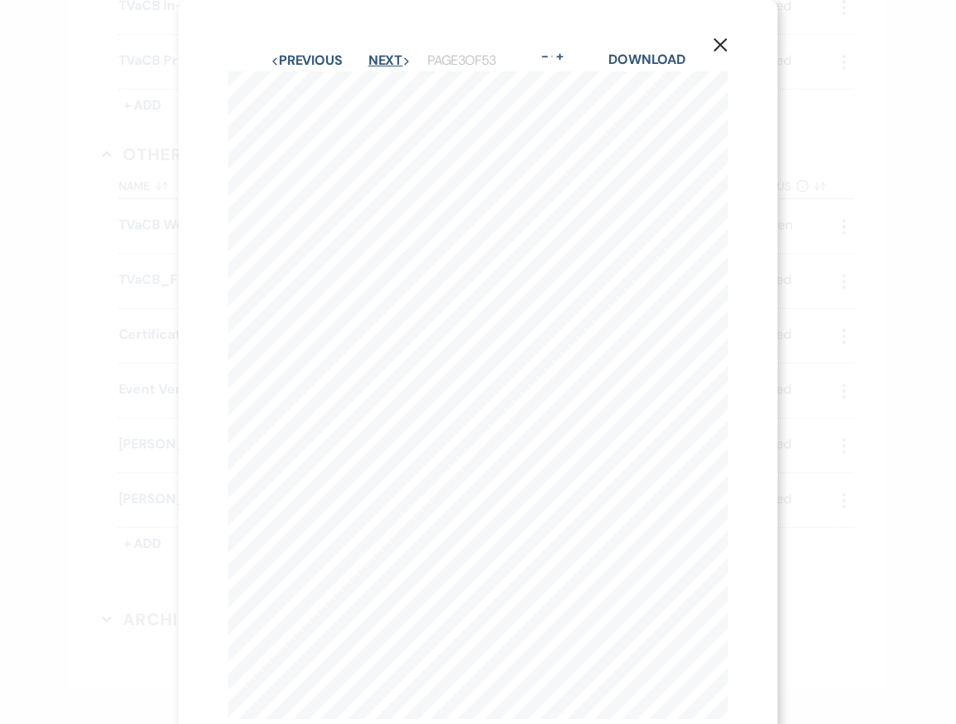
click at [382, 59] on button "Next Next" at bounding box center [389, 60] width 43 height 13
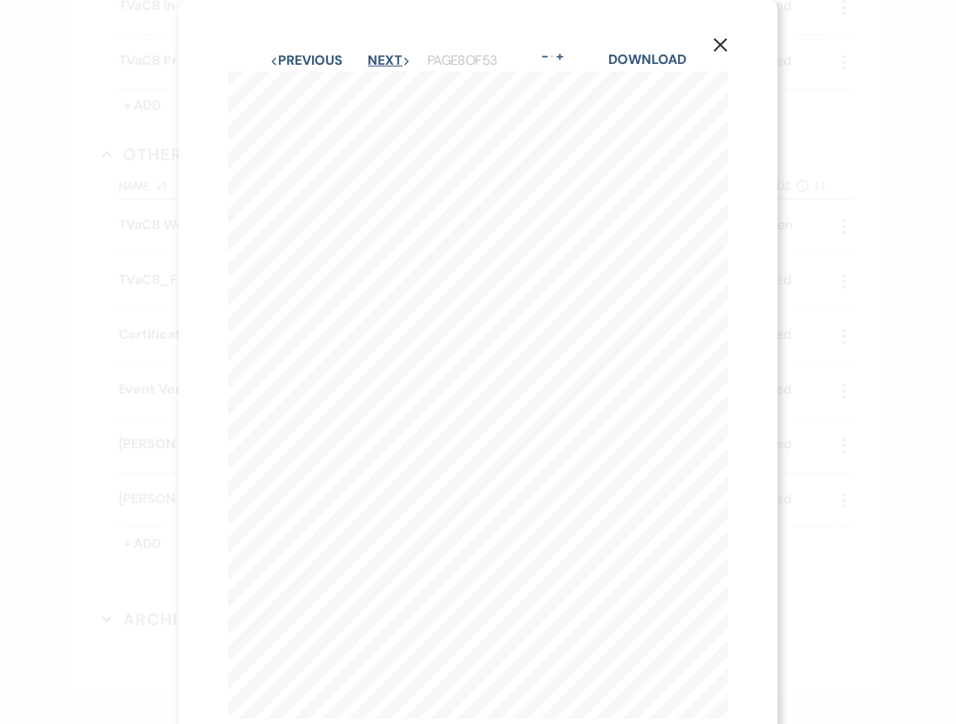
click at [382, 59] on button "Next Next" at bounding box center [389, 60] width 43 height 13
click at [382, 59] on button "Next Next" at bounding box center [388, 60] width 43 height 13
click at [382, 59] on button "Next Next" at bounding box center [389, 60] width 43 height 13
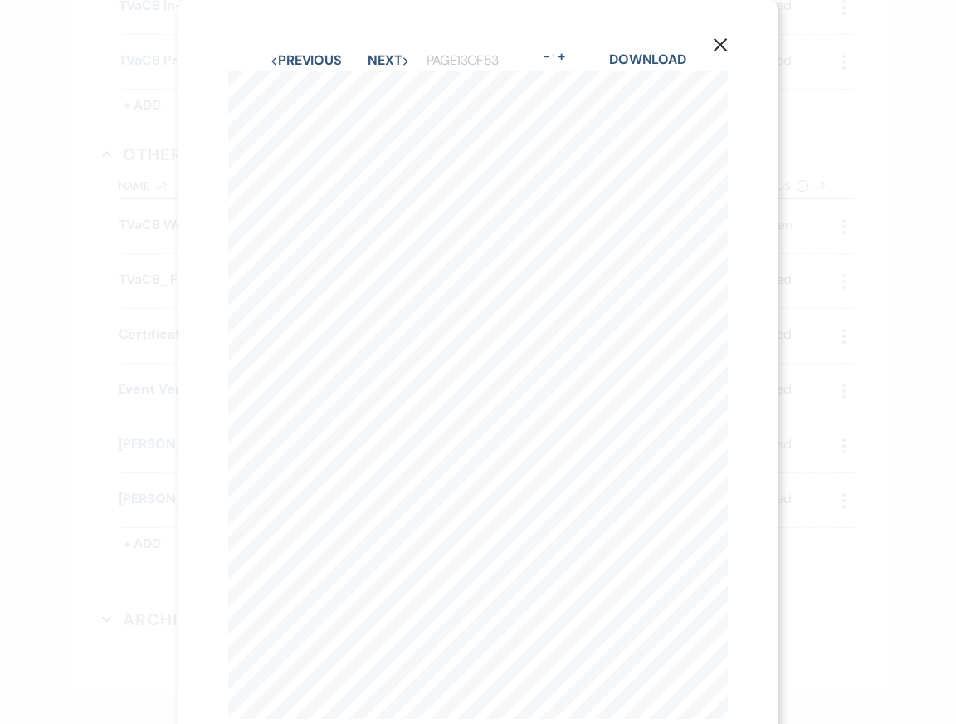
click at [382, 59] on button "Next Next" at bounding box center [389, 60] width 43 height 13
click at [382, 60] on button "Next Next" at bounding box center [389, 60] width 43 height 13
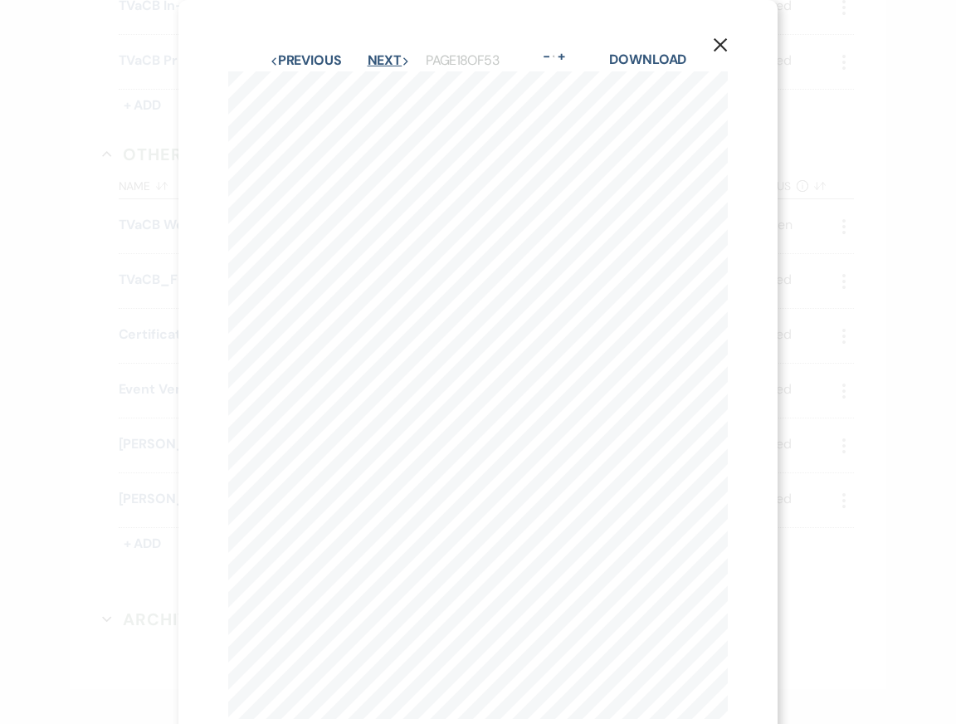
click at [382, 60] on button "Next Next" at bounding box center [389, 60] width 43 height 13
click at [382, 60] on button "Next Next" at bounding box center [388, 60] width 43 height 13
click at [382, 60] on button "Next Next" at bounding box center [389, 60] width 43 height 13
click at [382, 60] on button "Next Next" at bounding box center [388, 60] width 43 height 13
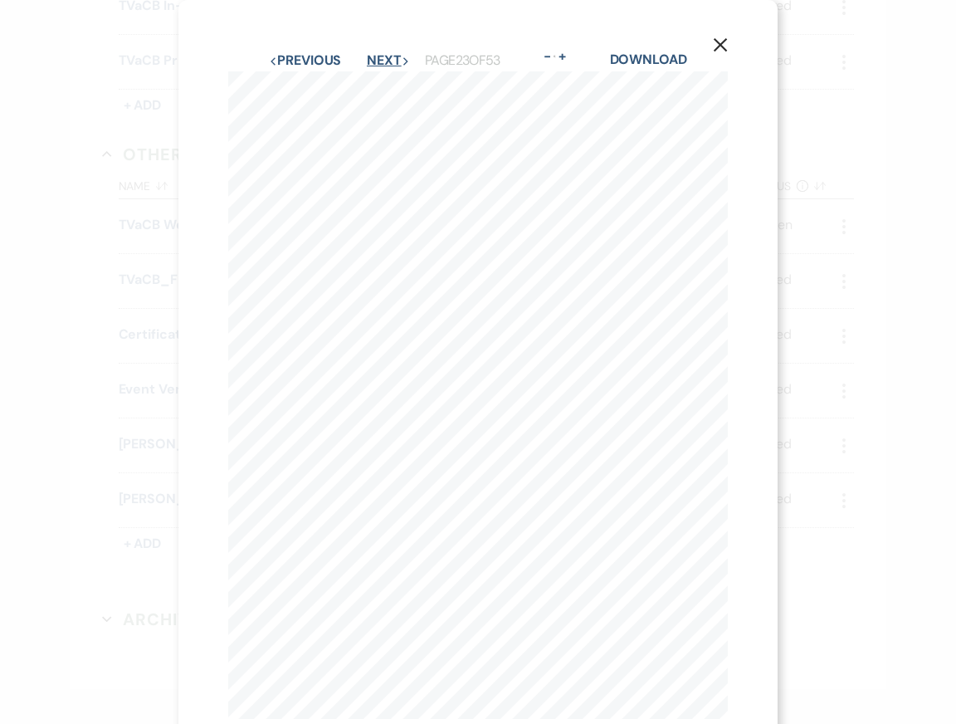
click at [382, 60] on button "Next Next" at bounding box center [388, 60] width 43 height 13
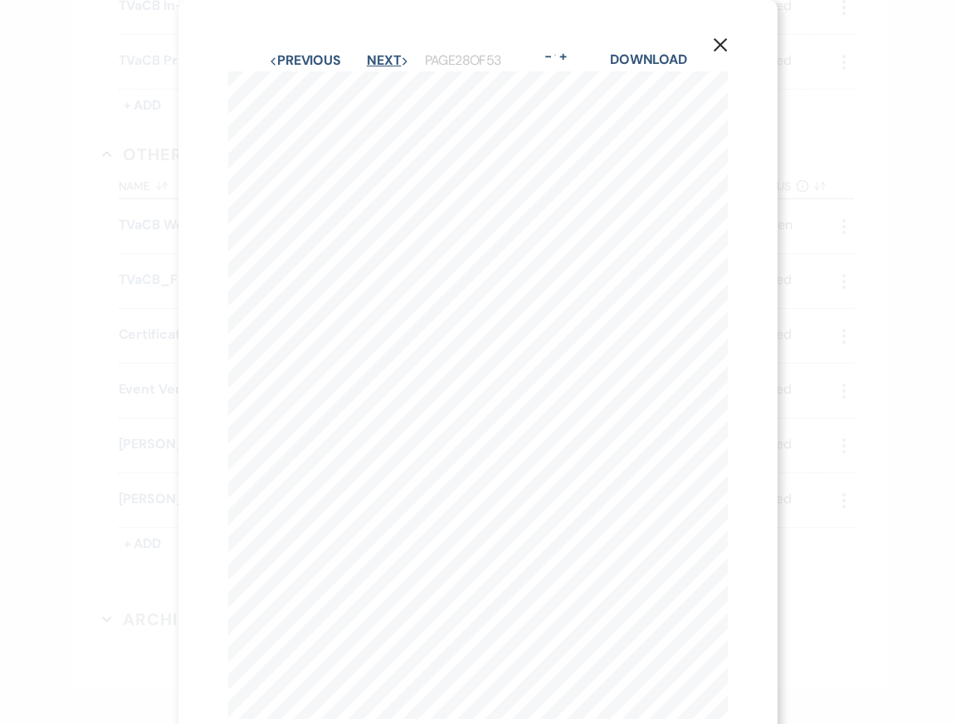
click at [382, 60] on button "Next Next" at bounding box center [388, 60] width 43 height 13
click at [382, 60] on button "Next Next" at bounding box center [389, 60] width 43 height 13
click at [382, 60] on button "Next Next" at bounding box center [388, 60] width 43 height 13
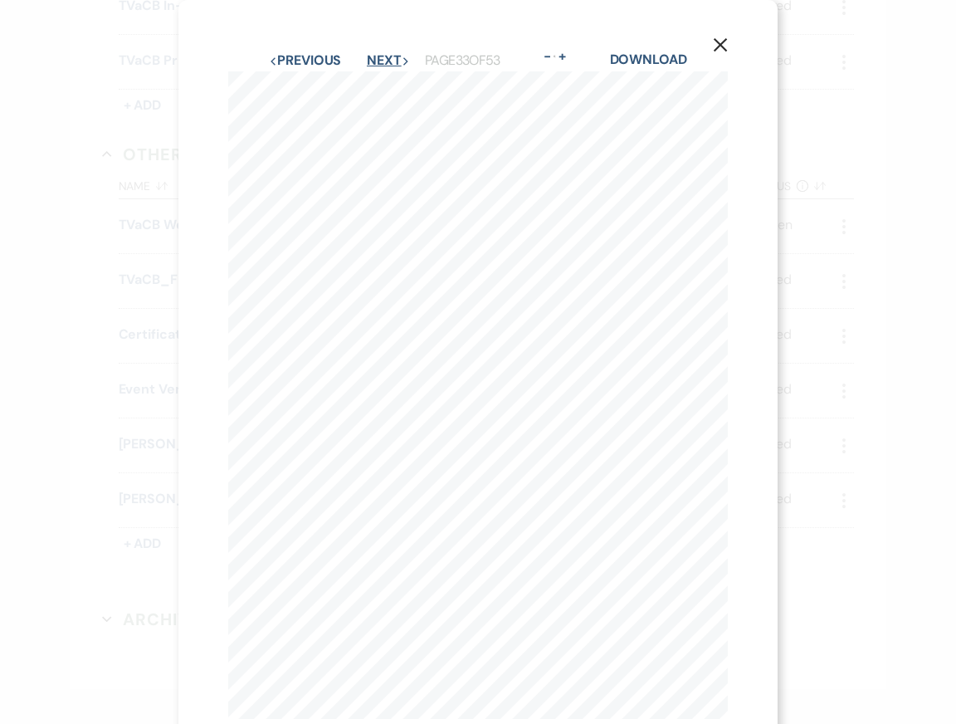
click at [382, 60] on button "Next Next" at bounding box center [388, 60] width 43 height 13
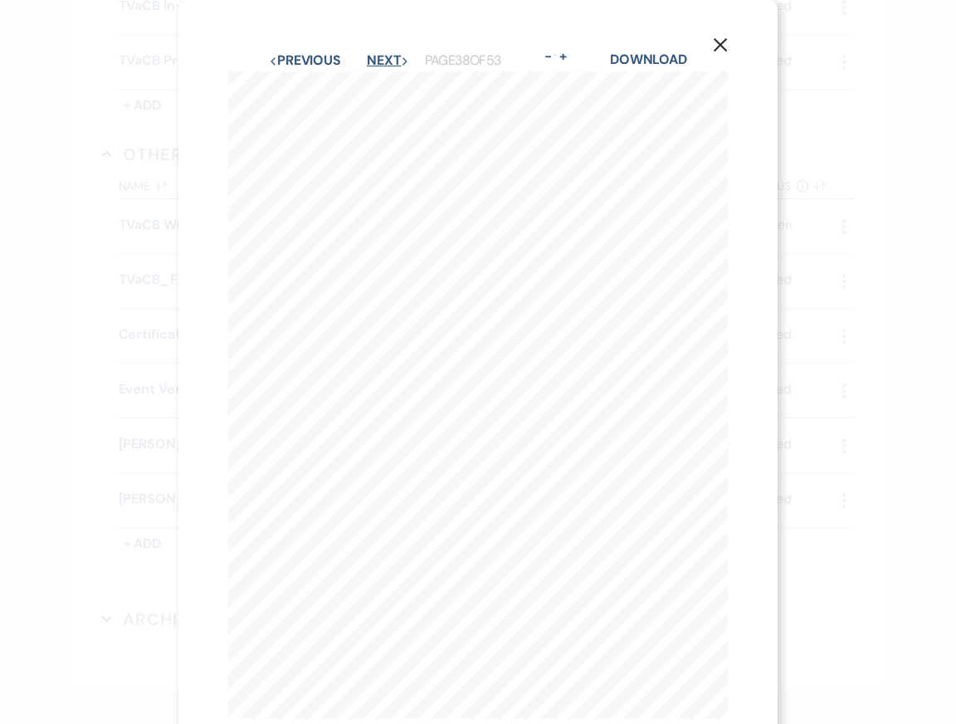
click at [382, 60] on button "Next Next" at bounding box center [388, 60] width 43 height 13
click at [382, 60] on button "Next Next" at bounding box center [387, 60] width 43 height 13
click at [382, 60] on button "Next Next" at bounding box center [389, 60] width 43 height 13
click at [382, 60] on button "Next Next" at bounding box center [388, 60] width 43 height 13
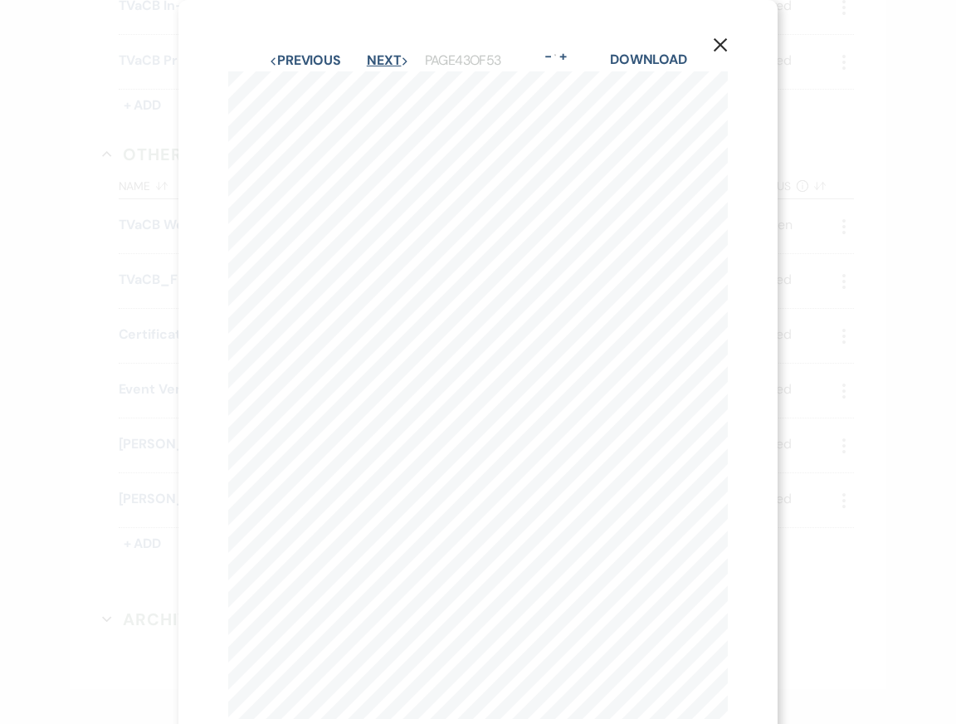
click at [382, 60] on button "Next Next" at bounding box center [388, 60] width 43 height 13
click at [319, 61] on button "Previous Previous" at bounding box center [305, 60] width 72 height 13
click at [661, 56] on link "Download" at bounding box center [648, 59] width 77 height 17
click at [716, 44] on icon "X" at bounding box center [720, 44] width 15 height 15
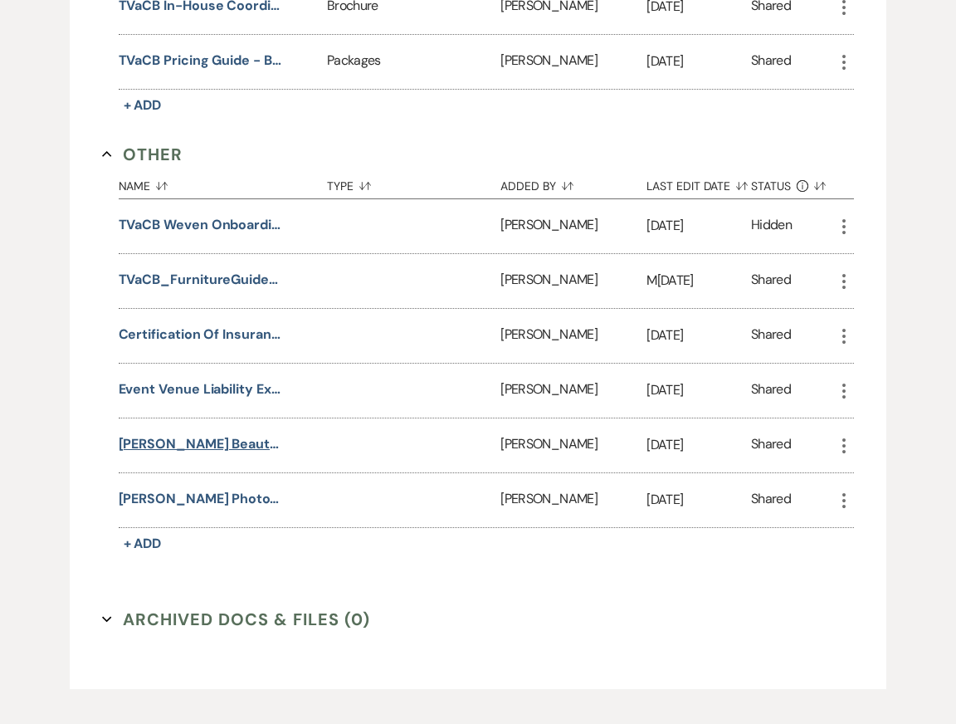
click at [215, 454] on button "[PERSON_NAME] Beauty COI" at bounding box center [202, 444] width 166 height 20
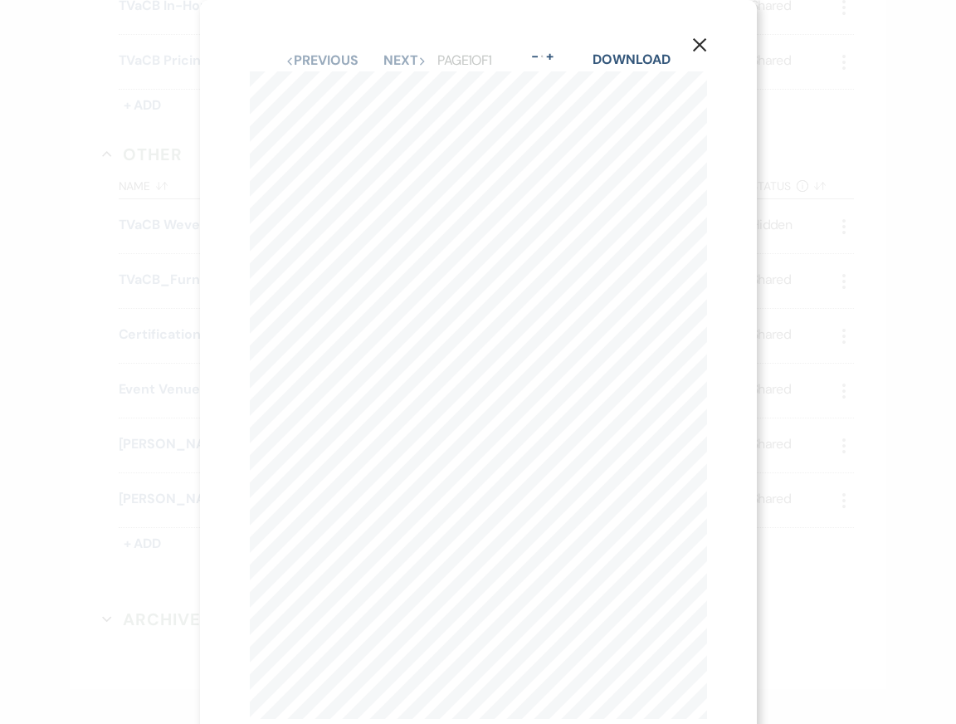
click at [702, 41] on use "button" at bounding box center [698, 44] width 13 height 13
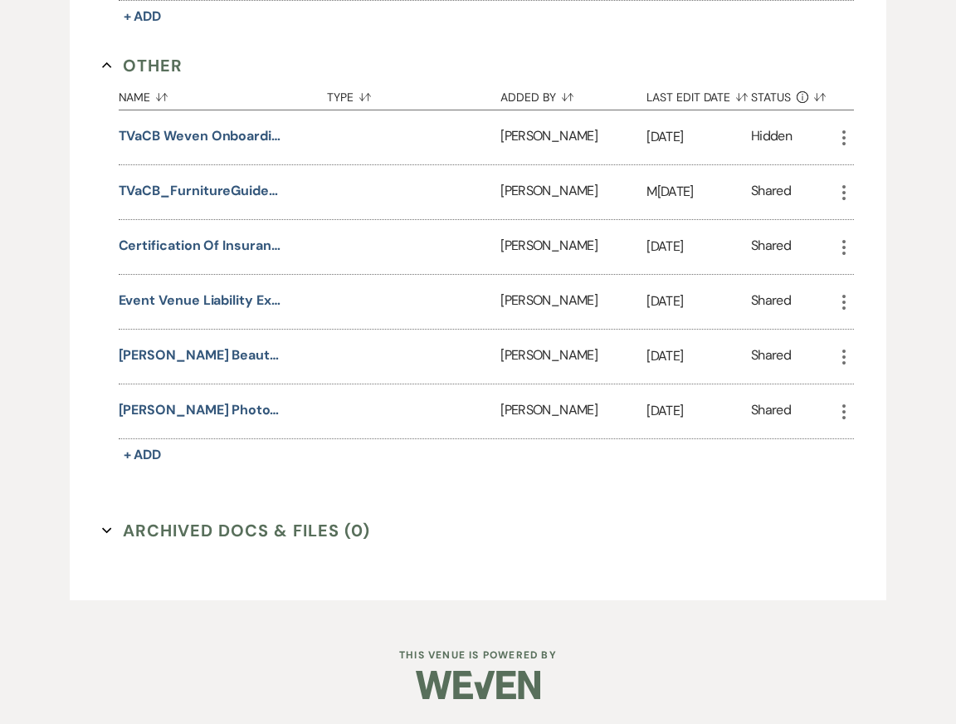
scroll to position [1279, 0]
click at [201, 420] on button "[PERSON_NAME] Photography COI" at bounding box center [202, 410] width 166 height 20
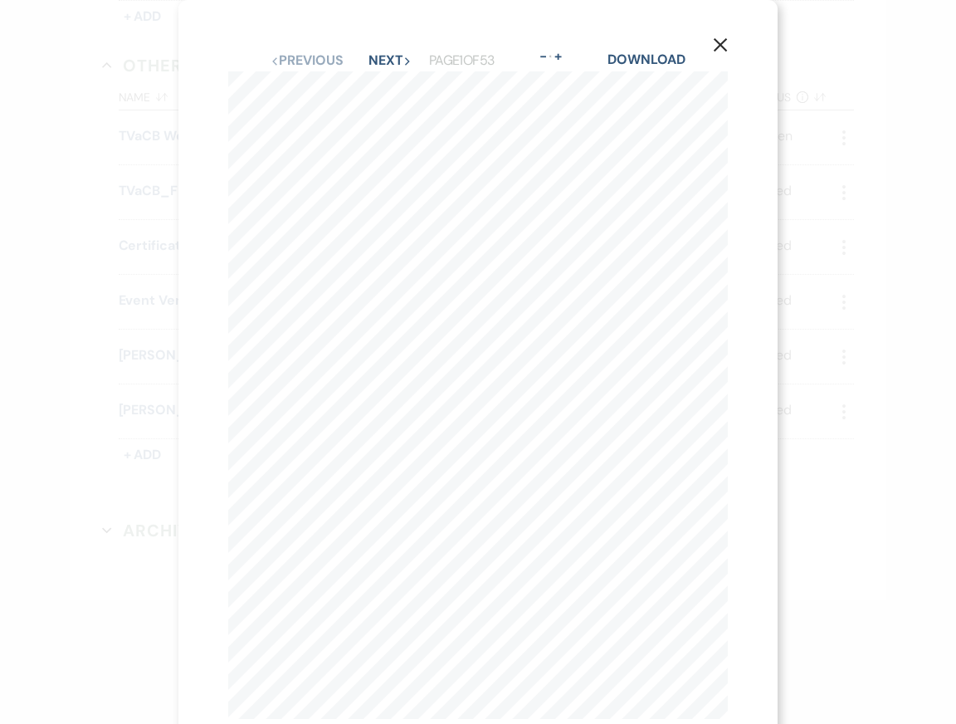
click at [717, 46] on icon "X" at bounding box center [720, 44] width 15 height 15
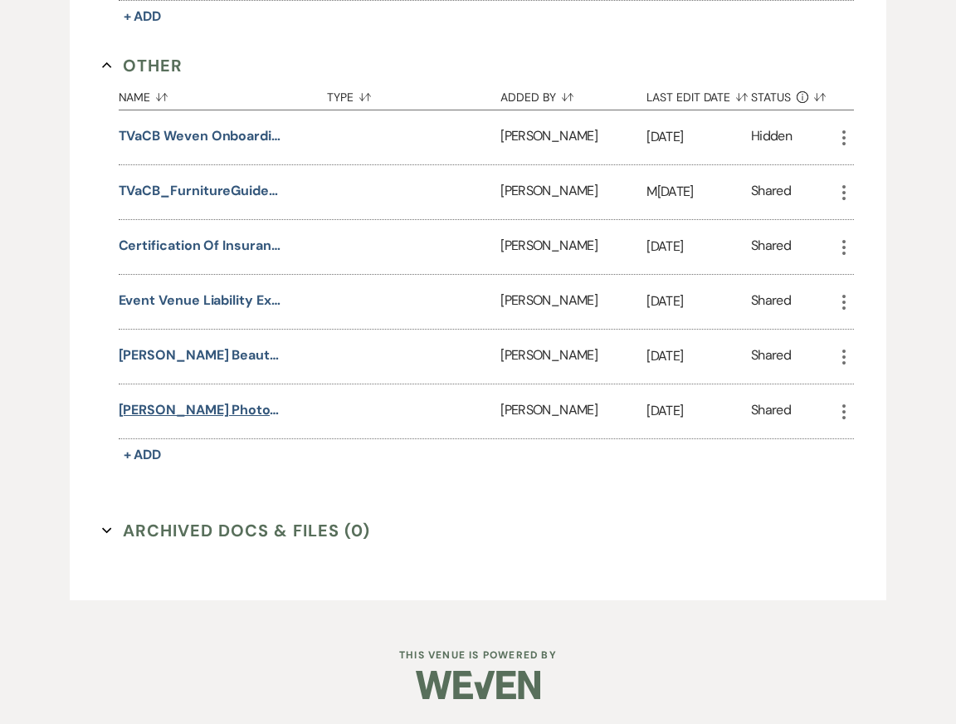
click at [233, 420] on button "[PERSON_NAME] Photography COI" at bounding box center [202, 410] width 166 height 20
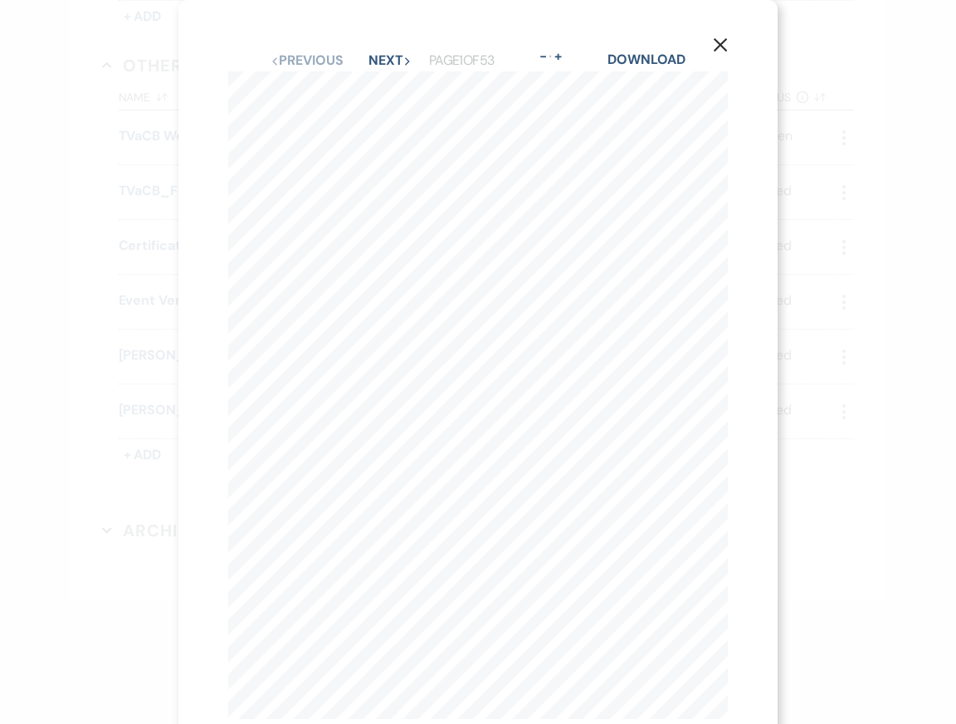
scroll to position [44, 0]
click at [391, 15] on button "Next Next" at bounding box center [389, 16] width 43 height 13
click at [394, 63] on button "Next Next" at bounding box center [389, 60] width 43 height 13
click at [719, 44] on use "button" at bounding box center [720, 44] width 13 height 13
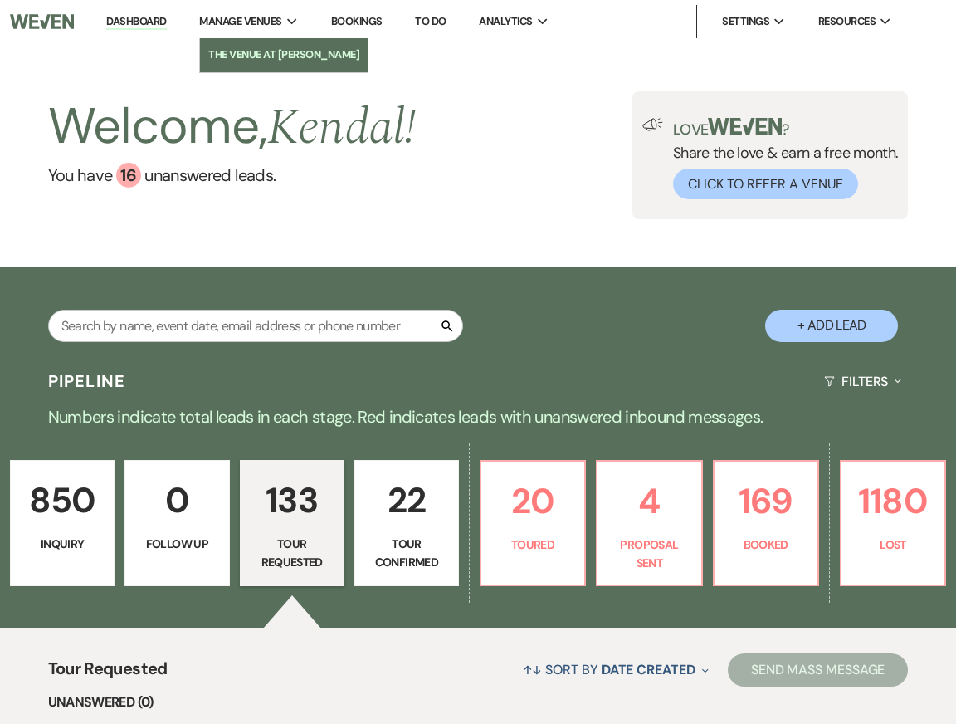
click at [257, 53] on li "The Venue at [PERSON_NAME]" at bounding box center [283, 54] width 151 height 17
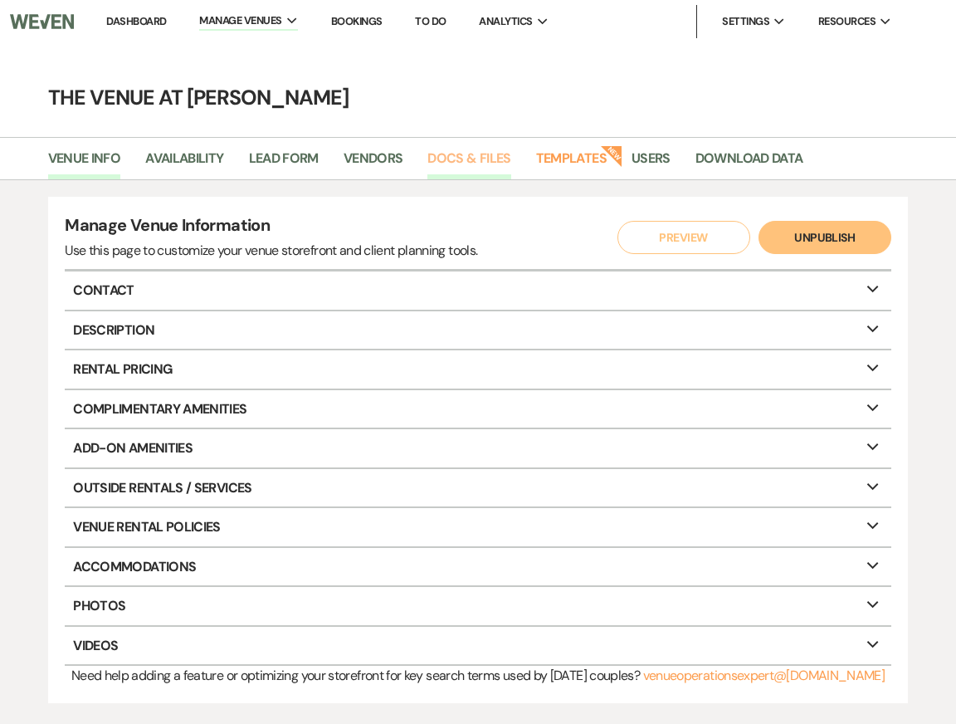
click at [470, 155] on link "Docs & Files" at bounding box center [468, 164] width 83 height 32
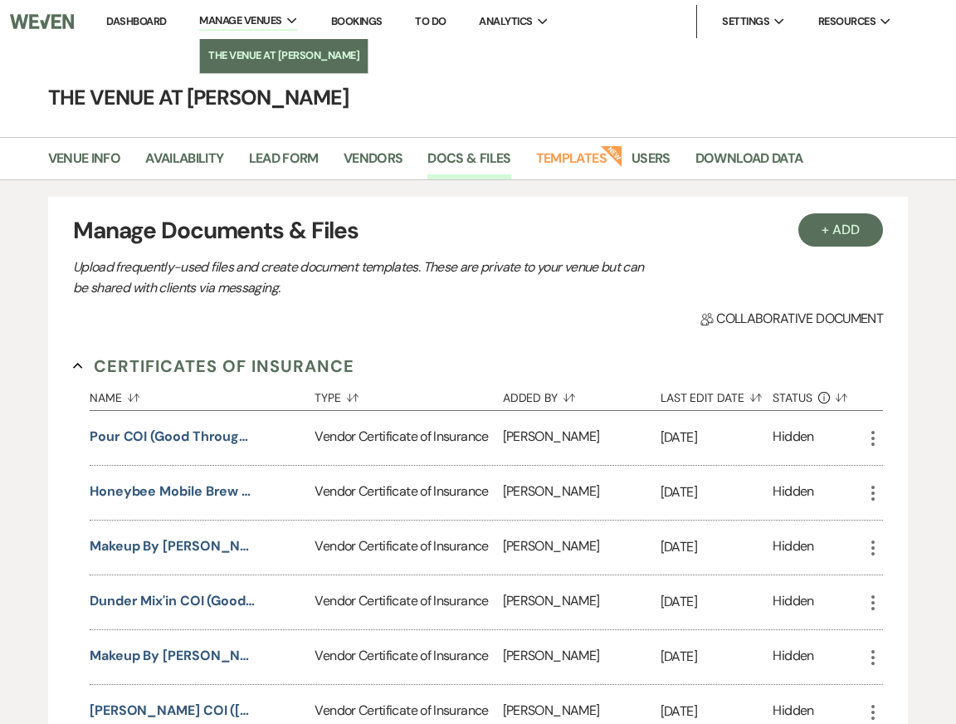
click at [256, 56] on li "The Venue at [PERSON_NAME]" at bounding box center [283, 55] width 151 height 17
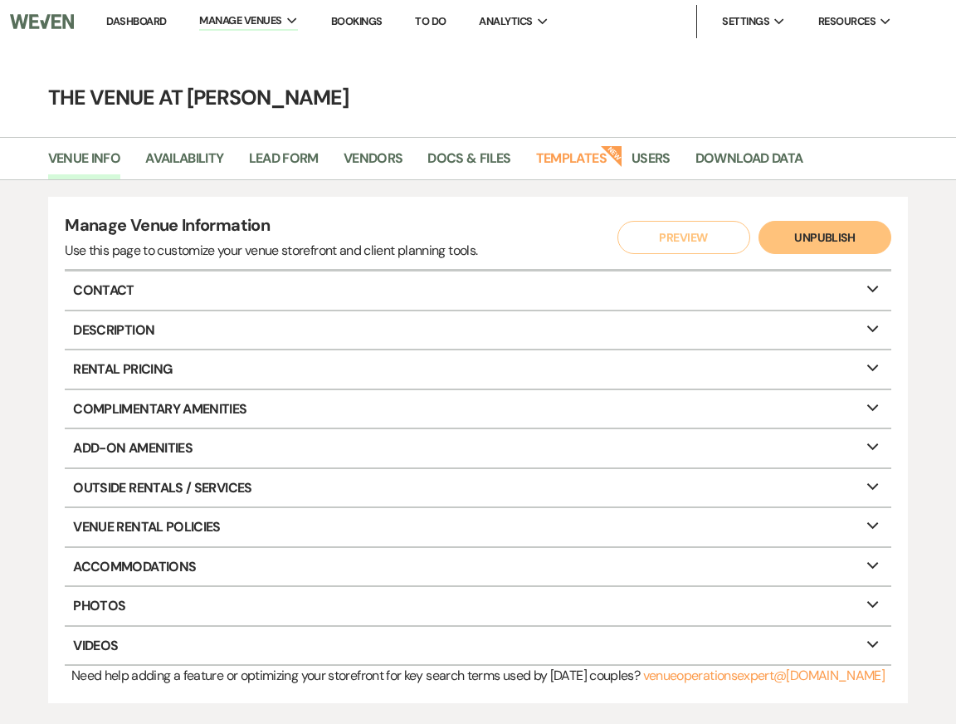
click at [129, 20] on link "Dashboard" at bounding box center [136, 21] width 60 height 14
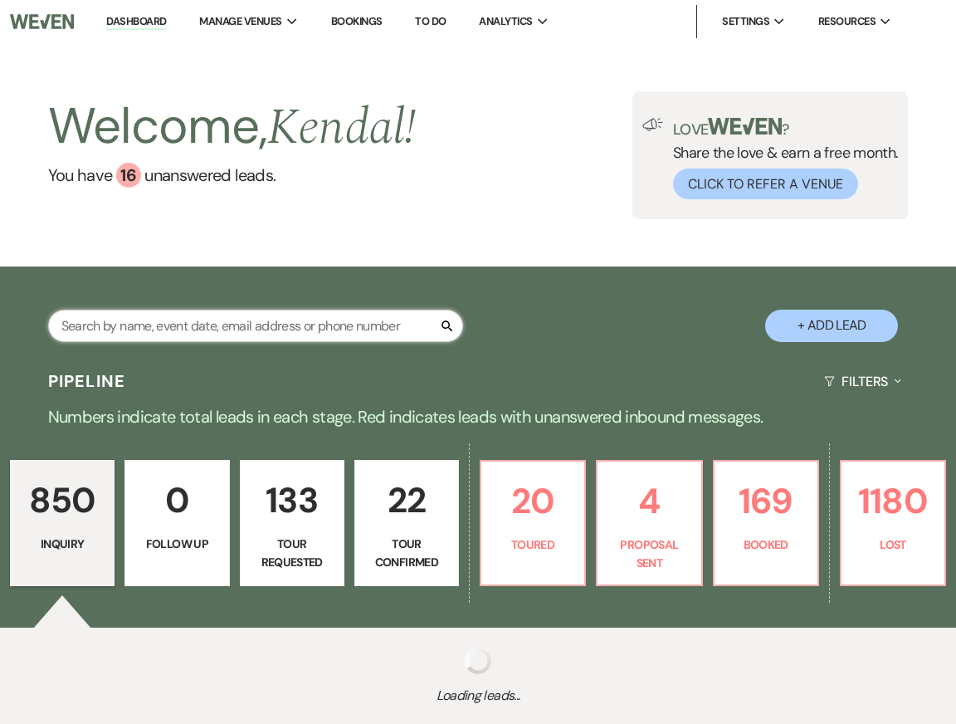
click at [248, 315] on input "text" at bounding box center [255, 326] width 415 height 32
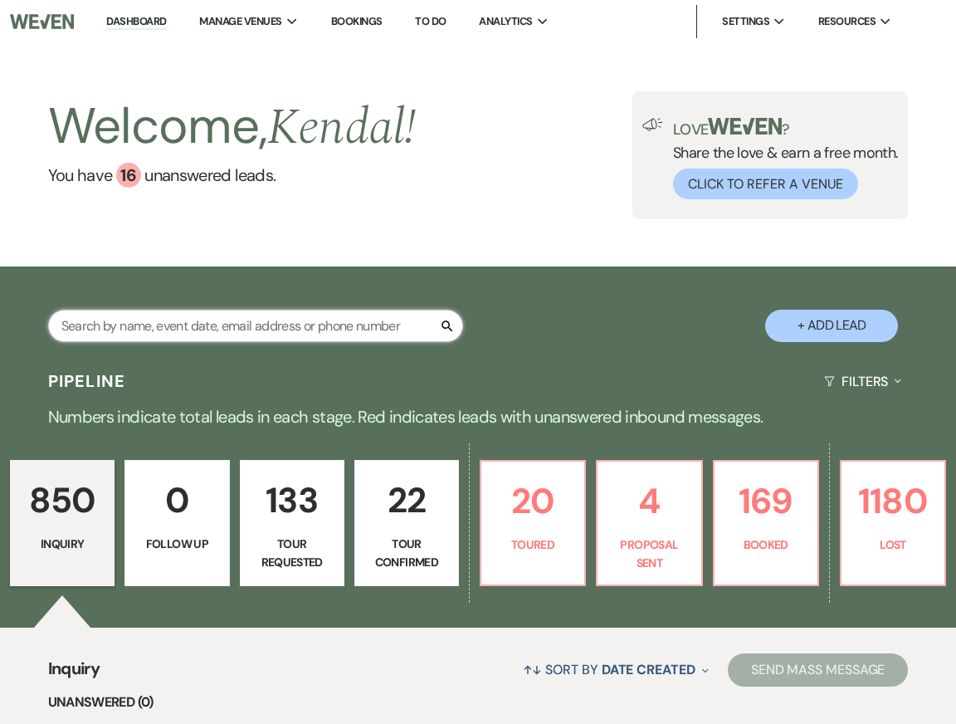
type input "h"
type input "[PERSON_NAME]"
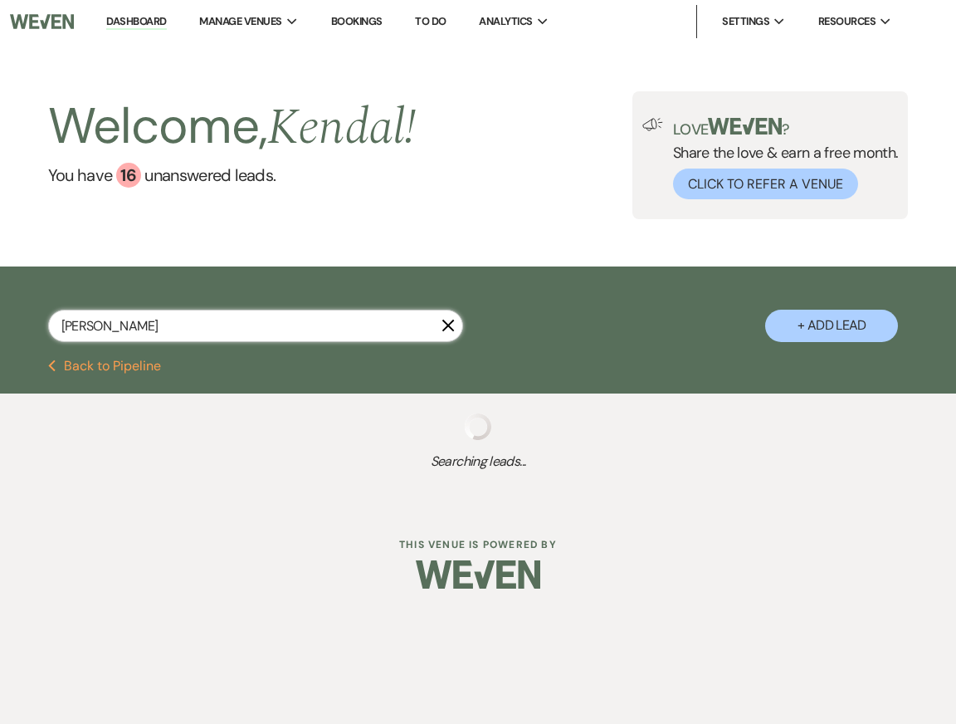
select select "2"
select select "5"
select select "8"
select select "6"
select select "8"
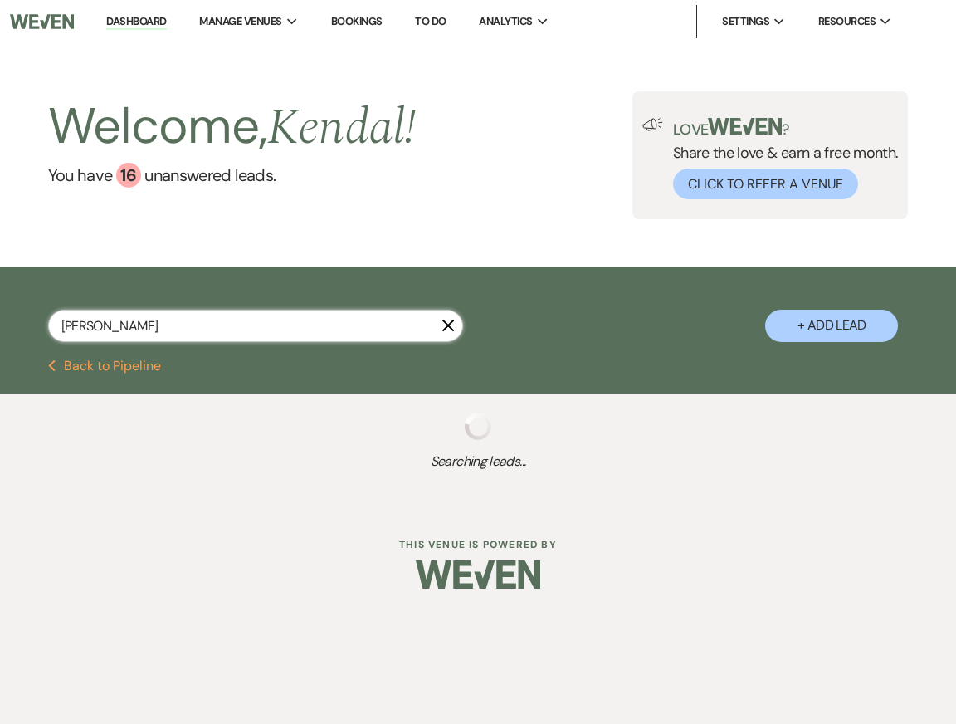
select select "5"
select select "8"
select select "5"
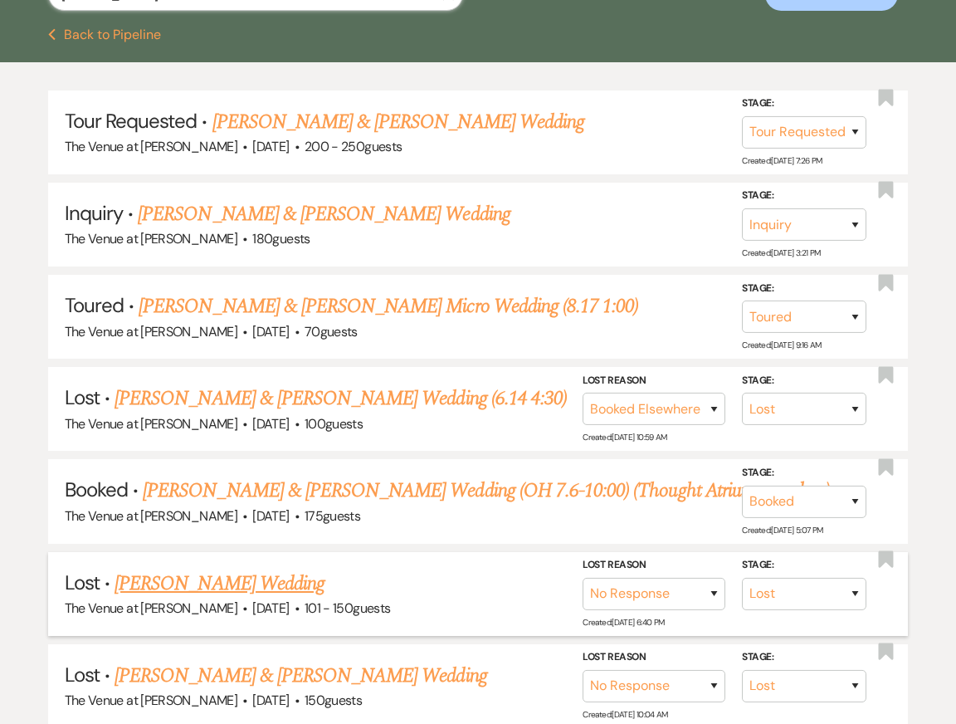
scroll to position [334, 0]
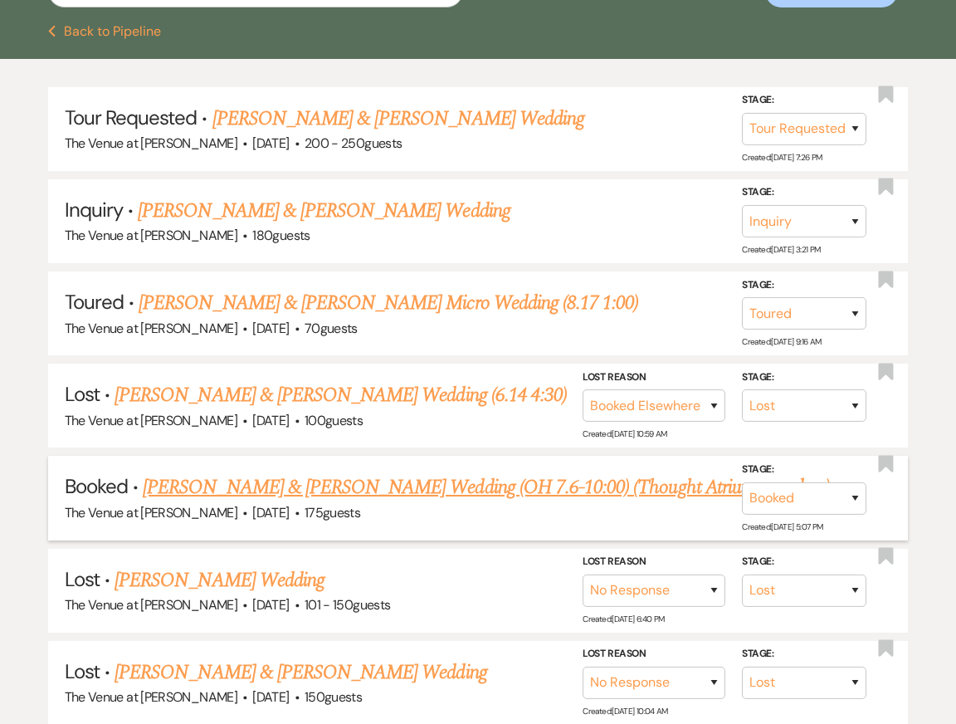
click at [305, 490] on link "[PERSON_NAME] & [PERSON_NAME] Wedding (OH 7.6-10:00) (Thought Atrium was glass)" at bounding box center [486, 487] width 687 height 30
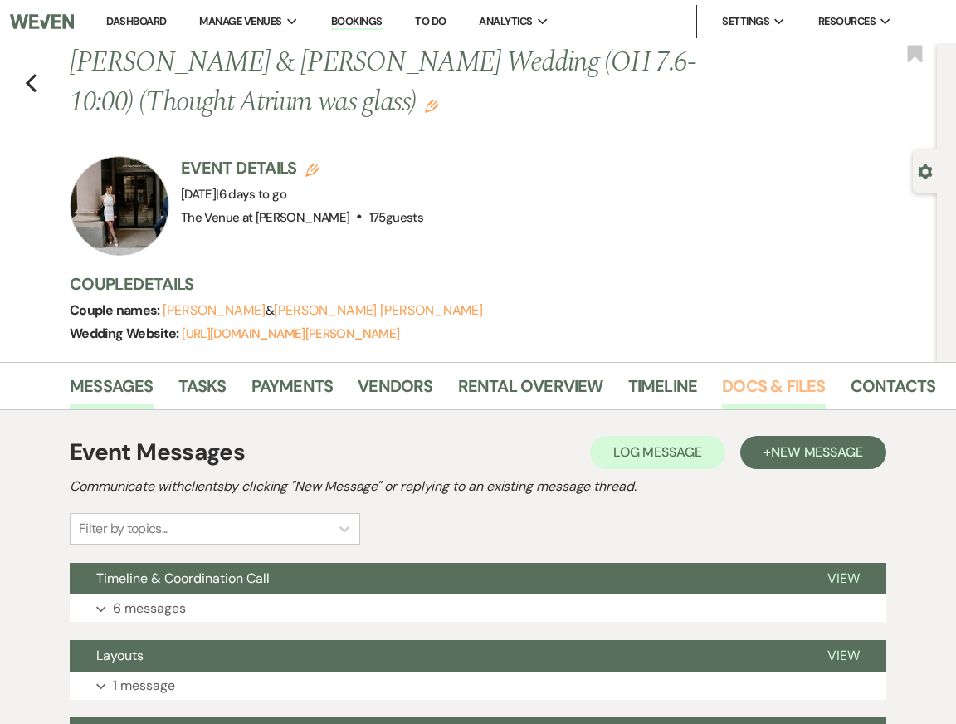
click at [767, 383] on link "Docs & Files" at bounding box center [773, 391] width 103 height 37
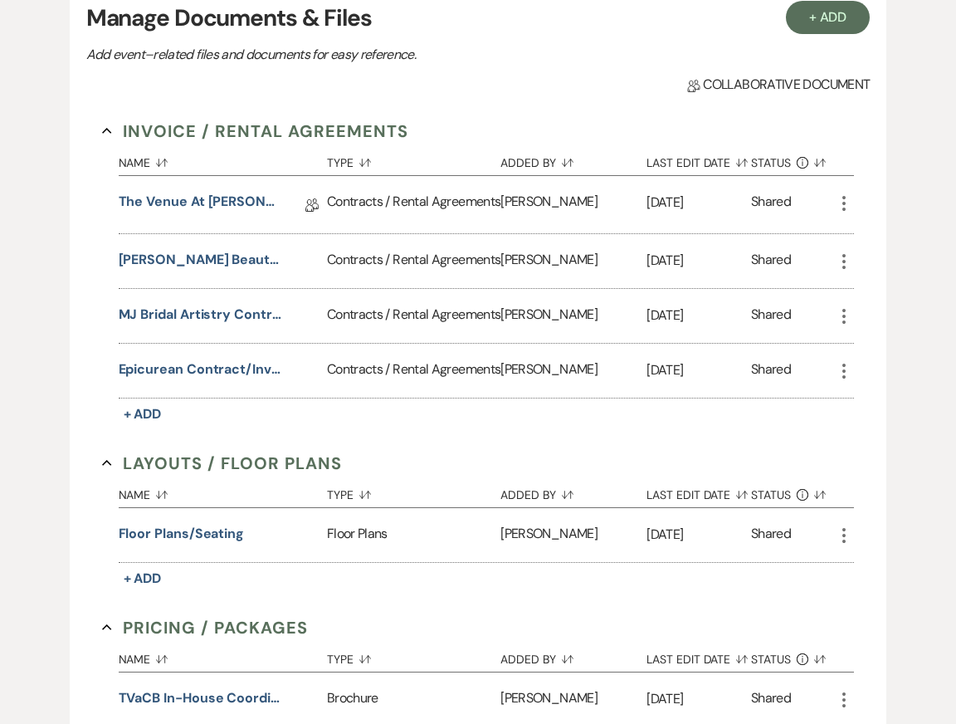
scroll to position [449, 0]
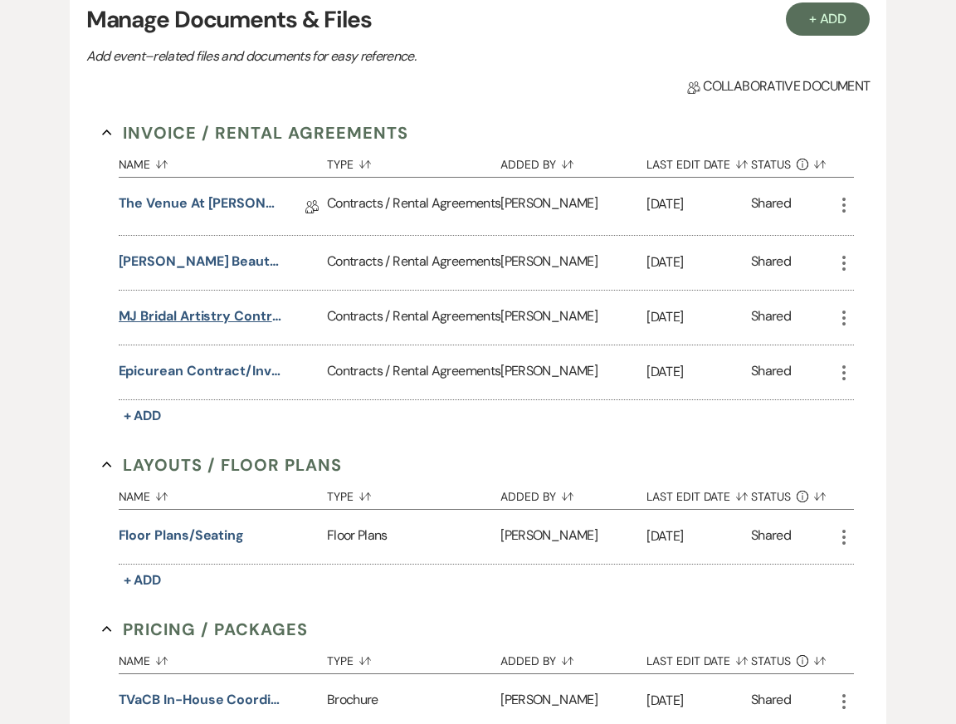
click at [224, 326] on button "MJ Bridal Artistry Contract" at bounding box center [202, 316] width 166 height 20
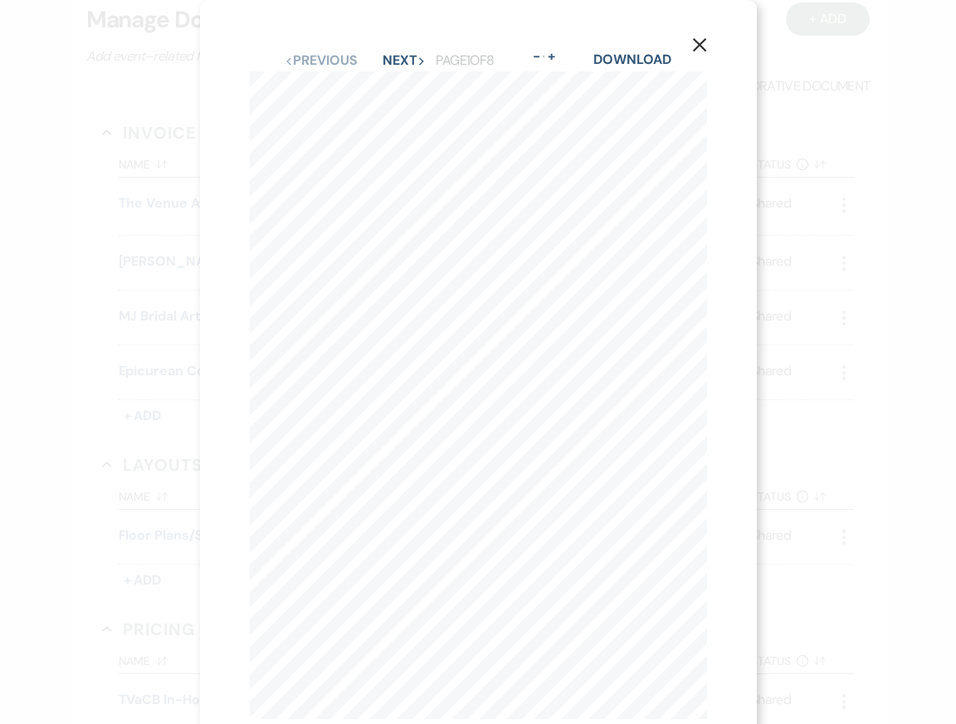
click at [696, 47] on use "button" at bounding box center [698, 44] width 13 height 13
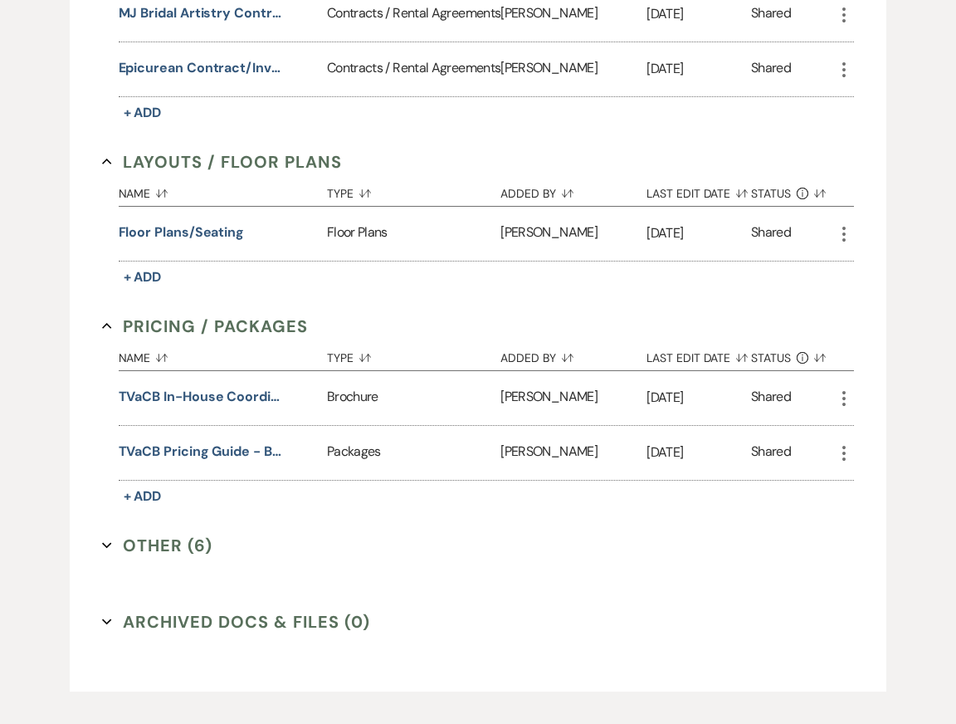
click at [179, 558] on button "Other (6) Expand" at bounding box center [157, 545] width 110 height 25
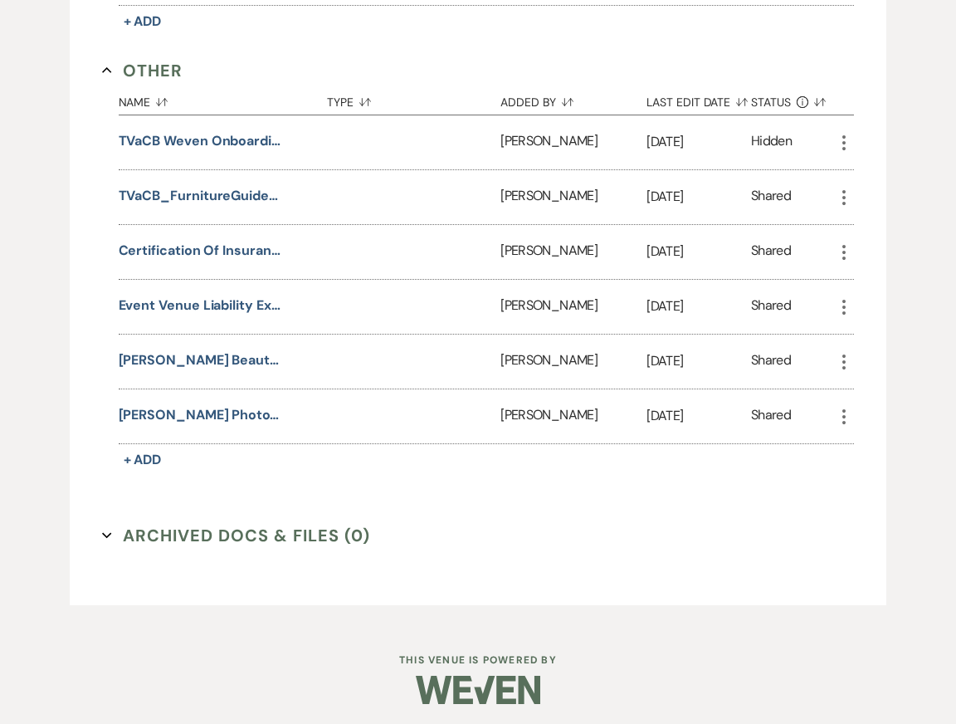
scroll to position [1232, 0]
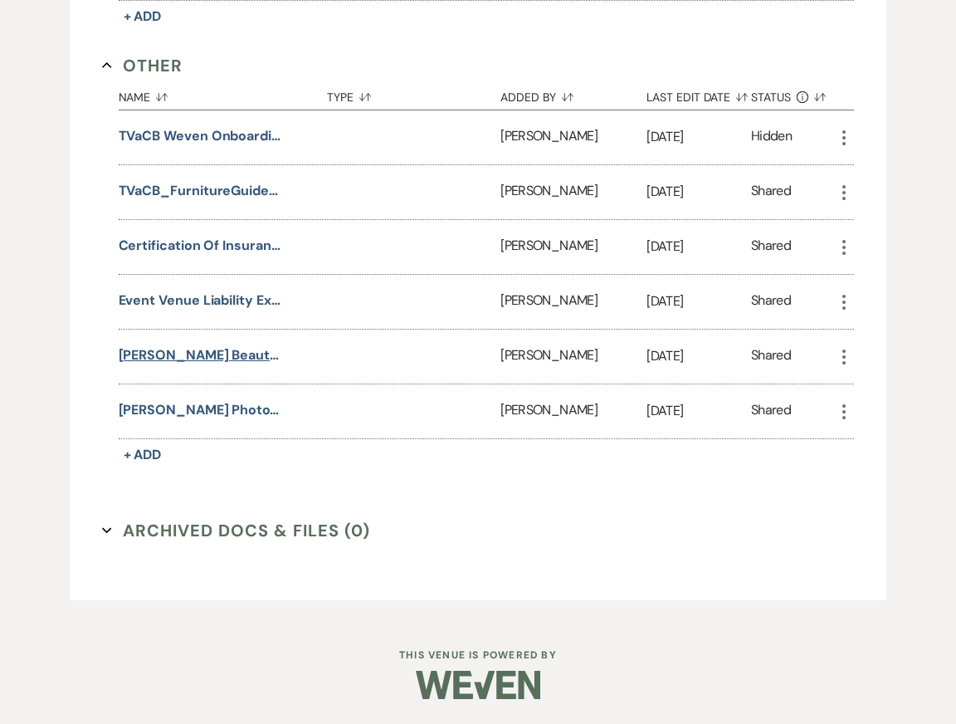
click at [229, 365] on button "[PERSON_NAME] Beauty COI" at bounding box center [202, 355] width 166 height 20
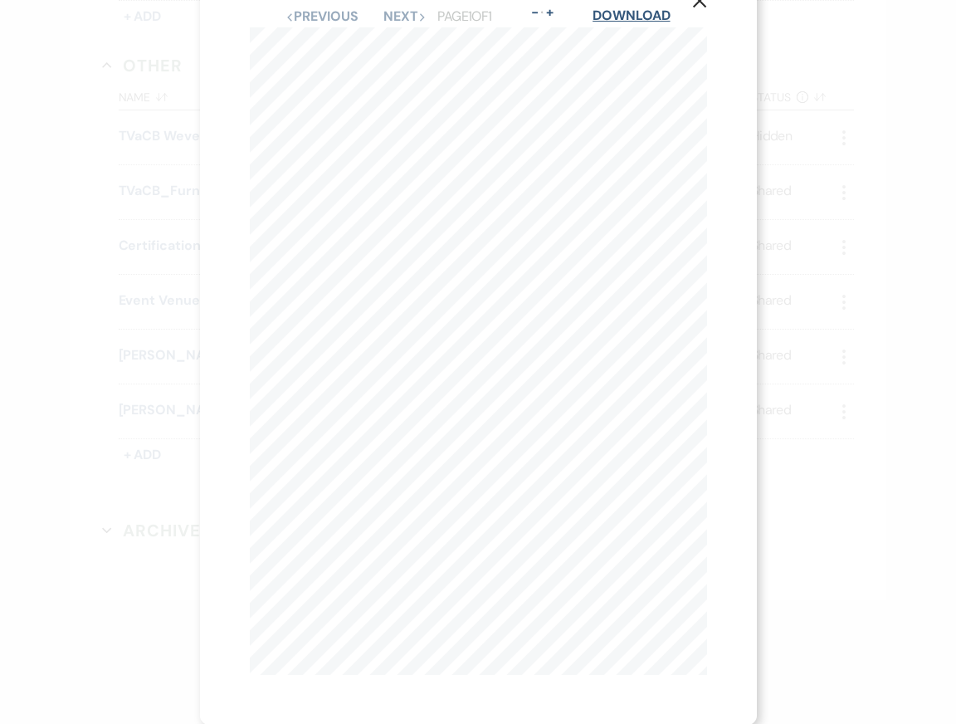
scroll to position [0, 0]
click at [394, 59] on button "Next Next" at bounding box center [404, 60] width 43 height 13
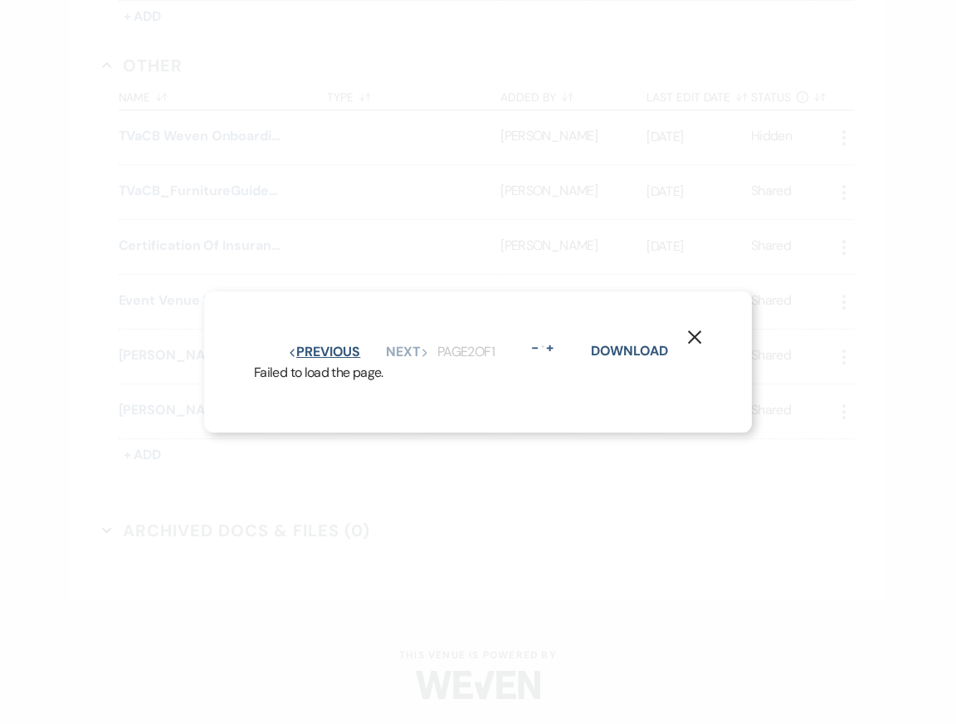
click at [330, 345] on button "Previous Previous" at bounding box center [324, 351] width 72 height 13
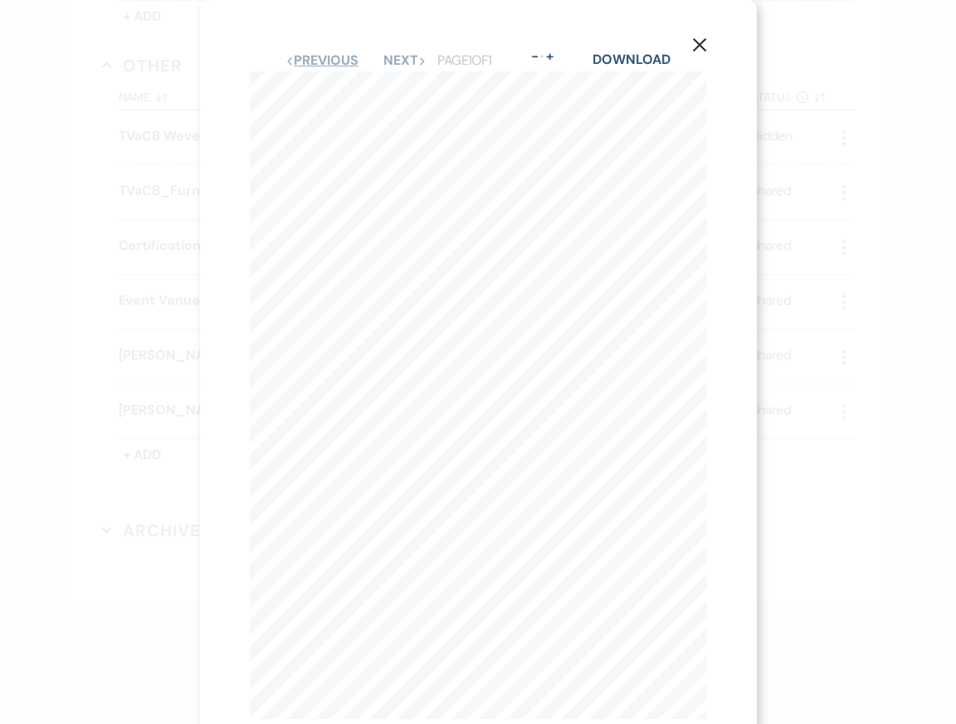
scroll to position [44, 0]
click at [698, 6] on icon "X" at bounding box center [699, 0] width 15 height 15
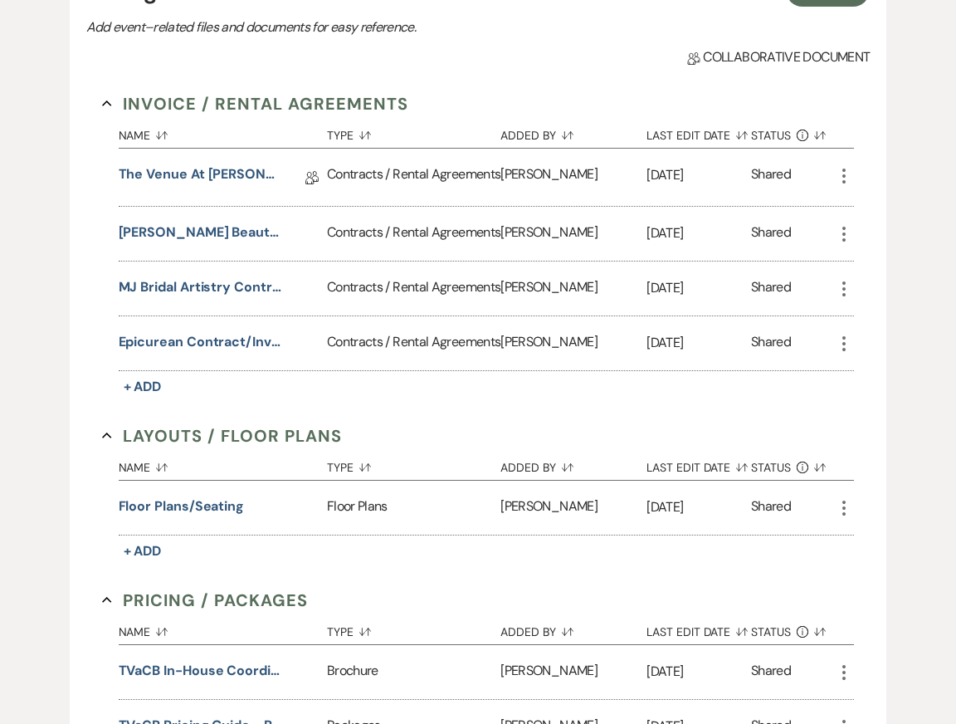
scroll to position [477, 0]
click at [217, 298] on button "MJ Bridal Artistry Contract" at bounding box center [202, 288] width 166 height 20
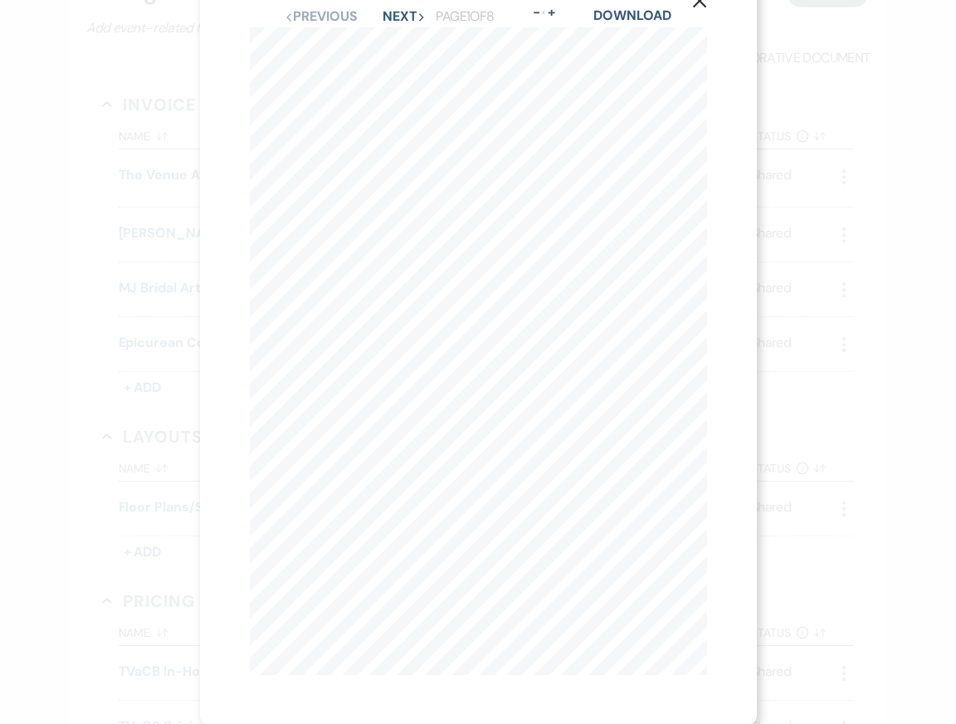
scroll to position [0, 0]
click at [387, 57] on button "Next Next" at bounding box center [404, 60] width 43 height 13
click at [396, 58] on button "Next Next" at bounding box center [404, 60] width 43 height 13
click at [396, 58] on button "Next Next" at bounding box center [403, 60] width 43 height 13
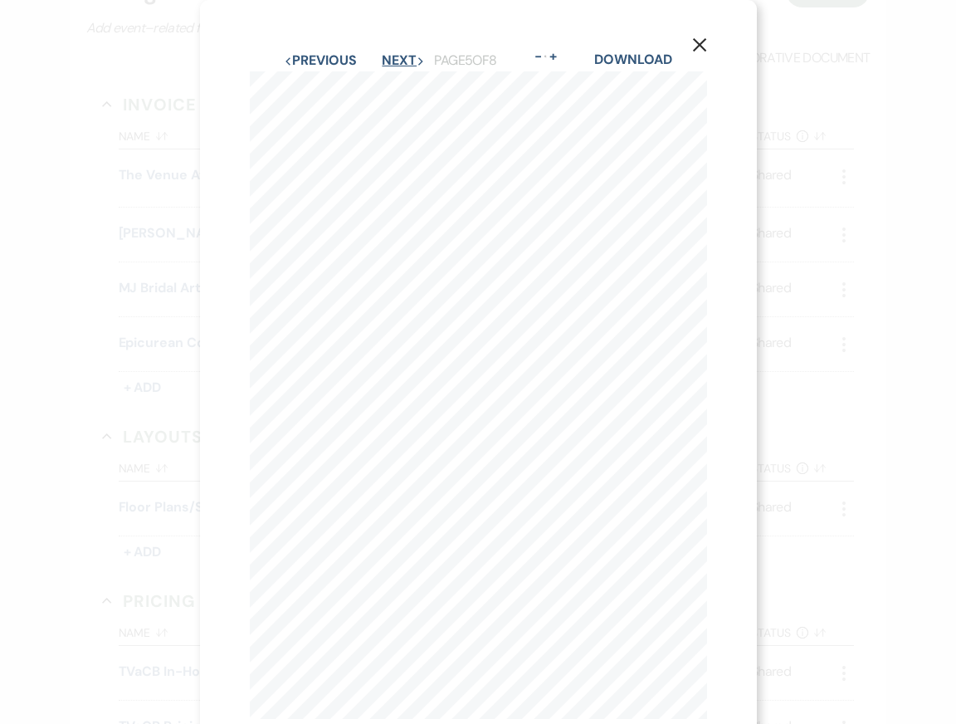
click at [396, 58] on button "Next Next" at bounding box center [403, 60] width 43 height 13
click at [396, 58] on button "Next Next" at bounding box center [404, 60] width 43 height 13
click at [396, 58] on button "Next Next" at bounding box center [403, 60] width 43 height 13
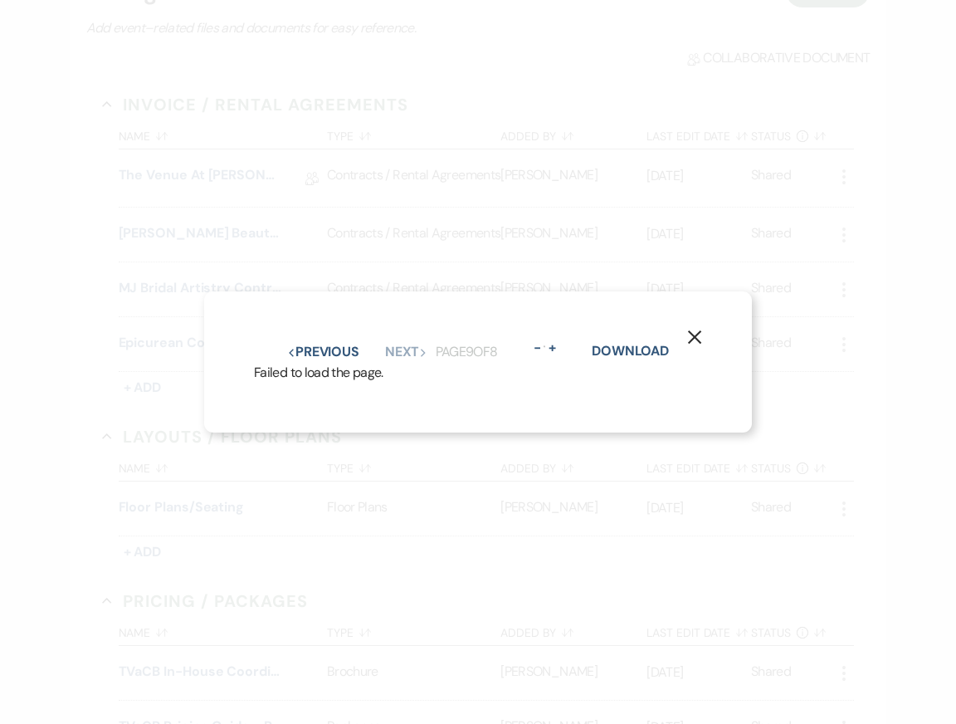
click at [202, 143] on div "X Previous Previous Next Next Page 9 of 8 - Zoom + Download Failed to load the …" at bounding box center [478, 362] width 956 height 724
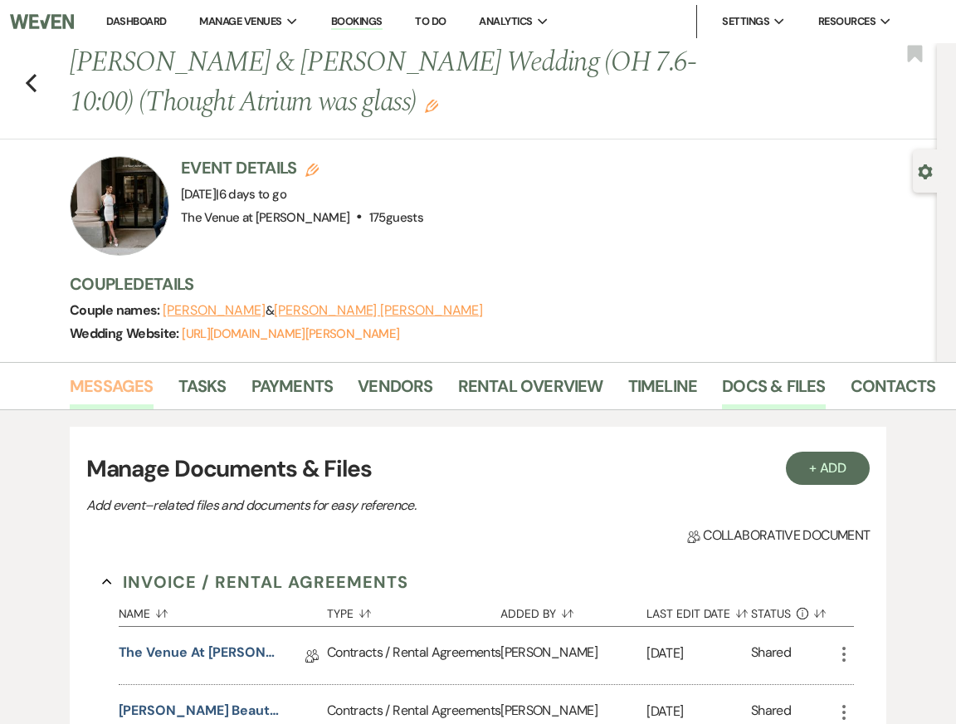
click at [86, 392] on link "Messages" at bounding box center [112, 391] width 84 height 37
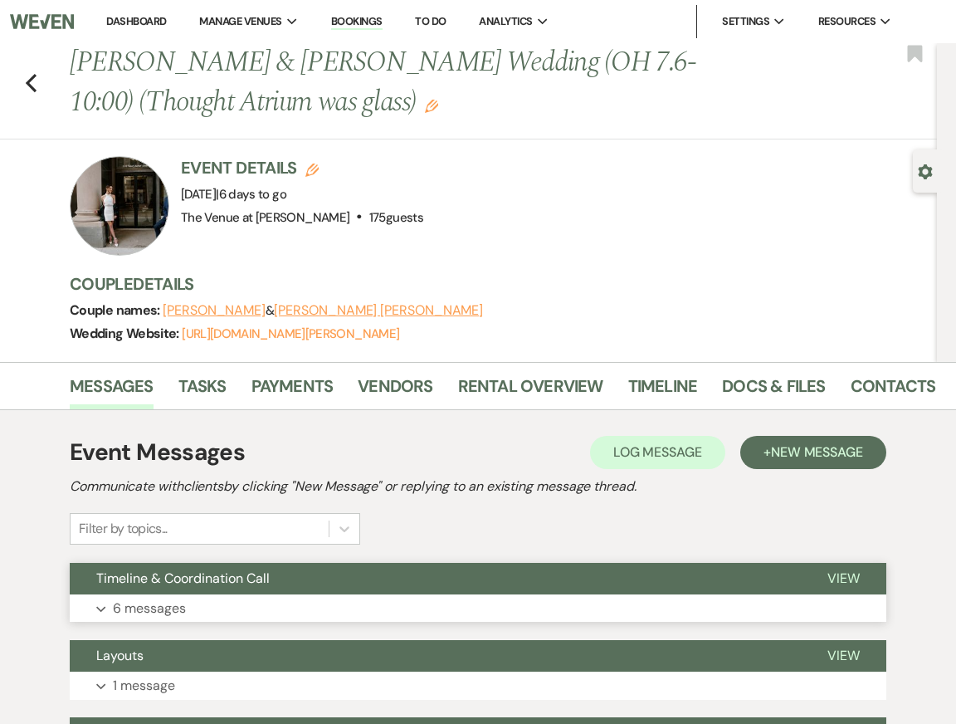
click at [254, 594] on button "Expand 6 messages" at bounding box center [478, 608] width 817 height 28
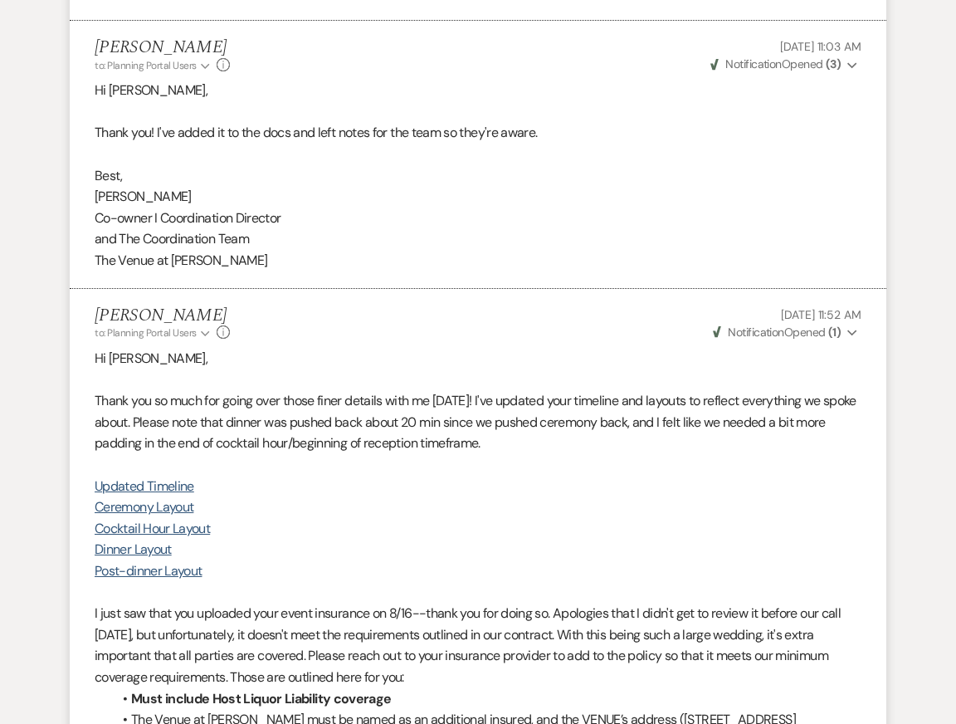
scroll to position [2722, 0]
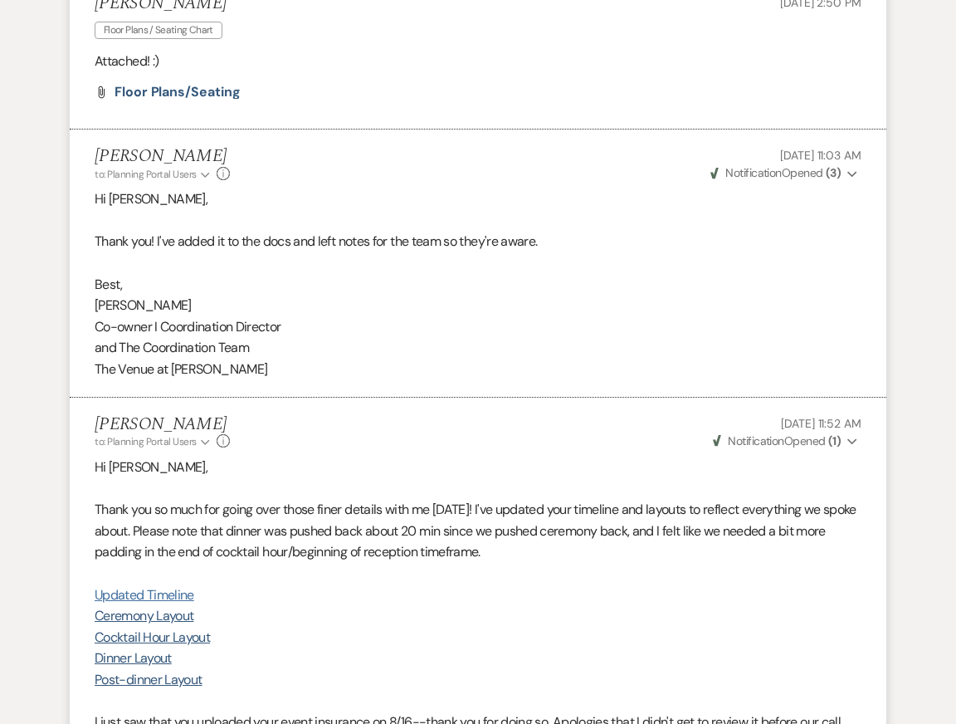
click at [166, 591] on link "Updated Timeline" at bounding box center [145, 594] width 100 height 17
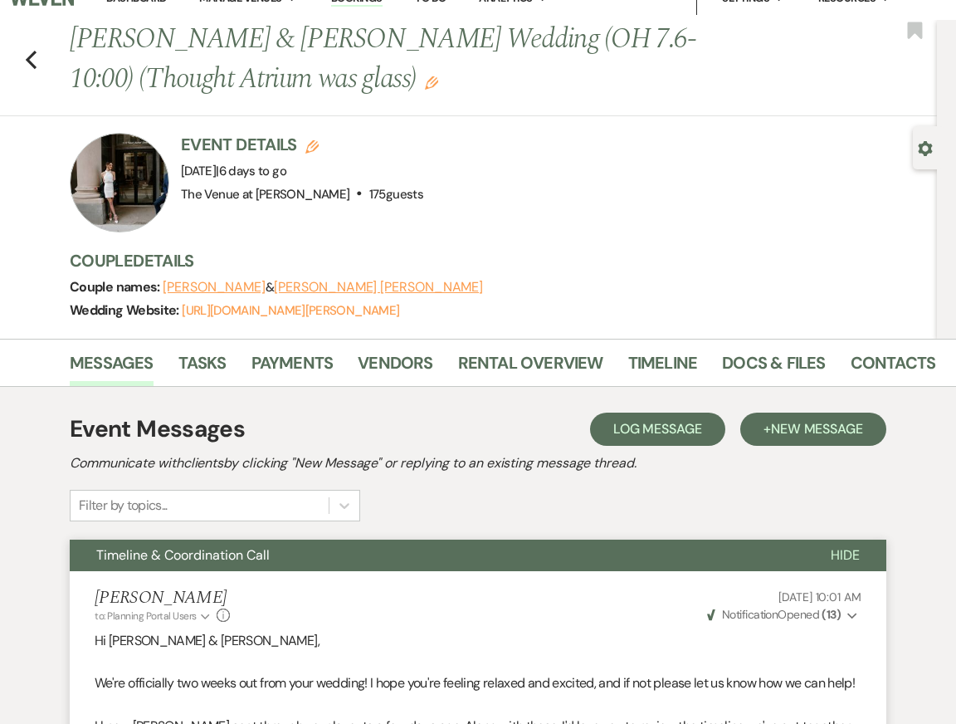
scroll to position [0, 0]
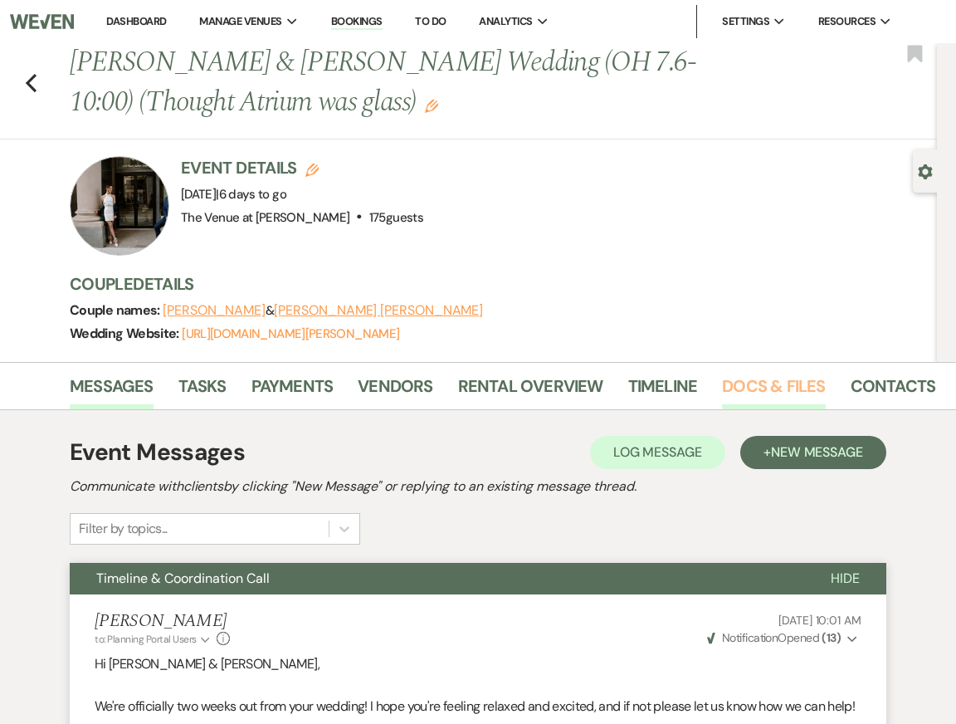
click at [739, 383] on link "Docs & Files" at bounding box center [773, 391] width 103 height 37
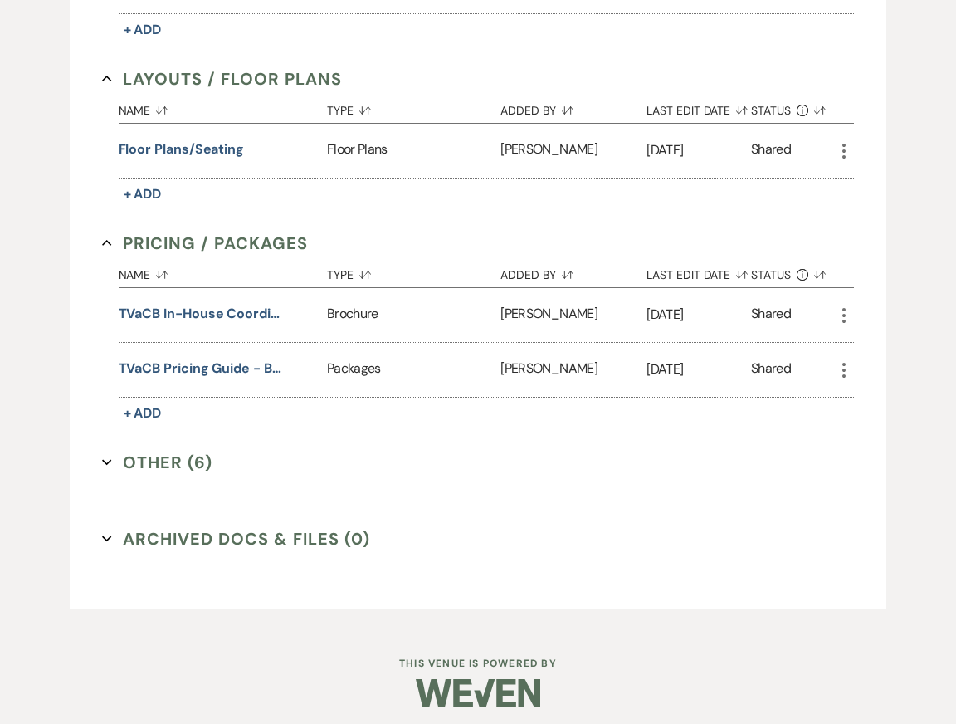
scroll to position [839, 0]
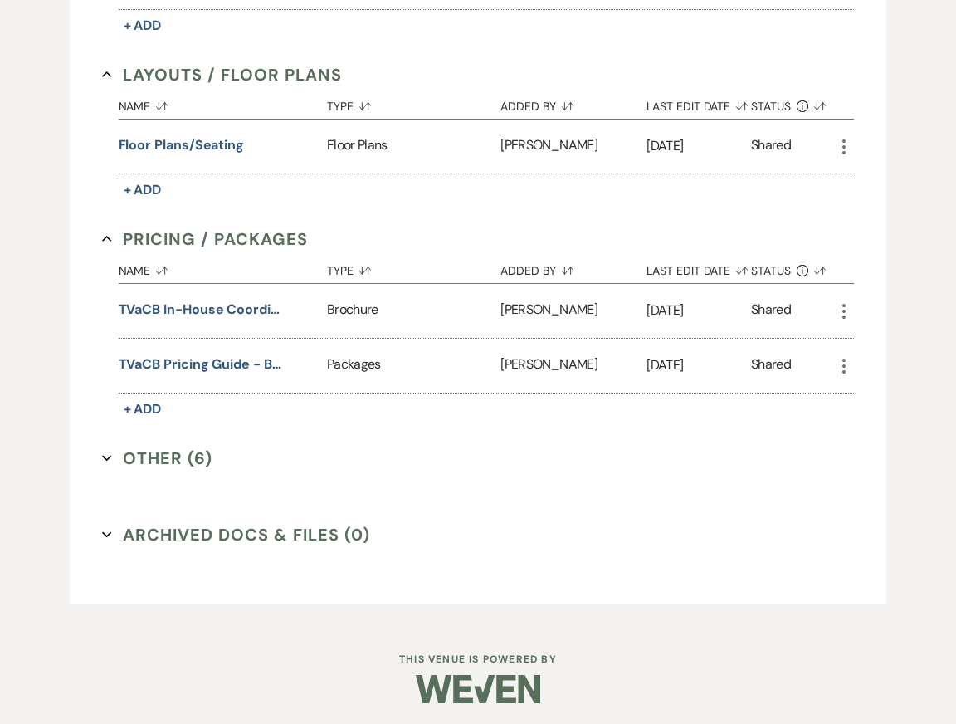
click at [178, 471] on button "Other (6) Expand" at bounding box center [157, 458] width 110 height 25
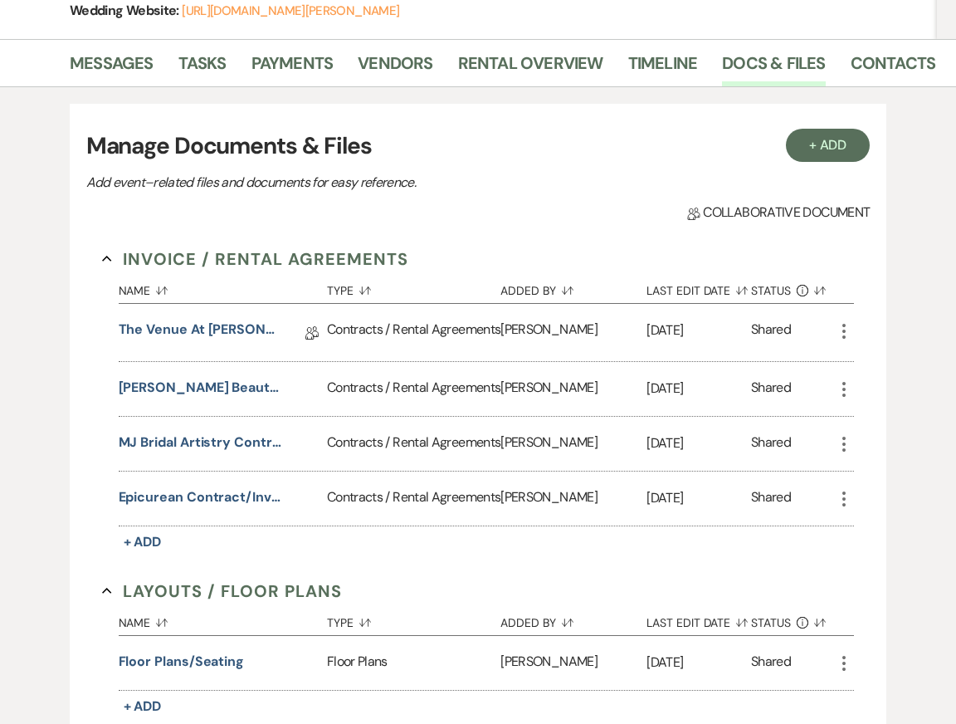
scroll to position [0, 0]
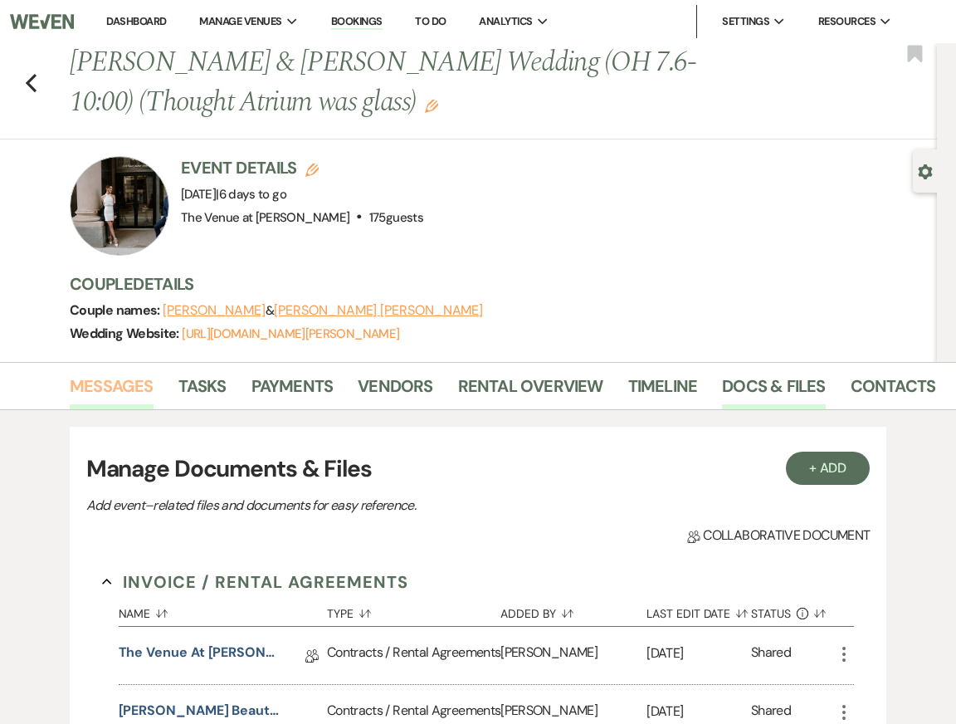
click at [105, 392] on link "Messages" at bounding box center [112, 391] width 84 height 37
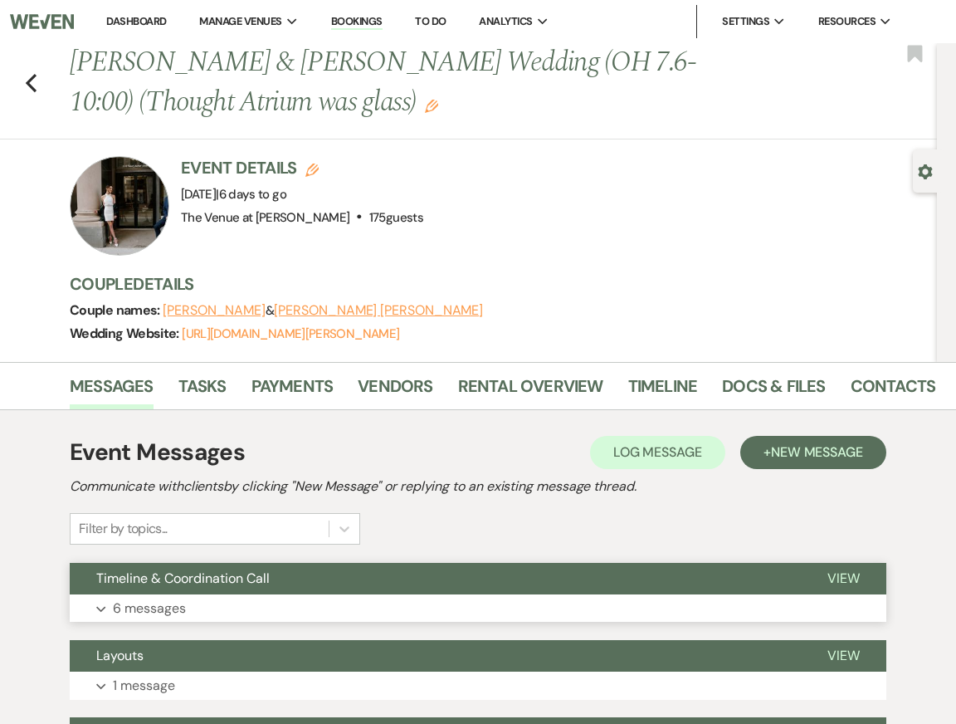
click at [277, 595] on button "Expand 6 messages" at bounding box center [478, 608] width 817 height 28
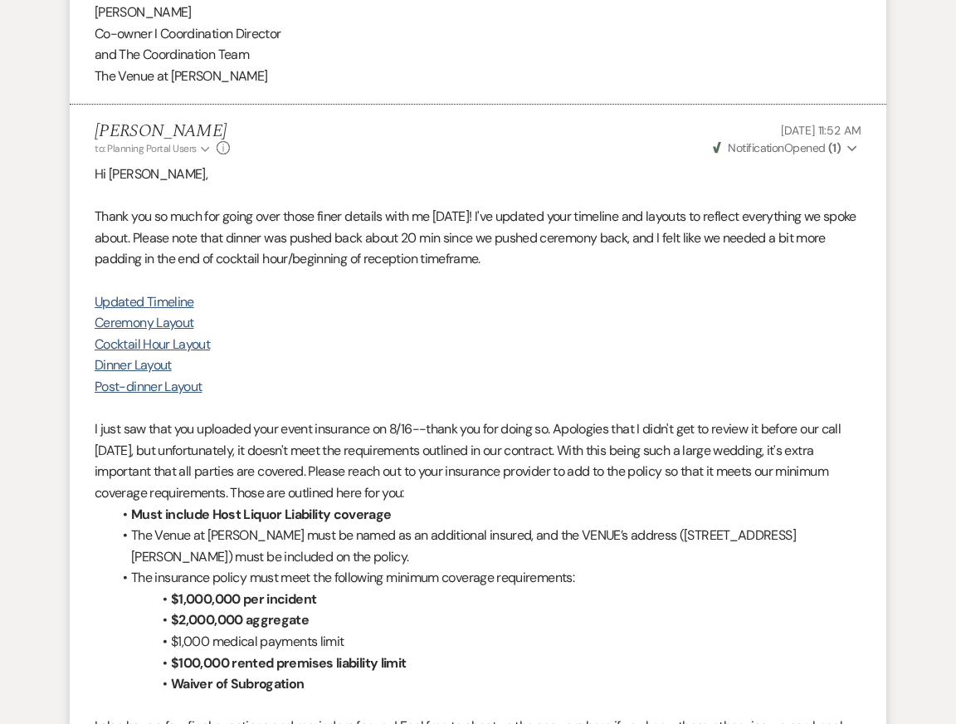
scroll to position [3011, 0]
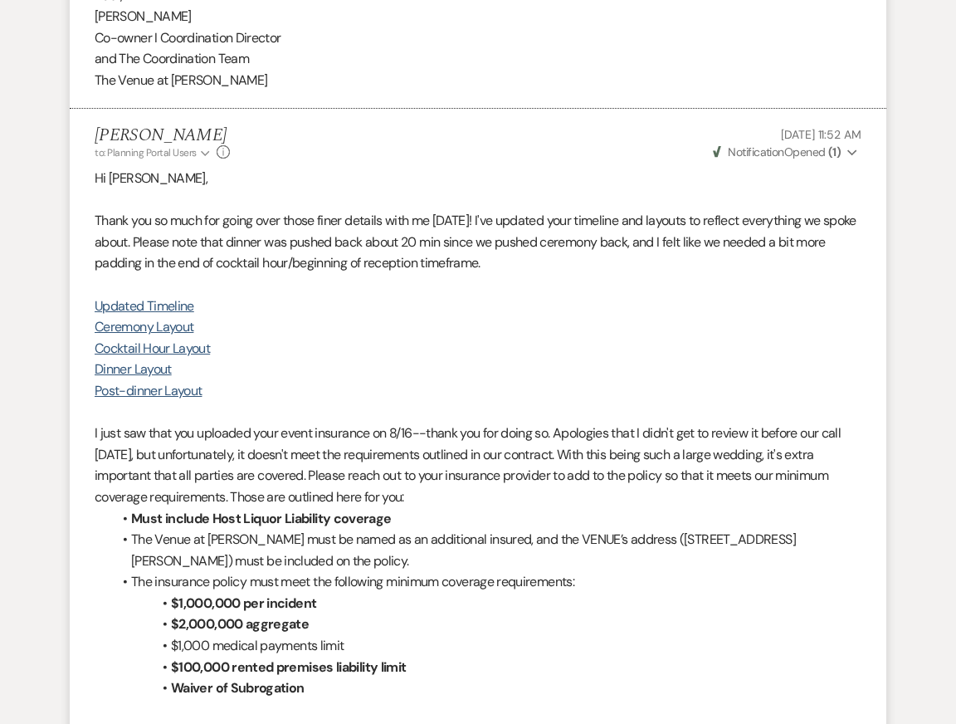
click at [441, 596] on li "$1,000,000 per incident" at bounding box center [486, 604] width 750 height 22
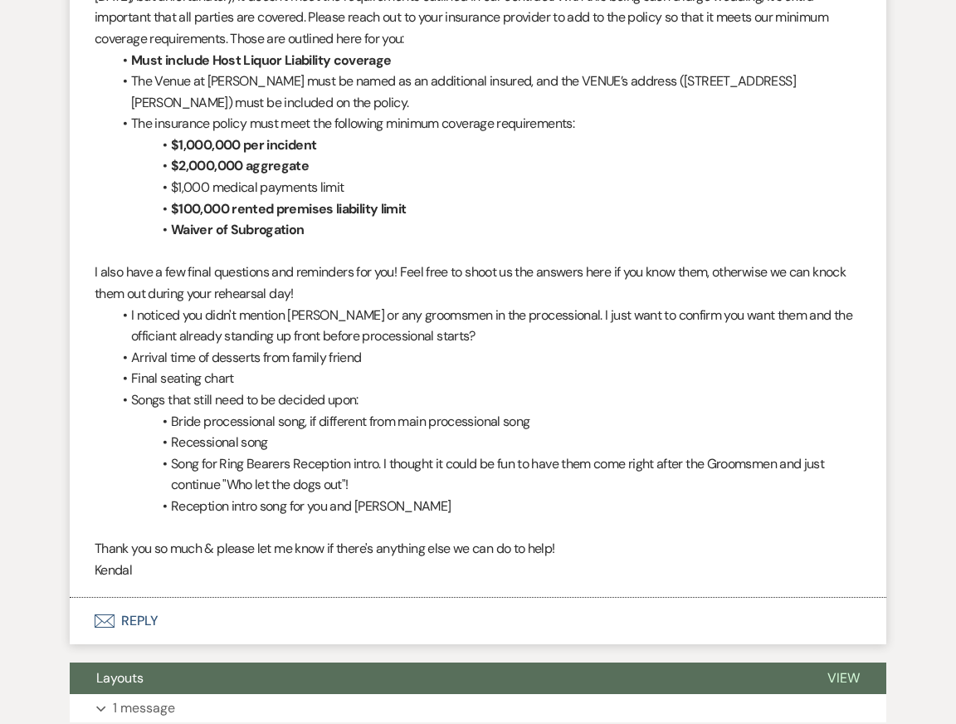
scroll to position [3486, 0]
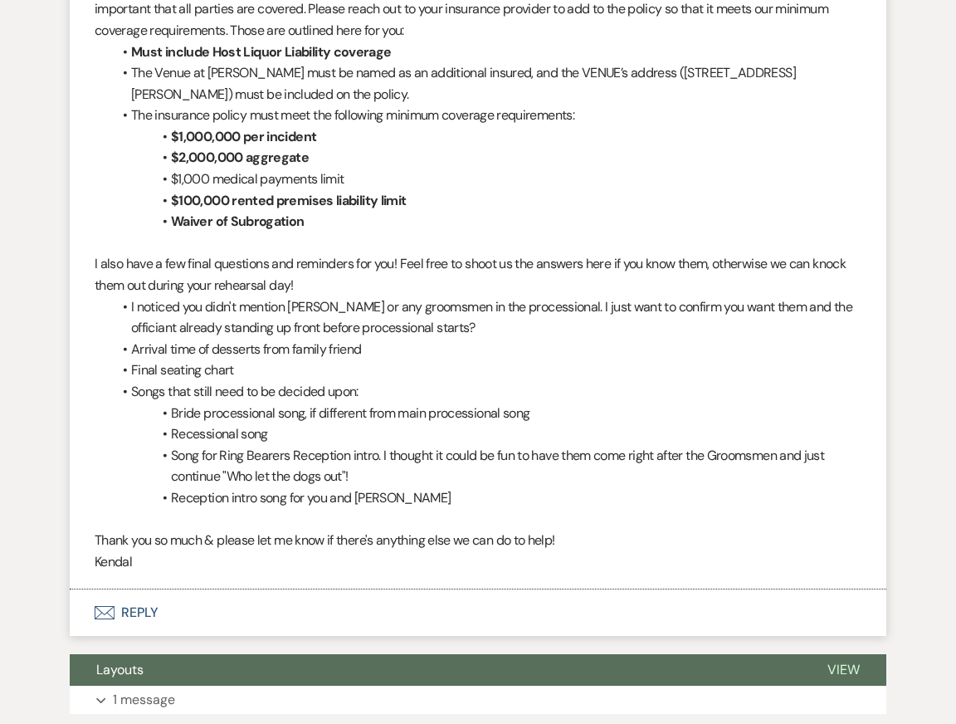
click at [376, 616] on button "Envelope Reply" at bounding box center [478, 612] width 817 height 46
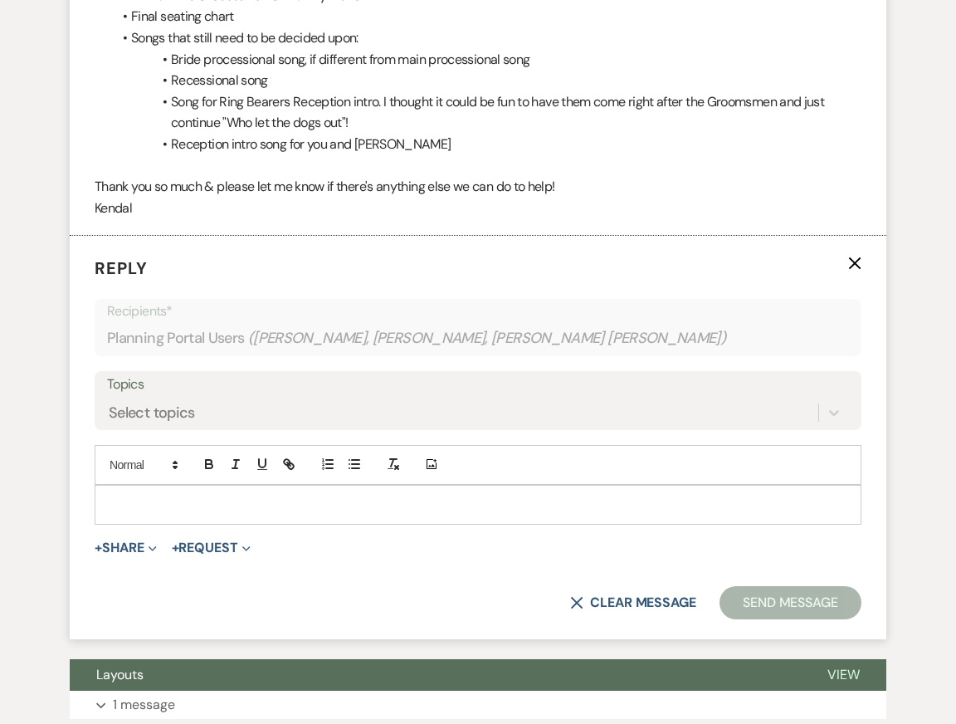
scroll to position [3876, 0]
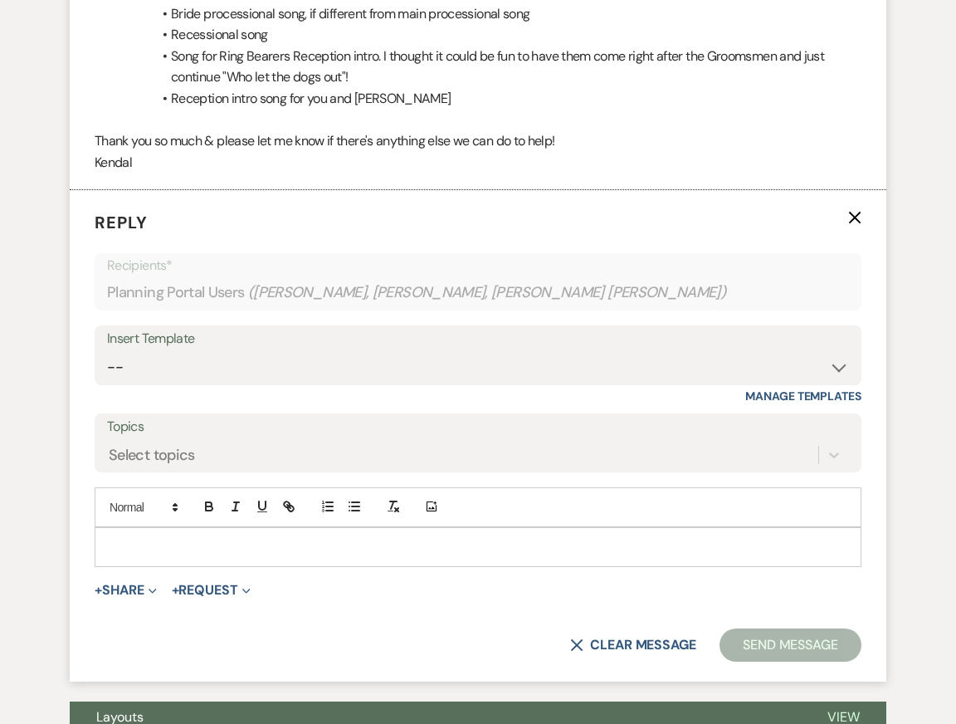
click at [541, 555] on div at bounding box center [477, 547] width 765 height 38
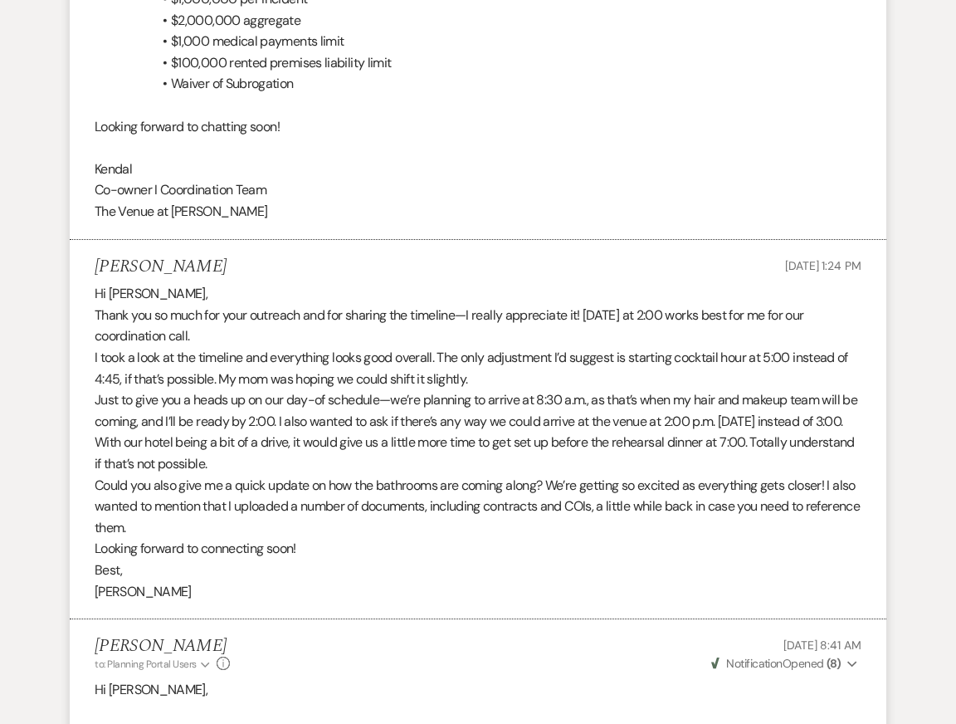
scroll to position [0, 0]
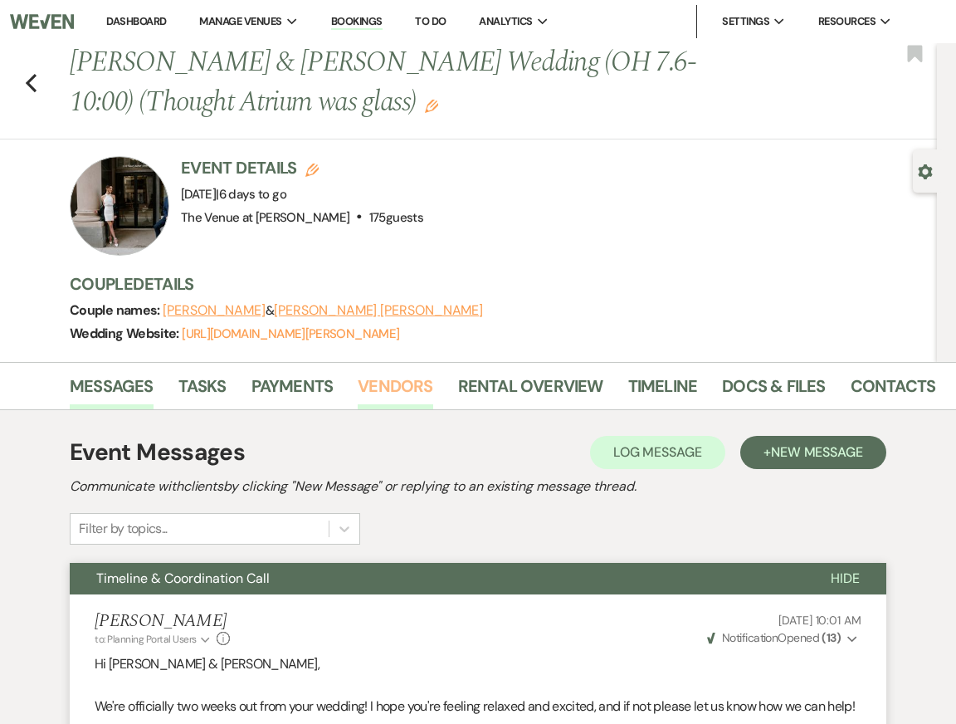
click at [388, 388] on link "Vendors" at bounding box center [395, 391] width 75 height 37
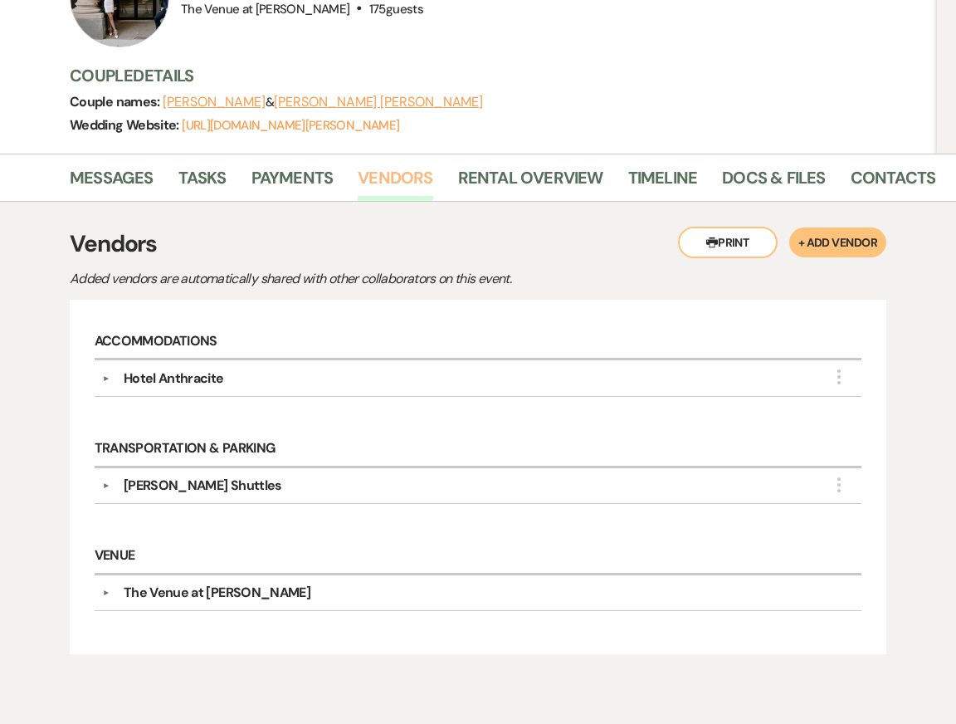
scroll to position [283, 0]
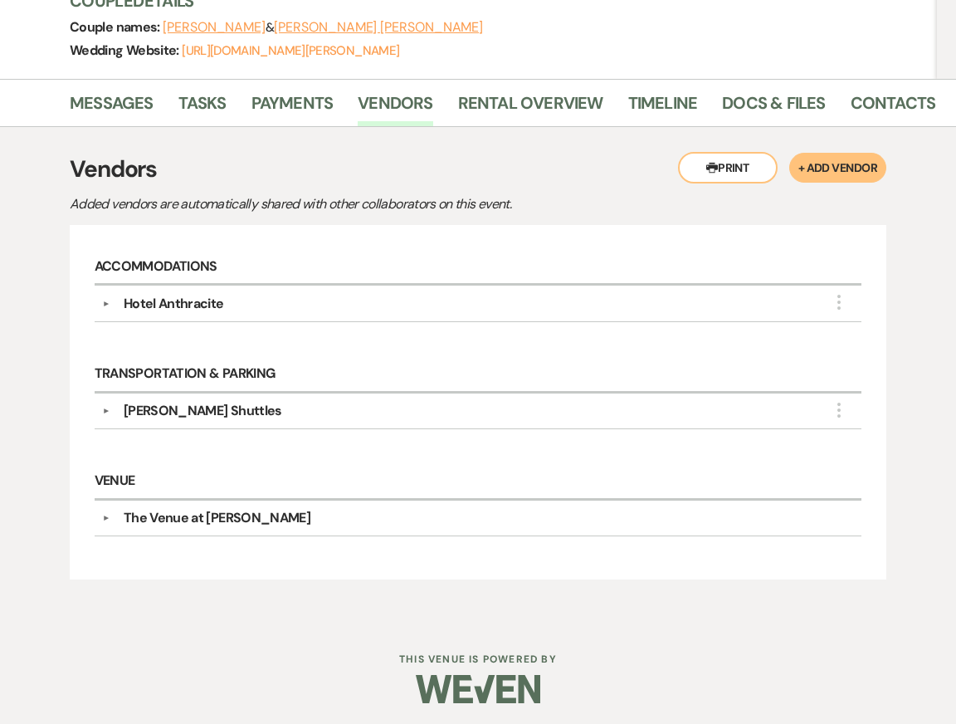
click at [579, 179] on h3 "Vendors" at bounding box center [478, 169] width 817 height 35
click at [199, 410] on div "Kurt Caruth Shuttles" at bounding box center [203, 411] width 158 height 20
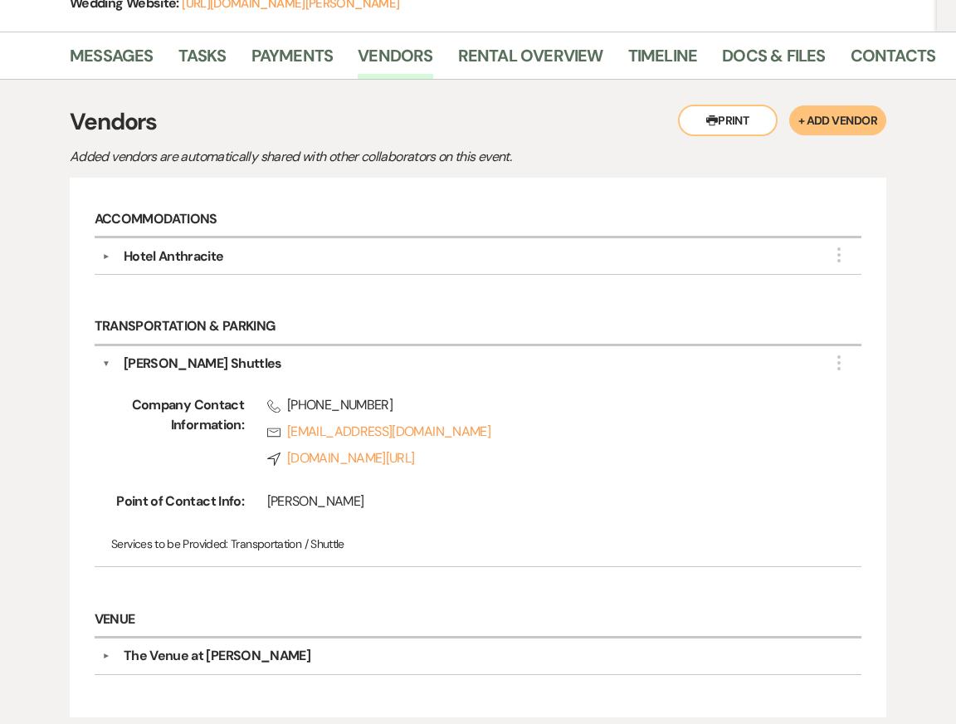
scroll to position [339, 0]
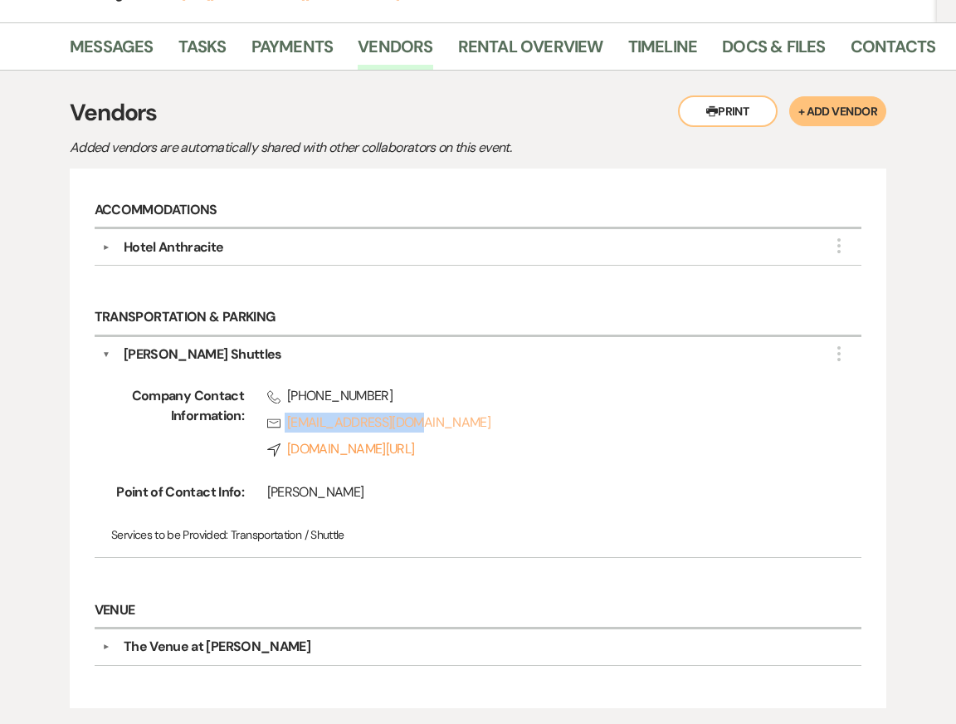
copy link "a.kcaruth@gmail.com"
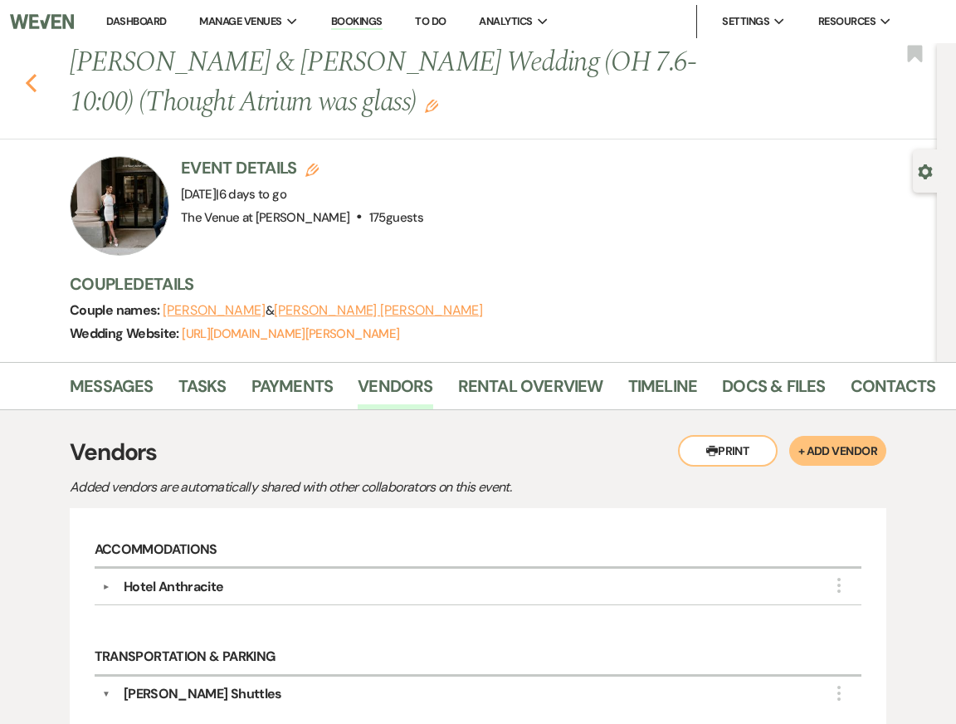
click at [33, 85] on icon "Previous" at bounding box center [31, 83] width 12 height 20
select select "2"
select select "5"
select select "8"
select select "6"
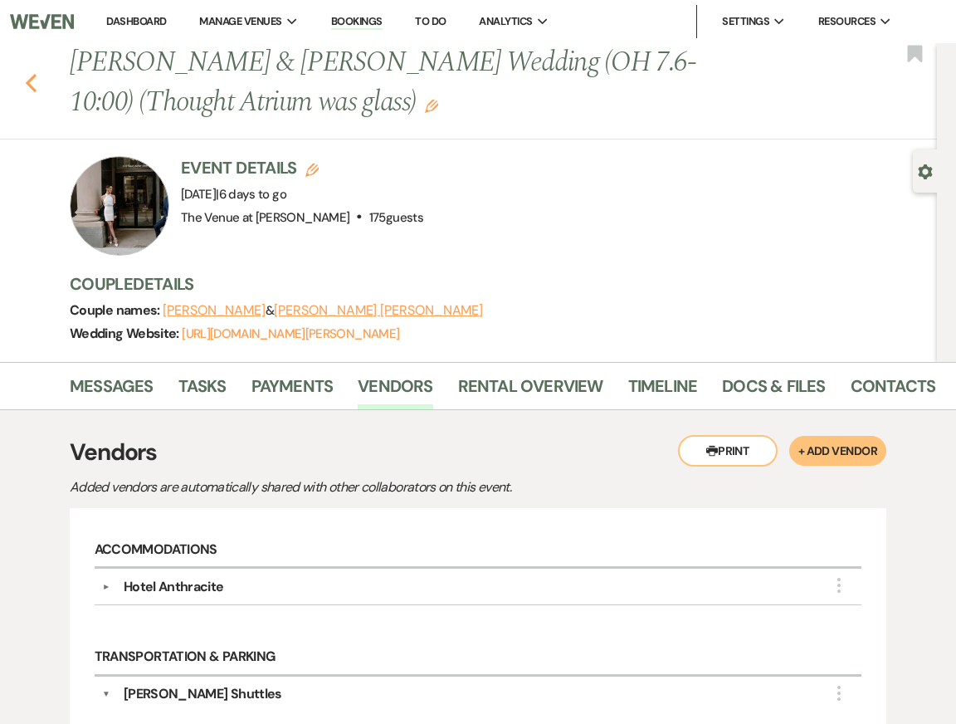
select select "8"
select select "5"
select select "8"
select select "5"
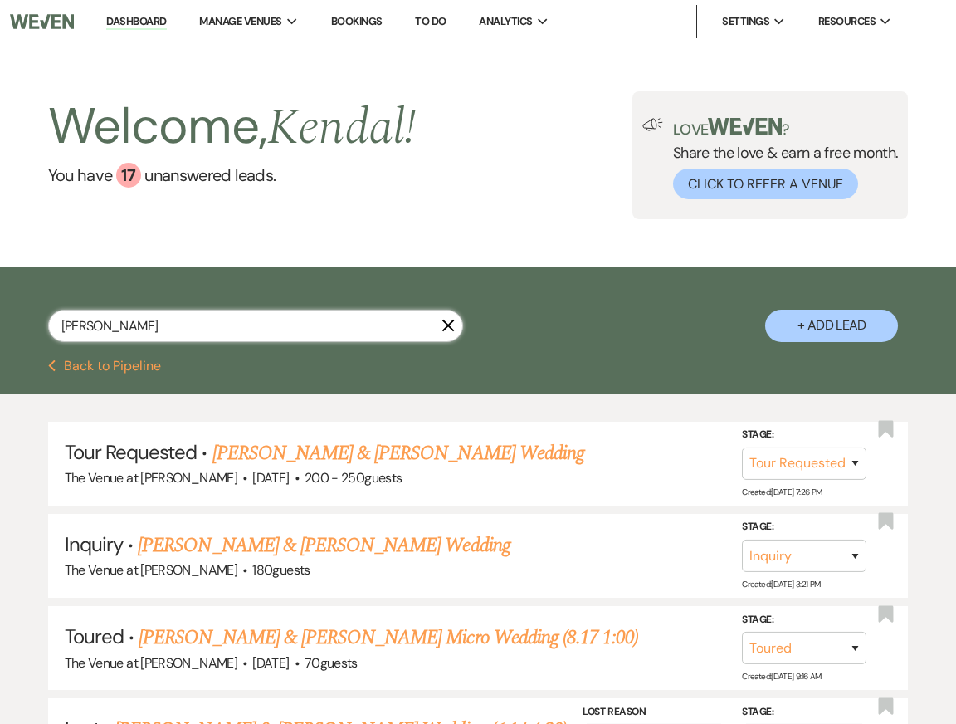
click at [139, 324] on input "[PERSON_NAME]" at bounding box center [255, 326] width 415 height 32
type input "castro"
